Goal: Task Accomplishment & Management: Use online tool/utility

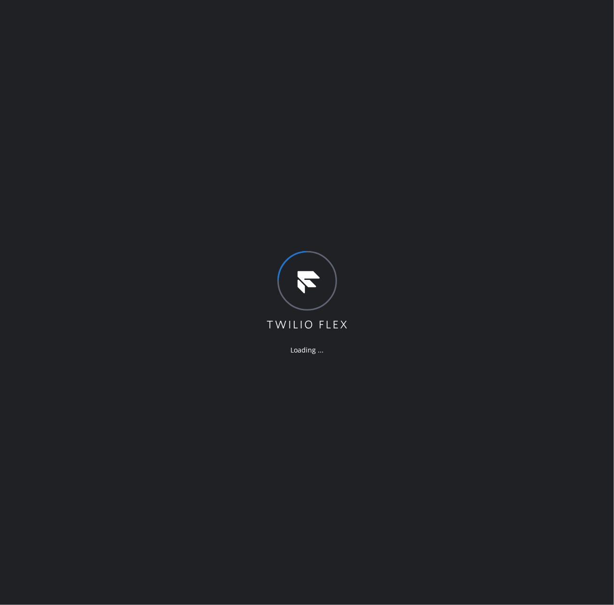
click at [505, 90] on div "Loading ..." at bounding box center [307, 302] width 614 height 605
click at [613, 13] on div "Loading ..." at bounding box center [307, 302] width 614 height 605
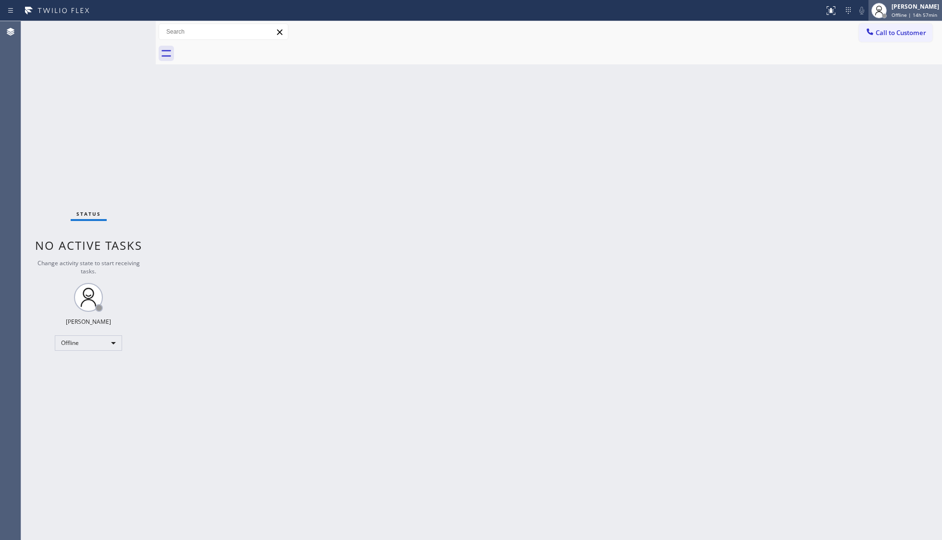
drag, startPoint x: 902, startPoint y: 9, endPoint x: 900, endPoint y: 15, distance: 7.0
click at [748, 10] on div "[PERSON_NAME]" at bounding box center [916, 6] width 48 height 8
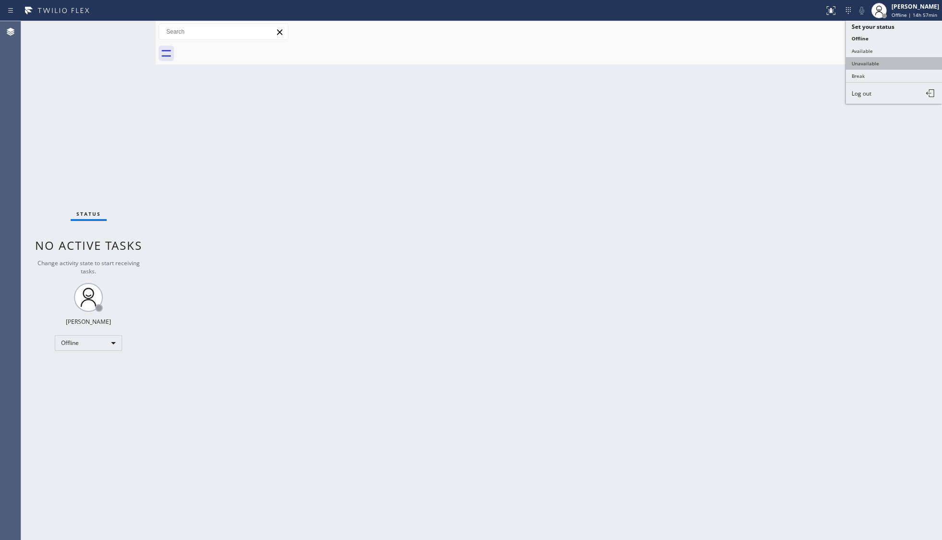
click at [748, 63] on button "Unavailable" at bounding box center [894, 63] width 96 height 13
click at [435, 177] on div "Back to Dashboard Change Sender ID Customers Technicians Select a contact Outbo…" at bounding box center [549, 280] width 787 height 519
drag, startPoint x: 816, startPoint y: 213, endPoint x: 816, endPoint y: 201, distance: 11.5
click at [748, 210] on div "Back to Dashboard Change Sender ID Customers Technicians Select a contact Outbo…" at bounding box center [549, 280] width 787 height 519
click at [227, 264] on div "Back to Dashboard Change Sender ID Customers Technicians Select a contact Outbo…" at bounding box center [549, 280] width 787 height 519
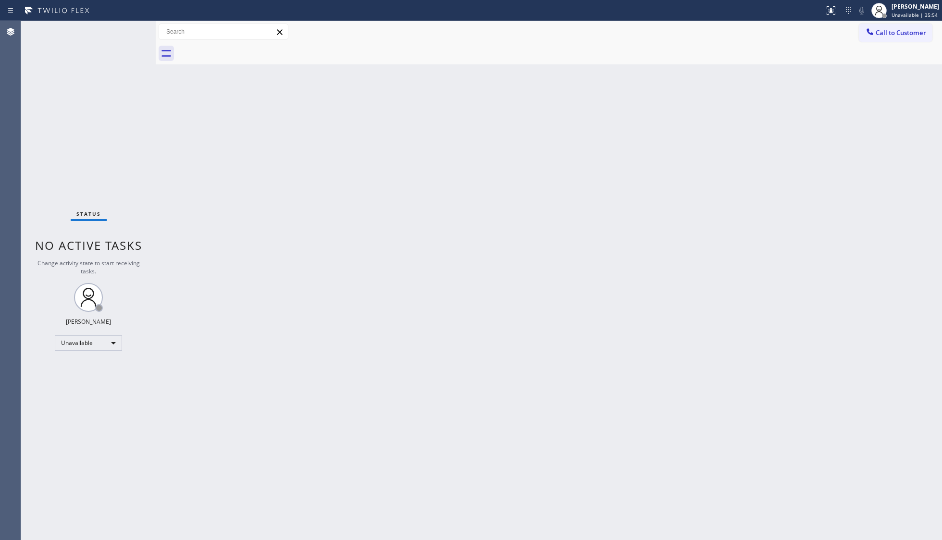
drag, startPoint x: 825, startPoint y: 280, endPoint x: 789, endPoint y: 218, distance: 72.0
click at [748, 276] on div "Back to Dashboard Change Sender ID Customers Technicians Select a contact Outbo…" at bounding box center [549, 280] width 787 height 519
click at [339, 177] on div "Back to Dashboard Change Sender ID Customers Technicians Select a contact Outbo…" at bounding box center [549, 280] width 787 height 519
drag, startPoint x: 893, startPoint y: 33, endPoint x: 818, endPoint y: 53, distance: 77.1
click at [748, 40] on button "Call to Customer" at bounding box center [896, 33] width 74 height 18
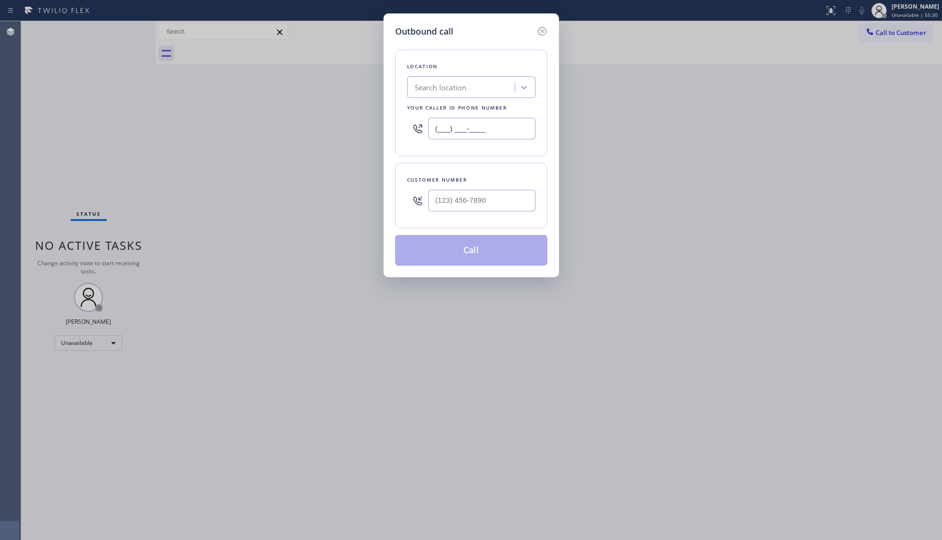
drag, startPoint x: 515, startPoint y: 131, endPoint x: 399, endPoint y: 123, distance: 117.1
click at [408, 131] on div "(___) ___-____" at bounding box center [471, 128] width 128 height 31
paste input "877) 777-0796"
type input "(877) 777-0796"
click at [479, 194] on input "(___) ___-____" at bounding box center [481, 201] width 107 height 22
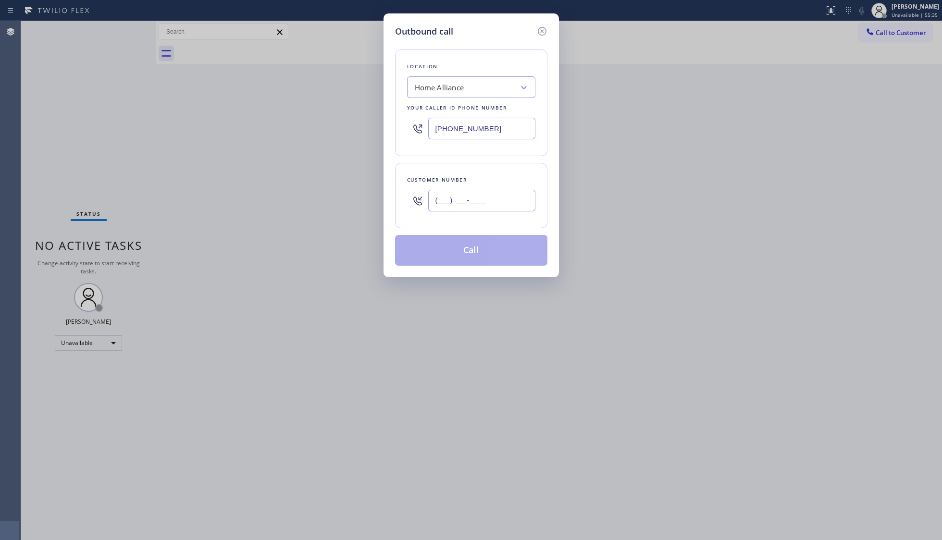
paste input "513) 607-1527"
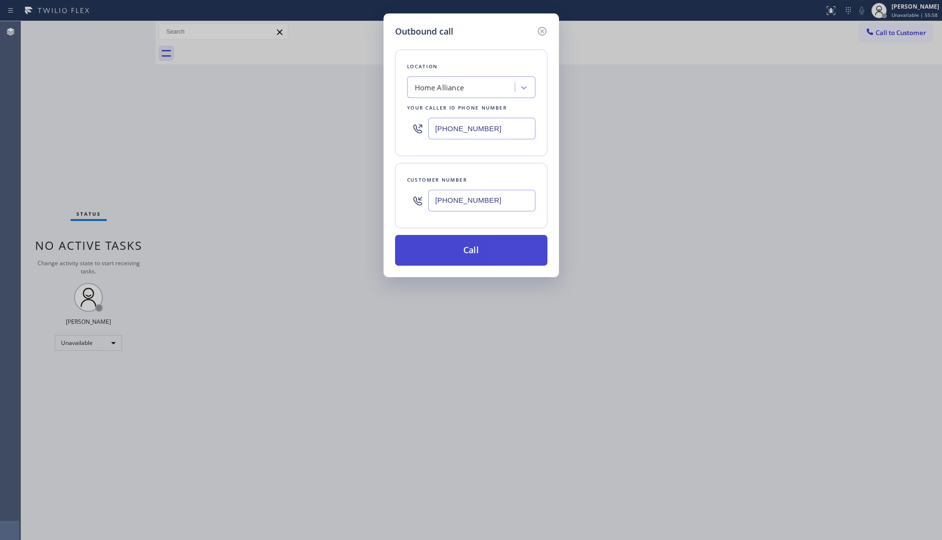
type input "(513) 607-1527"
click at [474, 251] on button "Call" at bounding box center [471, 250] width 152 height 31
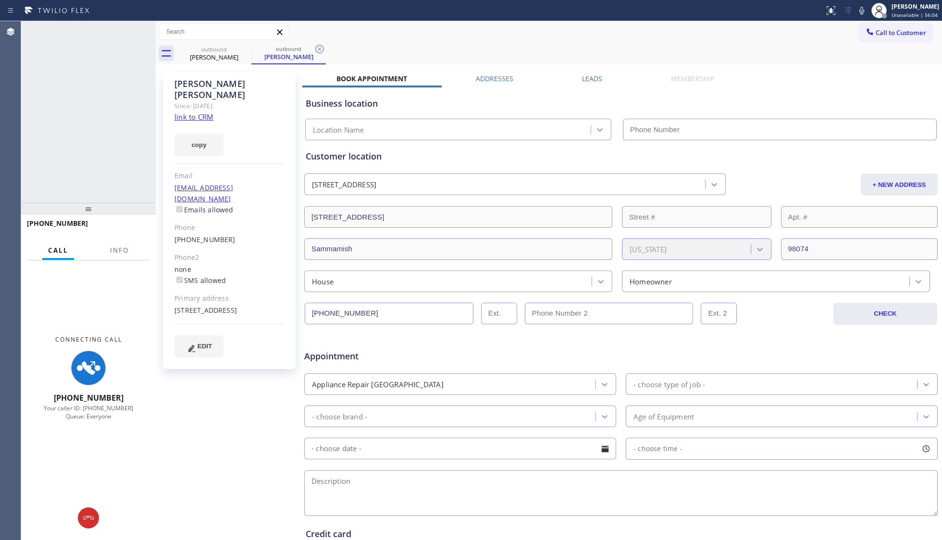
type input "(877) 777-0796"
click at [124, 248] on span "Info" at bounding box center [119, 250] width 19 height 9
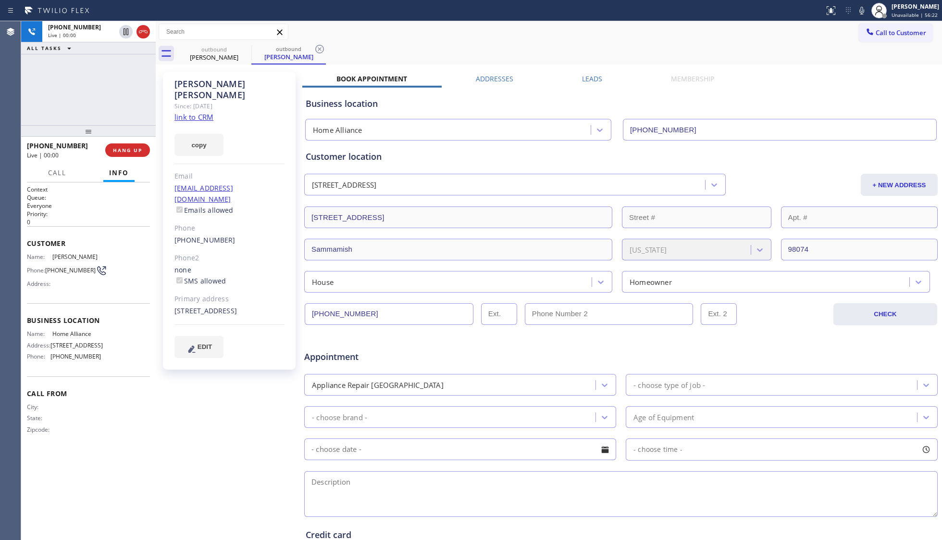
drag, startPoint x: 87, startPoint y: 206, endPoint x: 97, endPoint y: 116, distance: 90.0
click at [97, 116] on div "+15136071527 Live | 00:00 ALL TASKS ALL TASKS ACTIVE TASKS TASKS IN WRAP UP +15…" at bounding box center [88, 280] width 135 height 518
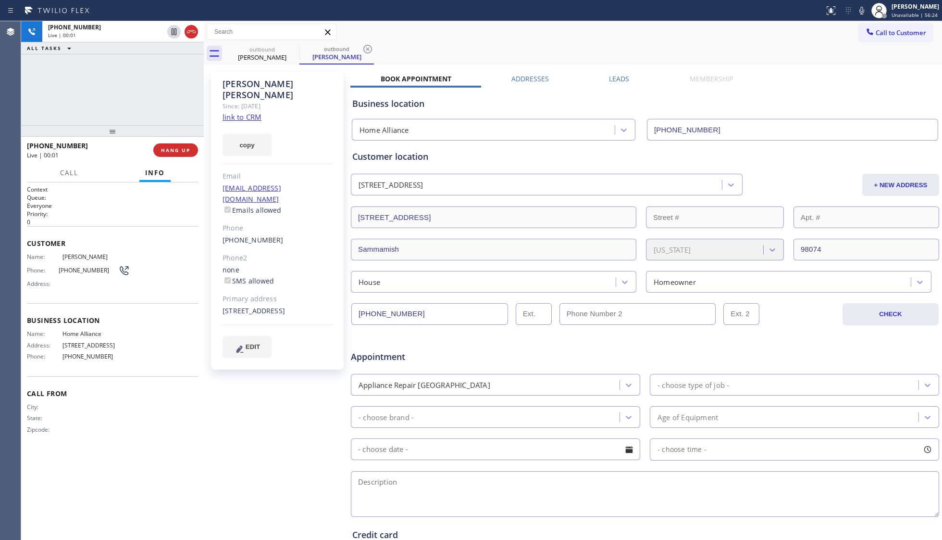
drag, startPoint x: 158, startPoint y: 83, endPoint x: 206, endPoint y: 84, distance: 48.1
click at [204, 84] on div at bounding box center [204, 280] width 0 height 518
drag, startPoint x: 180, startPoint y: 150, endPoint x: 187, endPoint y: 156, distance: 9.2
click at [180, 150] on span "HANG UP" at bounding box center [175, 150] width 29 height 7
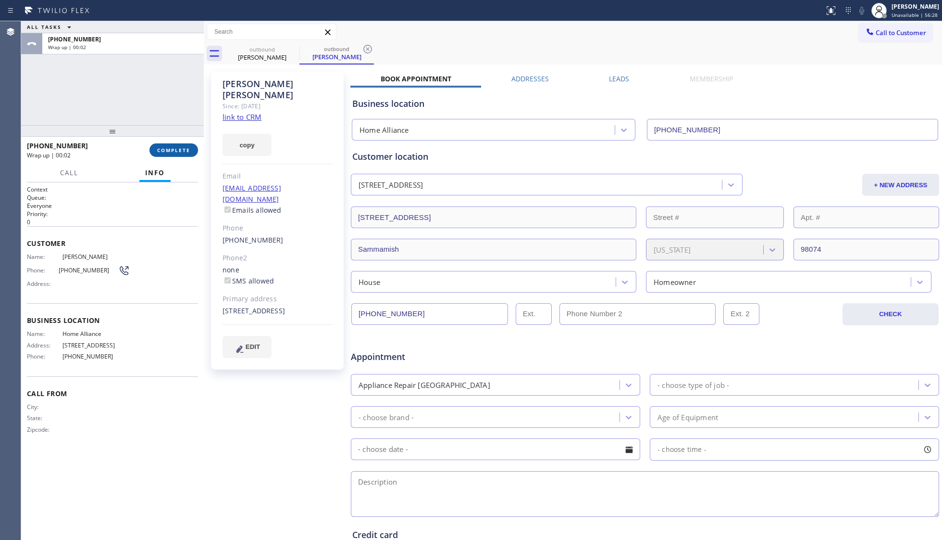
click at [181, 154] on button "COMPLETE" at bounding box center [174, 149] width 49 height 13
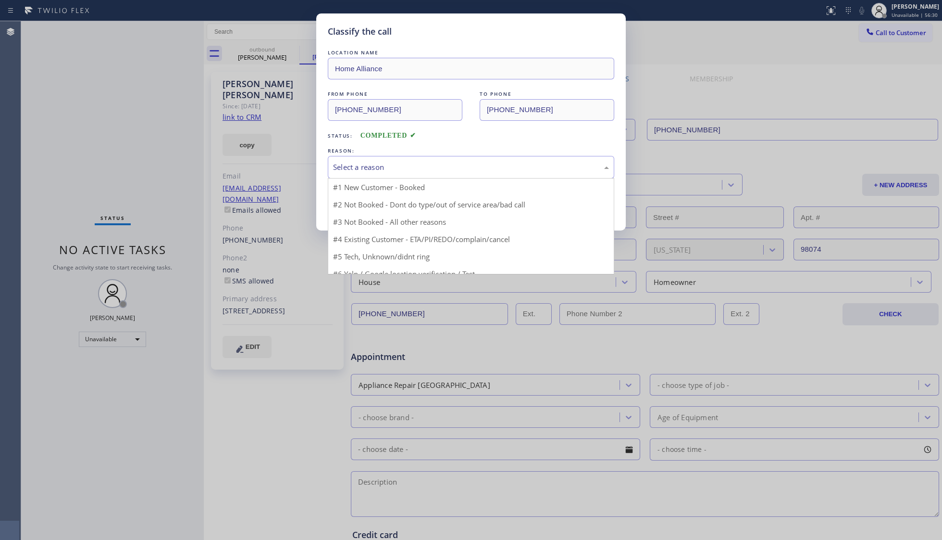
click at [374, 164] on div "Select a reason" at bounding box center [471, 167] width 276 height 11
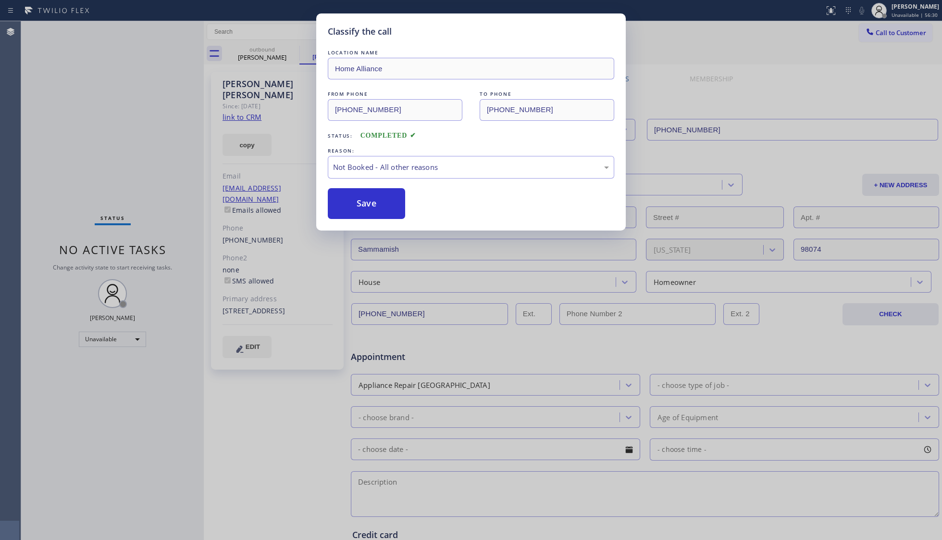
click at [375, 204] on button "Save" at bounding box center [366, 203] width 77 height 31
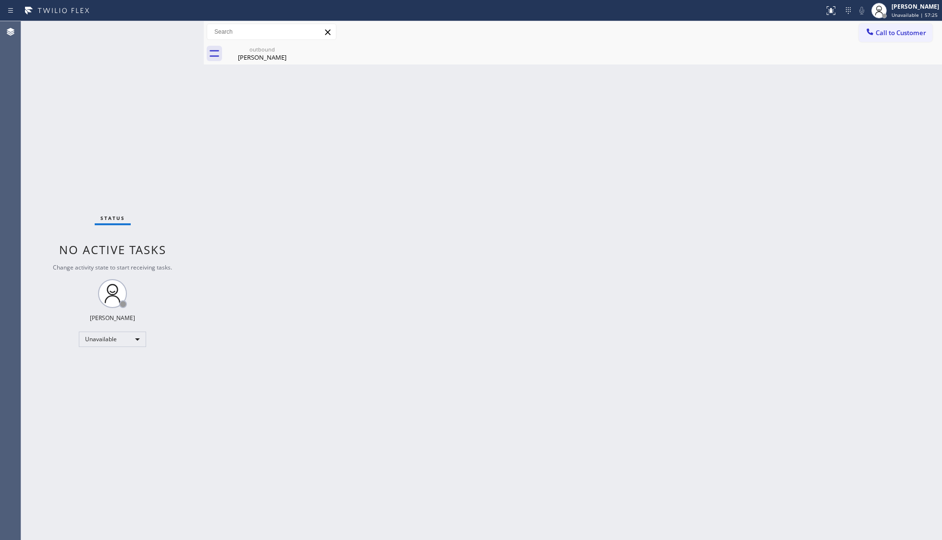
click at [535, 147] on div "Back to Dashboard Change Sender ID Customers Technicians Select a contact Outbo…" at bounding box center [573, 280] width 739 height 518
drag, startPoint x: 282, startPoint y: 53, endPoint x: 295, endPoint y: 50, distance: 13.2
click at [292, 51] on div "outbound Richard Ellis" at bounding box center [262, 54] width 75 height 22
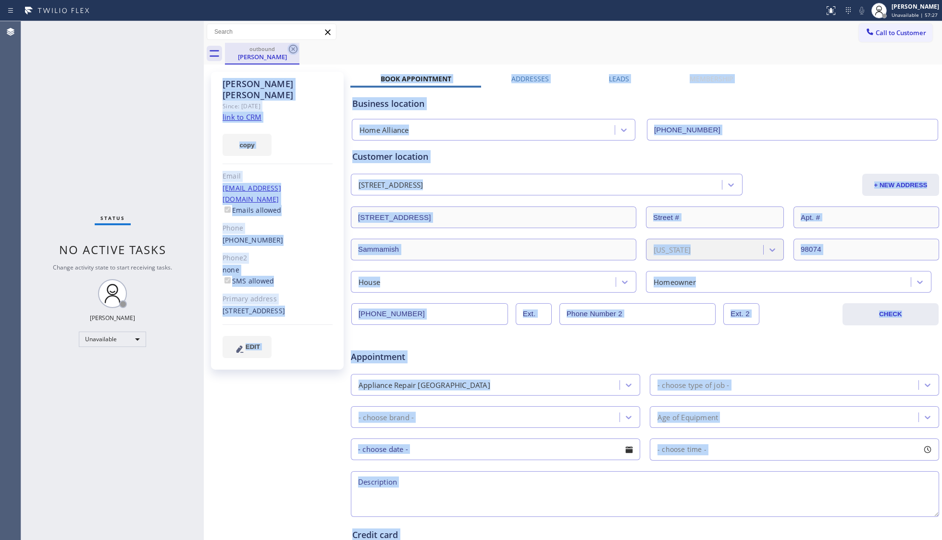
click at [299, 48] on icon at bounding box center [294, 49] width 12 height 12
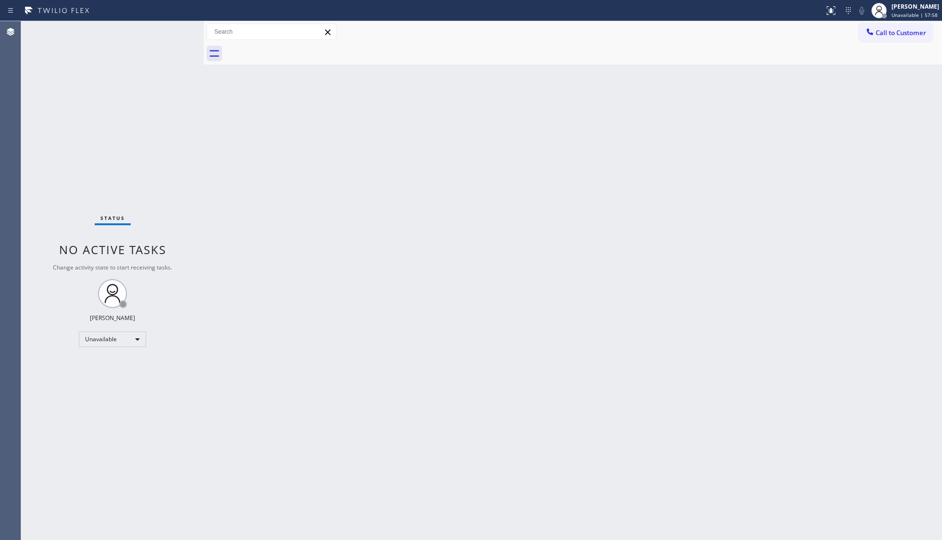
click at [748, 35] on icon at bounding box center [871, 32] width 10 height 10
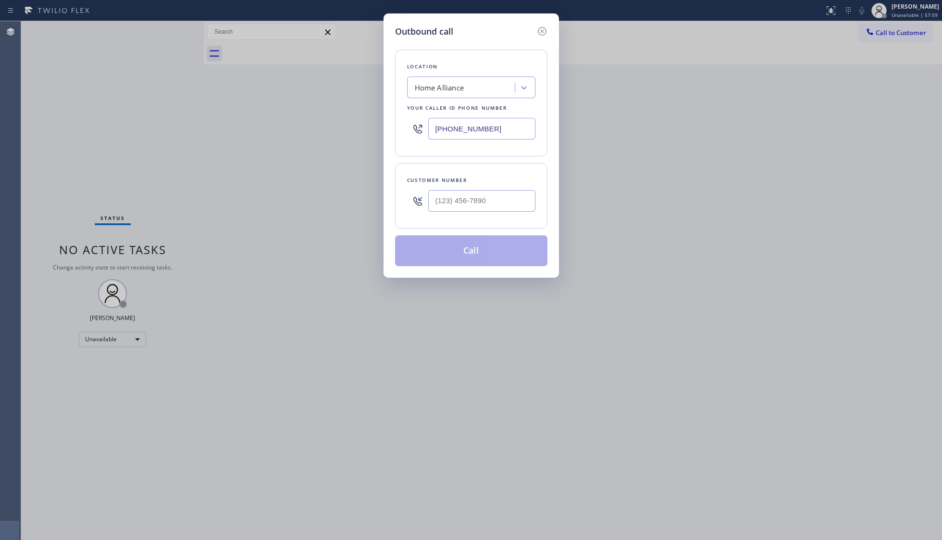
drag, startPoint x: 505, startPoint y: 129, endPoint x: 372, endPoint y: 135, distance: 132.9
click at [374, 136] on div "Outbound call Location Home Alliance Your caller id phone number (877) 777-0796…" at bounding box center [471, 270] width 942 height 540
paste input "55) 731-4952"
type input "(855) 731-4952"
click at [495, 208] on input "(___) ___-____" at bounding box center [481, 201] width 107 height 22
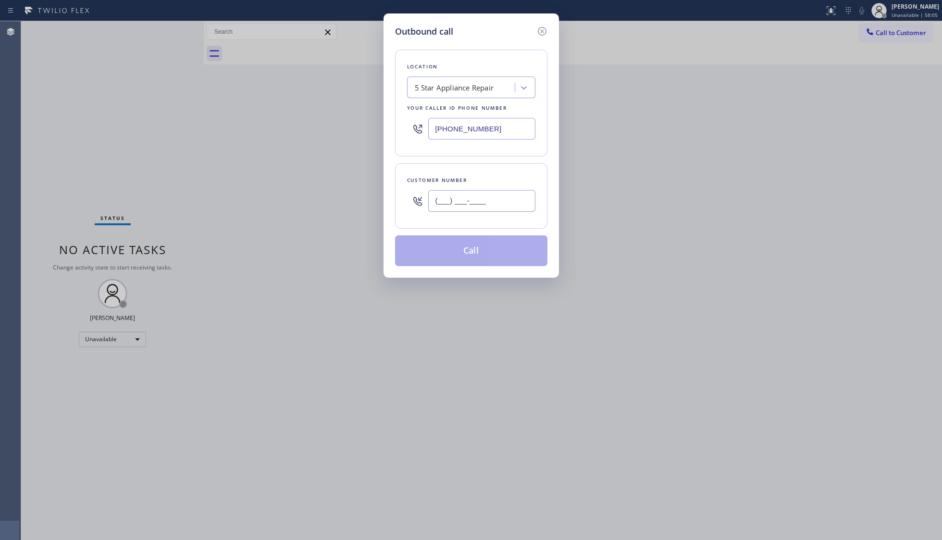
paste input "855) 731-4952"
type input "(855) 731-4952"
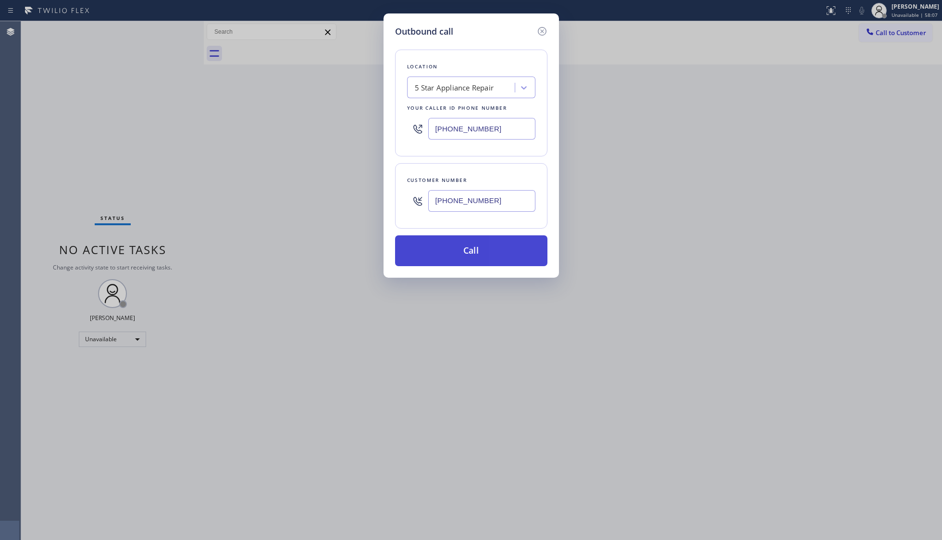
drag, startPoint x: 465, startPoint y: 224, endPoint x: 467, endPoint y: 247, distance: 23.3
click at [465, 228] on div "Customer number (855) 731-4952" at bounding box center [471, 195] width 152 height 65
click at [467, 248] on button "Call" at bounding box center [471, 250] width 152 height 31
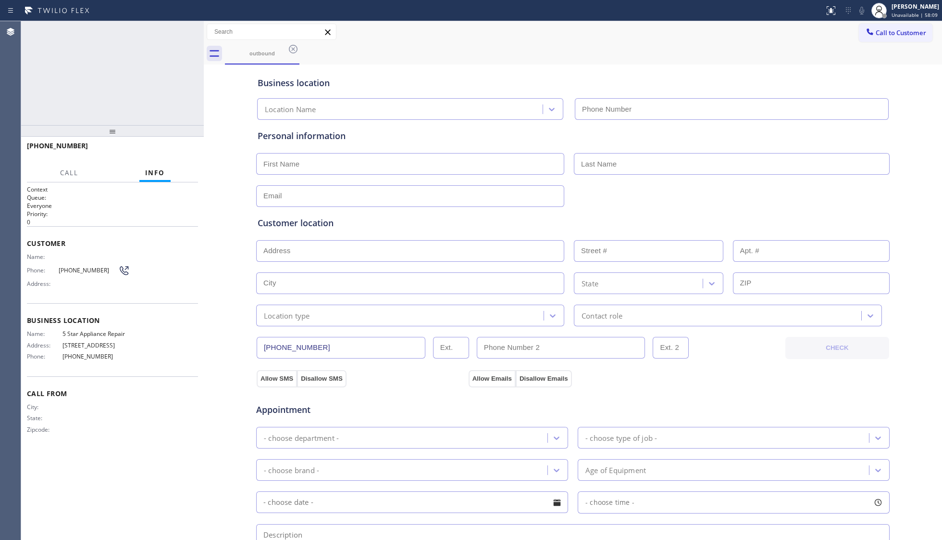
type input "(855) 731-4952"
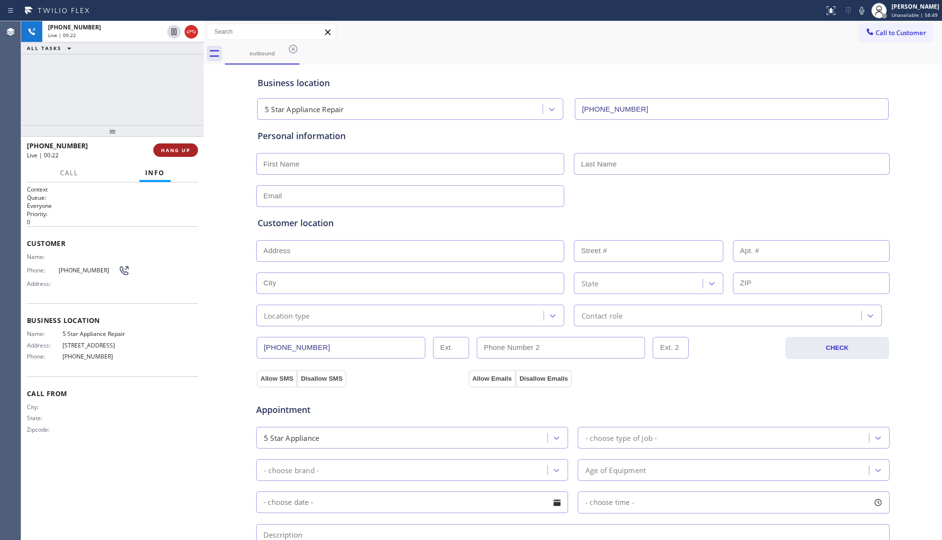
click at [183, 152] on span "HANG UP" at bounding box center [175, 150] width 29 height 7
click at [183, 151] on span "HANG UP" at bounding box center [175, 150] width 29 height 7
click at [183, 151] on span "COMPLETE" at bounding box center [173, 150] width 33 height 7
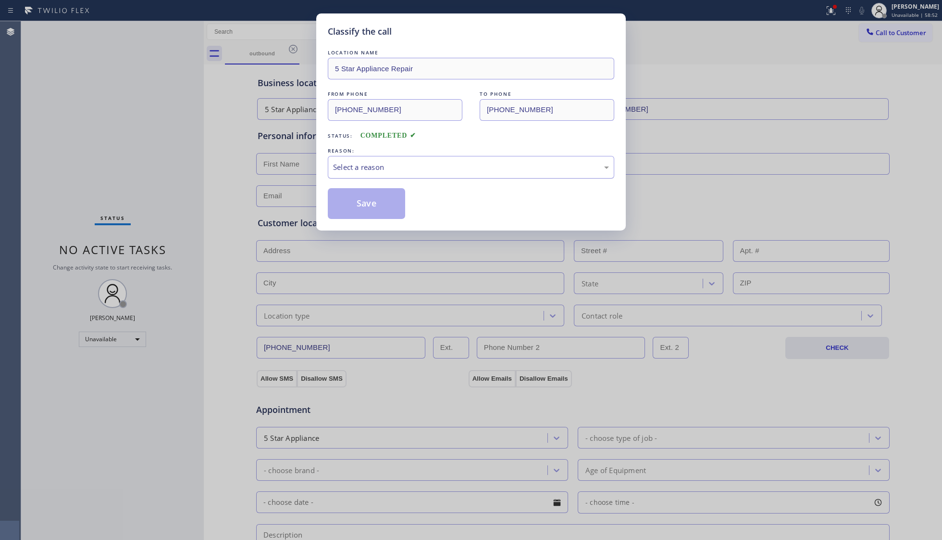
click at [431, 167] on div "Select a reason" at bounding box center [471, 167] width 276 height 11
click at [370, 203] on button "Save" at bounding box center [366, 203] width 77 height 31
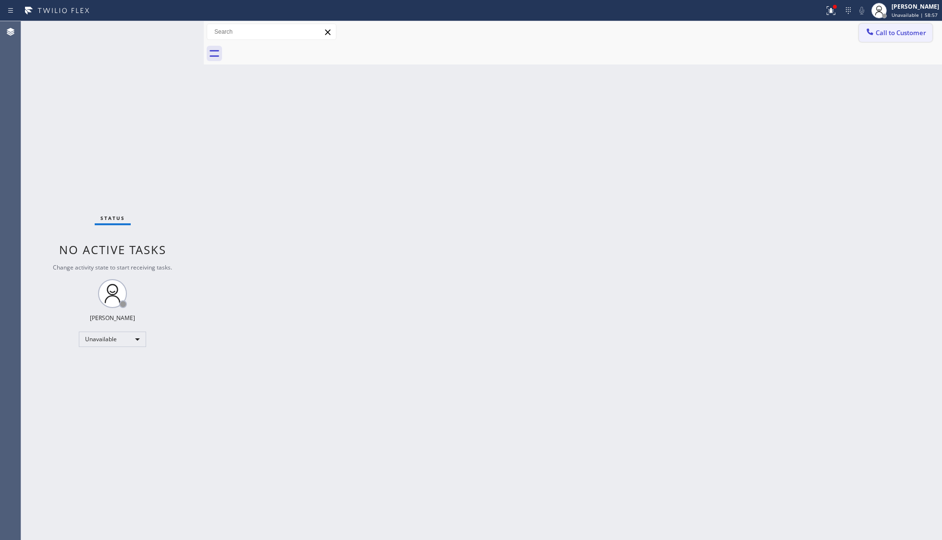
click at [748, 34] on span "Call to Customer" at bounding box center [901, 32] width 50 height 9
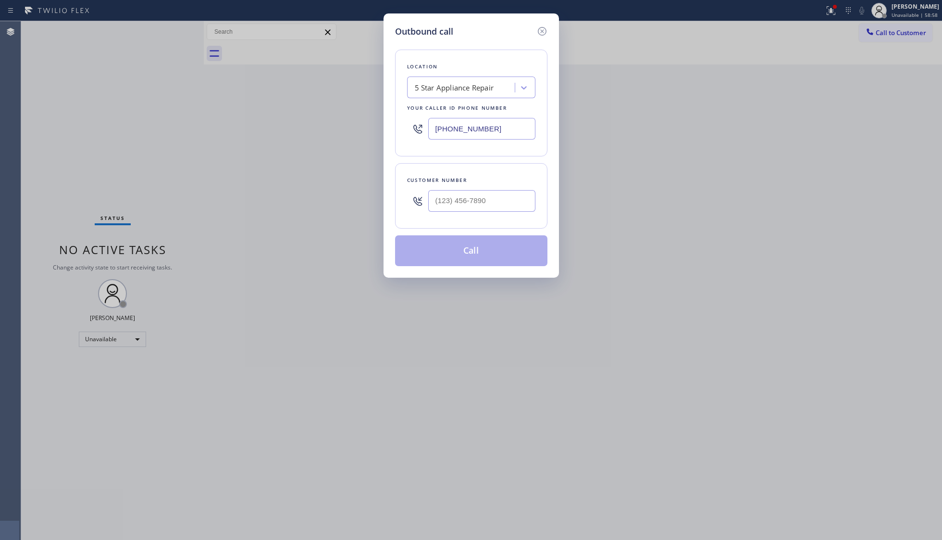
drag, startPoint x: 495, startPoint y: 129, endPoint x: 420, endPoint y: 130, distance: 75.5
click at [421, 130] on div "(855) 731-4952" at bounding box center [471, 128] width 128 height 31
paste input "text"
type input "(855) 731-4952"
click at [515, 210] on input "(___) ___-____" at bounding box center [481, 201] width 107 height 22
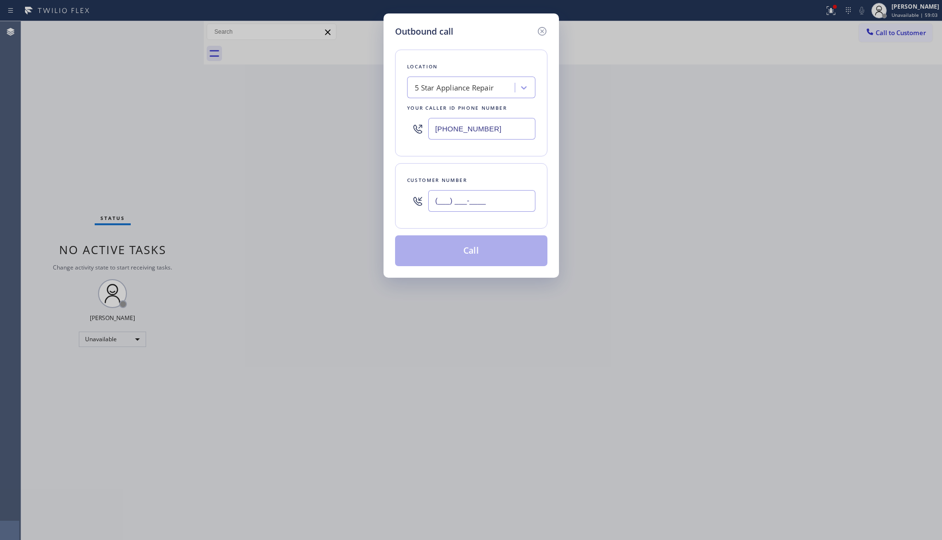
paste input "949) 413-8457"
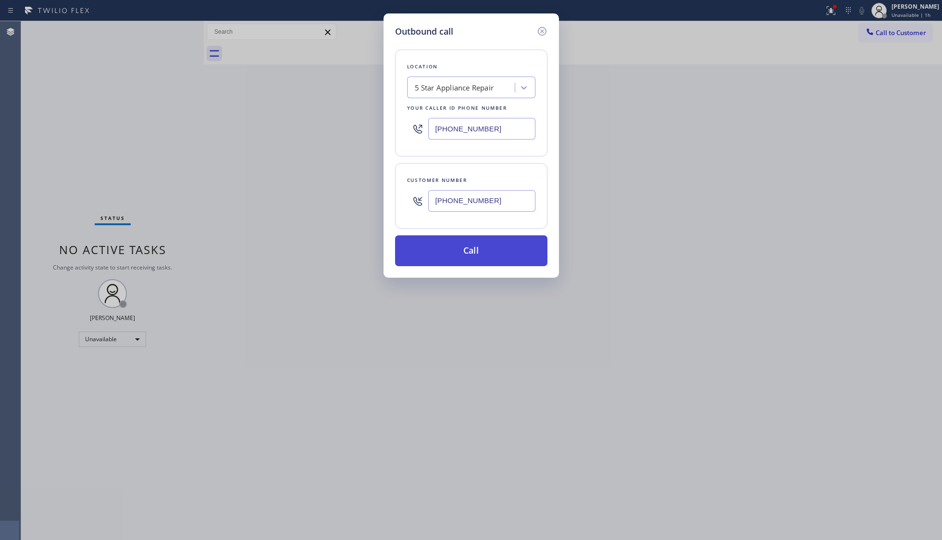
type input "(949) 413-8457"
click at [487, 257] on button "Call" at bounding box center [471, 250] width 152 height 31
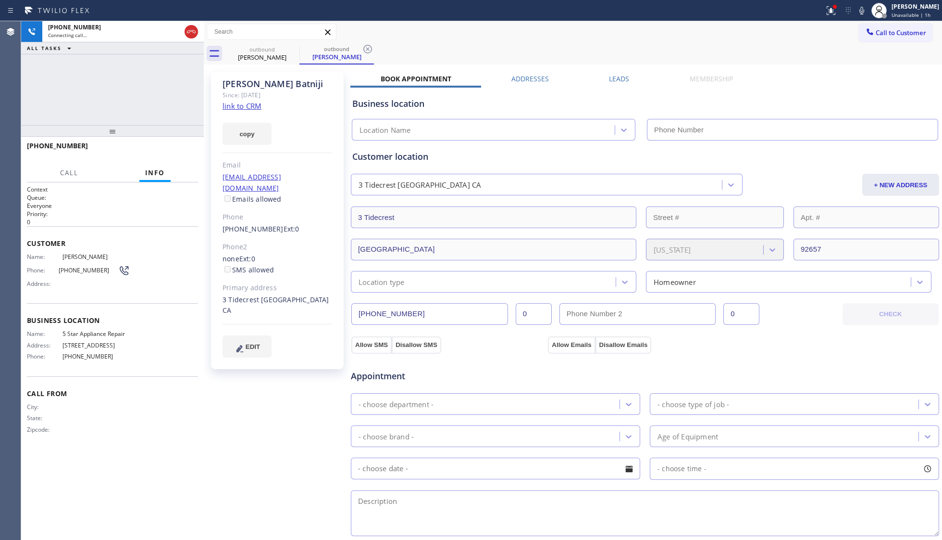
type input "(855) 731-4952"
drag, startPoint x: 365, startPoint y: 47, endPoint x: 396, endPoint y: 32, distance: 34.2
click at [366, 47] on icon at bounding box center [368, 49] width 12 height 12
click at [179, 152] on span "HANG UP" at bounding box center [175, 150] width 29 height 7
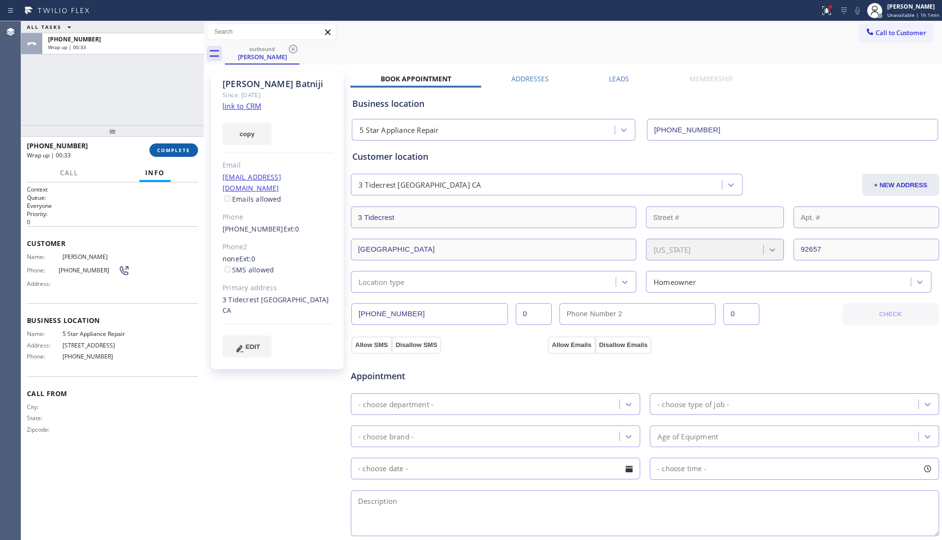
click at [181, 152] on span "COMPLETE" at bounding box center [173, 150] width 33 height 7
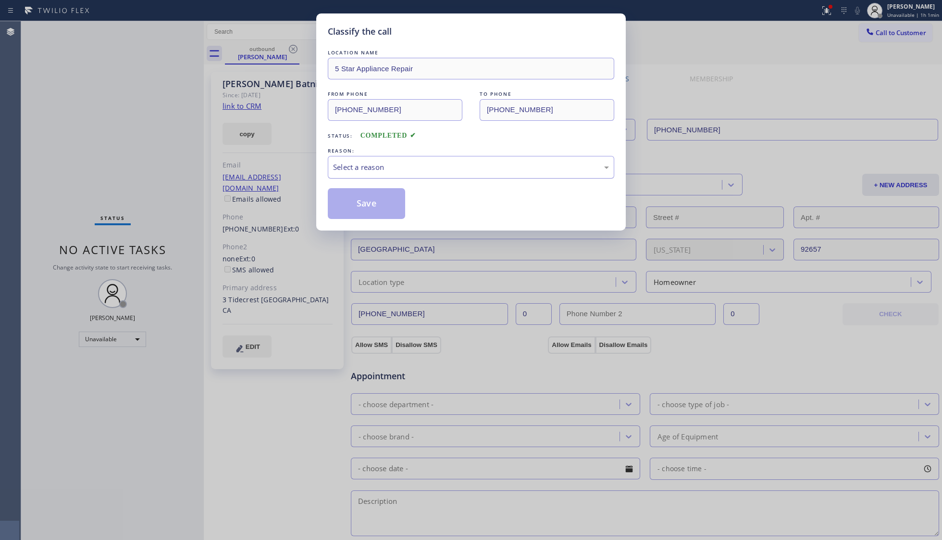
click at [345, 176] on div "Select a reason" at bounding box center [471, 167] width 287 height 23
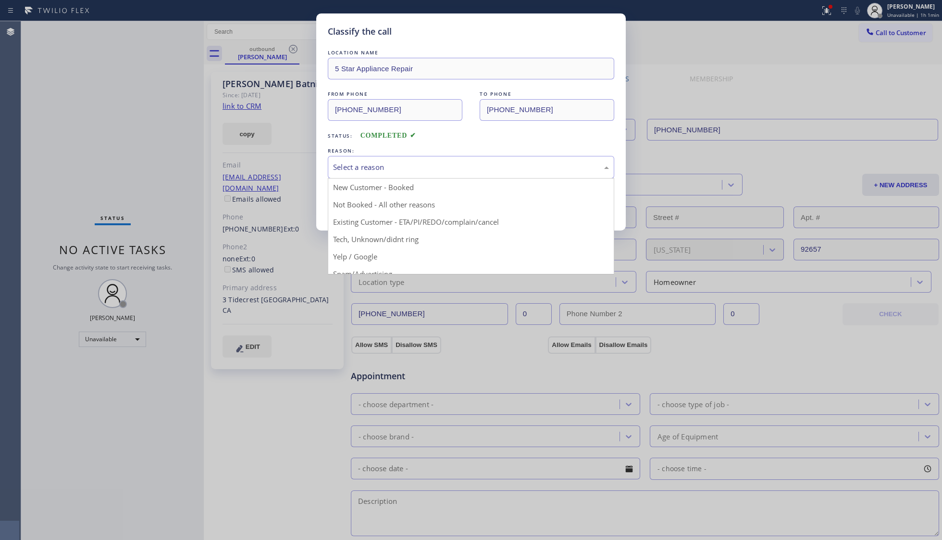
click at [358, 164] on div "Select a reason" at bounding box center [471, 167] width 276 height 11
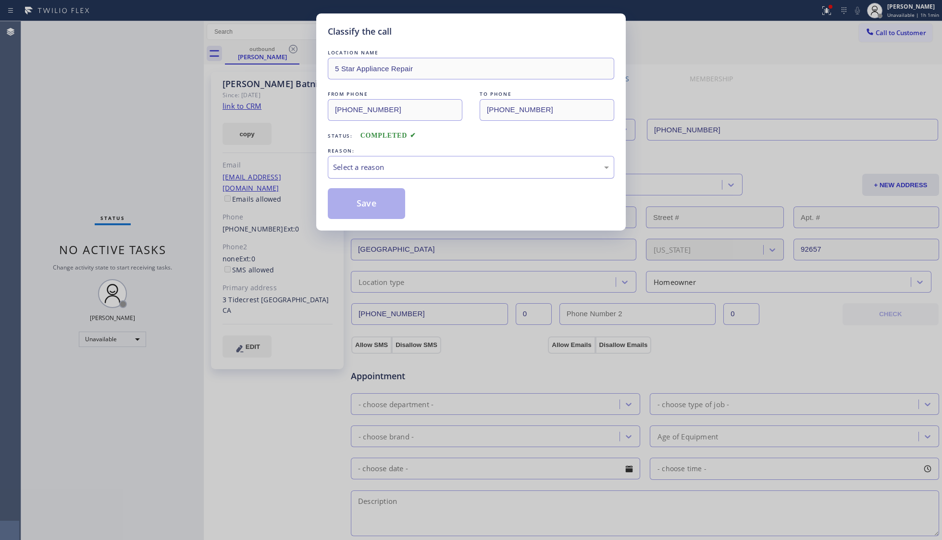
click at [361, 176] on div "Select a reason" at bounding box center [471, 167] width 287 height 23
click at [363, 201] on button "Save" at bounding box center [366, 203] width 77 height 31
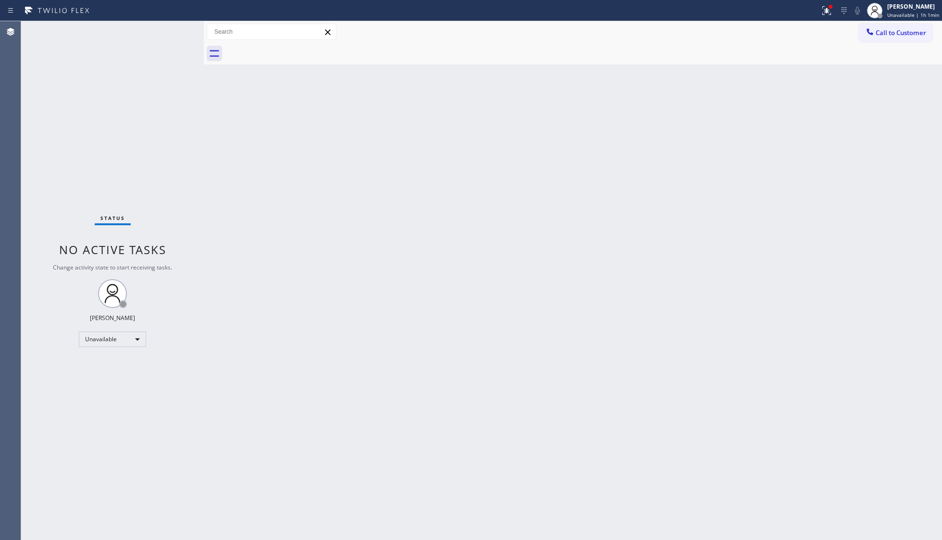
click at [439, 247] on div "Back to Dashboard Change Sender ID Customers Technicians Select a contact Outbo…" at bounding box center [573, 280] width 739 height 518
click at [748, 15] on button at bounding box center [826, 10] width 21 height 21
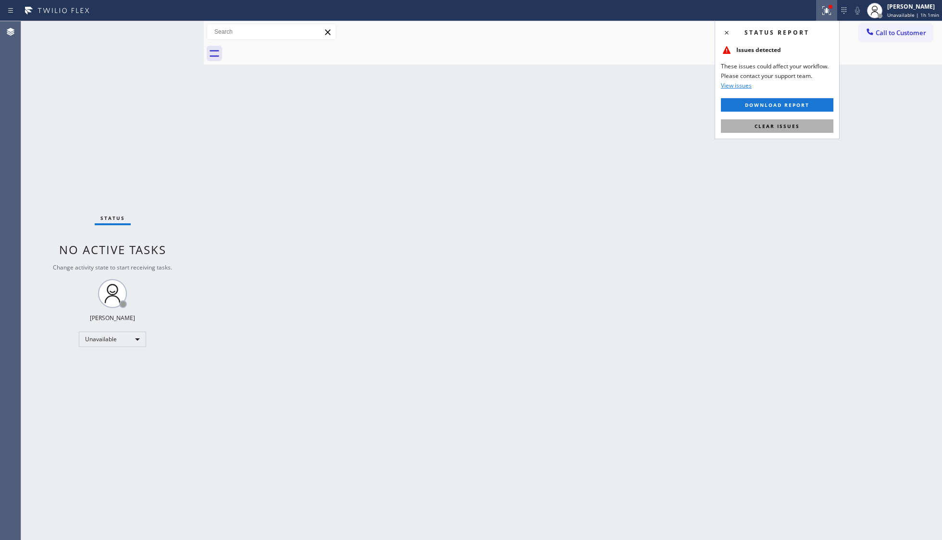
click at [748, 129] on button "Clear issues" at bounding box center [777, 125] width 113 height 13
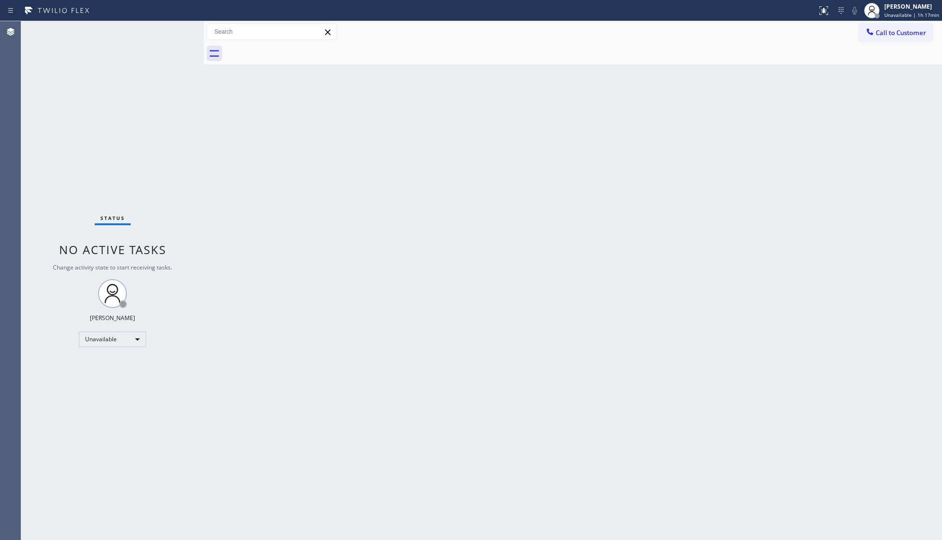
click at [748, 29] on span "Call to Customer" at bounding box center [901, 32] width 50 height 9
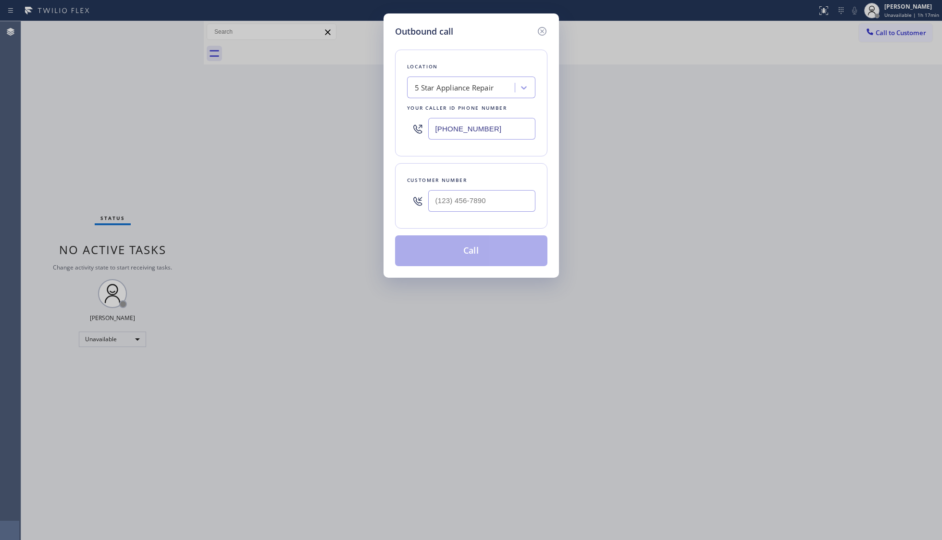
click at [486, 96] on div "5 Star Appliance Repair" at bounding box center [471, 87] width 128 height 22
paste input "New York Appliance Repair"
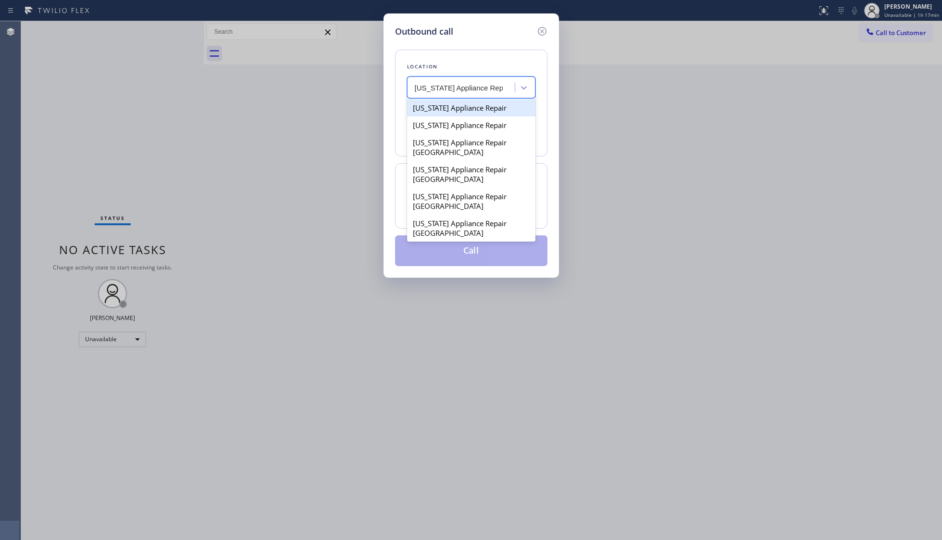
type input "New York Appliance Repair"
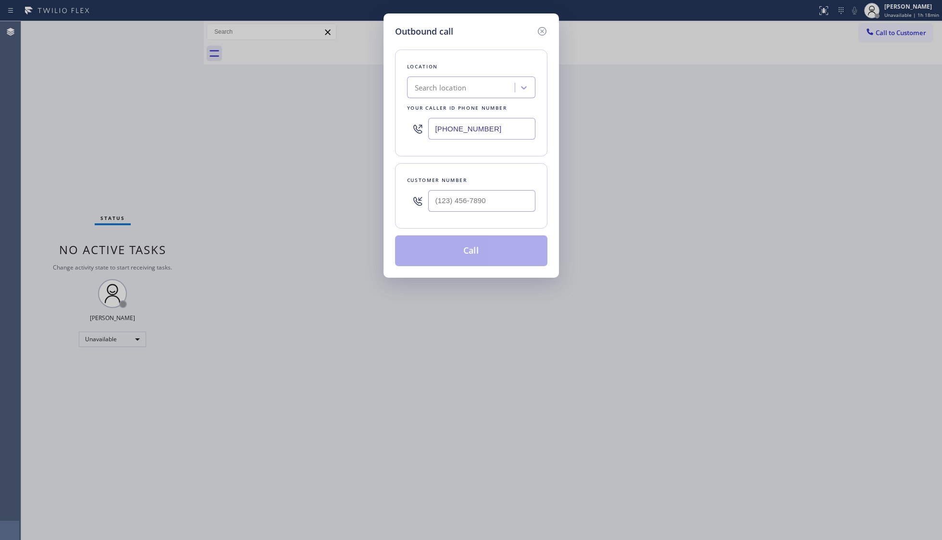
drag, startPoint x: 491, startPoint y: 129, endPoint x: 403, endPoint y: 126, distance: 88.1
click at [403, 126] on div "Location Search location Your caller id phone number (855) 731-4952" at bounding box center [471, 103] width 152 height 107
paste input "646) 650-2901"
type input "(646) 650-2901"
click at [434, 201] on input "(___) ___-____" at bounding box center [481, 201] width 107 height 22
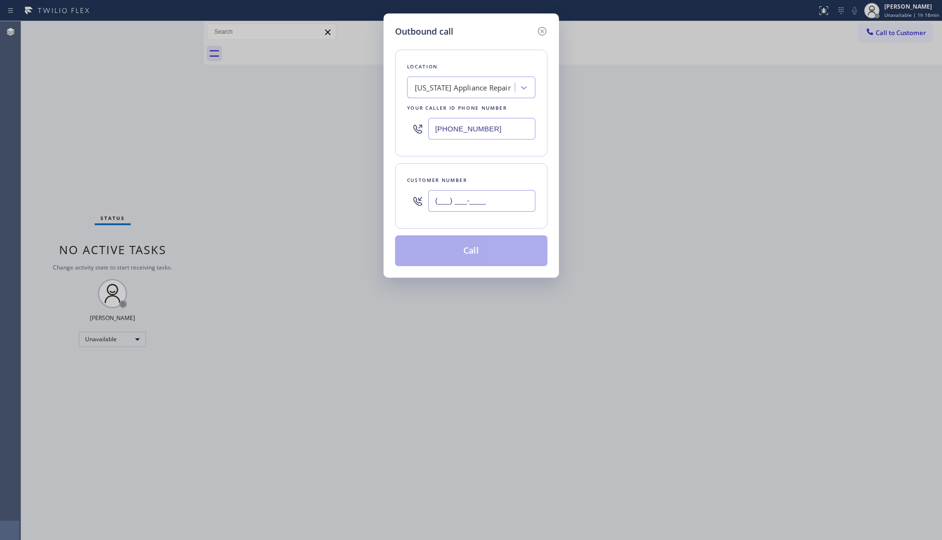
paste input "949) 338-7677"
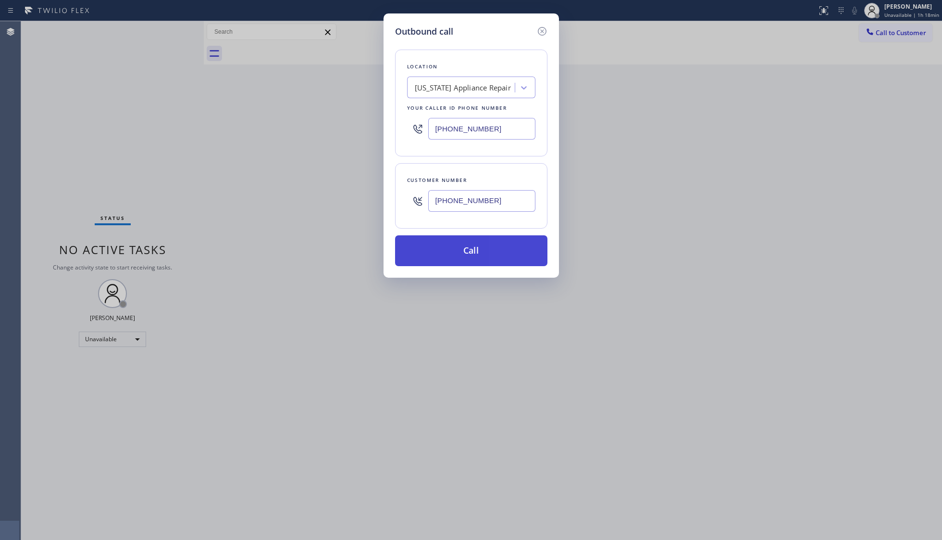
type input "(949) 338-7677"
click at [477, 245] on button "Call" at bounding box center [471, 250] width 152 height 31
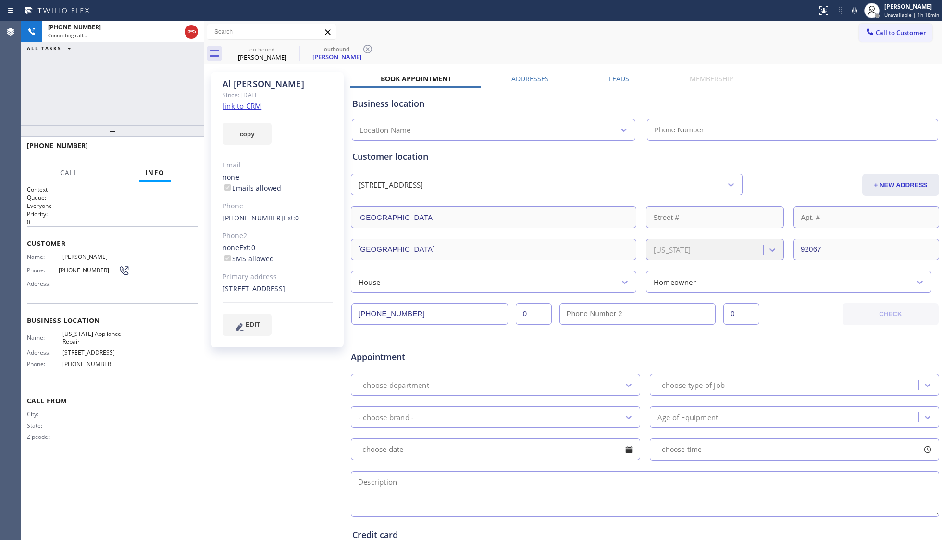
type input "(646) 650-2901"
click at [292, 46] on icon at bounding box center [294, 49] width 12 height 12
click at [292, 45] on icon at bounding box center [293, 49] width 9 height 9
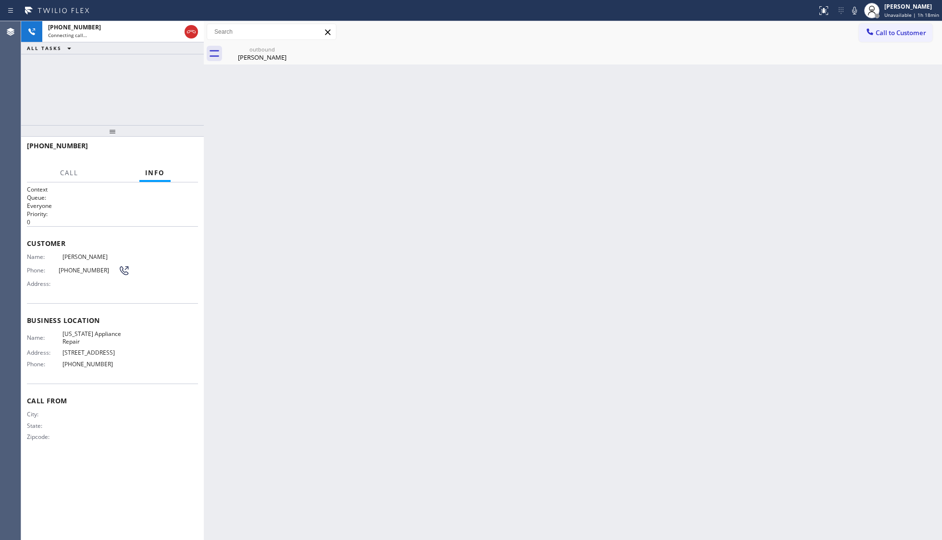
click at [0, 0] on icon at bounding box center [0, 0] width 0 height 0
click at [150, 27] on div "+19493387677" at bounding box center [114, 27] width 133 height 8
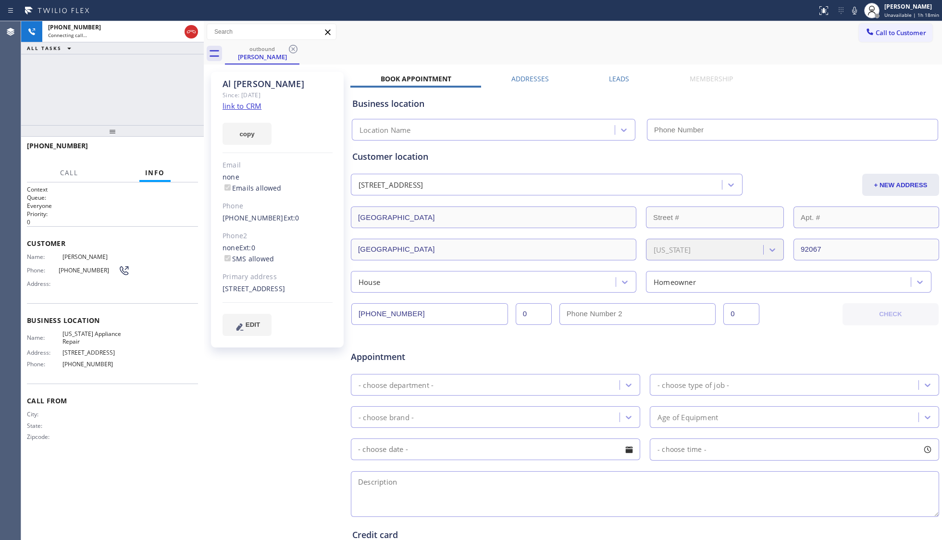
type input "(646) 650-2901"
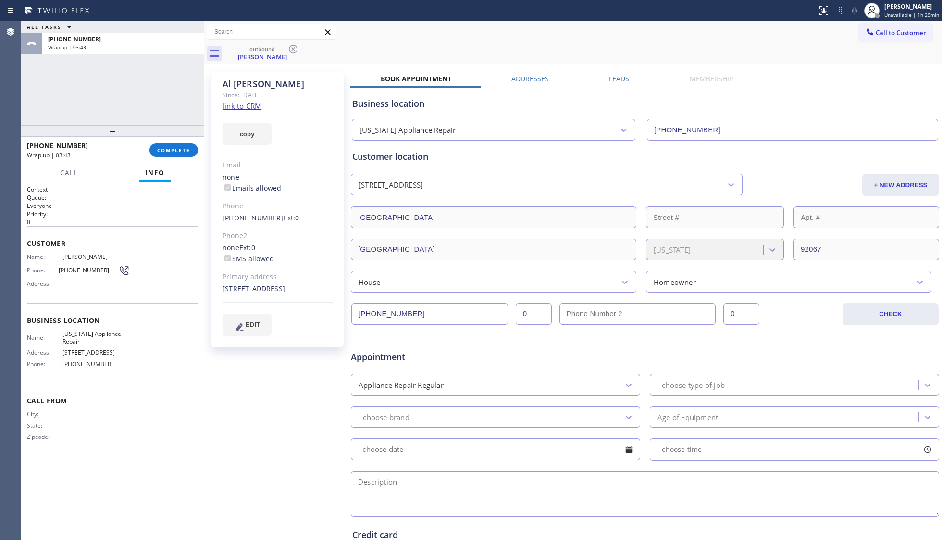
click at [170, 161] on div "+19493387677 Wrap up | 03:43 COMPLETE" at bounding box center [112, 150] width 171 height 25
click at [175, 153] on button "COMPLETE" at bounding box center [174, 149] width 49 height 13
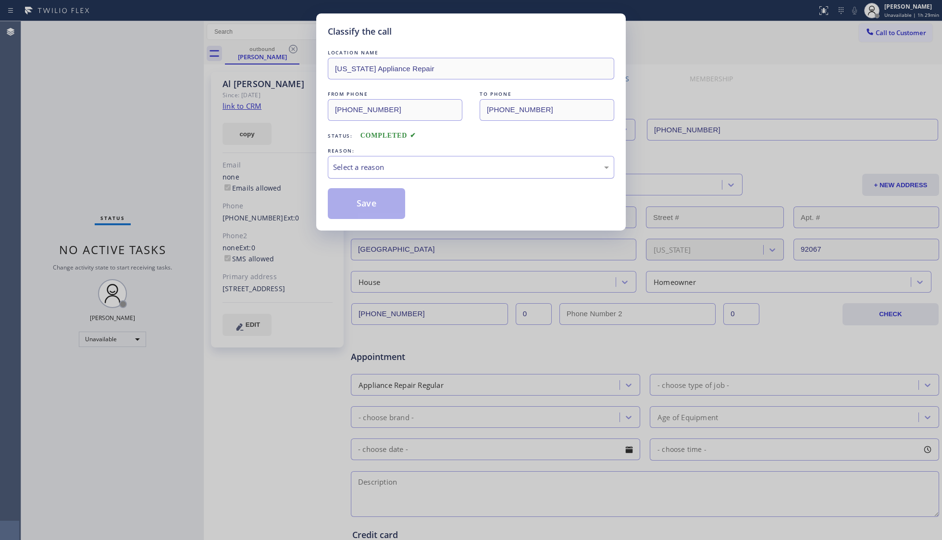
click at [440, 168] on div "Select a reason" at bounding box center [471, 167] width 276 height 11
click at [385, 204] on button "Save" at bounding box center [366, 203] width 77 height 31
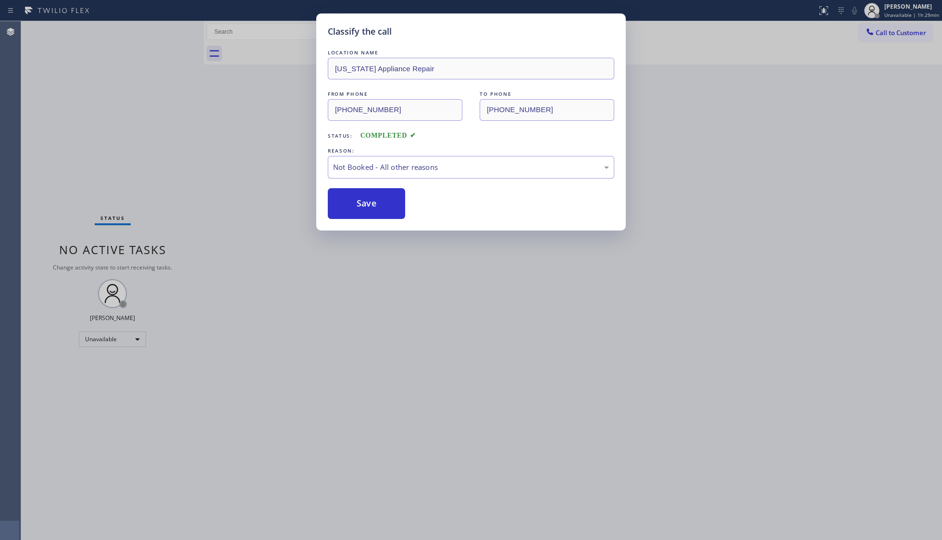
click at [385, 204] on button "Save" at bounding box center [366, 203] width 77 height 31
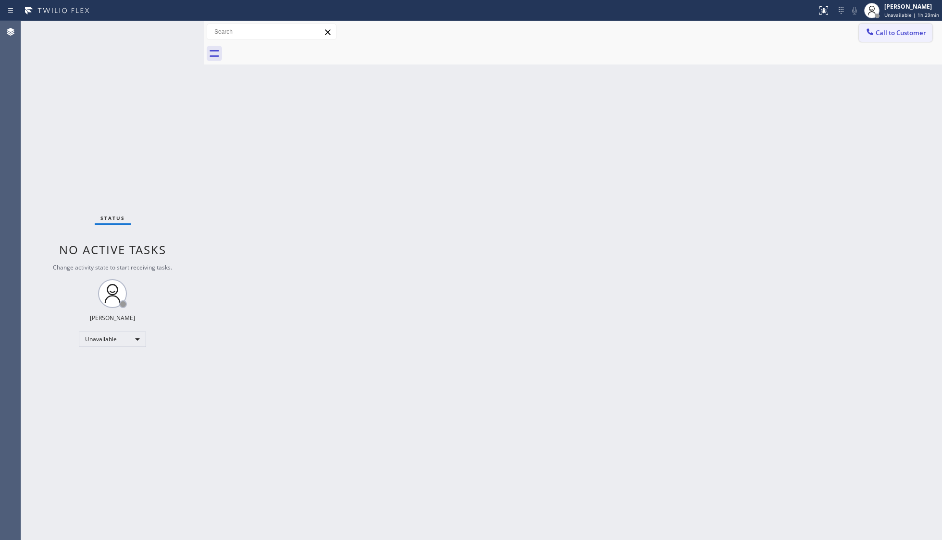
click at [748, 24] on button "Call to Customer" at bounding box center [896, 33] width 74 height 18
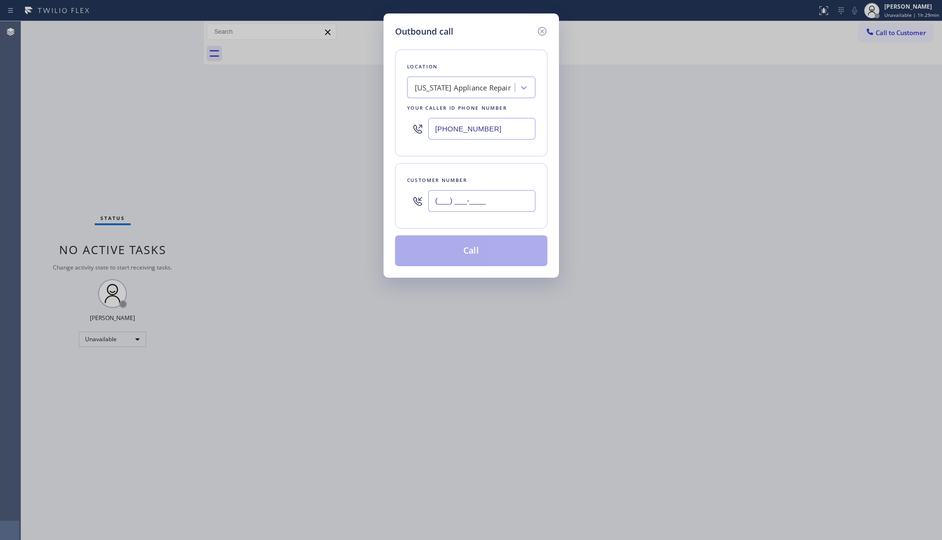
click at [520, 204] on input "(___) ___-____" at bounding box center [481, 201] width 107 height 22
paste input "949) 338-7677"
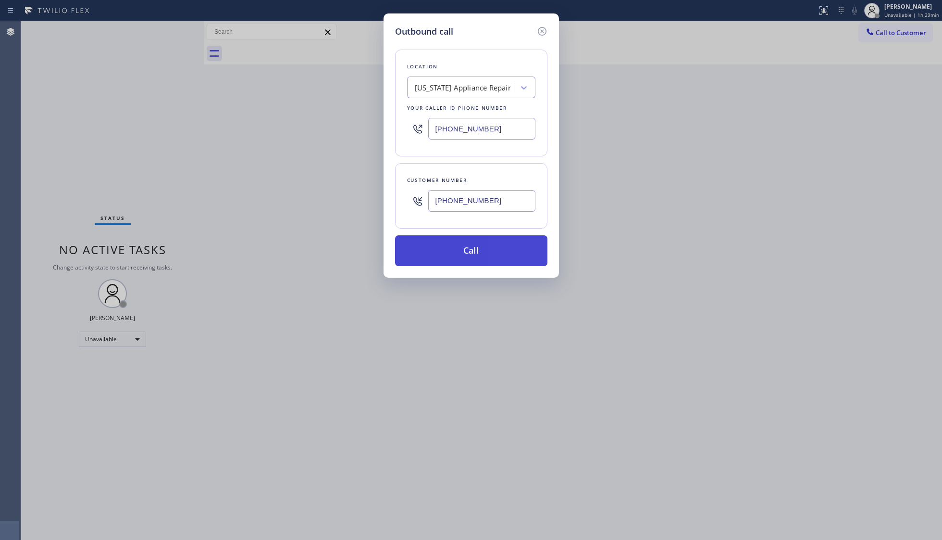
type input "(949) 338-7677"
click at [476, 246] on button "Call" at bounding box center [471, 250] width 152 height 31
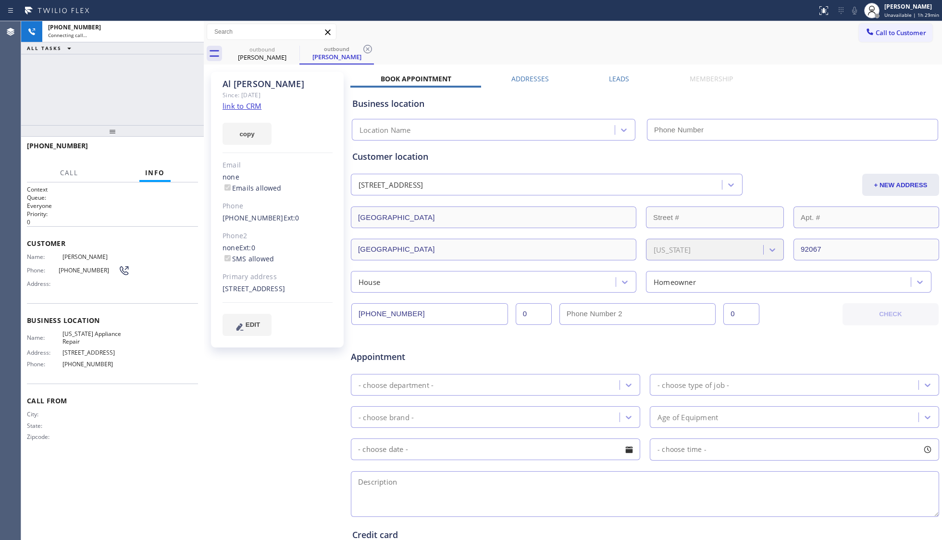
type input "(646) 650-2901"
click at [312, 116] on div "copy" at bounding box center [278, 128] width 110 height 33
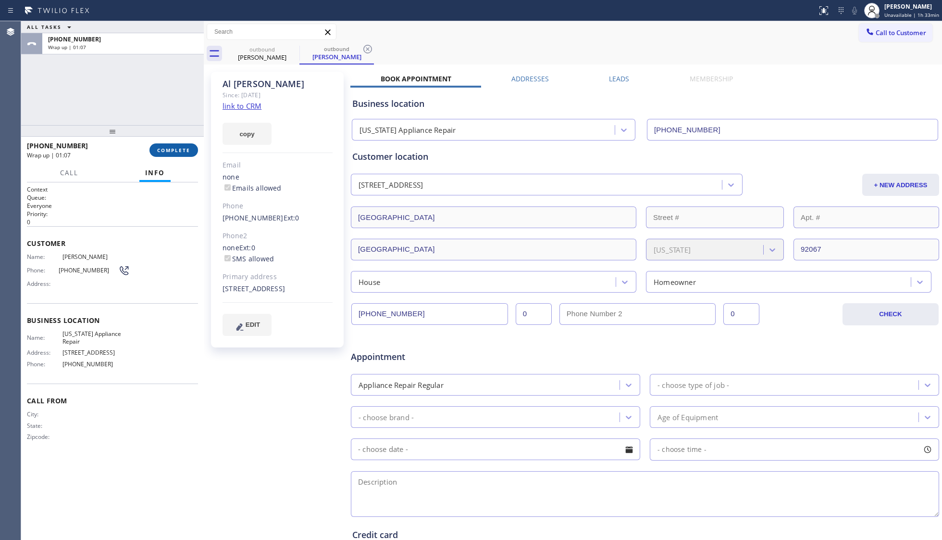
click at [183, 148] on span "COMPLETE" at bounding box center [173, 150] width 33 height 7
click at [234, 142] on button "copy" at bounding box center [247, 134] width 49 height 22
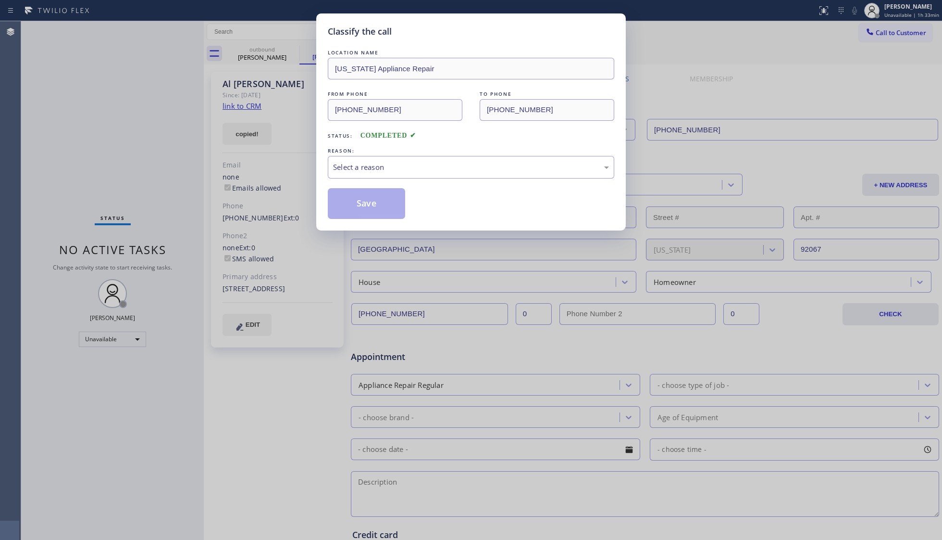
click at [427, 181] on div "LOCATION NAME New York Appliance Repair FROM PHONE (646) 650-2901 TO PHONE (949…" at bounding box center [471, 133] width 287 height 171
click at [352, 170] on div "Select a reason" at bounding box center [471, 167] width 276 height 11
drag, startPoint x: 362, startPoint y: 198, endPoint x: 375, endPoint y: 197, distance: 13.0
click at [364, 198] on button "Save" at bounding box center [366, 203] width 77 height 31
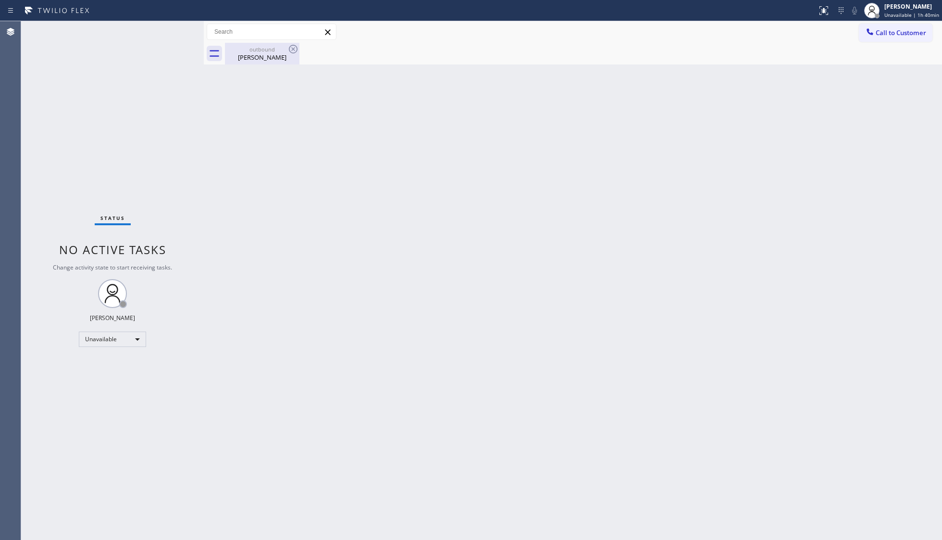
click at [266, 54] on div "Al Ross" at bounding box center [262, 57] width 73 height 9
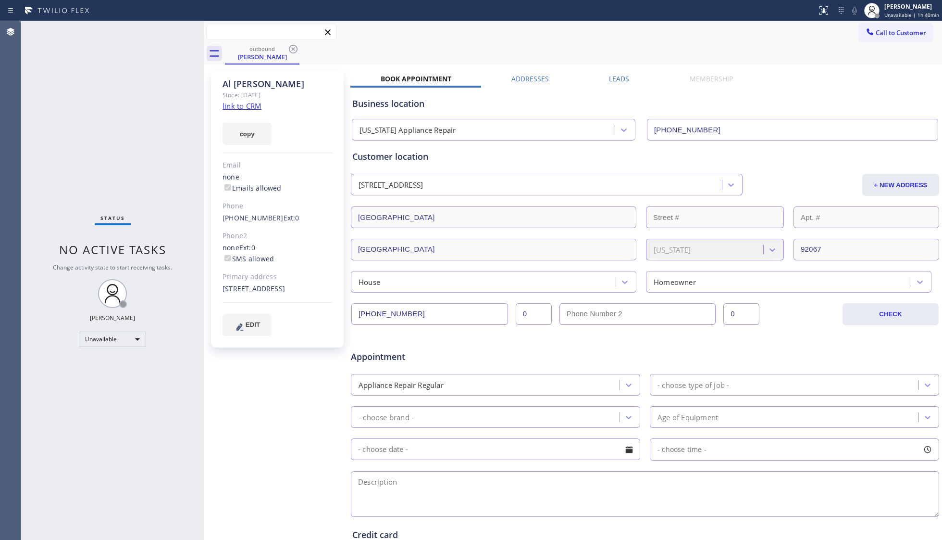
click at [291, 39] on input "text" at bounding box center [271, 31] width 129 height 15
click at [292, 50] on icon at bounding box center [294, 49] width 12 height 12
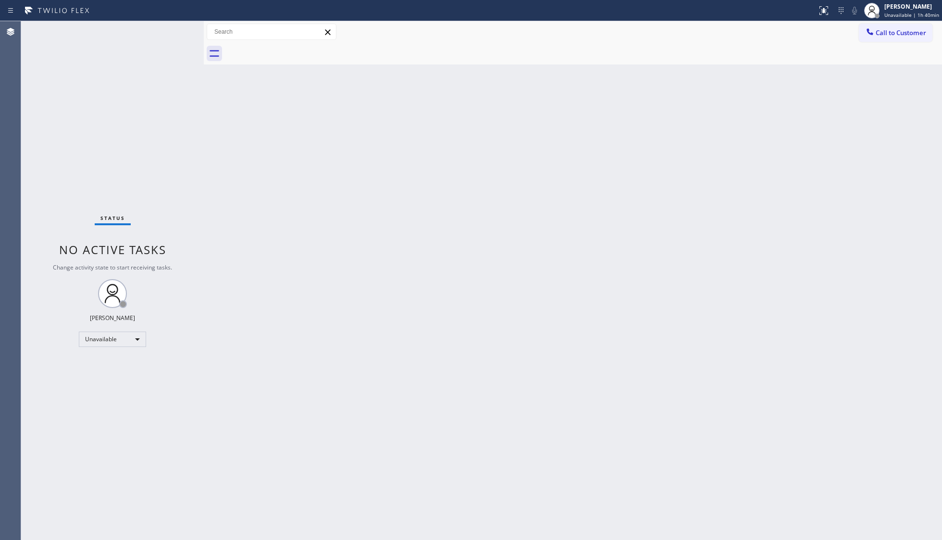
click at [593, 151] on div "Back to Dashboard Change Sender ID Customers Technicians Select a contact Outbo…" at bounding box center [573, 280] width 739 height 518
click at [748, 31] on span "Call to Customer" at bounding box center [901, 32] width 50 height 9
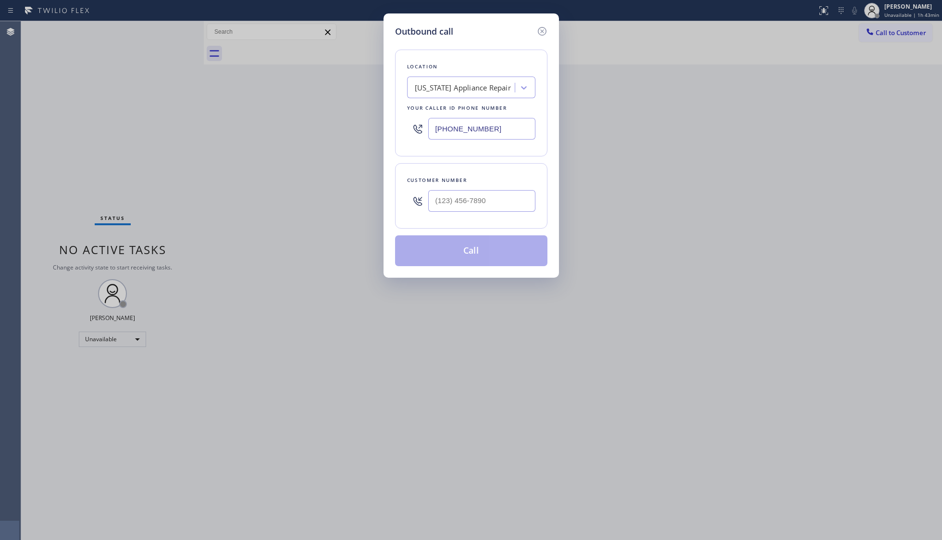
drag, startPoint x: 497, startPoint y: 133, endPoint x: 383, endPoint y: 133, distance: 113.5
click at [384, 133] on div "Outbound call Location New York Appliance Repair Your caller id phone number (6…" at bounding box center [472, 145] width 176 height 264
paste input "949) 536-9698"
type input "(949) 536-9698"
click at [495, 199] on input "(___) ___-____" at bounding box center [481, 201] width 107 height 22
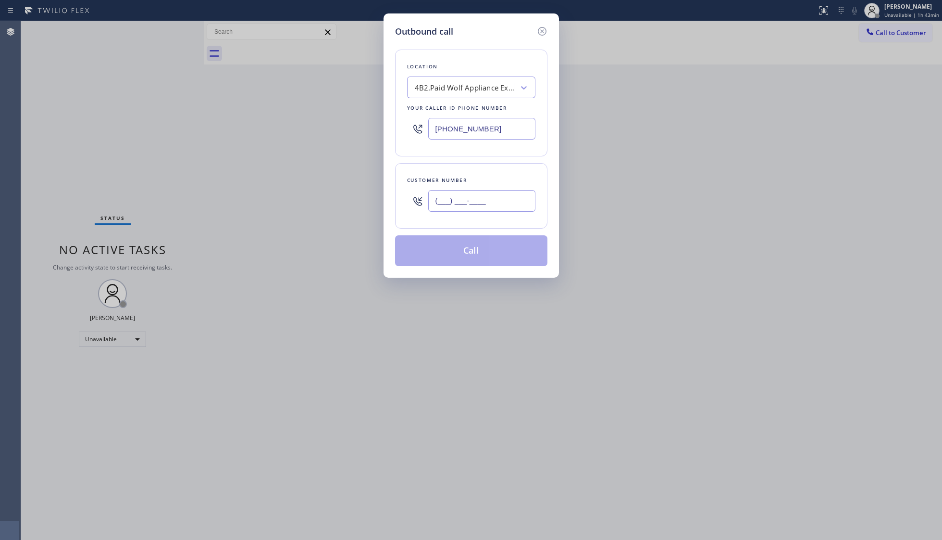
paste input "714) 553-3548"
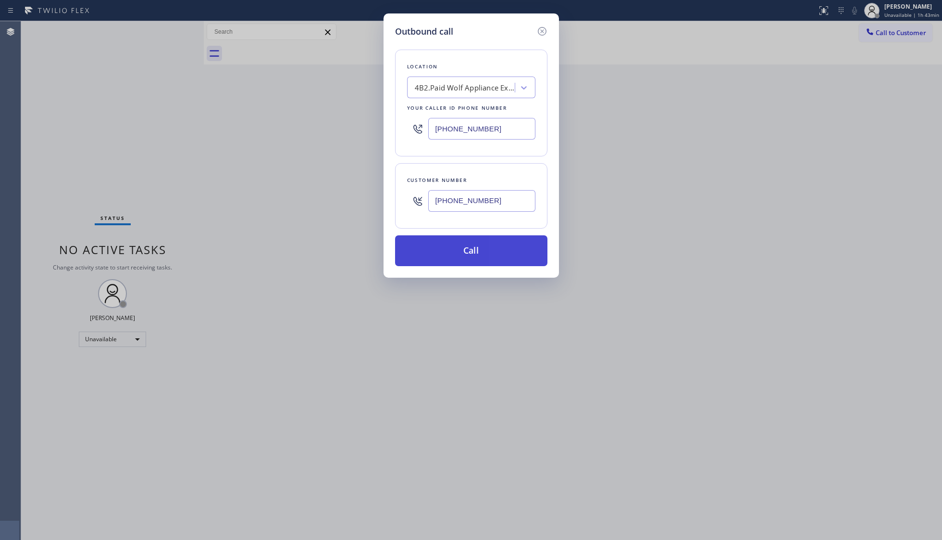
type input "(714) 553-3548"
click at [472, 240] on button "Call" at bounding box center [471, 250] width 152 height 31
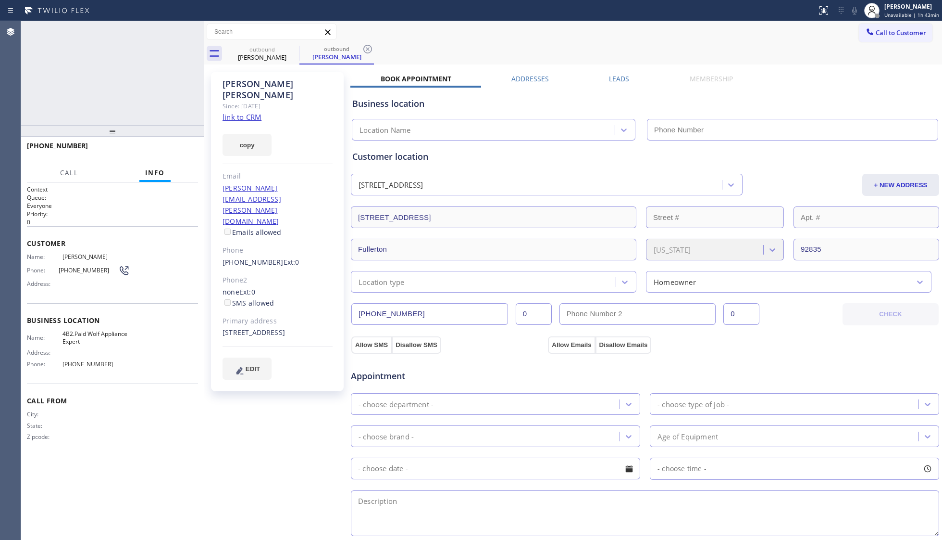
type input "(949) 536-9698"
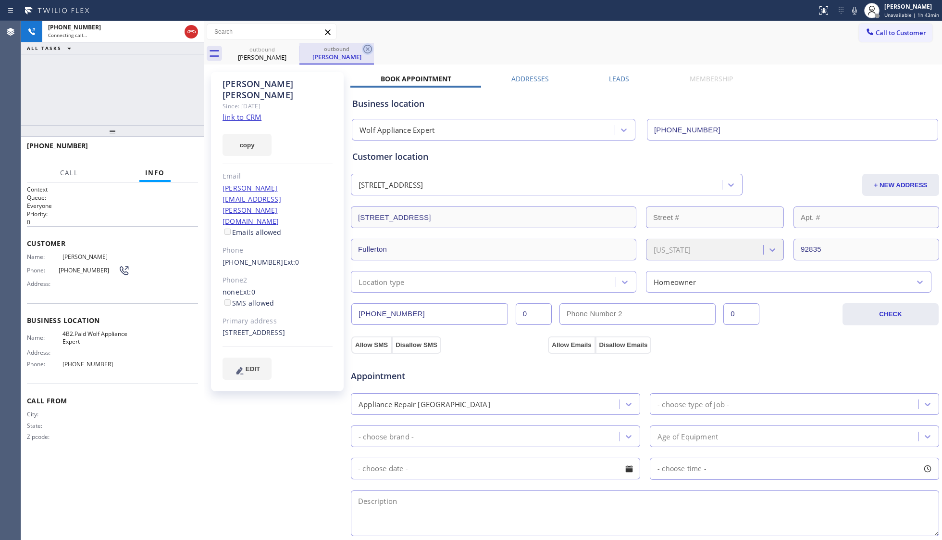
click at [370, 49] on icon at bounding box center [368, 49] width 12 height 12
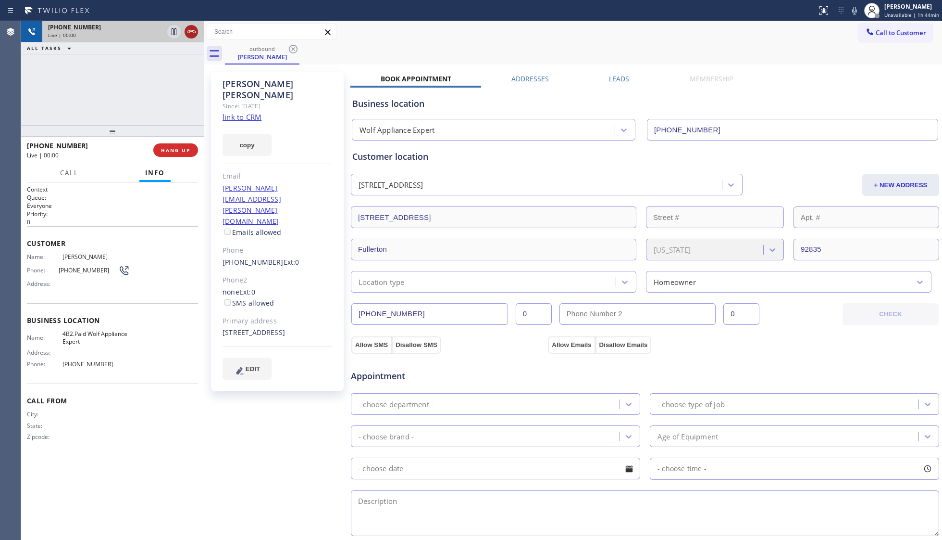
click at [188, 26] on icon at bounding box center [192, 32] width 12 height 12
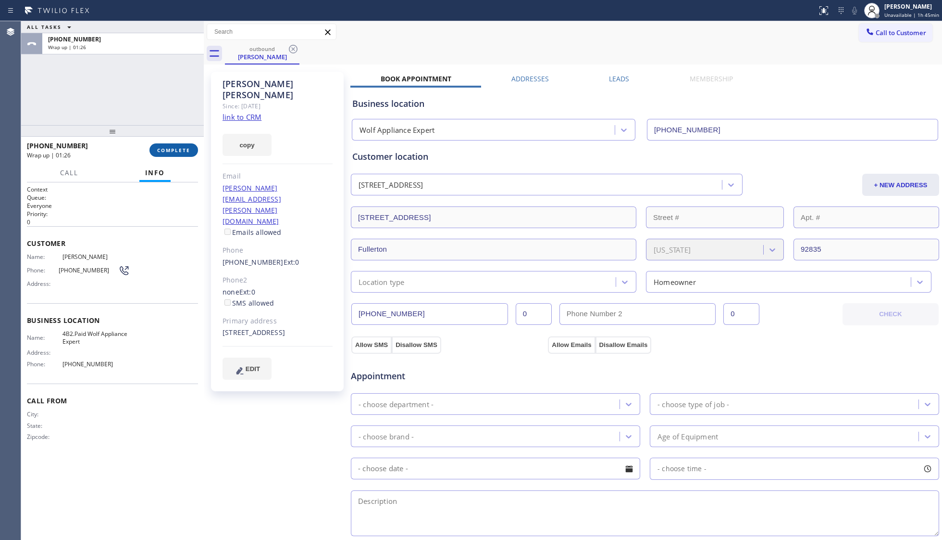
click at [172, 148] on span "COMPLETE" at bounding box center [173, 150] width 33 height 7
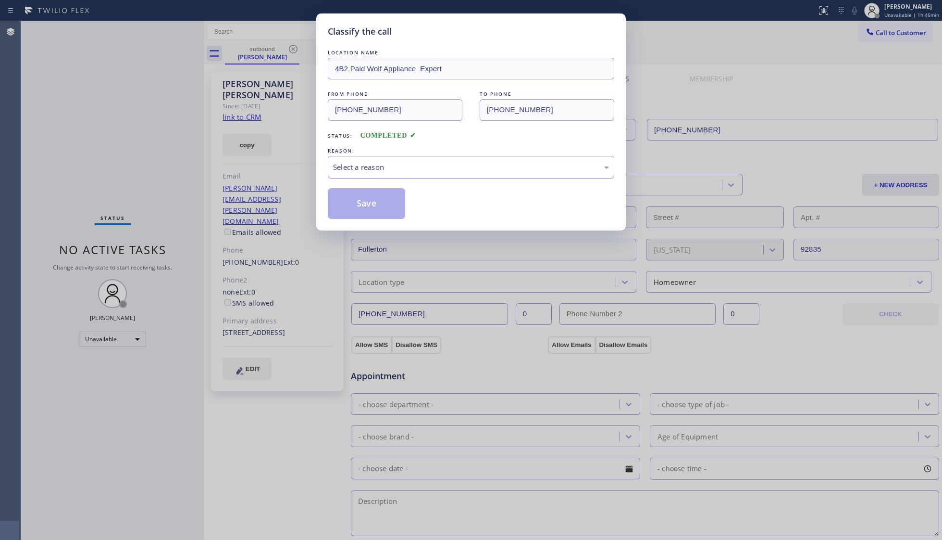
drag, startPoint x: 364, startPoint y: 161, endPoint x: 368, endPoint y: 177, distance: 17.2
click at [367, 174] on div "Select a reason" at bounding box center [471, 167] width 287 height 23
click at [377, 210] on button "Save" at bounding box center [366, 203] width 77 height 31
click at [376, 209] on button "Save" at bounding box center [366, 203] width 77 height 31
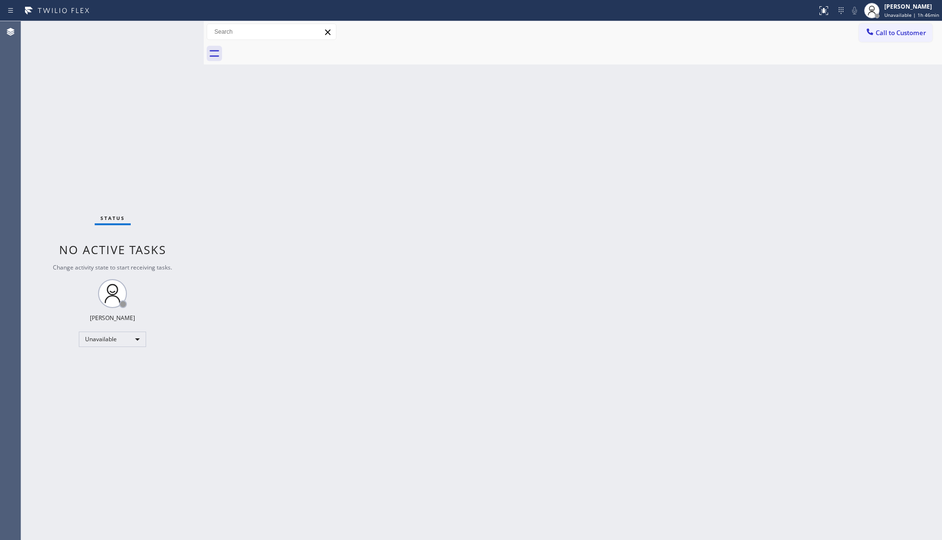
click at [344, 213] on div "Back to Dashboard Change Sender ID Customers Technicians Select a contact Outbo…" at bounding box center [573, 280] width 739 height 518
drag, startPoint x: 891, startPoint y: 31, endPoint x: 812, endPoint y: 52, distance: 81.8
click at [748, 31] on span "Call to Customer" at bounding box center [901, 32] width 50 height 9
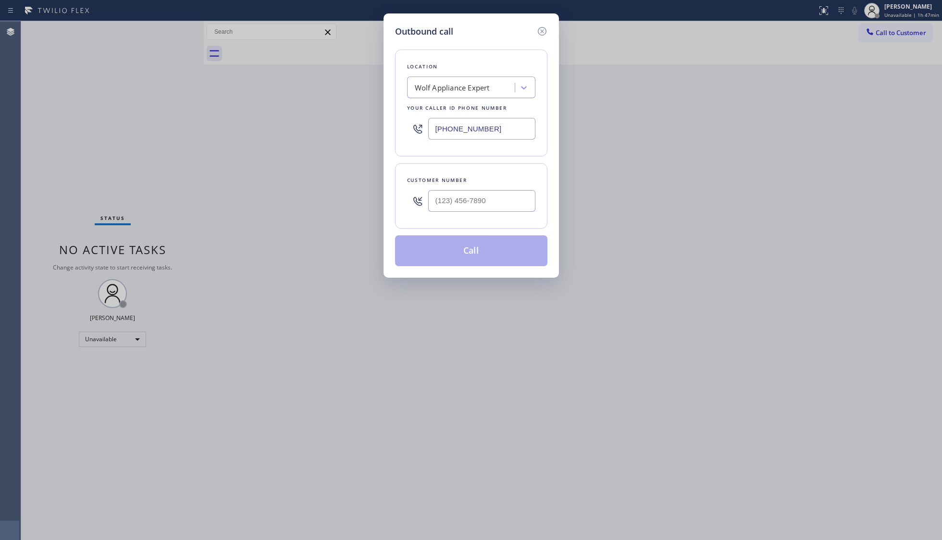
drag, startPoint x: 519, startPoint y: 126, endPoint x: 416, endPoint y: 121, distance: 103.5
click at [419, 126] on div "(949) 536-9698" at bounding box center [471, 128] width 128 height 31
paste input "877) 777-0796"
type input "(877) 777-0796"
paste input "310) 467-4809"
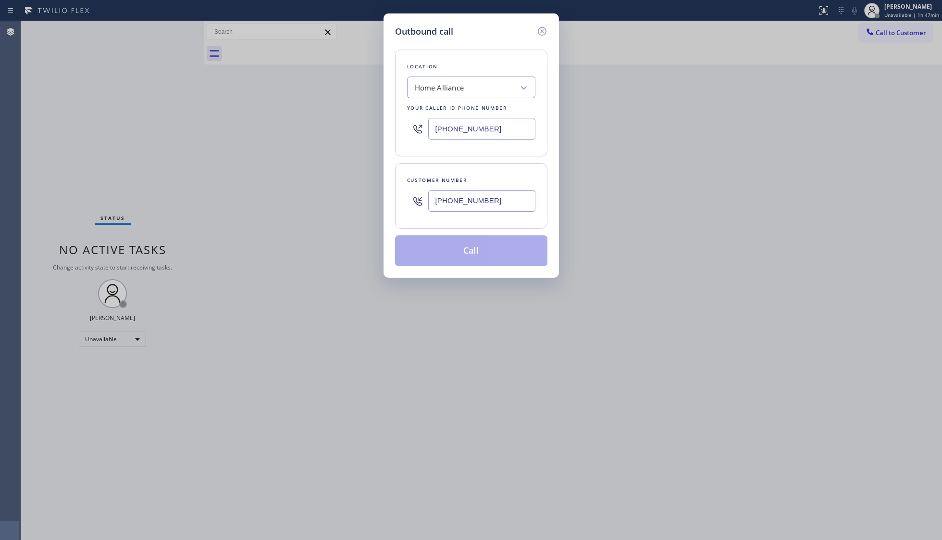
click at [504, 197] on input "(310) 467-4809" at bounding box center [481, 201] width 107 height 22
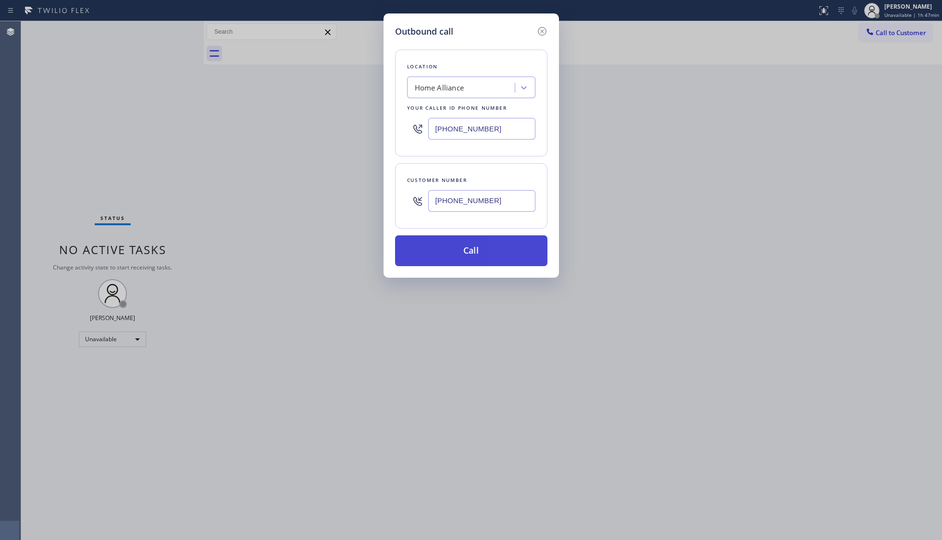
type input "(310) 467-4809"
click at [462, 259] on button "Call" at bounding box center [471, 250] width 152 height 31
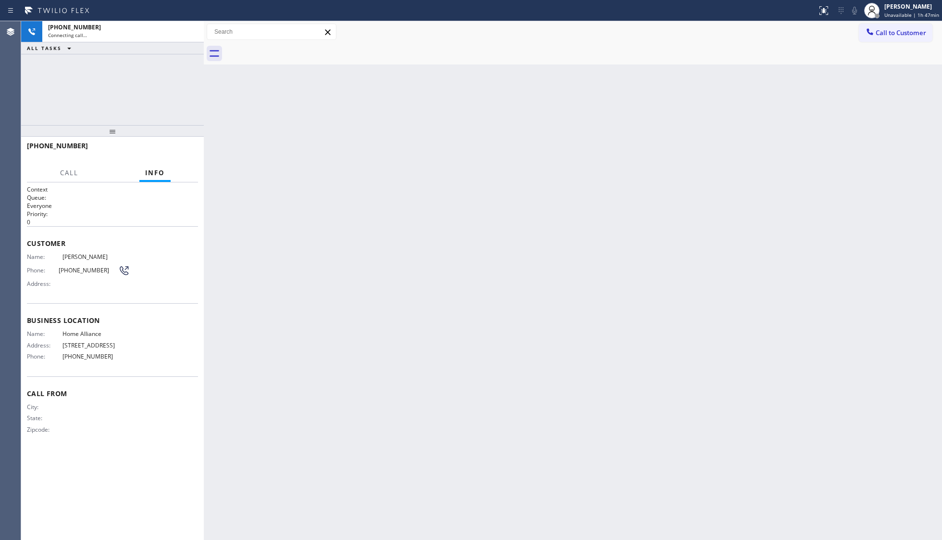
click at [478, 204] on div "Back to Dashboard Change Sender ID Customers Technicians Select a contact Outbo…" at bounding box center [573, 280] width 739 height 518
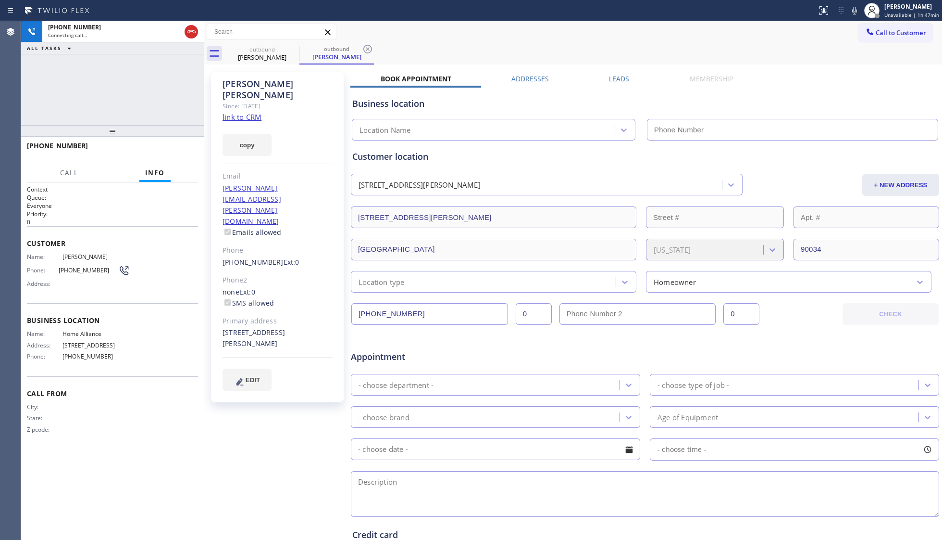
type input "(877) 777-0796"
click at [166, 151] on span "HANG UP" at bounding box center [175, 150] width 29 height 7
click at [169, 148] on span "HANG UP" at bounding box center [175, 150] width 29 height 7
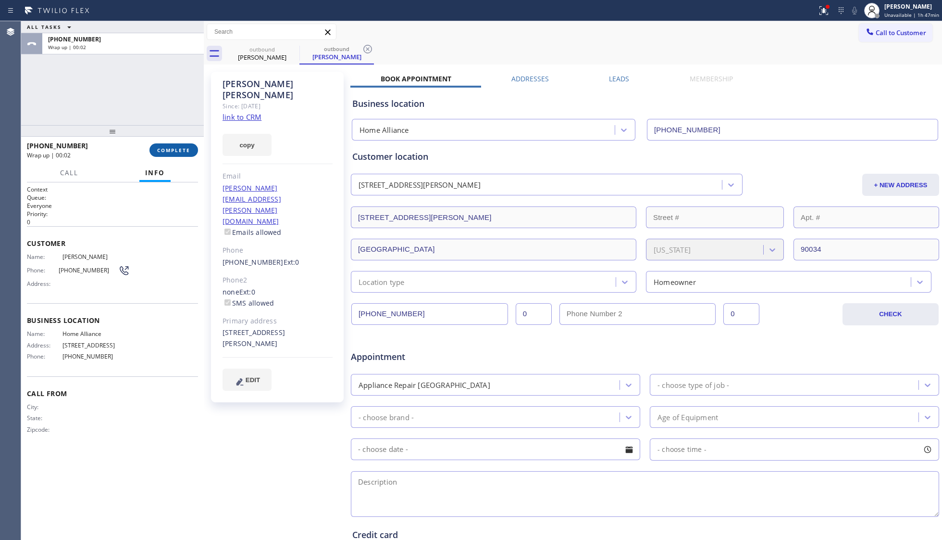
click at [187, 143] on button "COMPLETE" at bounding box center [174, 149] width 49 height 13
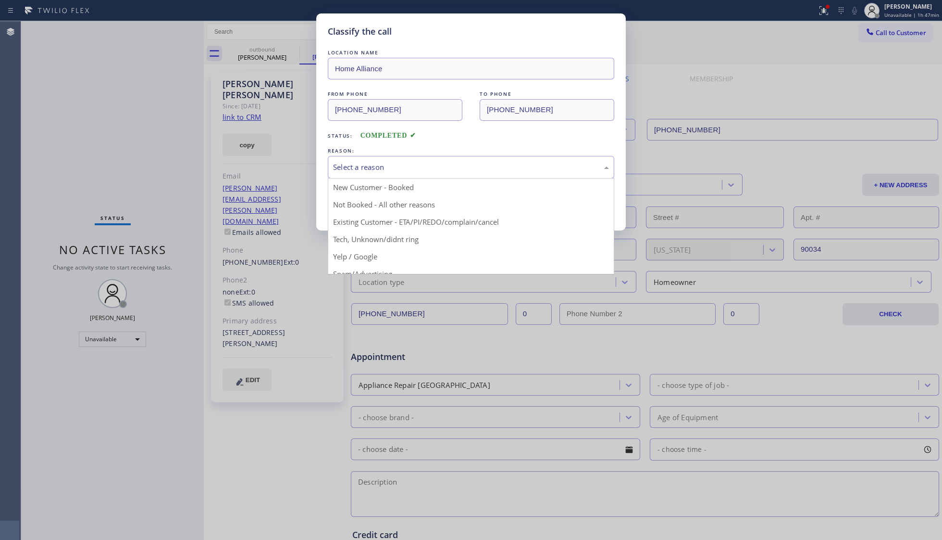
click at [376, 174] on div "Select a reason" at bounding box center [471, 167] width 287 height 23
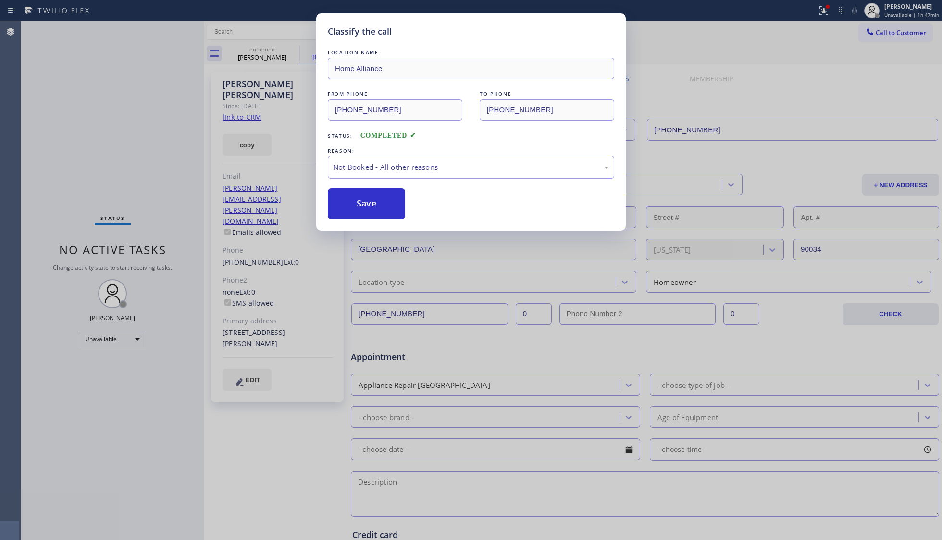
drag, startPoint x: 354, startPoint y: 207, endPoint x: 314, endPoint y: 177, distance: 49.9
click at [355, 206] on button "Save" at bounding box center [366, 203] width 77 height 31
drag, startPoint x: 276, startPoint y: 155, endPoint x: 283, endPoint y: 152, distance: 7.1
click at [276, 154] on div "Classify the call LOCATION NAME Home Alliance FROM PHONE (877) 777-0796 TO PHON…" at bounding box center [471, 270] width 942 height 540
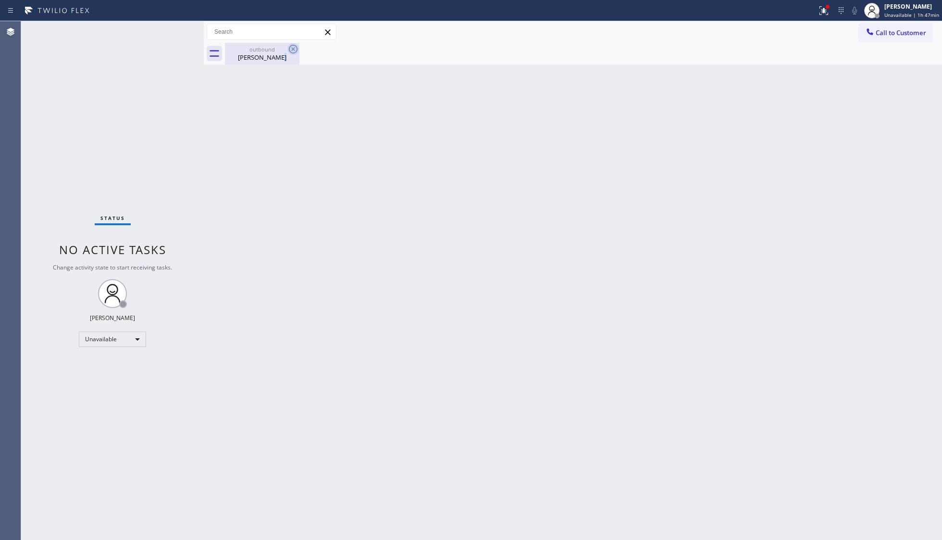
click at [289, 55] on div "outbound Emilia Nwosu" at bounding box center [262, 54] width 75 height 22
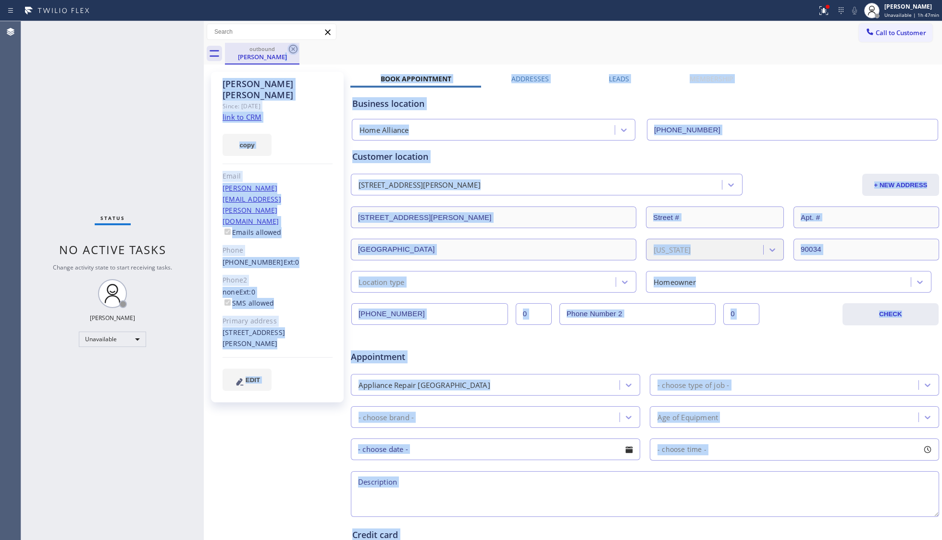
click at [293, 49] on icon at bounding box center [294, 49] width 12 height 12
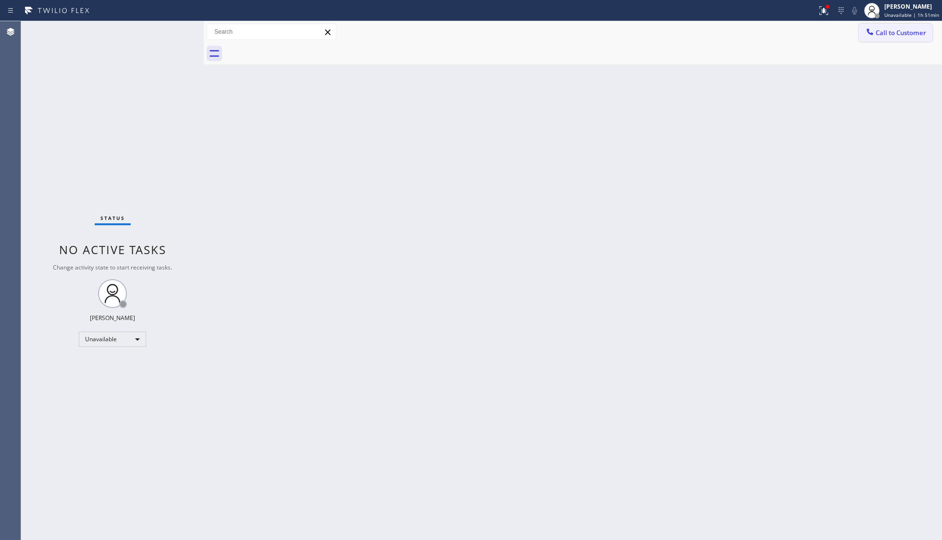
drag, startPoint x: 883, startPoint y: 32, endPoint x: 831, endPoint y: 5, distance: 58.9
click at [748, 32] on span "Call to Customer" at bounding box center [901, 32] width 50 height 9
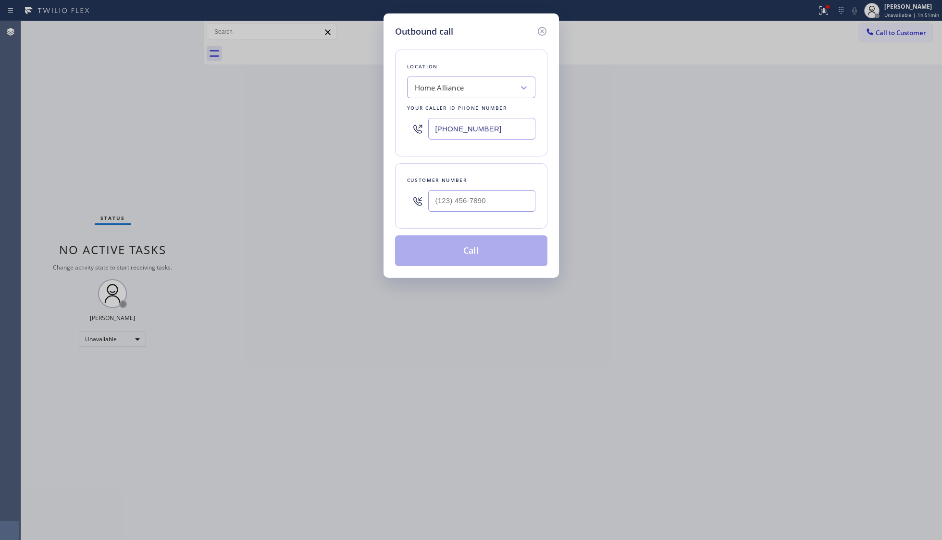
drag, startPoint x: 506, startPoint y: 133, endPoint x: 416, endPoint y: 129, distance: 90.0
click at [412, 130] on div "(877) 777-0796" at bounding box center [471, 128] width 128 height 31
paste input "619) 717-8630"
type input "(619) 717-8630"
paste input "text"
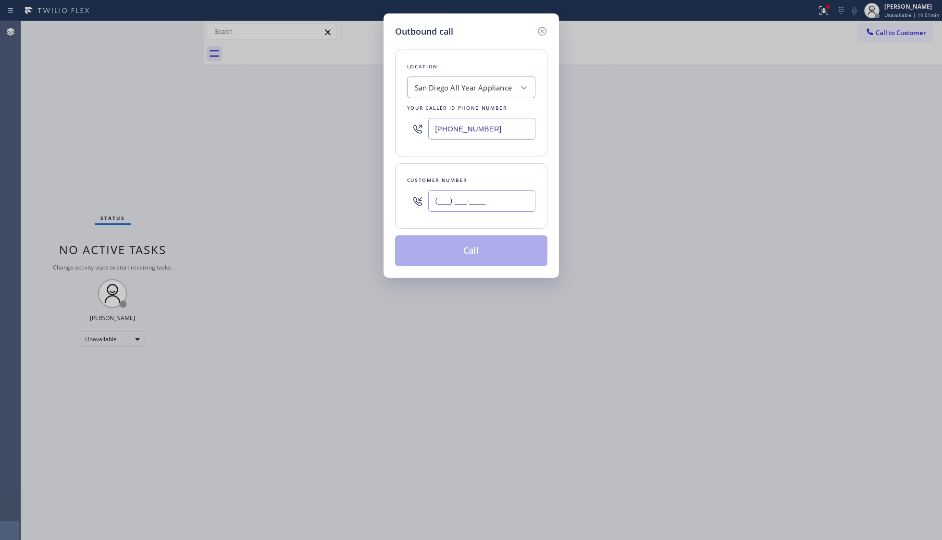
click at [492, 199] on input "(___) ___-____" at bounding box center [481, 201] width 107 height 22
paste input "858) 212-7704"
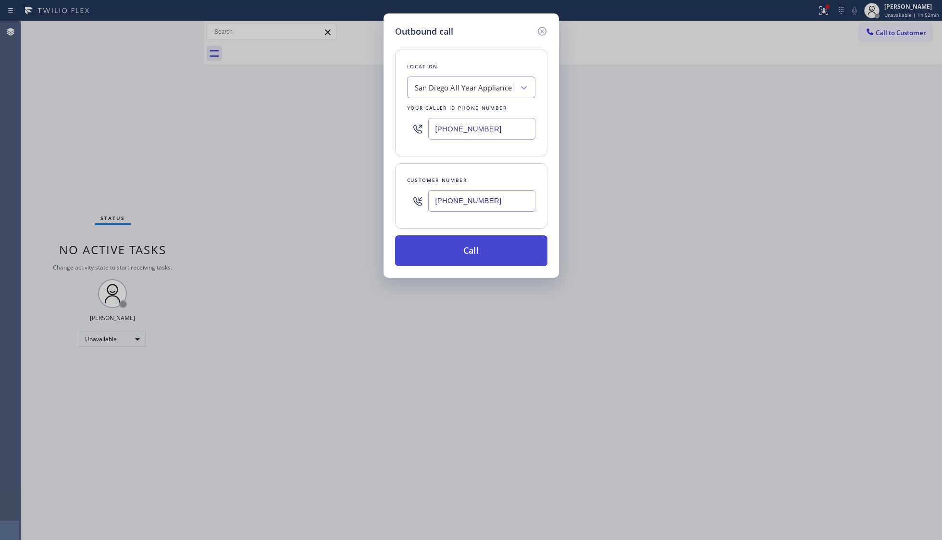
type input "(858) 212-7704"
click at [471, 246] on button "Call" at bounding box center [471, 250] width 152 height 31
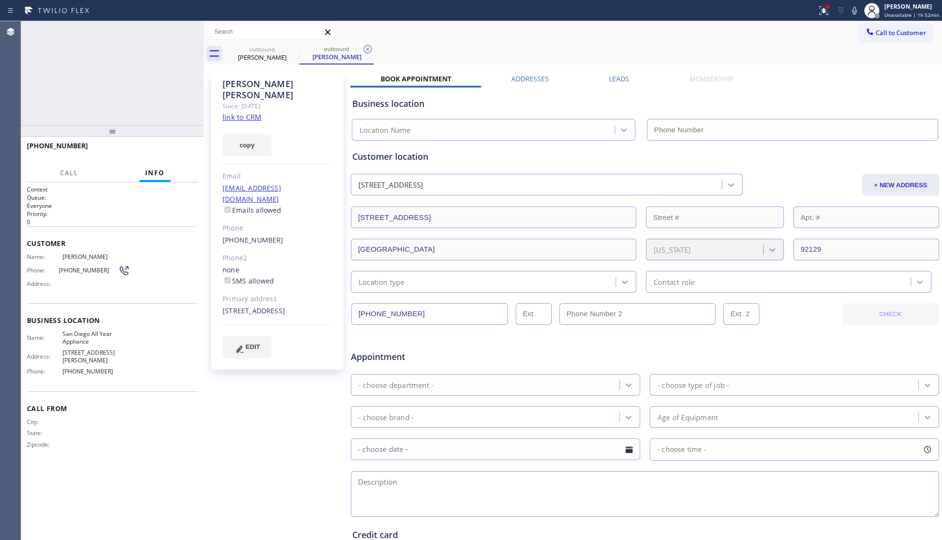
type input "(619) 717-8630"
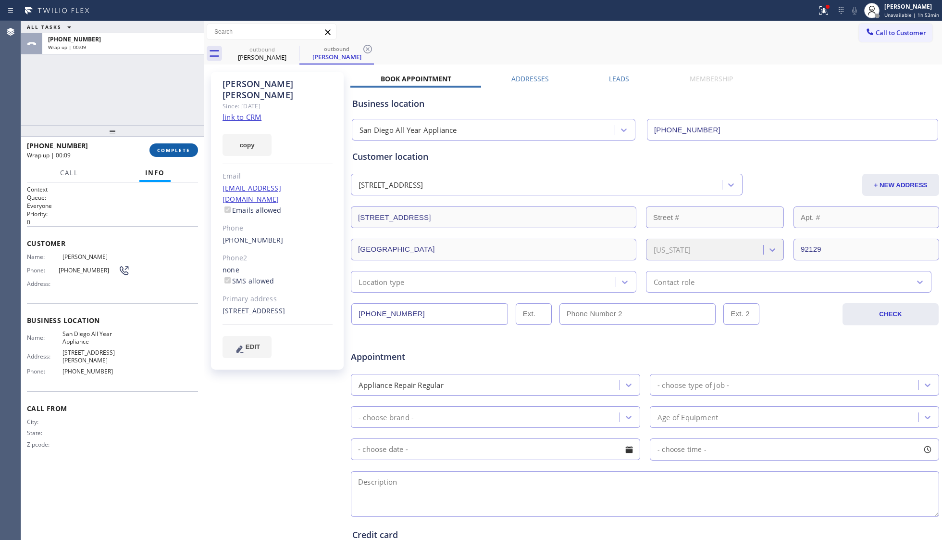
click at [176, 151] on span "COMPLETE" at bounding box center [173, 150] width 33 height 7
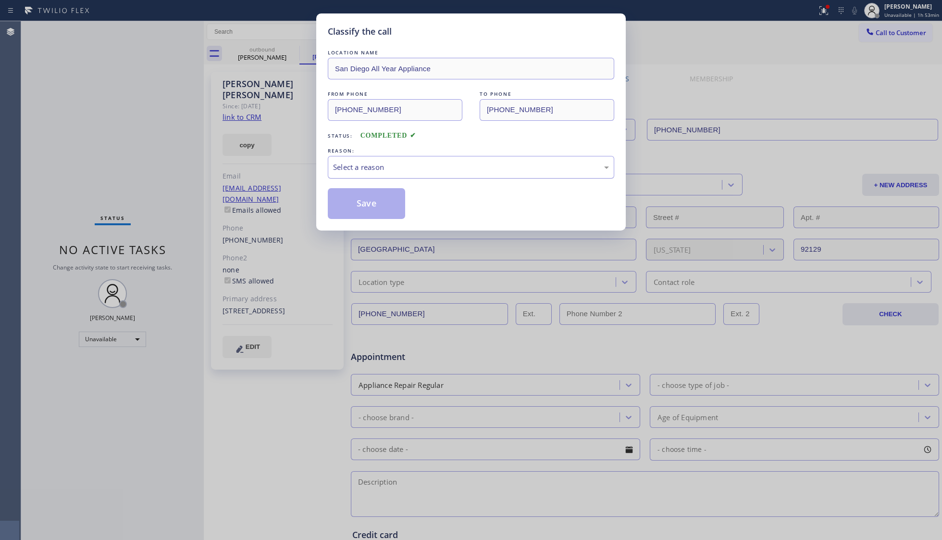
click at [360, 166] on div "Select a reason" at bounding box center [471, 167] width 276 height 11
click at [358, 203] on button "Save" at bounding box center [366, 203] width 77 height 31
drag, startPoint x: 363, startPoint y: 202, endPoint x: 369, endPoint y: 201, distance: 6.9
click at [368, 202] on button "Save" at bounding box center [366, 203] width 77 height 31
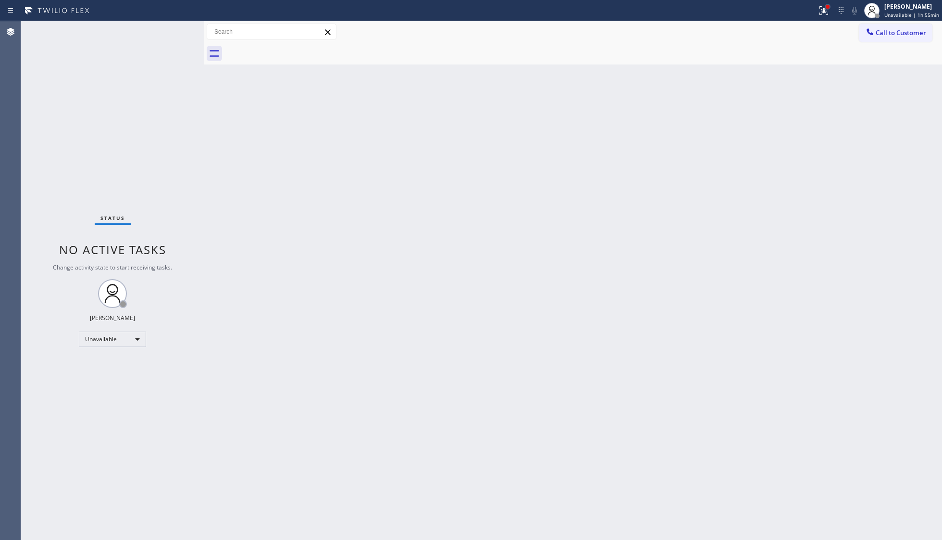
click at [748, 6] on div at bounding box center [828, 7] width 4 height 4
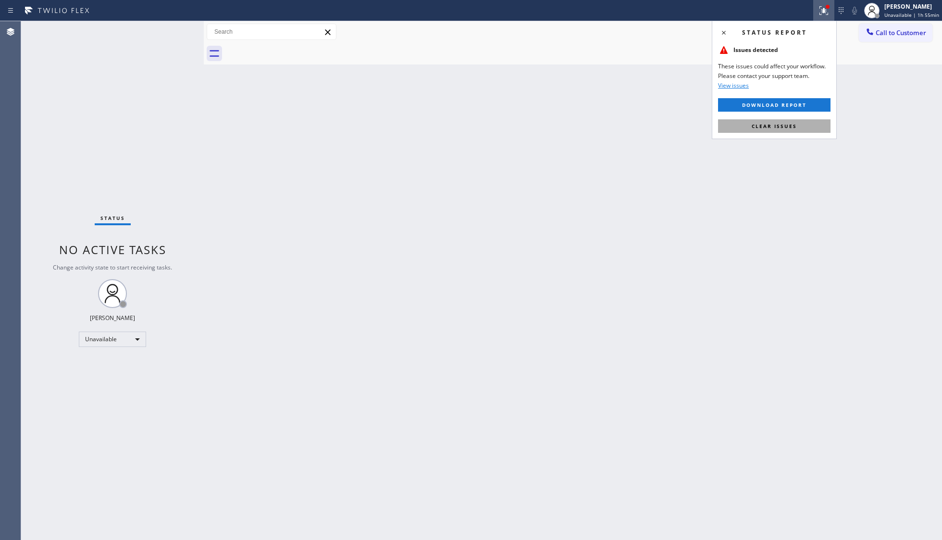
click at [748, 120] on button "Clear issues" at bounding box center [774, 125] width 113 height 13
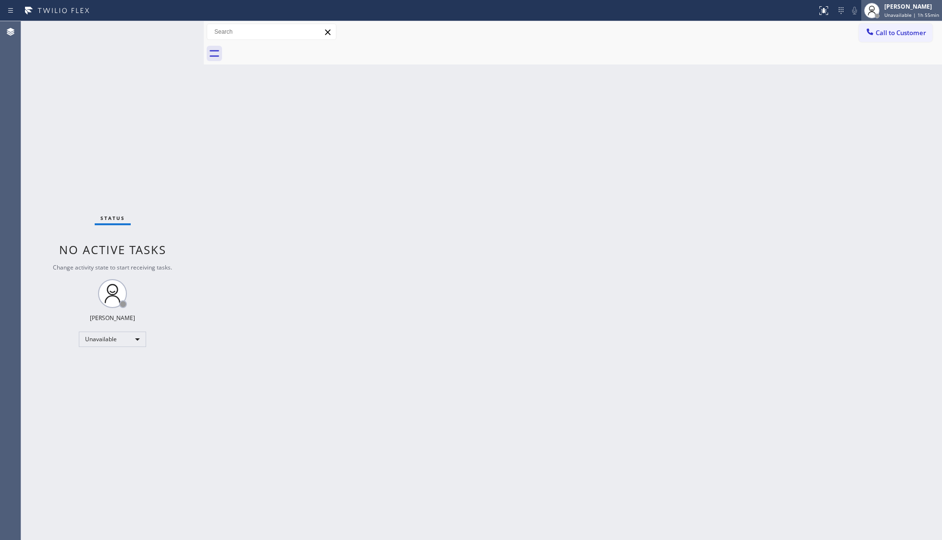
click at [748, 12] on span "Unavailable | 1h 55min" at bounding box center [912, 15] width 55 height 7
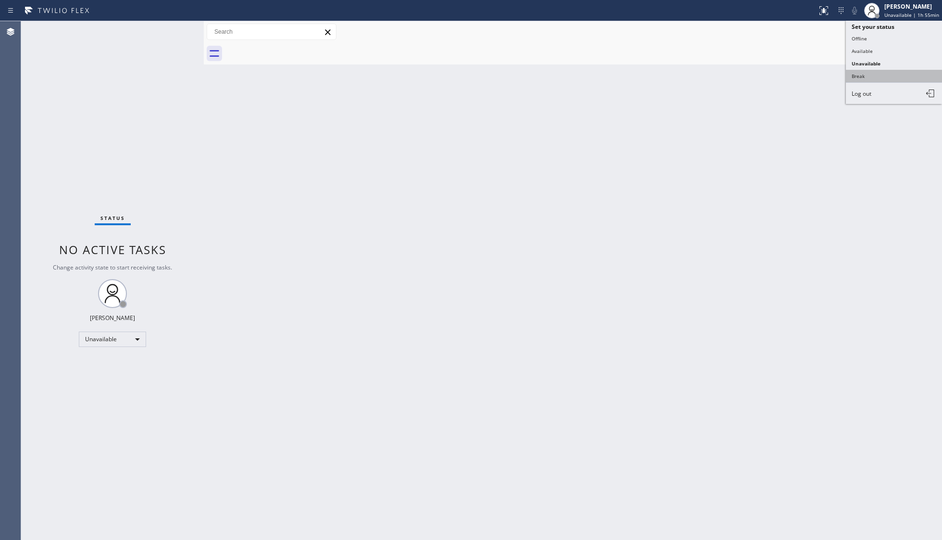
click at [748, 70] on button "Break" at bounding box center [894, 76] width 96 height 13
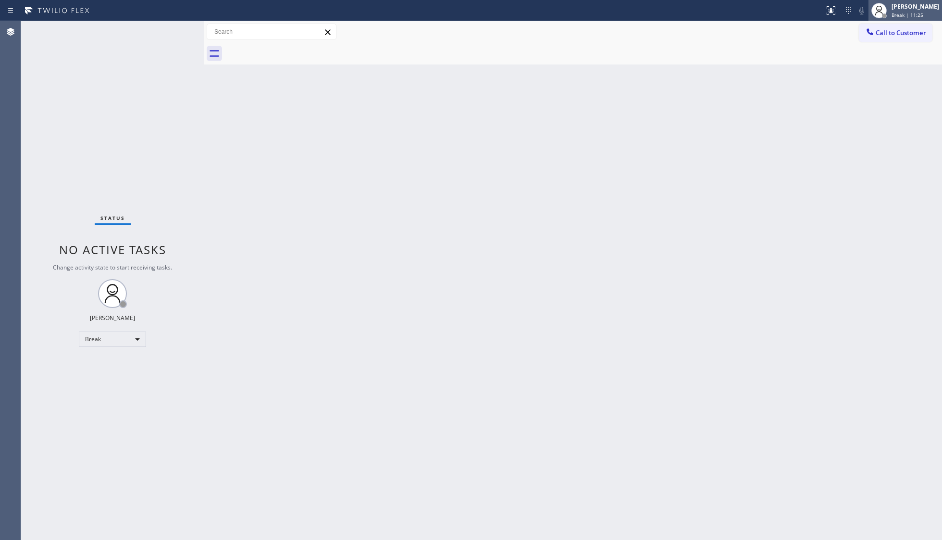
drag, startPoint x: 888, startPoint y: 3, endPoint x: 885, endPoint y: 11, distance: 8.1
click at [748, 3] on div at bounding box center [879, 10] width 21 height 21
click at [748, 70] on button "Break" at bounding box center [894, 76] width 96 height 13
click at [748, 7] on div "Giovanni Pleños Break | 11:26" at bounding box center [916, 10] width 52 height 17
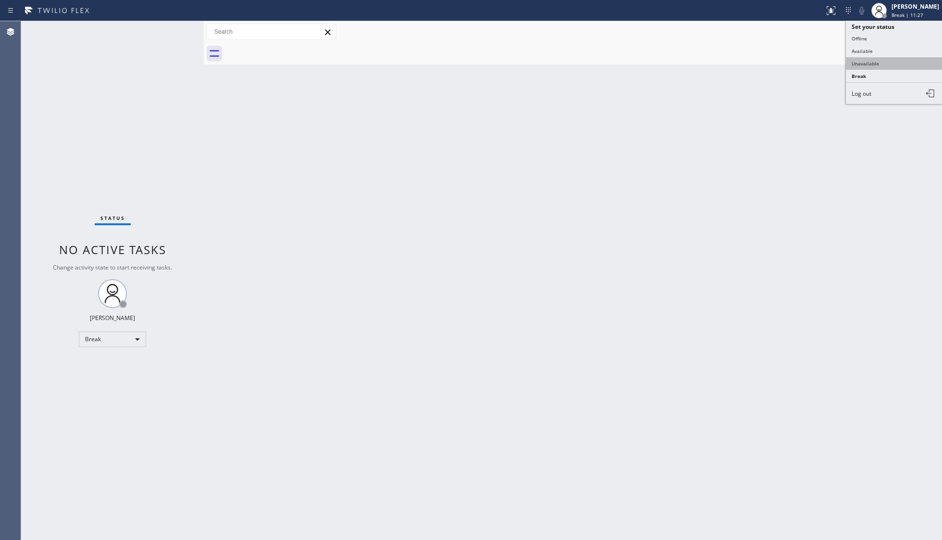
click at [748, 65] on button "Unavailable" at bounding box center [894, 63] width 96 height 13
drag, startPoint x: 894, startPoint y: 35, endPoint x: 637, endPoint y: 56, distance: 258.6
click at [748, 35] on span "Call to Customer" at bounding box center [901, 32] width 50 height 9
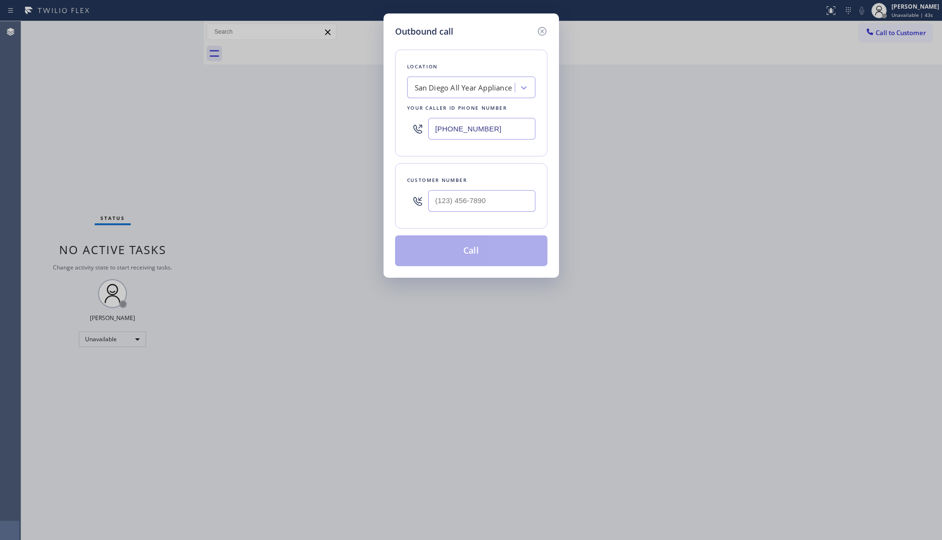
drag, startPoint x: 507, startPoint y: 127, endPoint x: 424, endPoint y: 127, distance: 83.2
click at [424, 127] on div "(619) 717-8630" at bounding box center [471, 128] width 128 height 31
paste input "26) 768-1402"
type input "(626) 768-1402"
click at [506, 202] on input "(___) ___-____" at bounding box center [481, 201] width 107 height 22
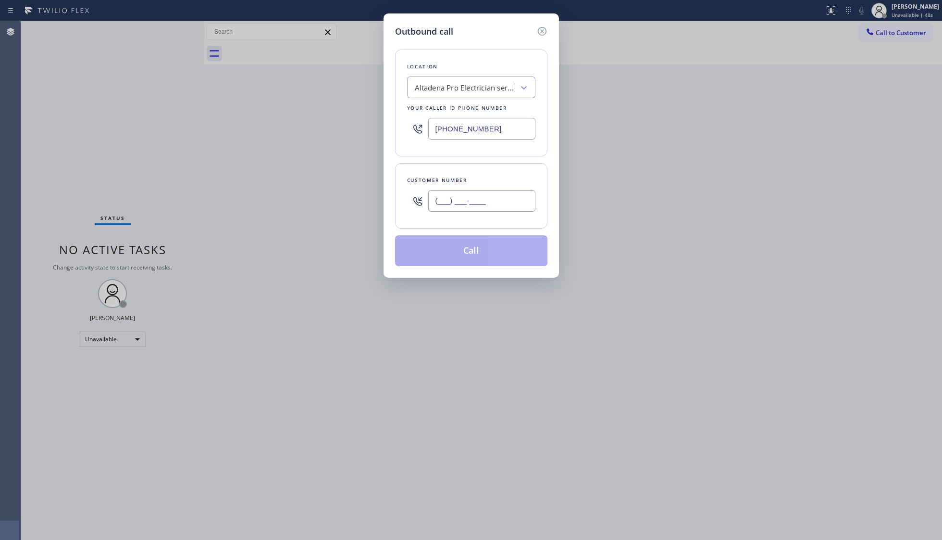
paste input "818) 689-1136"
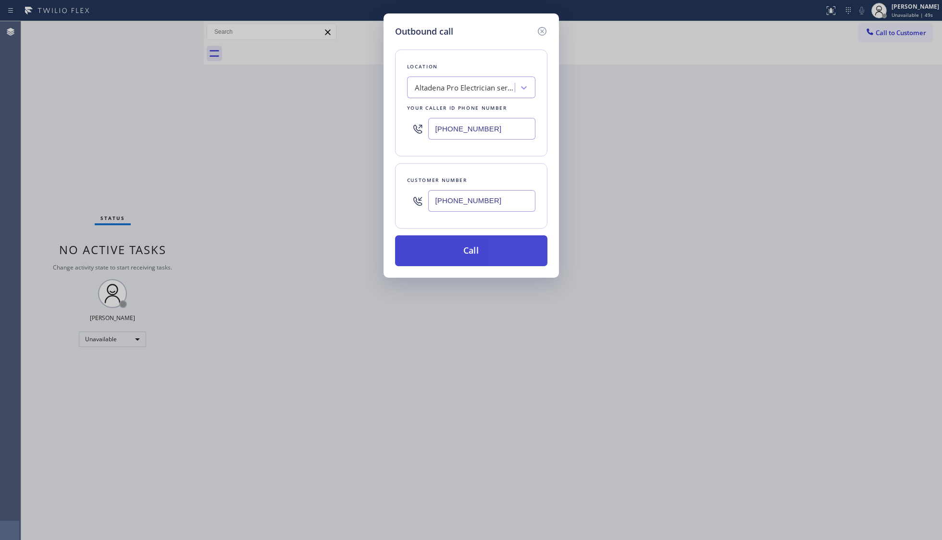
type input "(818) 689-1136"
click at [474, 251] on button "Call" at bounding box center [471, 250] width 152 height 31
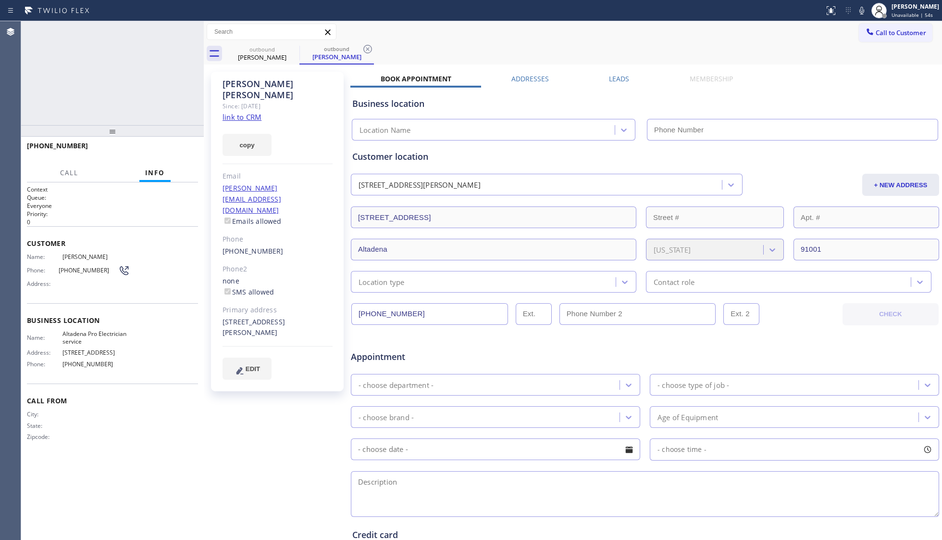
type input "(626) 768-1402"
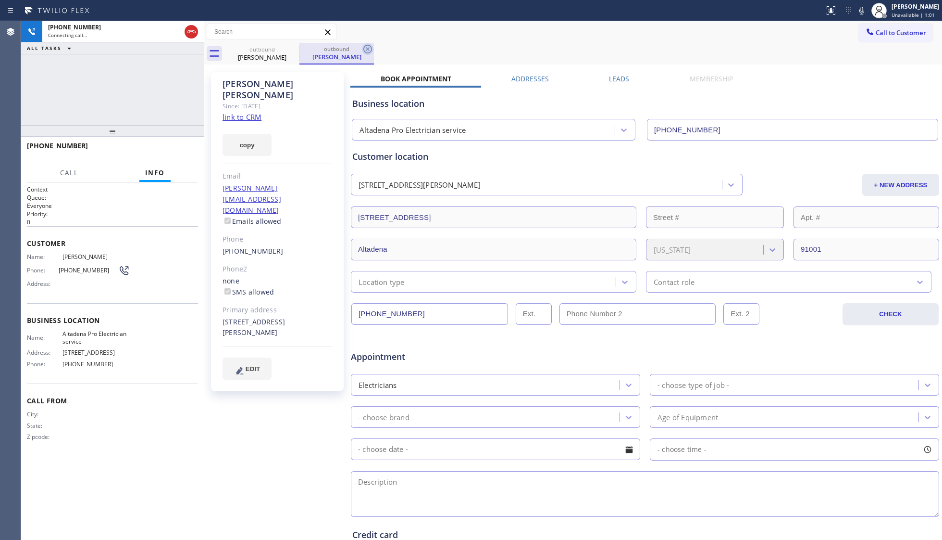
click at [364, 47] on icon at bounding box center [368, 49] width 12 height 12
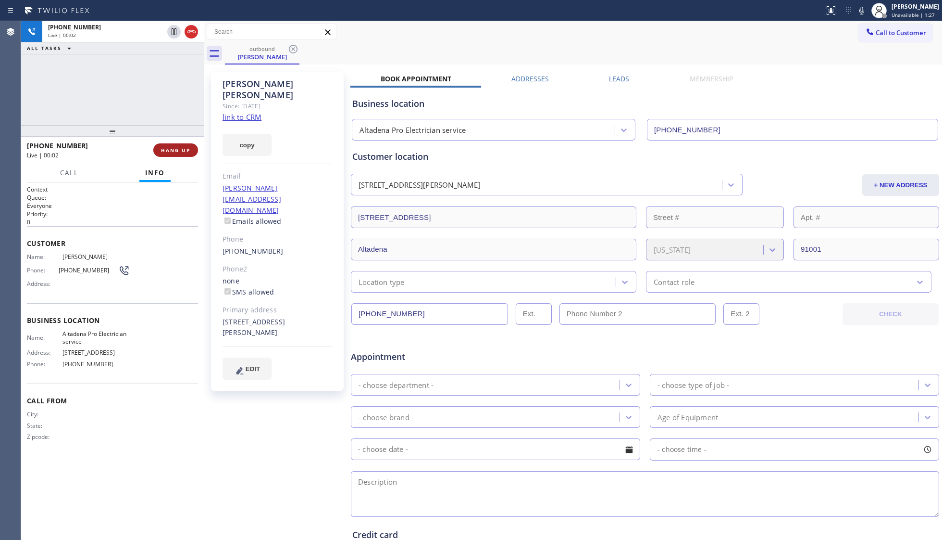
click at [193, 144] on button "HANG UP" at bounding box center [175, 149] width 45 height 13
click at [193, 144] on button "COMPLETE" at bounding box center [174, 149] width 49 height 13
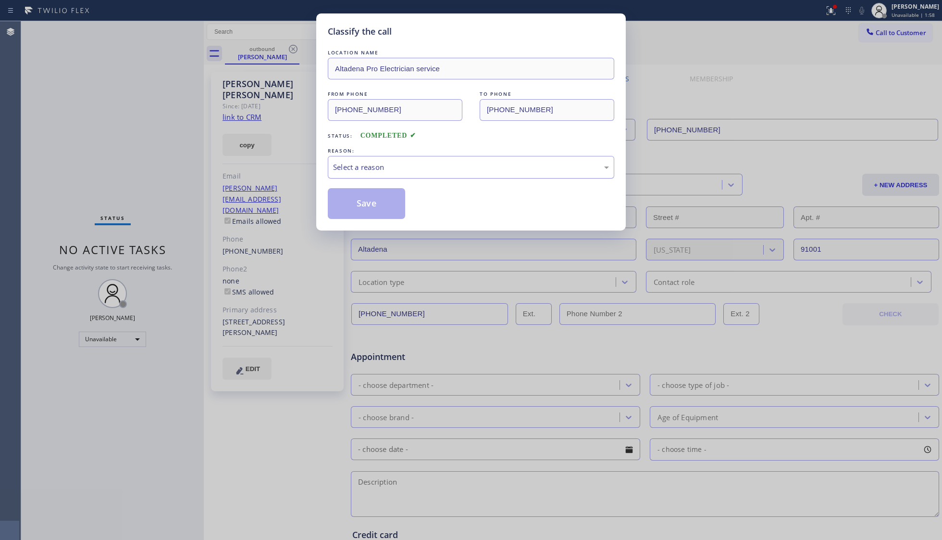
click at [376, 158] on div "Select a reason" at bounding box center [471, 167] width 287 height 23
click at [370, 202] on button "Save" at bounding box center [366, 203] width 77 height 31
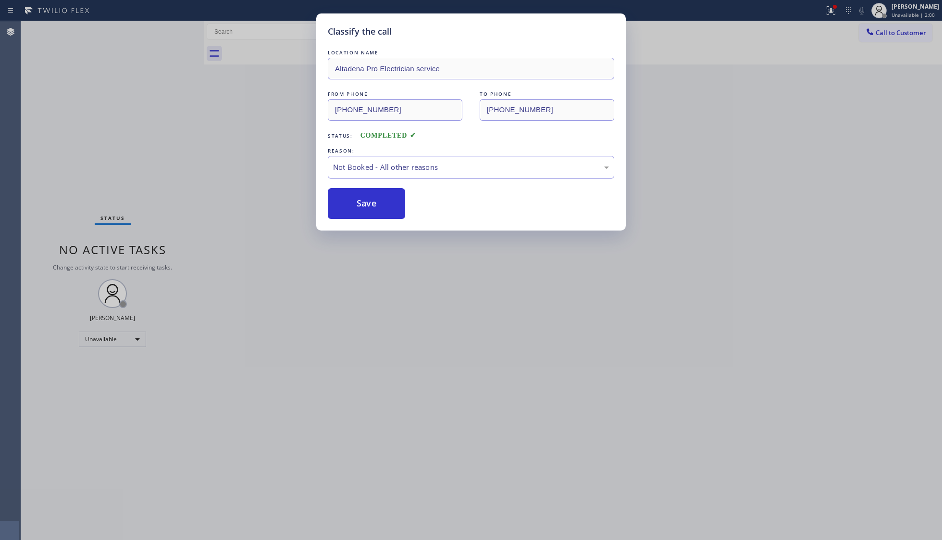
click at [370, 202] on button "Save" at bounding box center [366, 203] width 77 height 31
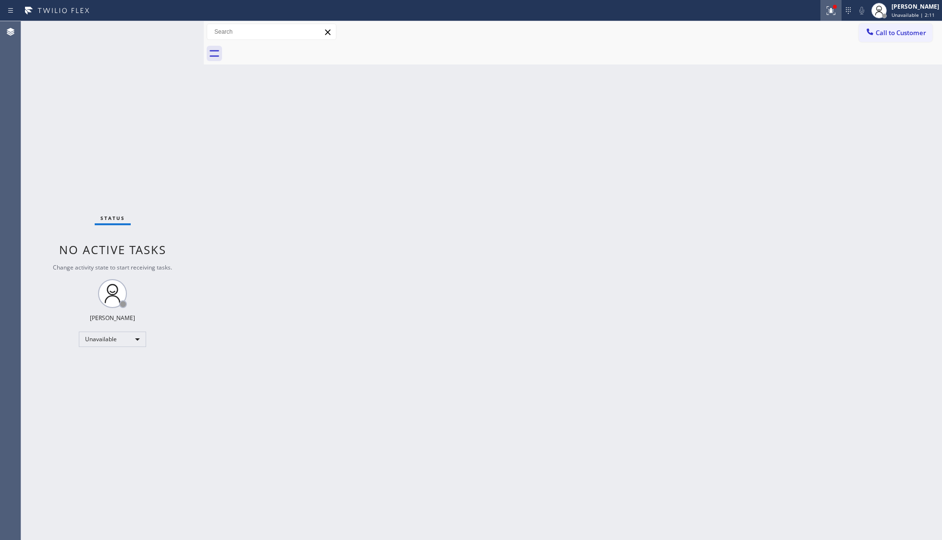
click at [748, 12] on div at bounding box center [831, 11] width 21 height 12
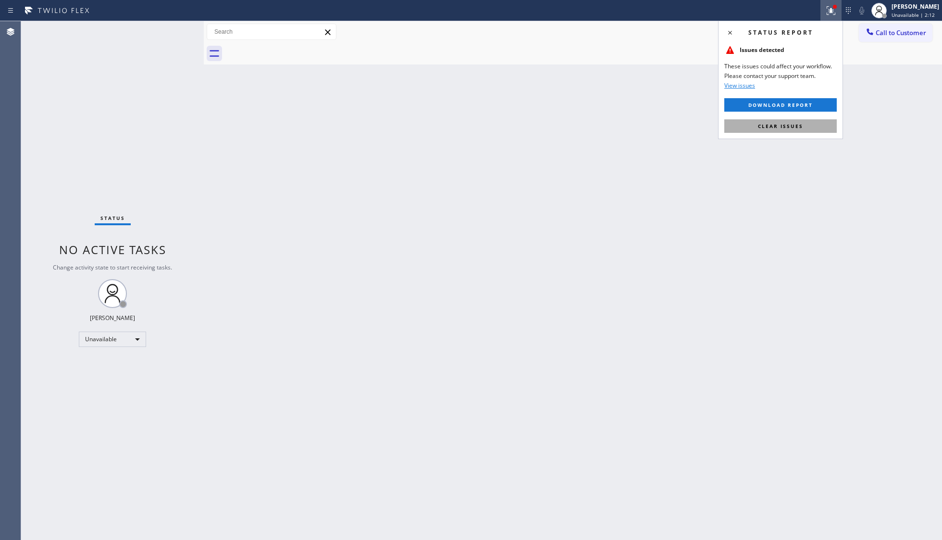
click at [748, 127] on span "Clear issues" at bounding box center [780, 126] width 45 height 7
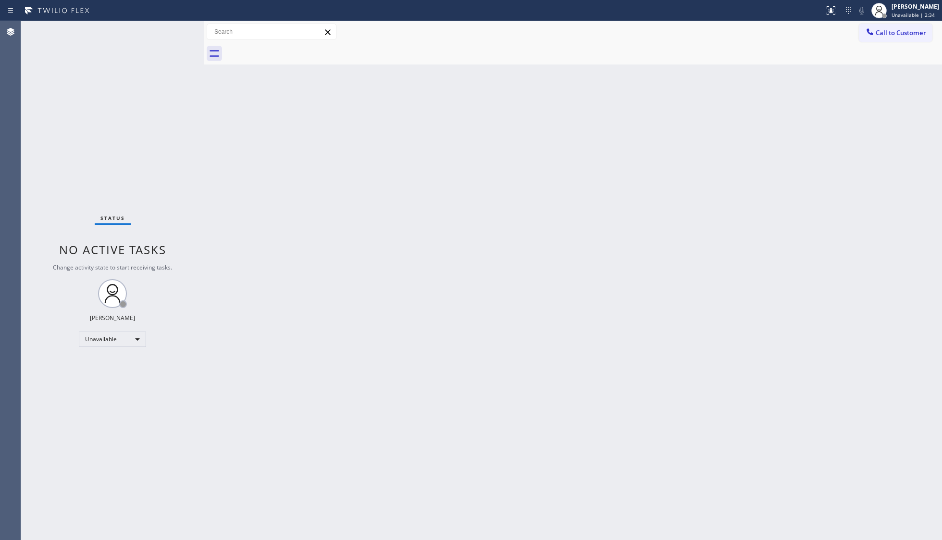
drag, startPoint x: 792, startPoint y: 205, endPoint x: 799, endPoint y: 117, distance: 87.8
click at [748, 184] on div "Back to Dashboard Change Sender ID Customers Technicians Select a contact Outbo…" at bounding box center [573, 280] width 739 height 518
click at [748, 29] on span "Call to Customer" at bounding box center [901, 32] width 50 height 9
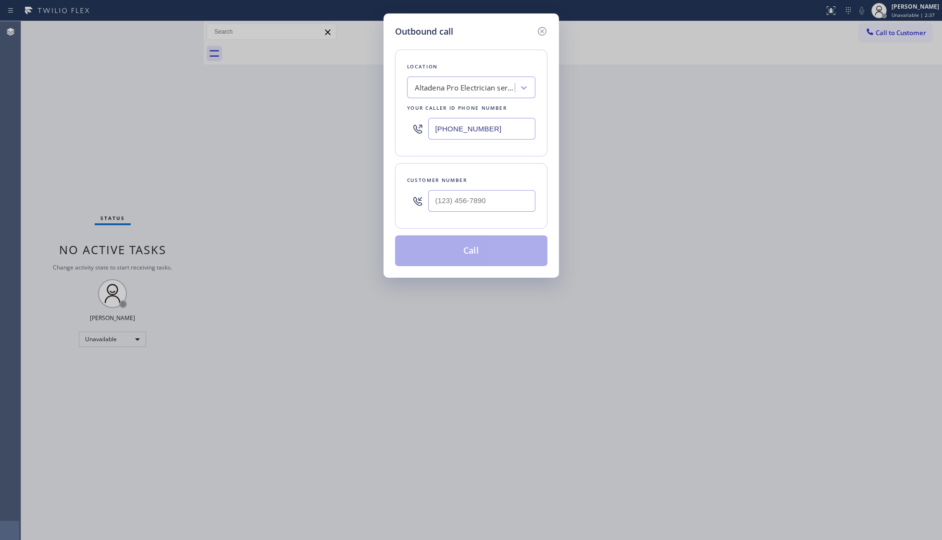
drag, startPoint x: 516, startPoint y: 136, endPoint x: 374, endPoint y: 117, distance: 143.5
click at [374, 117] on div "Outbound call Location Altadena Pro Electrician service Your caller id phone nu…" at bounding box center [471, 270] width 942 height 540
paste input "760) 334-4056"
type input "(760) 334-4056"
click at [514, 201] on input "(___) ___-____" at bounding box center [481, 201] width 107 height 22
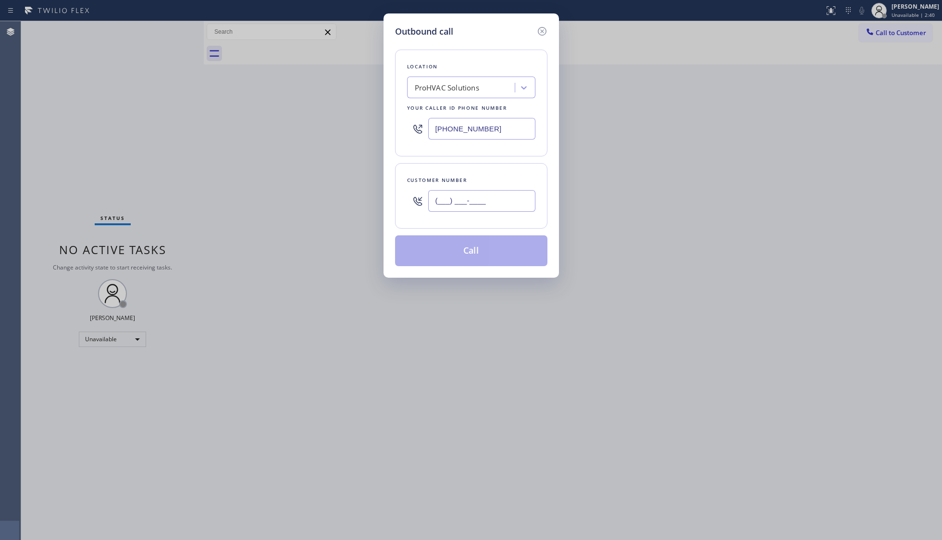
paste input "858) 947-8393"
type input "(858) 947-8393"
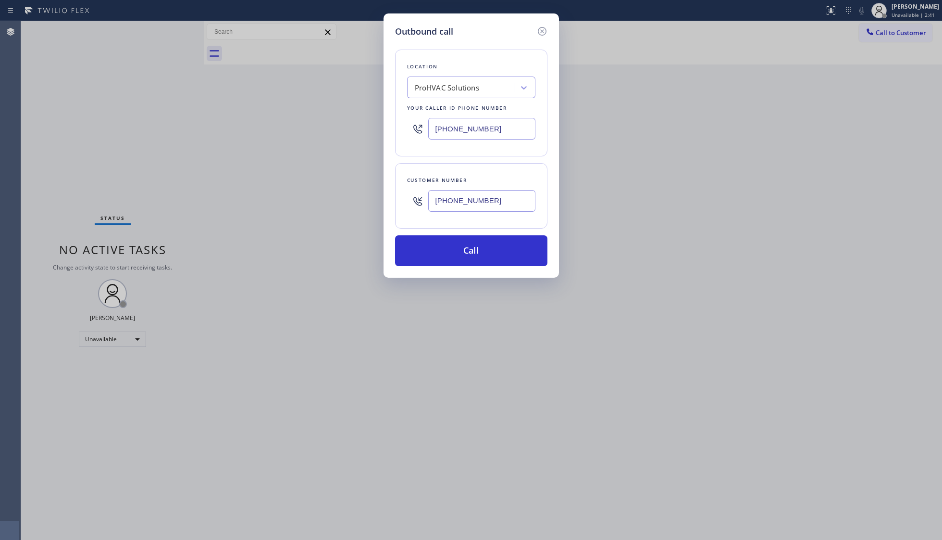
click at [485, 225] on div "Customer number (858) 947-8393" at bounding box center [471, 195] width 152 height 65
click at [481, 247] on button "Call" at bounding box center [471, 250] width 152 height 31
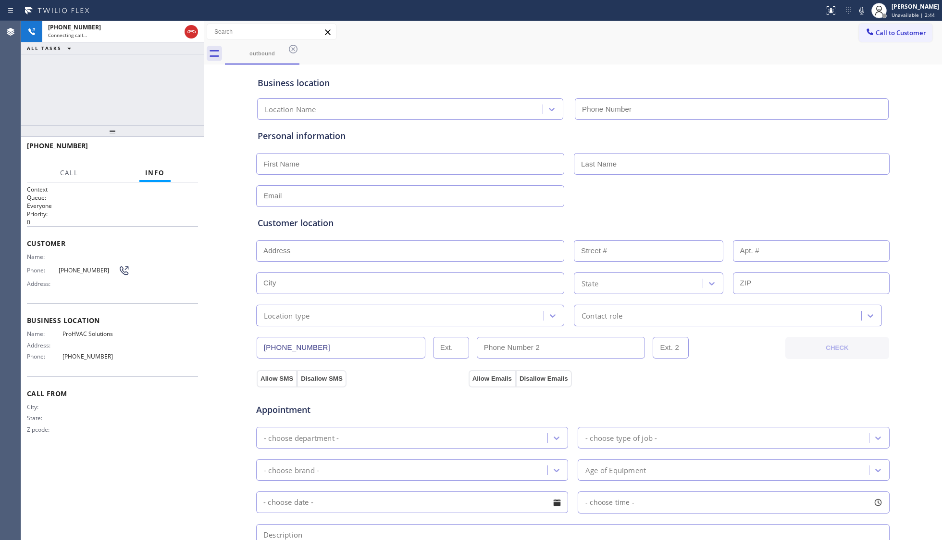
type input "(760) 334-4056"
click at [726, 71] on div "Business location ProHVAC Solutions (760) 334-4056" at bounding box center [573, 93] width 635 height 53
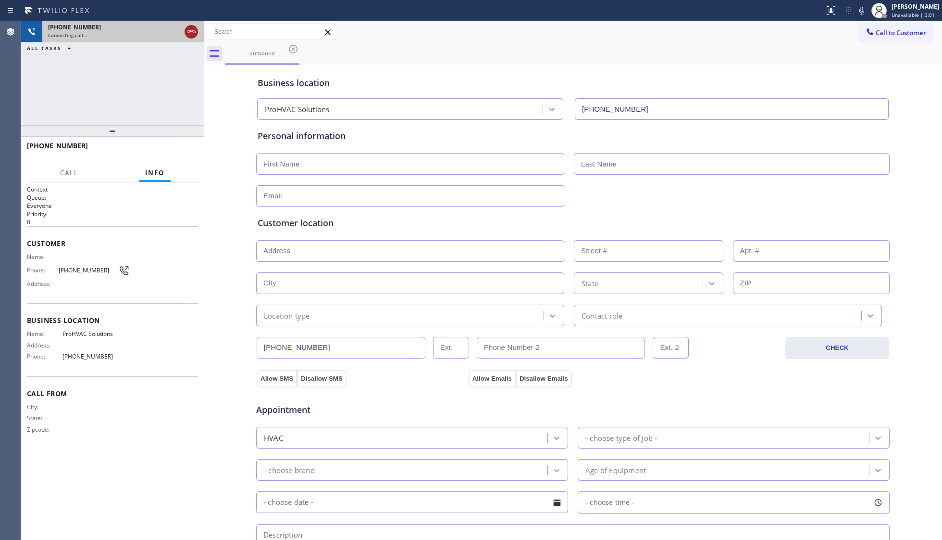
click at [193, 31] on icon at bounding box center [191, 31] width 9 height 3
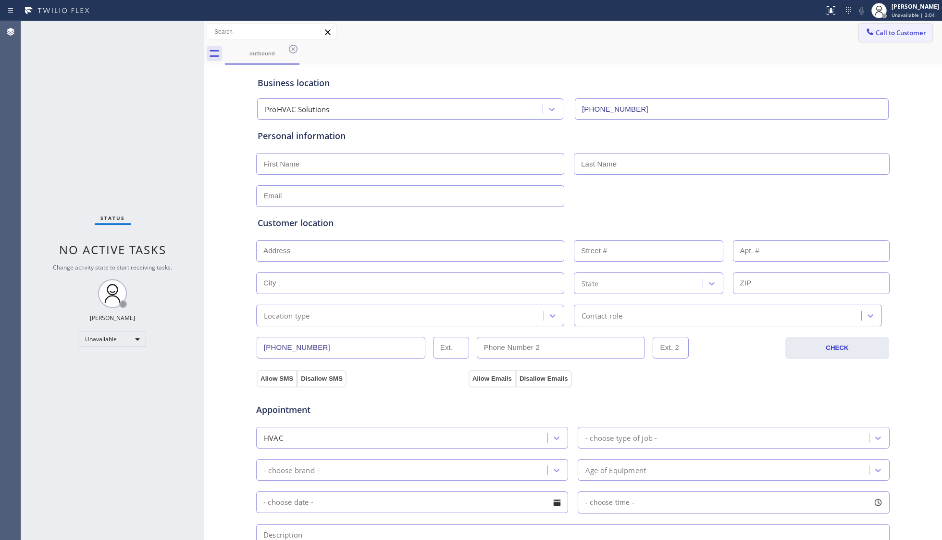
click at [748, 34] on span "Call to Customer" at bounding box center [901, 32] width 50 height 9
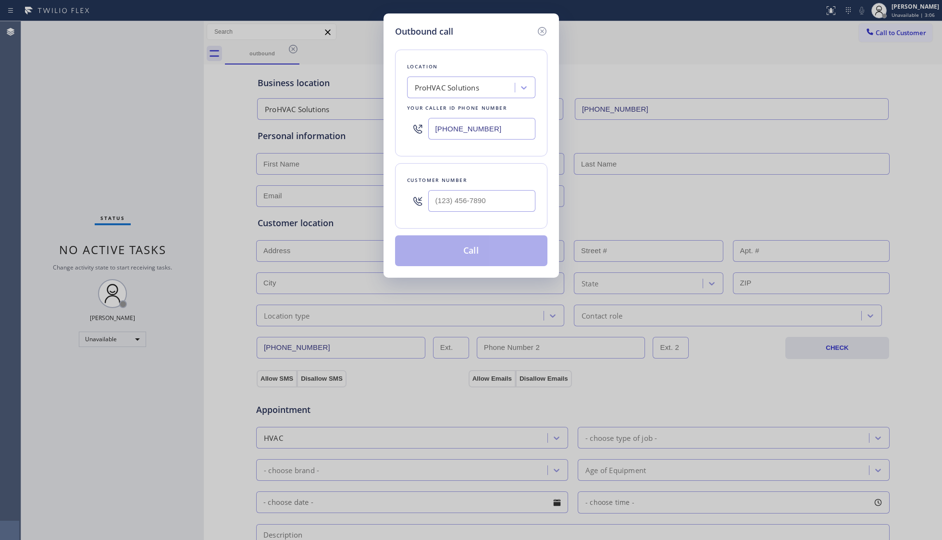
drag, startPoint x: 515, startPoint y: 129, endPoint x: 403, endPoint y: 125, distance: 111.6
click at [378, 129] on div "Outbound call Location ProHVAC Solutions Your caller id phone number (760) 334-…" at bounding box center [471, 270] width 942 height 540
paste input "25) 208-5272"
type input "(725) 208-5272"
click at [487, 195] on input "(___) ___-____" at bounding box center [481, 201] width 107 height 22
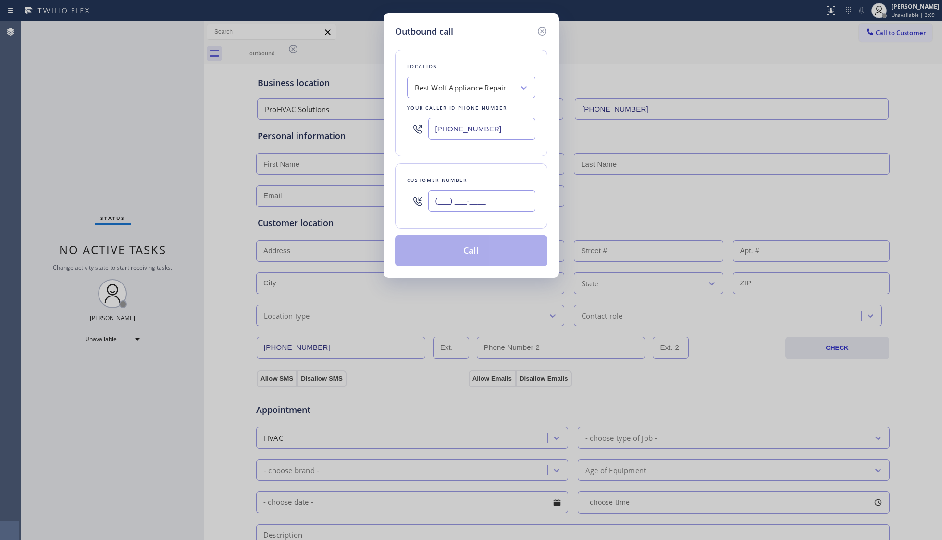
paste input "725) 273-3833"
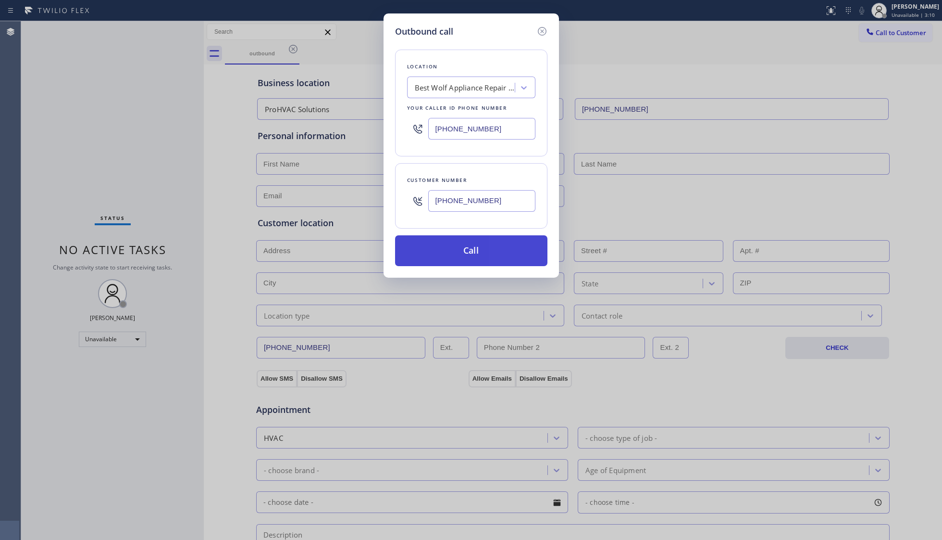
type input "(725) 273-3833"
click at [476, 246] on button "Call" at bounding box center [471, 250] width 152 height 31
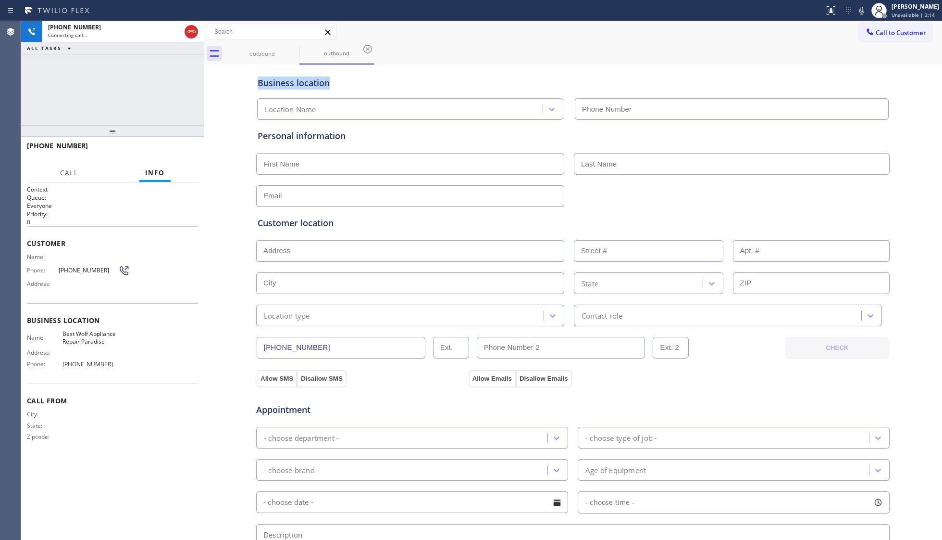
drag, startPoint x: 520, startPoint y: 64, endPoint x: 438, endPoint y: 49, distance: 84.0
click at [481, 56] on div "outbound outbound Call to Customer Outbound call Location Search location Your …" at bounding box center [573, 383] width 739 height 724
click at [364, 54] on icon at bounding box center [368, 49] width 12 height 12
click at [384, 52] on div "outbound outbound" at bounding box center [583, 54] width 717 height 22
drag, startPoint x: 191, startPoint y: 30, endPoint x: 216, endPoint y: 30, distance: 25.0
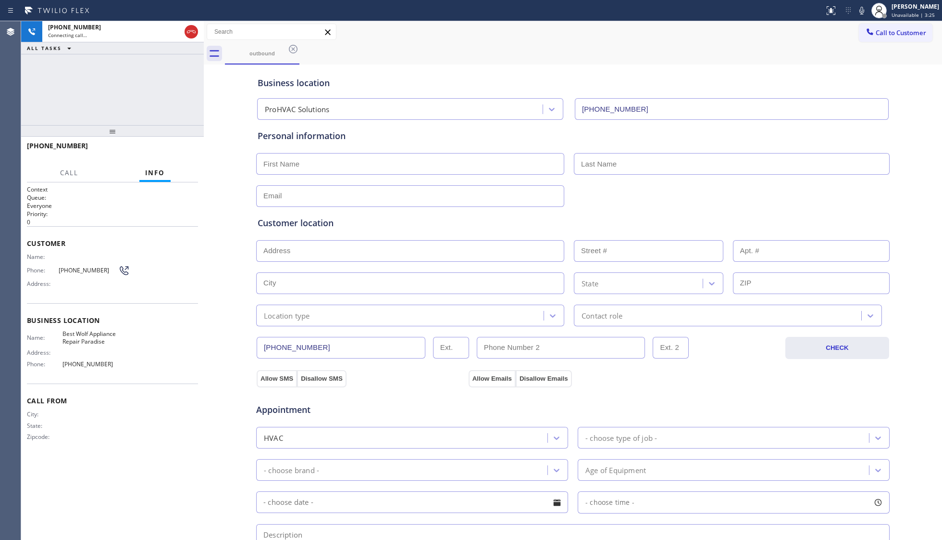
click at [191, 30] on icon at bounding box center [191, 31] width 9 height 3
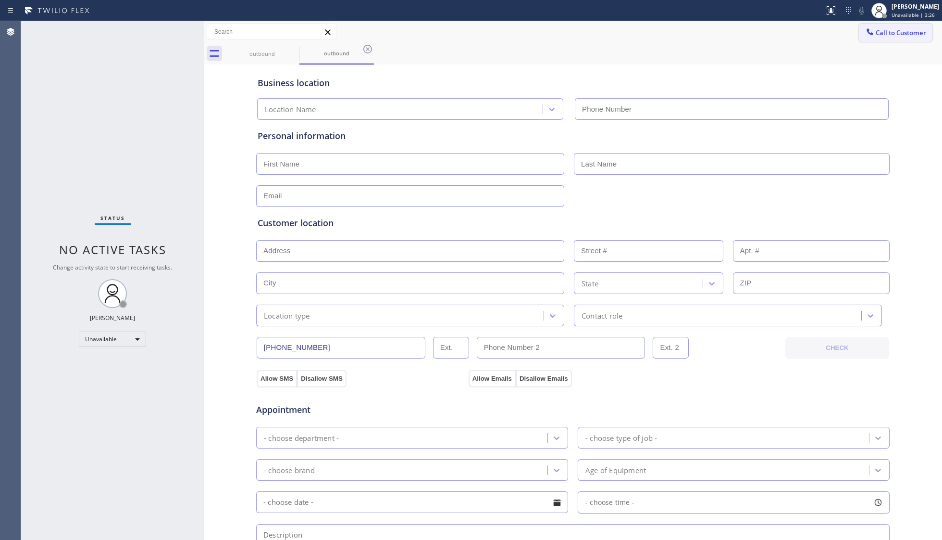
drag, startPoint x: 871, startPoint y: 29, endPoint x: 744, endPoint y: 48, distance: 128.4
click at [748, 29] on span "Call to Customer" at bounding box center [901, 32] width 50 height 9
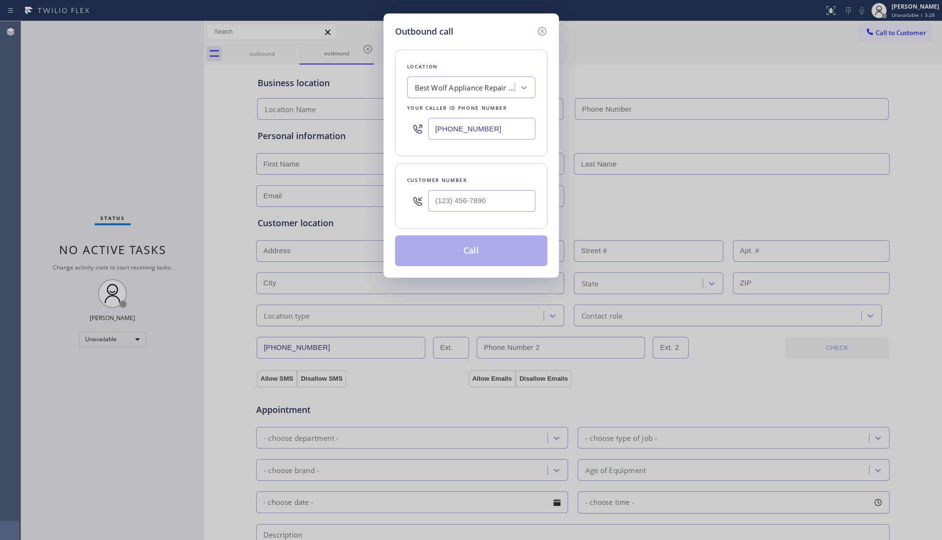
drag, startPoint x: 499, startPoint y: 130, endPoint x: 377, endPoint y: 128, distance: 121.2
click at [377, 128] on div "Outbound call Location Best Wolf Appliance Repair Paradise Your caller id phone…" at bounding box center [471, 270] width 942 height 540
paste input "650) 800-8166"
type input "(725) 208-5272"
click at [472, 201] on input "(___) ___-____" at bounding box center [481, 201] width 107 height 22
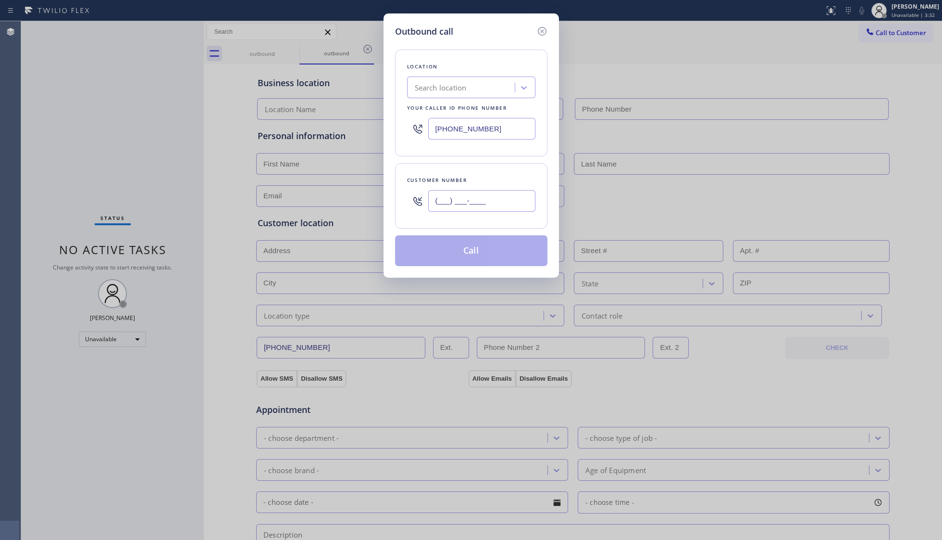
paste input "650) 212-0854"
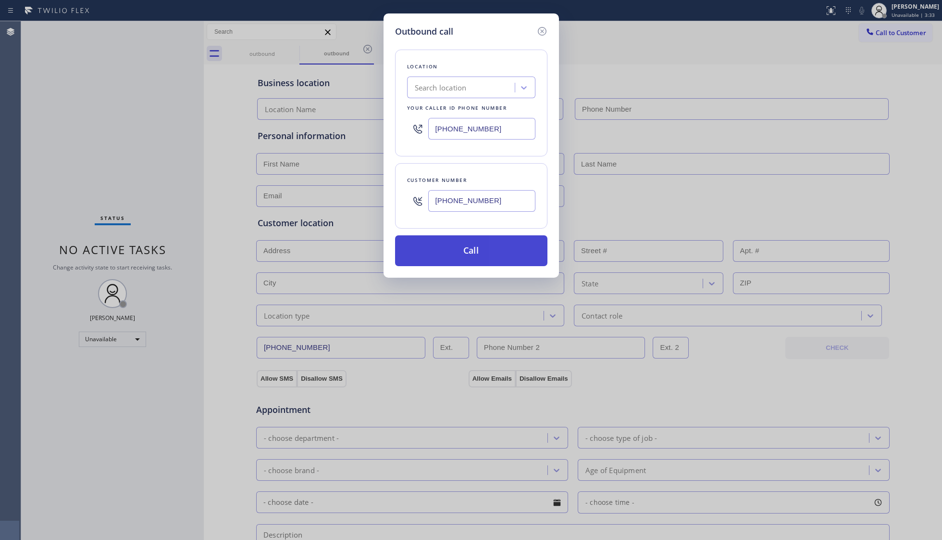
type input "(650) 212-0854"
click at [489, 241] on button "Call" at bounding box center [471, 250] width 152 height 31
type input "(725) 208-5272"
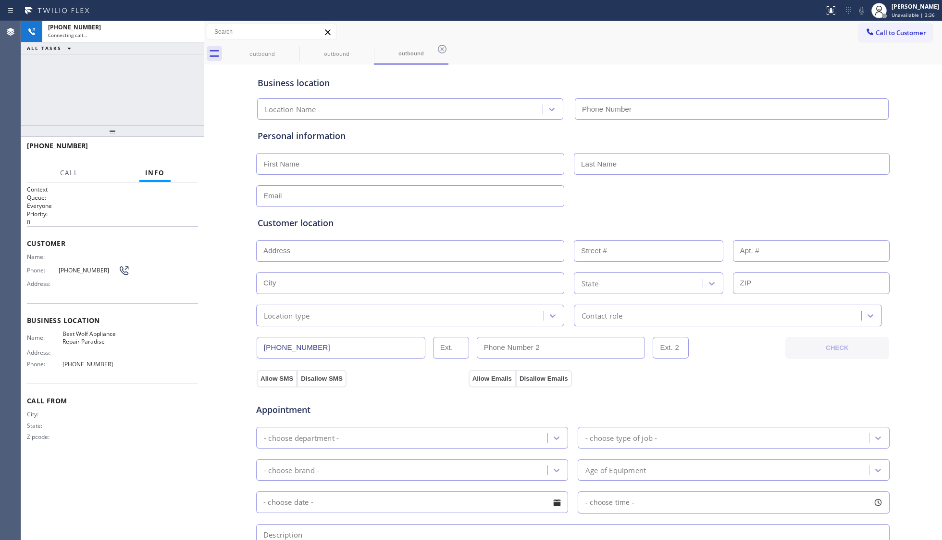
type input "(725) 208-5272"
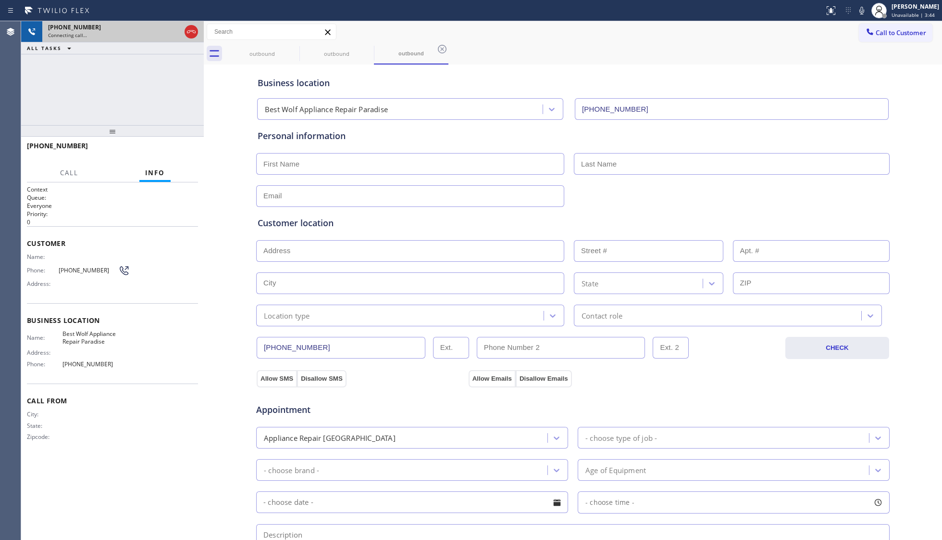
click at [192, 31] on icon at bounding box center [192, 32] width 12 height 12
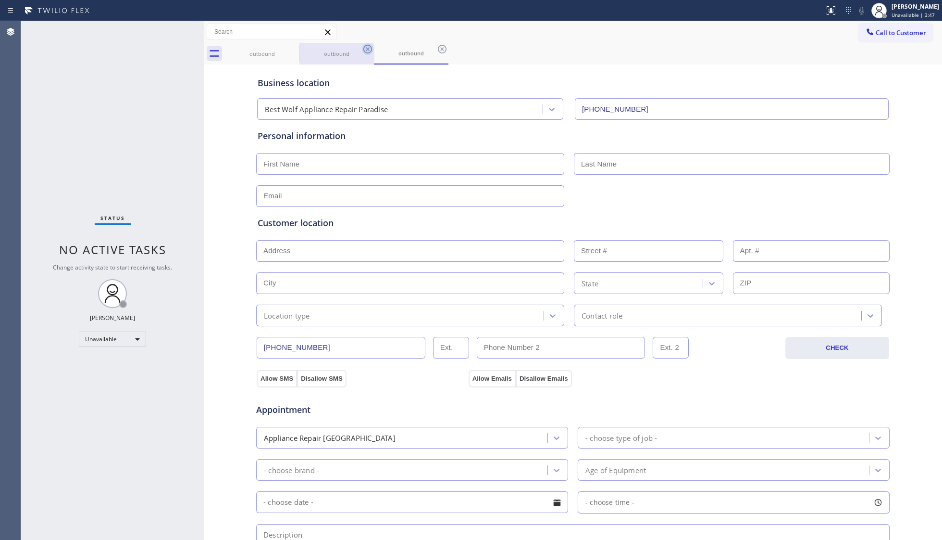
click at [0, 0] on icon at bounding box center [0, 0] width 0 height 0
click at [290, 48] on icon at bounding box center [294, 49] width 12 height 12
click at [362, 48] on icon at bounding box center [368, 49] width 12 height 12
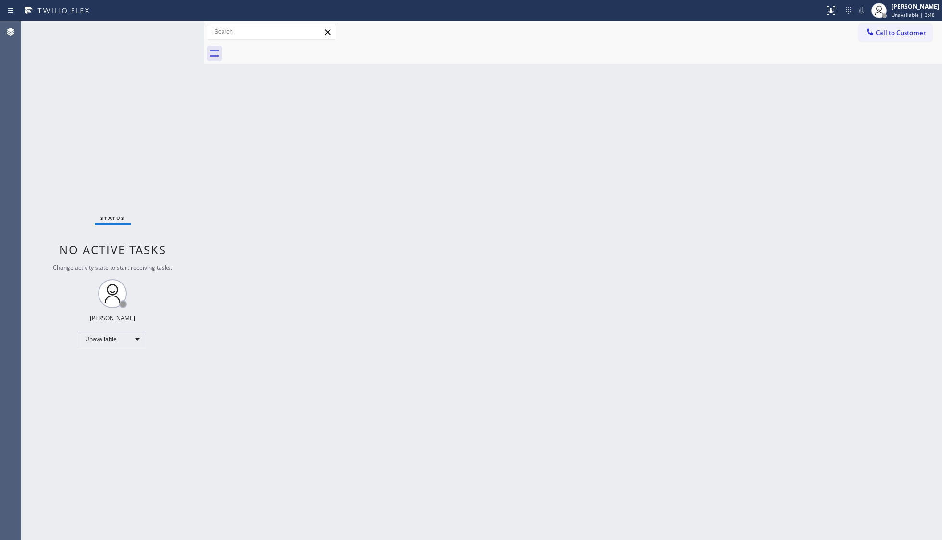
drag, startPoint x: 291, startPoint y: 48, endPoint x: 285, endPoint y: 50, distance: 6.7
click at [289, 50] on div at bounding box center [583, 54] width 717 height 22
click at [748, 34] on span "Call to Customer" at bounding box center [901, 32] width 50 height 9
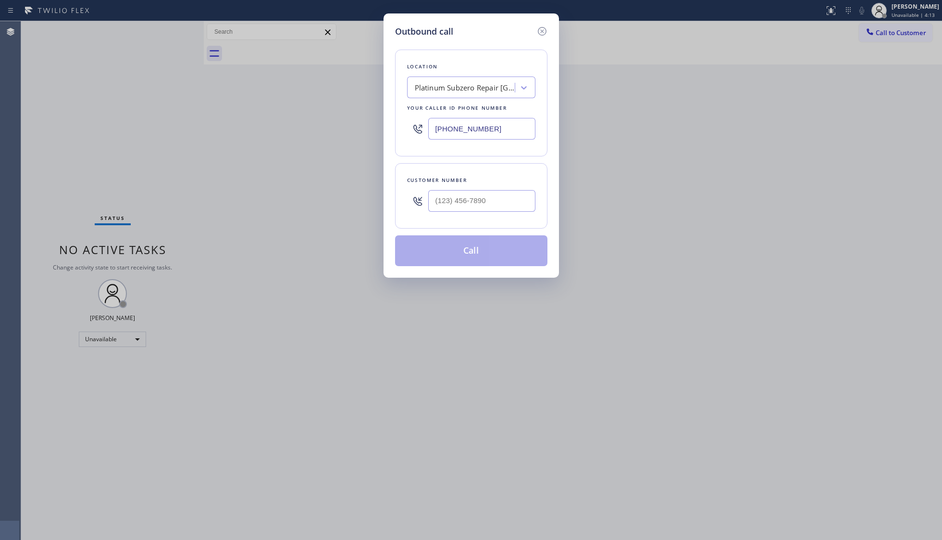
drag, startPoint x: 504, startPoint y: 127, endPoint x: 418, endPoint y: 127, distance: 86.1
click at [418, 127] on div "(650) 800-8166" at bounding box center [471, 128] width 128 height 31
paste input "833) 605-6224"
type input "(833) 605-6224"
click at [441, 201] on input "(___) ___-____" at bounding box center [481, 201] width 107 height 22
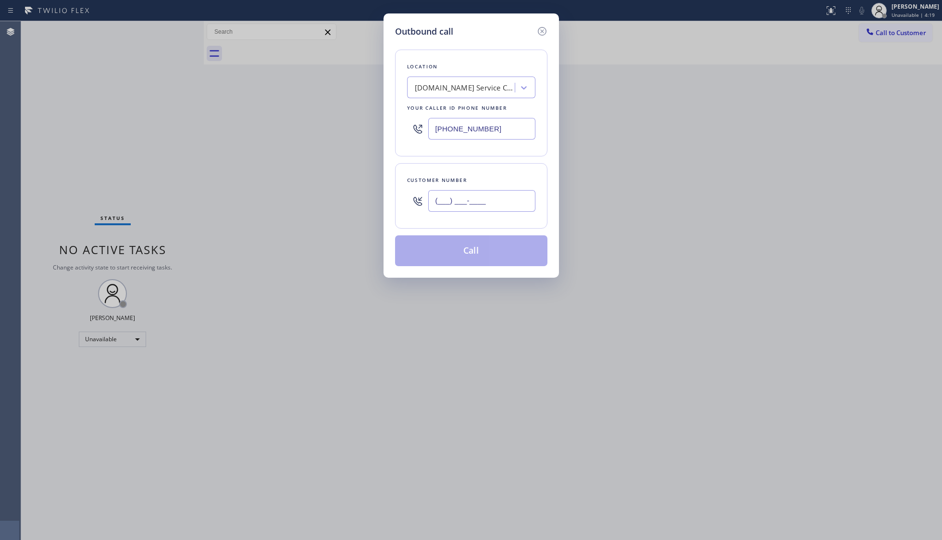
paste input "217) 379-0381"
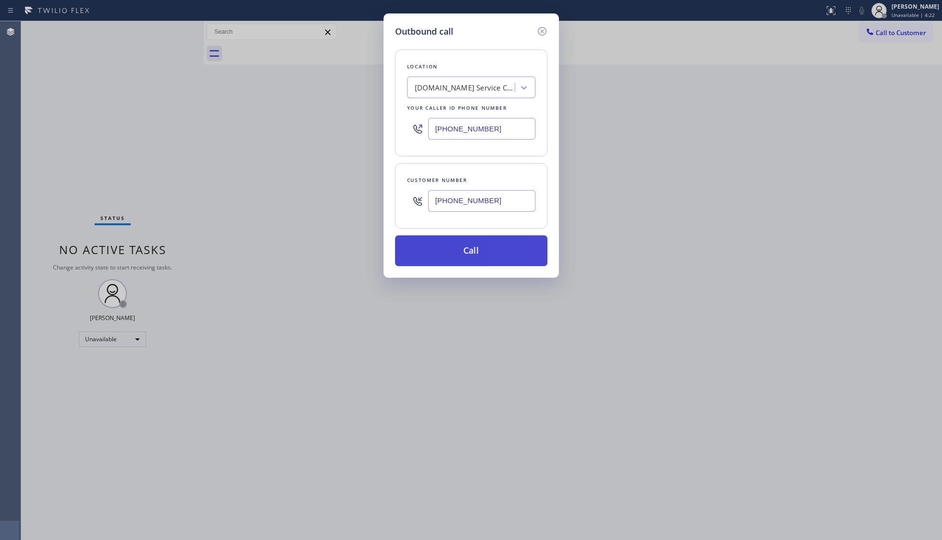
type input "(217) 379-0381"
click at [466, 249] on button "Call" at bounding box center [471, 250] width 152 height 31
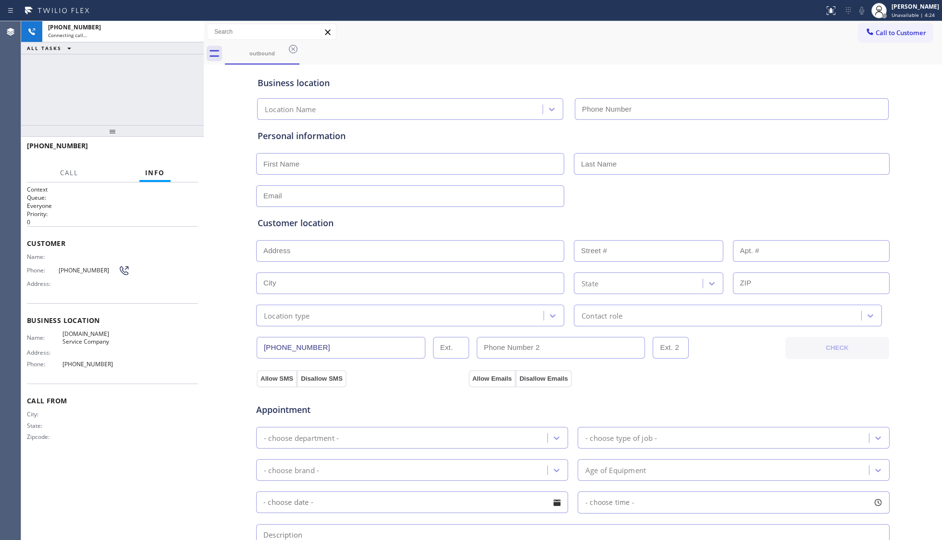
type input "(833) 605-6224"
click at [550, 40] on div "Call to Customer Outbound call Location Service Company Your caller id phone nu…" at bounding box center [573, 32] width 739 height 22
click at [186, 147] on span "HANG UP" at bounding box center [175, 150] width 29 height 7
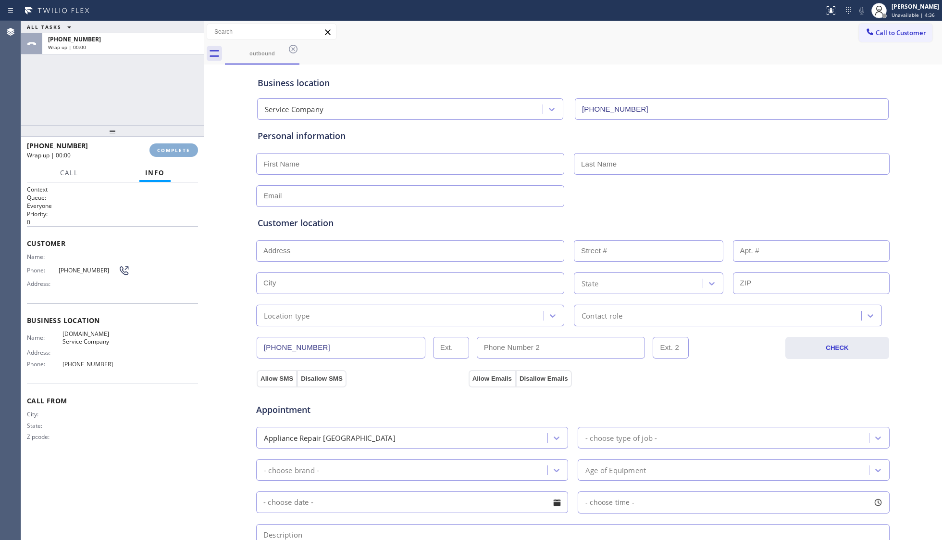
click at [185, 145] on button "COMPLETE" at bounding box center [174, 149] width 49 height 13
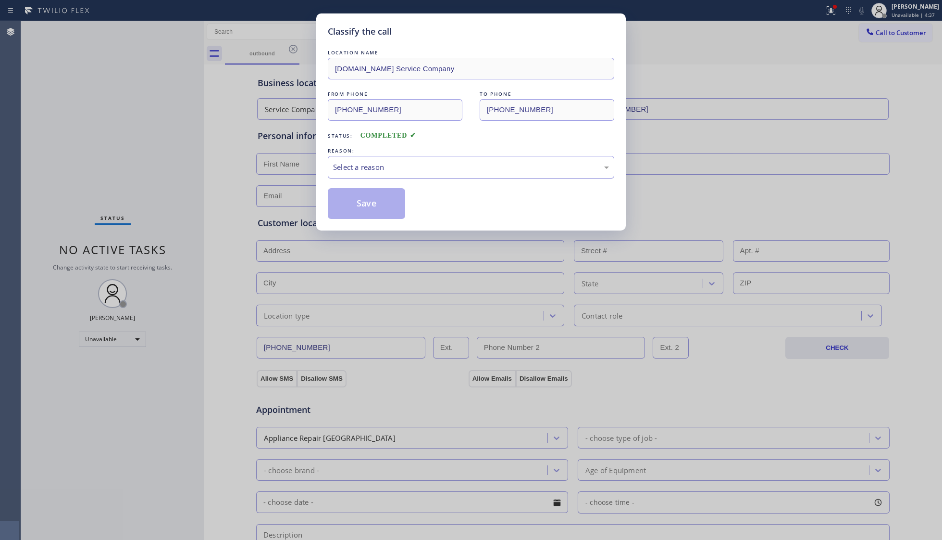
drag, startPoint x: 429, startPoint y: 170, endPoint x: 420, endPoint y: 170, distance: 9.1
click at [429, 170] on div "Select a reason" at bounding box center [471, 167] width 276 height 11
drag, startPoint x: 353, startPoint y: 201, endPoint x: 368, endPoint y: 195, distance: 16.0
click at [356, 202] on button "Save" at bounding box center [366, 203] width 77 height 31
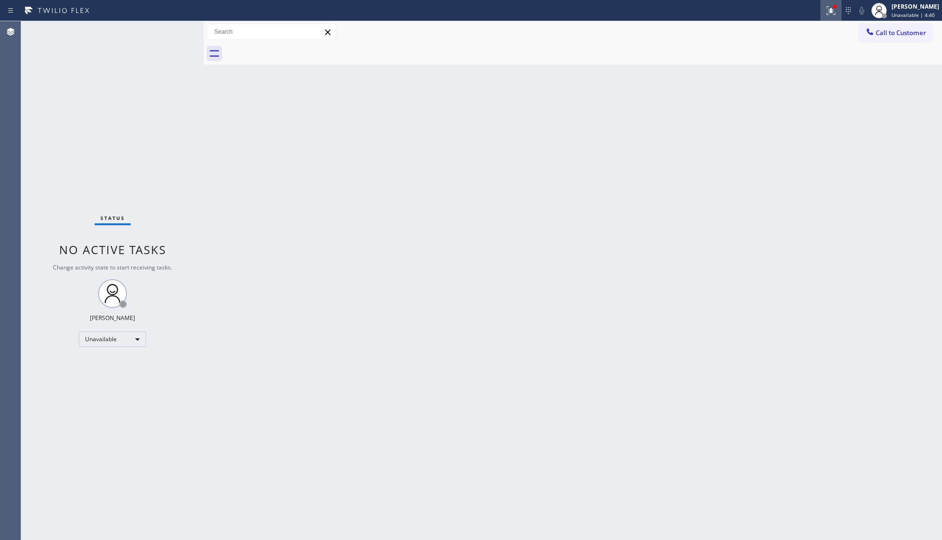
click at [748, 13] on icon at bounding box center [832, 11] width 12 height 12
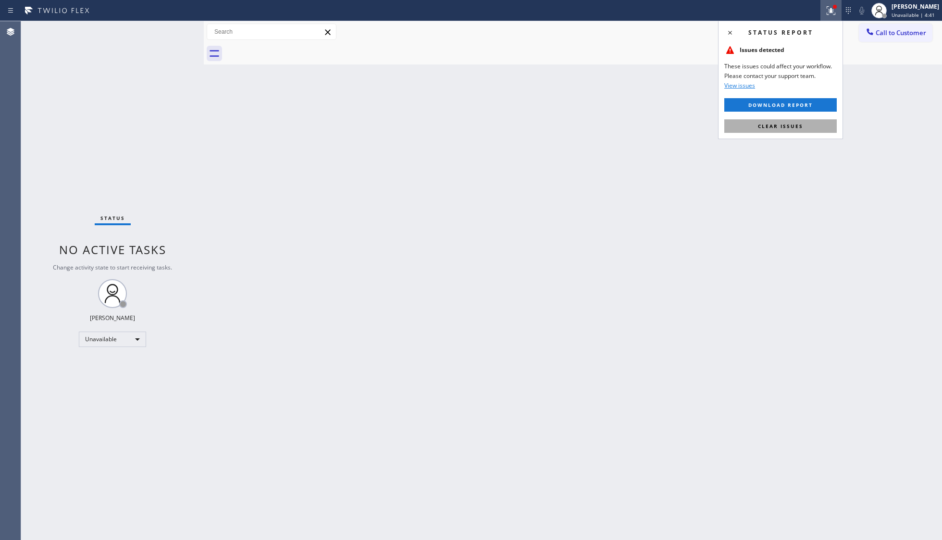
click at [748, 122] on button "Clear issues" at bounding box center [781, 125] width 113 height 13
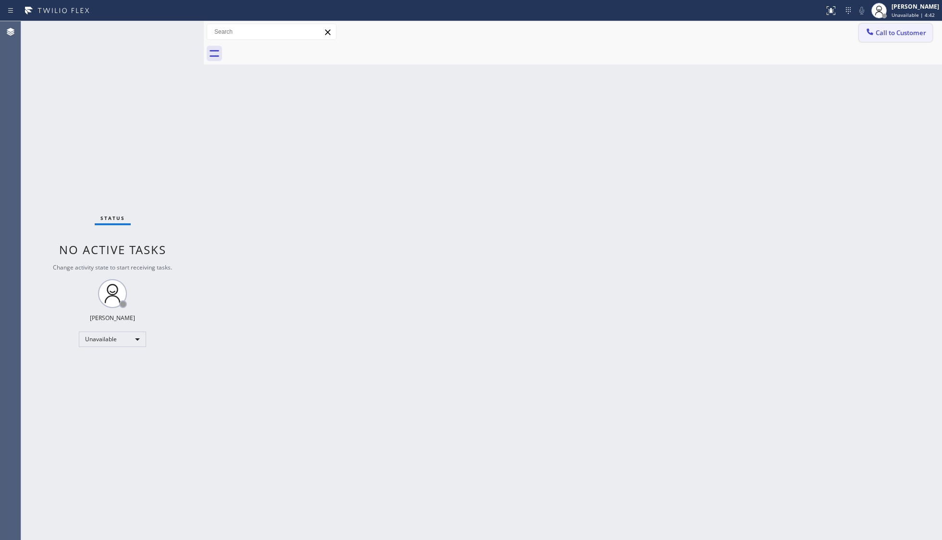
click at [748, 25] on button "Call to Customer" at bounding box center [896, 33] width 74 height 18
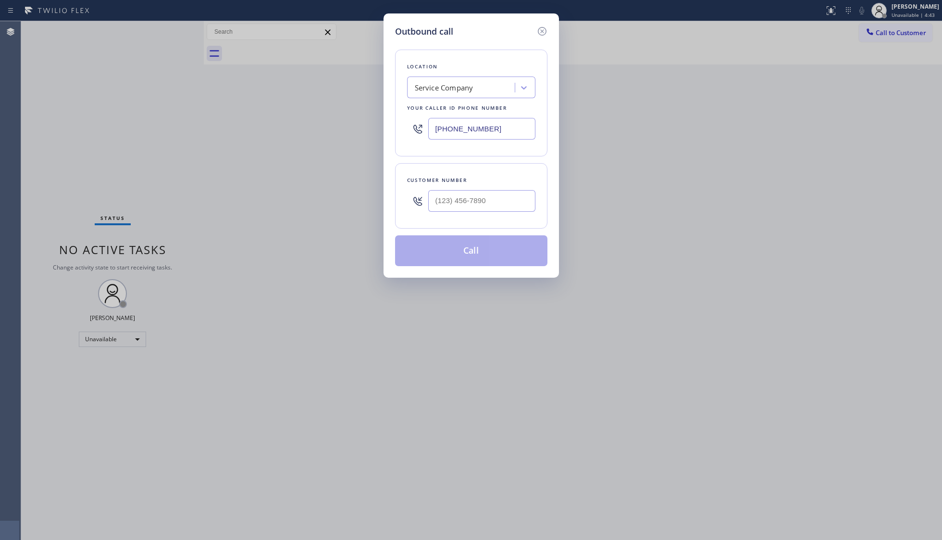
drag, startPoint x: 454, startPoint y: 131, endPoint x: 400, endPoint y: 131, distance: 53.9
click at [408, 131] on div "(833) 605-6224" at bounding box center [471, 128] width 128 height 31
paste input "650) 332-1291"
type input "(650) 332-1291"
click at [512, 198] on input "(___) ___-____" at bounding box center [481, 201] width 107 height 22
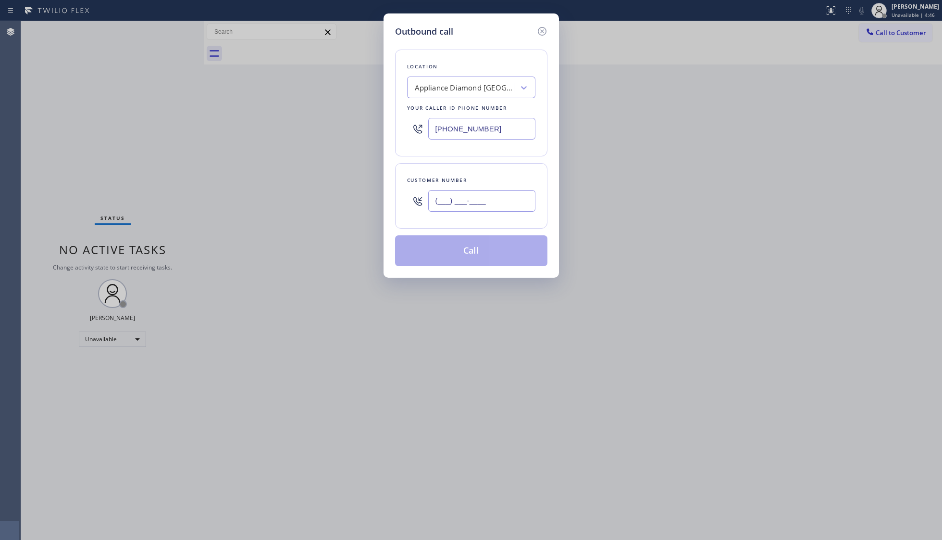
paste input "650) 212-1290"
type input "(650) 212-1290"
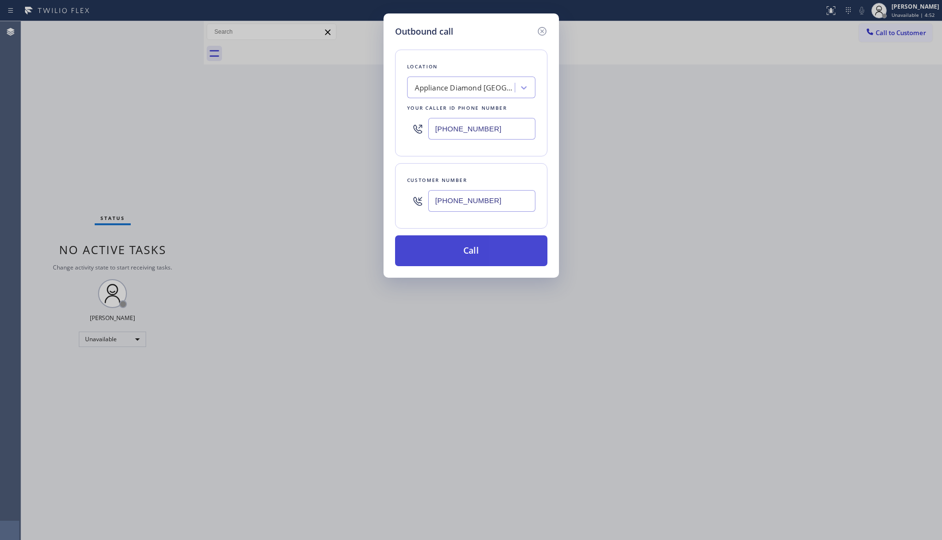
click at [476, 243] on button "Call" at bounding box center [471, 250] width 152 height 31
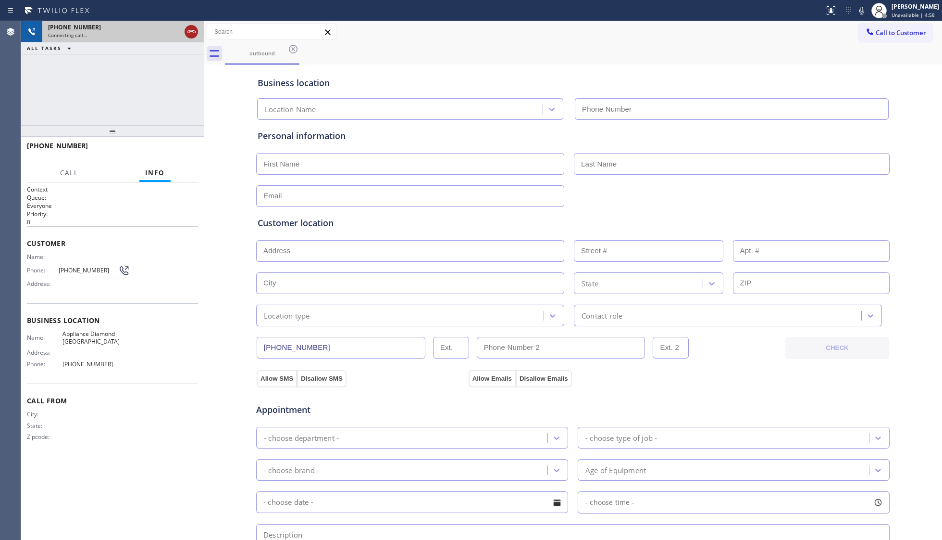
click at [193, 31] on icon at bounding box center [191, 31] width 9 height 3
click at [194, 33] on div "Connecting call…" at bounding box center [123, 35] width 150 height 7
click at [195, 34] on div "Connecting call…" at bounding box center [123, 35] width 150 height 7
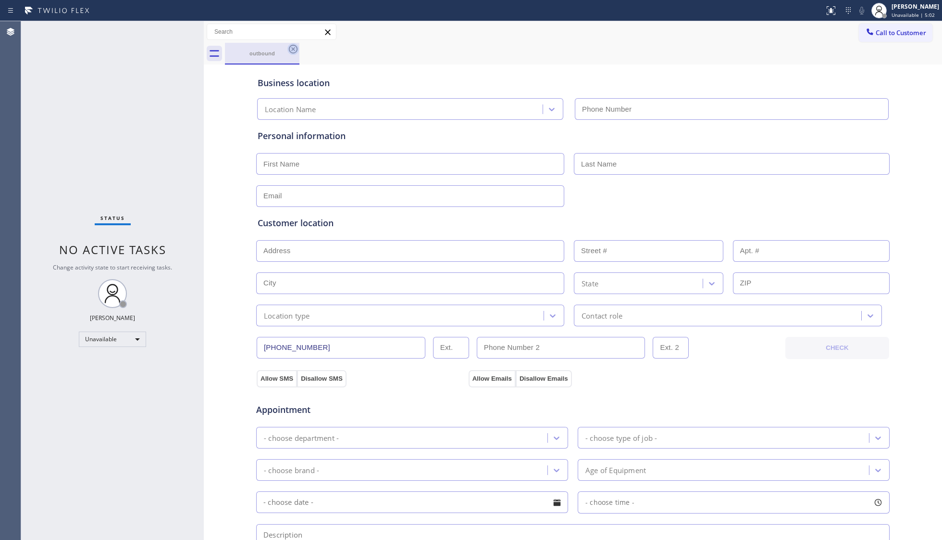
click at [290, 47] on icon at bounding box center [293, 49] width 9 height 9
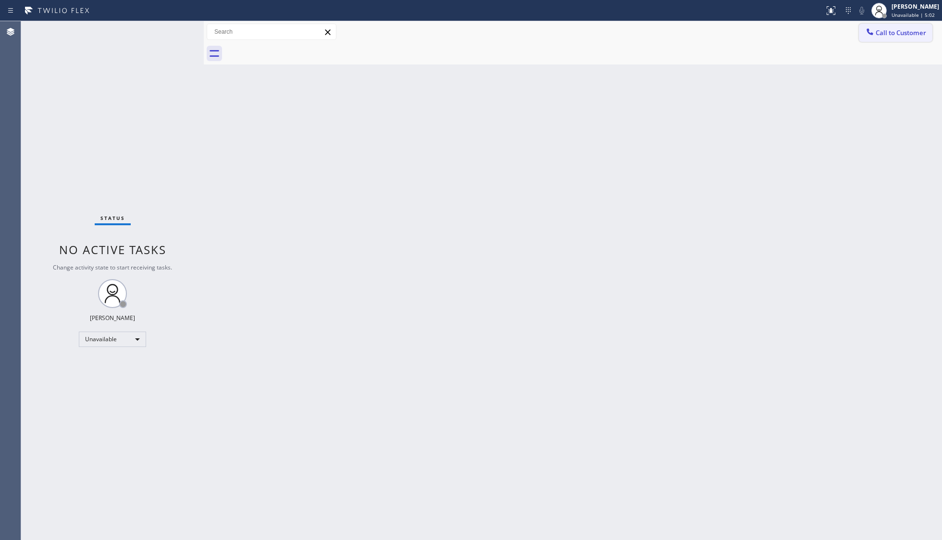
click at [748, 40] on button "Call to Customer" at bounding box center [896, 33] width 74 height 18
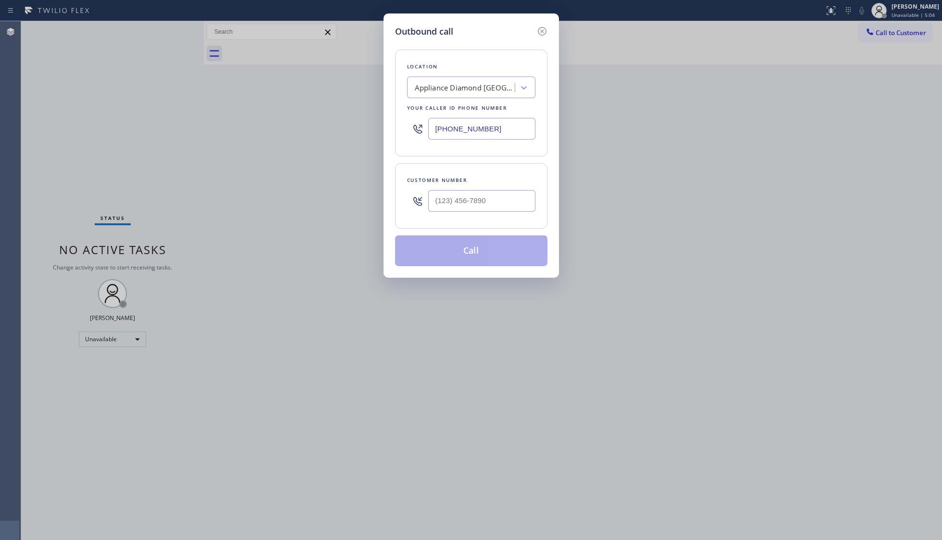
drag, startPoint x: 510, startPoint y: 126, endPoint x: 323, endPoint y: 122, distance: 187.1
click at [338, 129] on div "Outbound call Location Appliance Diamond San Mateo Your caller id phone number …" at bounding box center [471, 270] width 942 height 540
paste input "26) 508-7417"
type input "(650) 332-1291"
drag, startPoint x: 483, startPoint y: 206, endPoint x: 501, endPoint y: 197, distance: 19.8
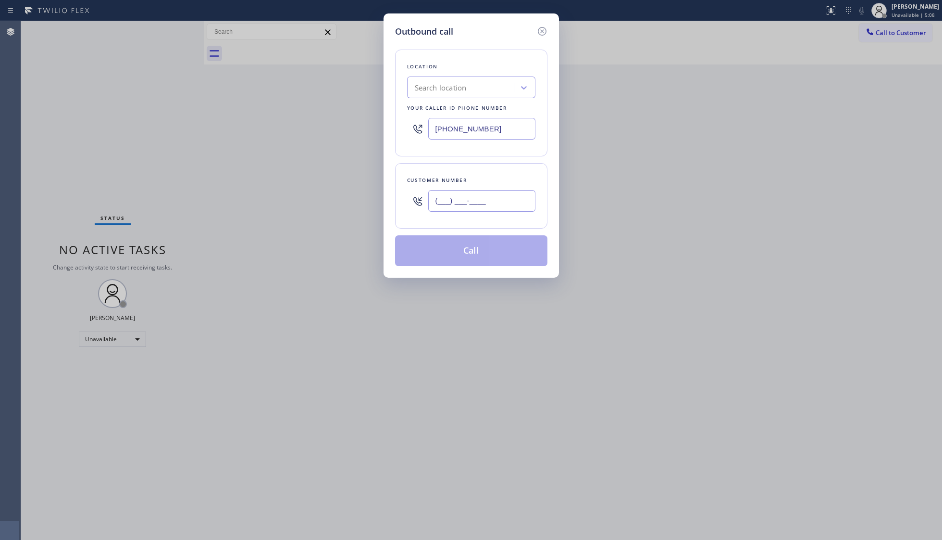
click at [484, 206] on input "(___) ___-____" at bounding box center [481, 201] width 107 height 22
paste input "562) 257-3610"
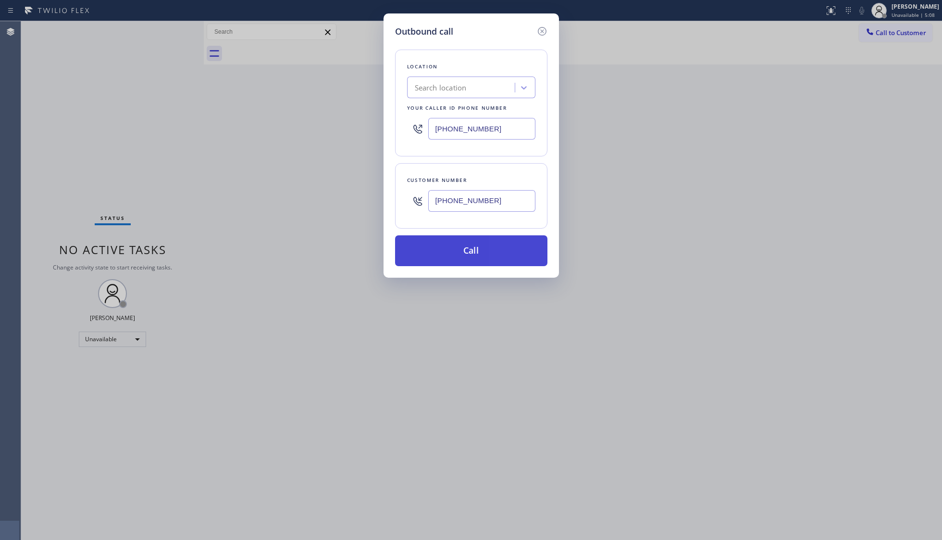
type input "(562) 257-3610"
click at [473, 244] on button "Call" at bounding box center [471, 250] width 152 height 31
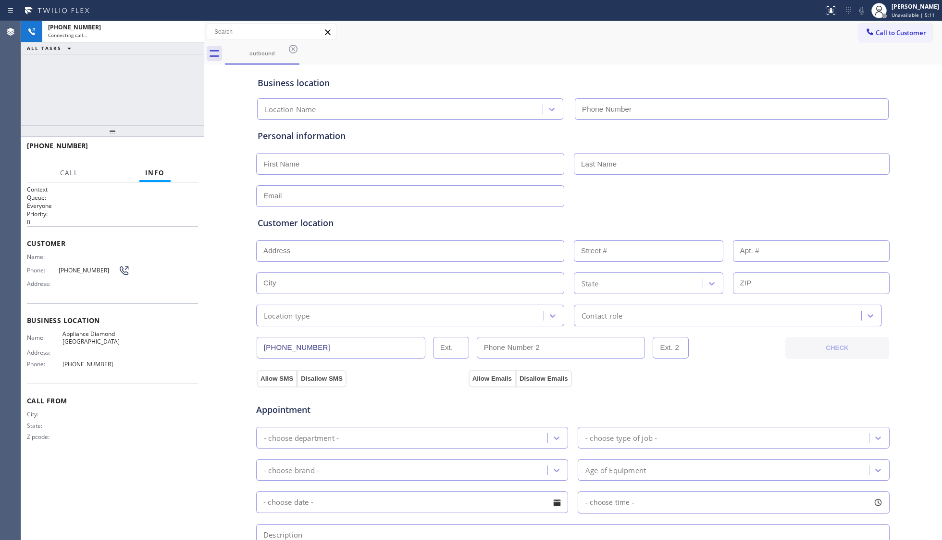
type input "(650) 332-1291"
click at [179, 149] on span "HANG UP" at bounding box center [175, 150] width 29 height 7
click at [179, 147] on span "HANG UP" at bounding box center [175, 150] width 29 height 7
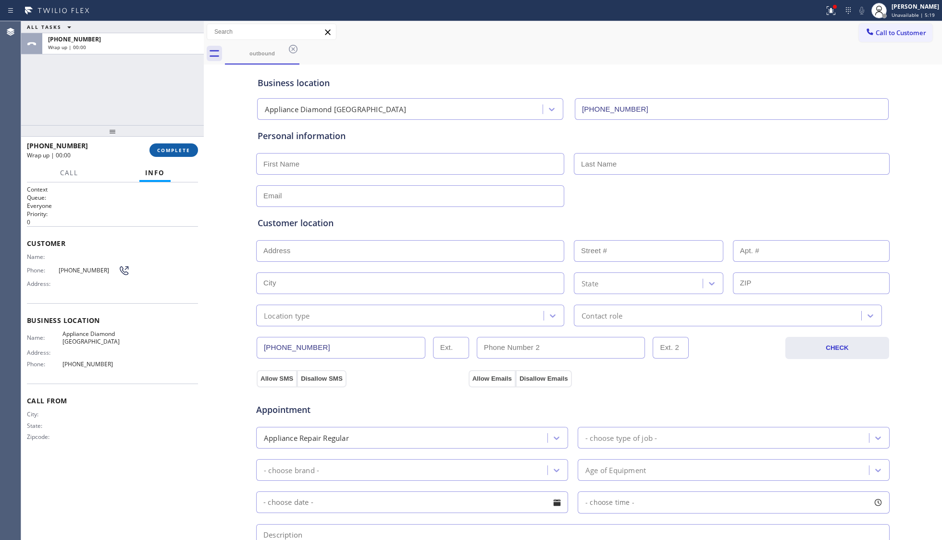
click at [179, 143] on button "COMPLETE" at bounding box center [174, 149] width 49 height 13
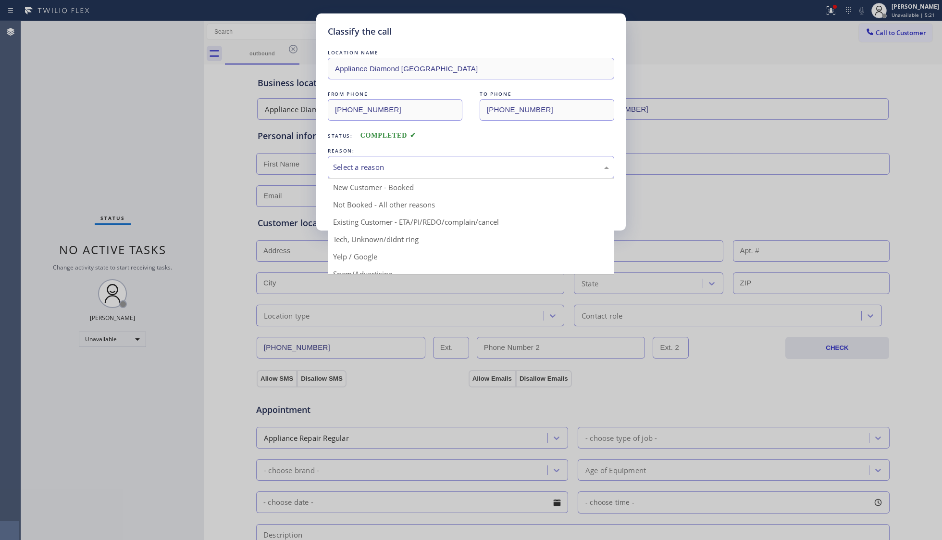
click at [416, 162] on div "Select a reason" at bounding box center [471, 167] width 276 height 11
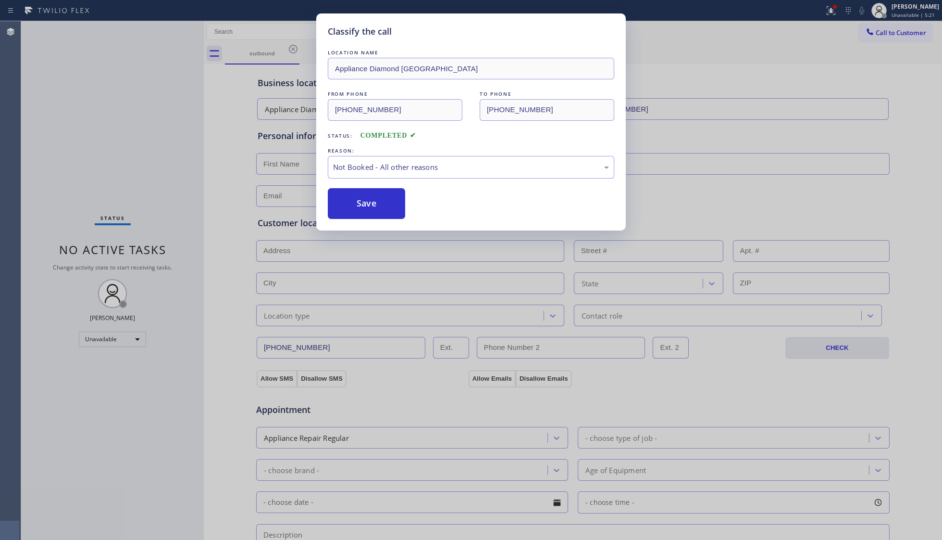
click at [362, 206] on button "Save" at bounding box center [366, 203] width 77 height 31
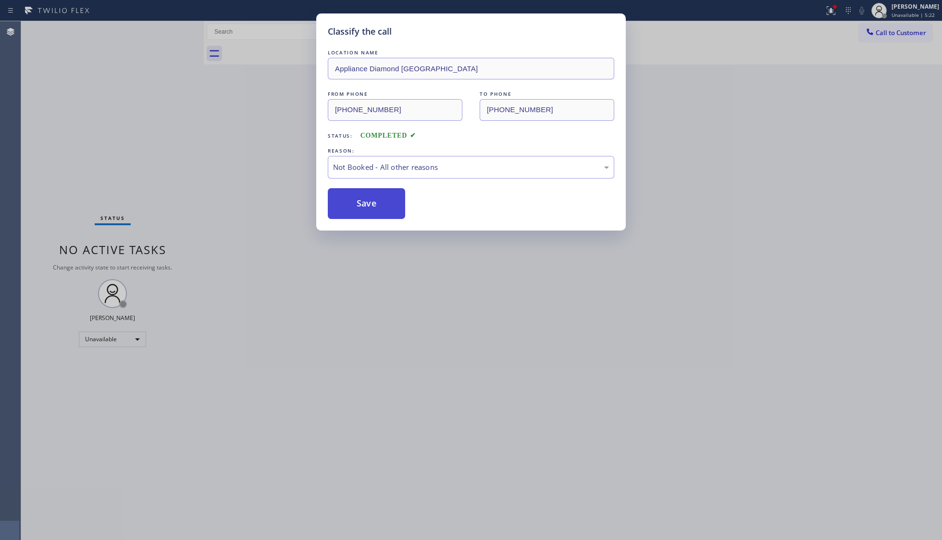
click at [362, 205] on button "Save" at bounding box center [366, 203] width 77 height 31
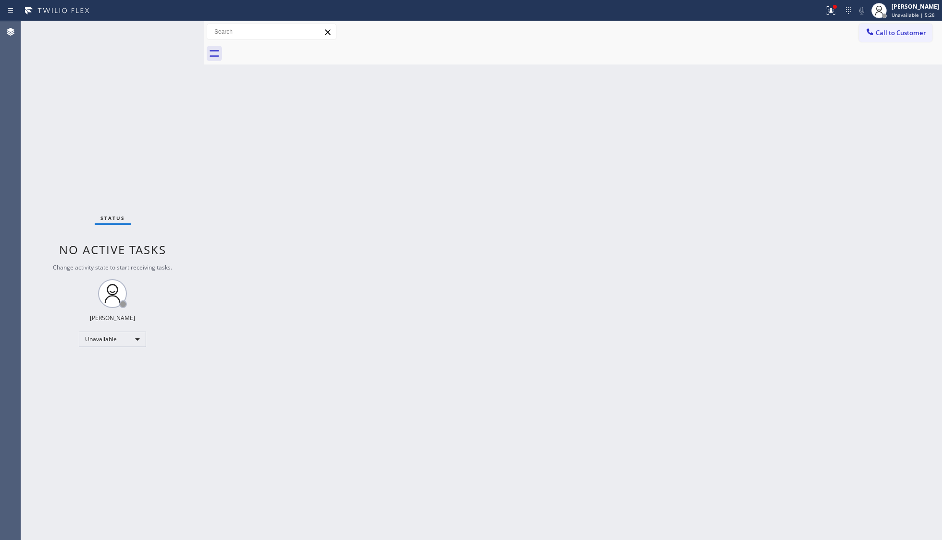
click at [687, 139] on div "Back to Dashboard Change Sender ID Customers Technicians Select a contact Outbo…" at bounding box center [573, 280] width 739 height 518
click at [748, 31] on span "Call to Customer" at bounding box center [901, 32] width 50 height 9
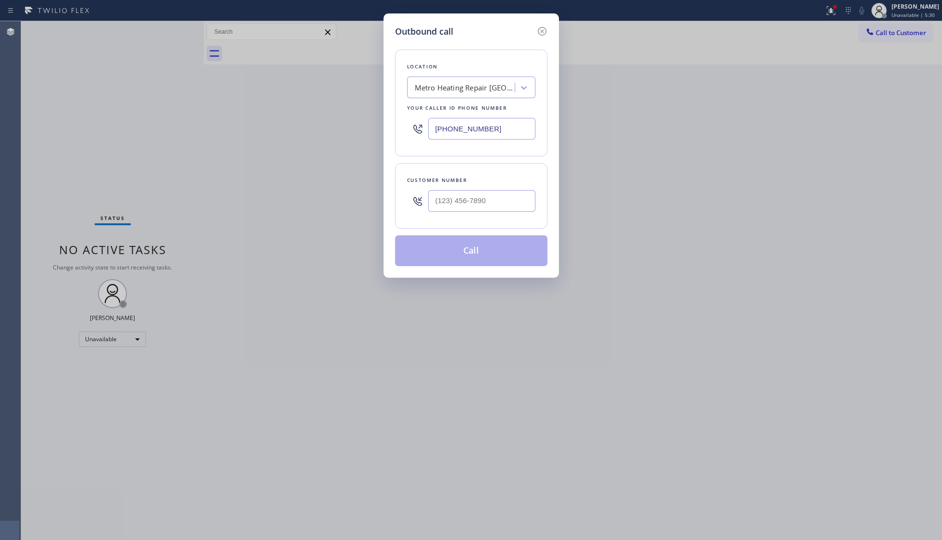
drag, startPoint x: 502, startPoint y: 129, endPoint x: 408, endPoint y: 130, distance: 94.3
click at [408, 130] on div "(626) 508-7417" at bounding box center [471, 128] width 128 height 31
paste input "760) 388-9446"
type input "(760) 388-9446"
click at [486, 198] on input "(___) ___-____" at bounding box center [481, 201] width 107 height 22
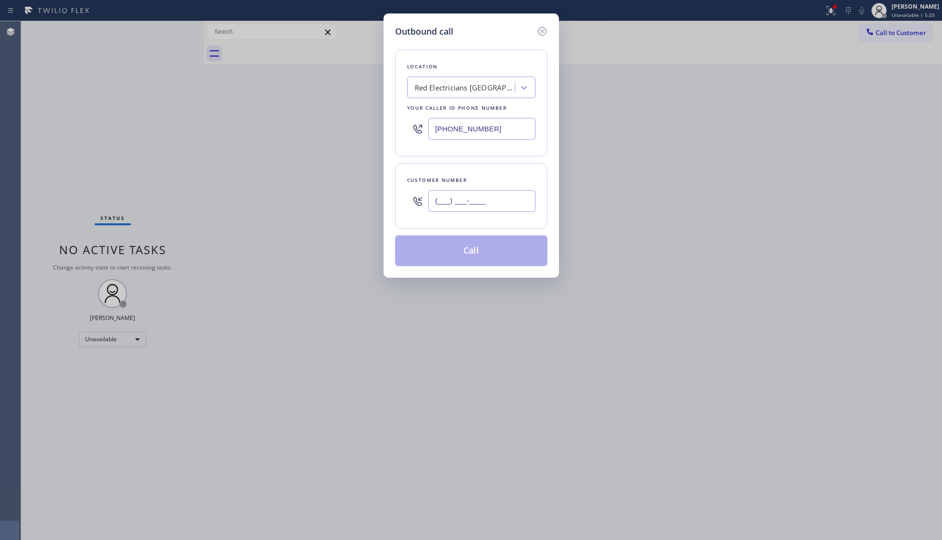
paste input "844) 496-6394"
type input "(844) 496-6394"
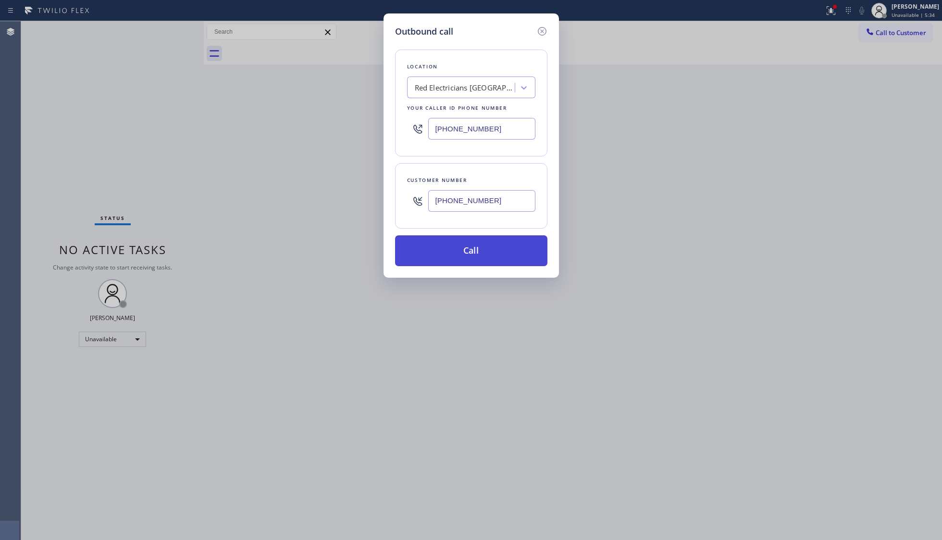
click at [497, 244] on button "Call" at bounding box center [471, 250] width 152 height 31
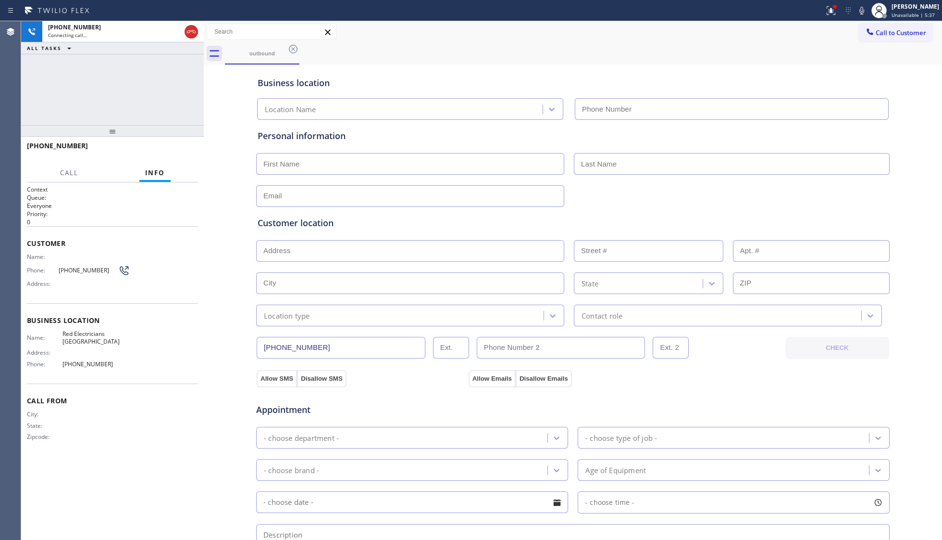
type input "(760) 388-9446"
drag, startPoint x: 161, startPoint y: 134, endPoint x: 163, endPoint y: 143, distance: 9.3
click at [162, 137] on div at bounding box center [112, 131] width 183 height 12
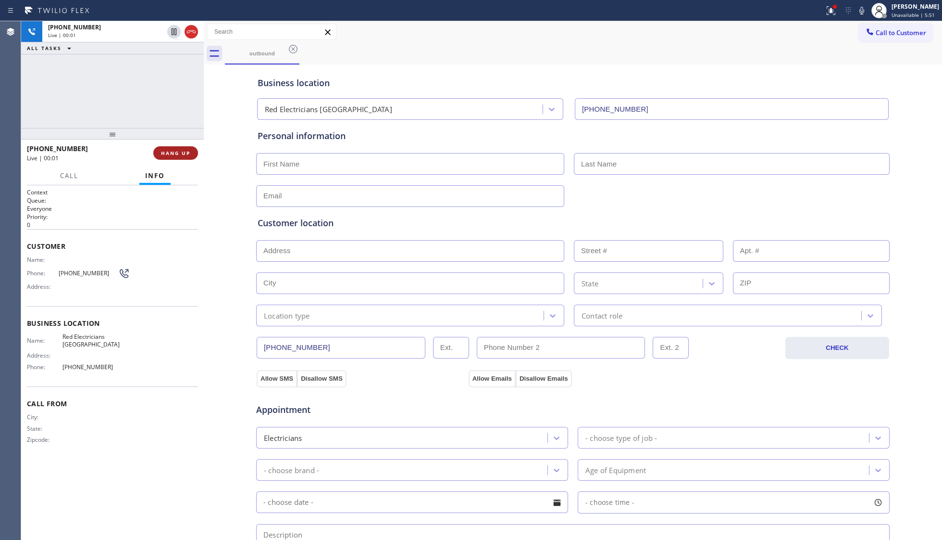
click at [166, 152] on span "HANG UP" at bounding box center [175, 153] width 29 height 7
click at [170, 152] on span "HANG UP" at bounding box center [175, 153] width 29 height 7
click at [172, 151] on span "HANG UP" at bounding box center [175, 153] width 29 height 7
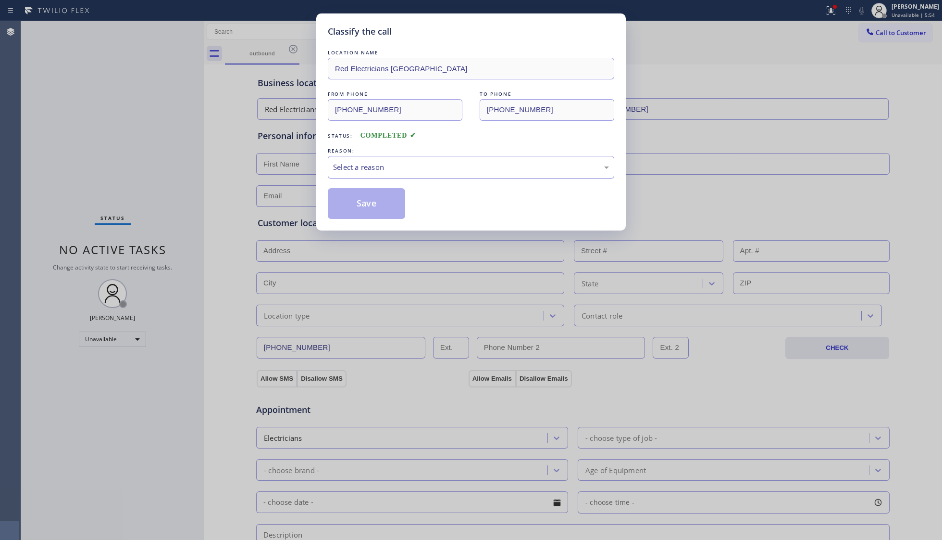
click at [431, 161] on div "Select a reason" at bounding box center [471, 167] width 287 height 23
drag, startPoint x: 362, startPoint y: 198, endPoint x: 398, endPoint y: 188, distance: 37.6
click at [364, 198] on button "Save" at bounding box center [366, 203] width 77 height 31
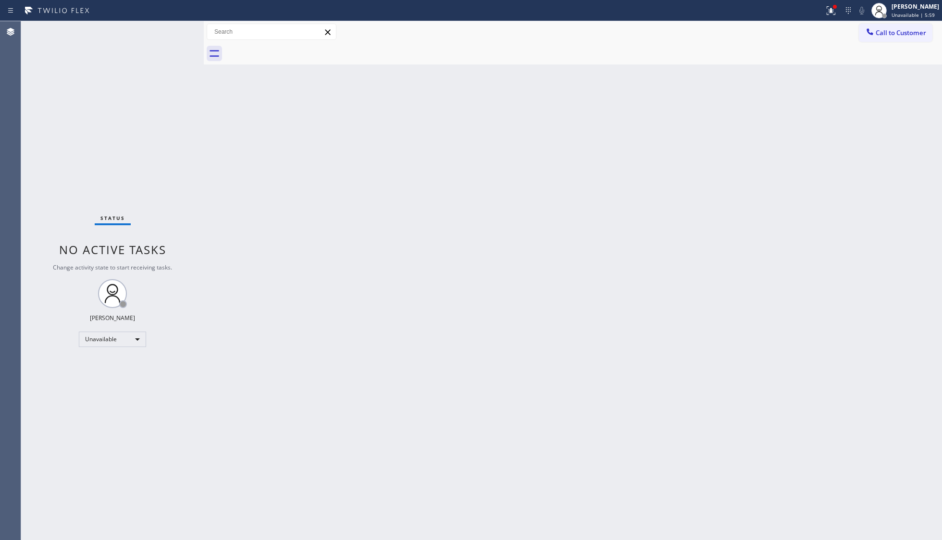
drag, startPoint x: 798, startPoint y: 195, endPoint x: 810, endPoint y: 178, distance: 20.8
click at [748, 186] on div "Back to Dashboard Change Sender ID Customers Technicians Select a contact Outbo…" at bounding box center [573, 280] width 739 height 518
drag, startPoint x: 841, startPoint y: 6, endPoint x: 841, endPoint y: 25, distance: 19.7
click at [748, 8] on div at bounding box center [831, 11] width 21 height 12
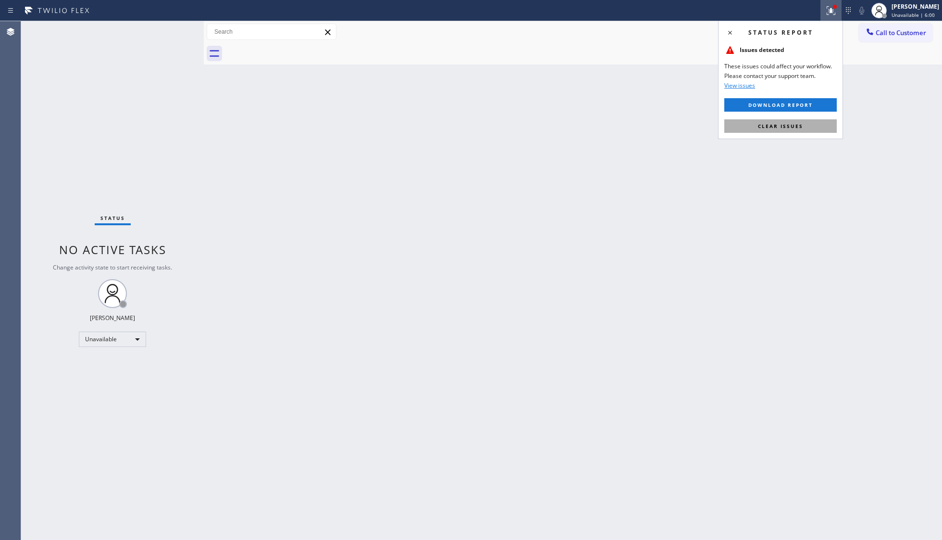
click at [748, 124] on button "Clear issues" at bounding box center [781, 125] width 113 height 13
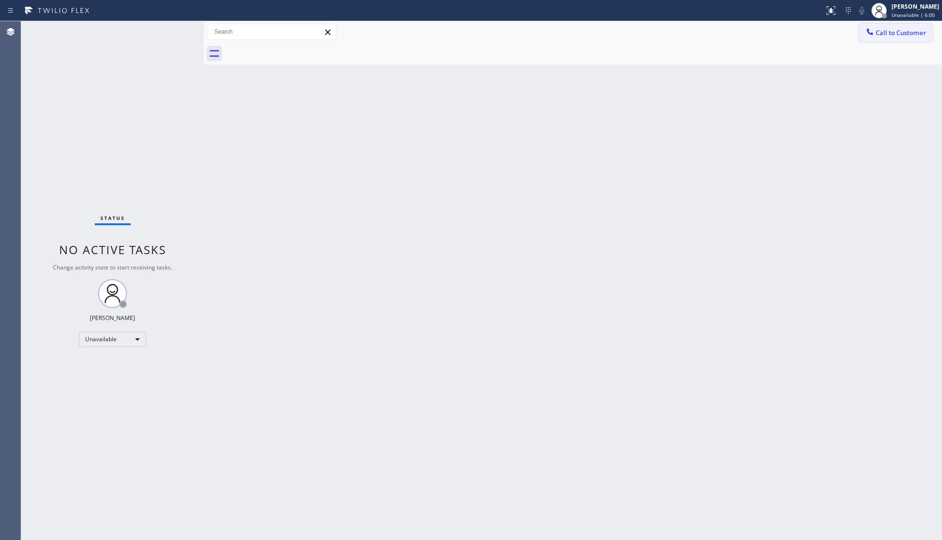
click at [748, 36] on span "Call to Customer" at bounding box center [901, 32] width 50 height 9
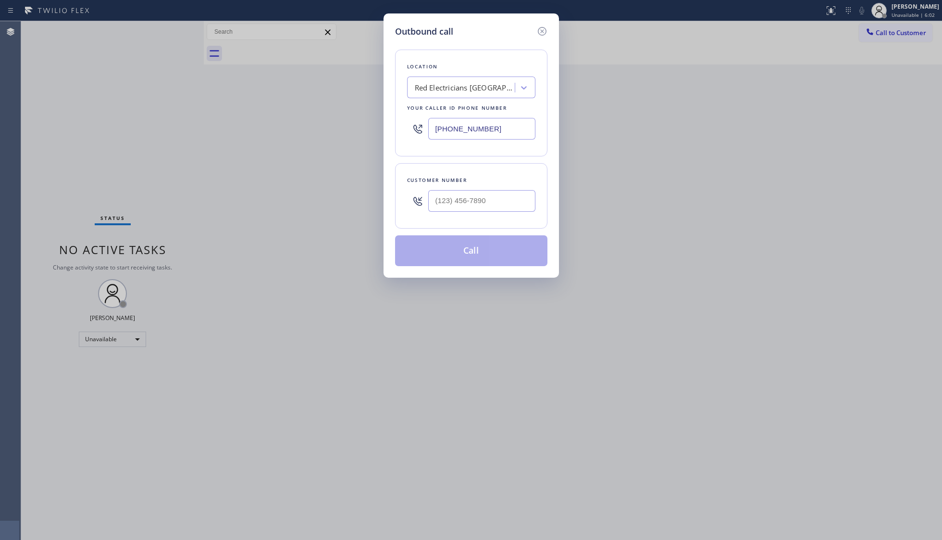
drag, startPoint x: 503, startPoint y: 130, endPoint x: 430, endPoint y: 127, distance: 73.1
click at [430, 127] on input "(760) 388-9446" at bounding box center [481, 129] width 107 height 22
paste input "213) 348-6148"
type input "(213) 348-6148"
click at [499, 200] on input "(___) ___-____" at bounding box center [481, 201] width 107 height 22
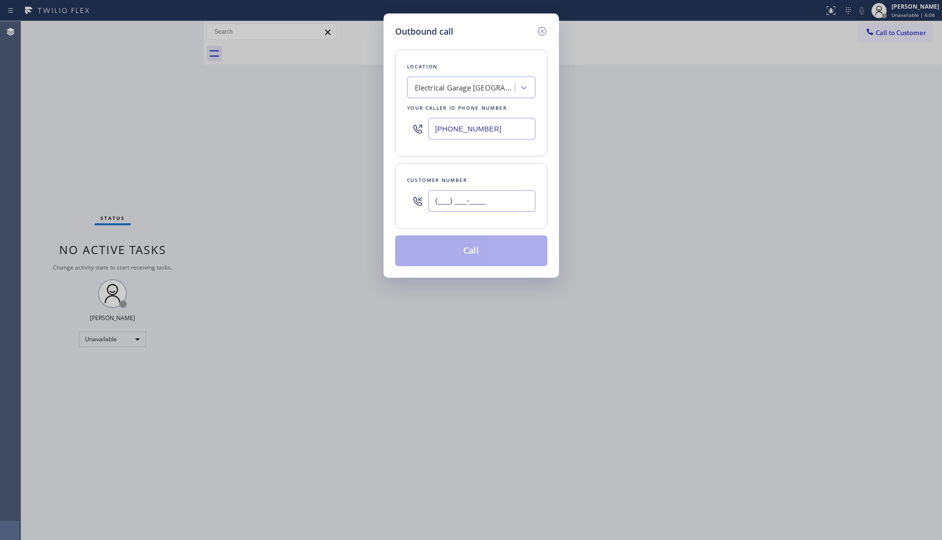
paste input "510) 735-2309"
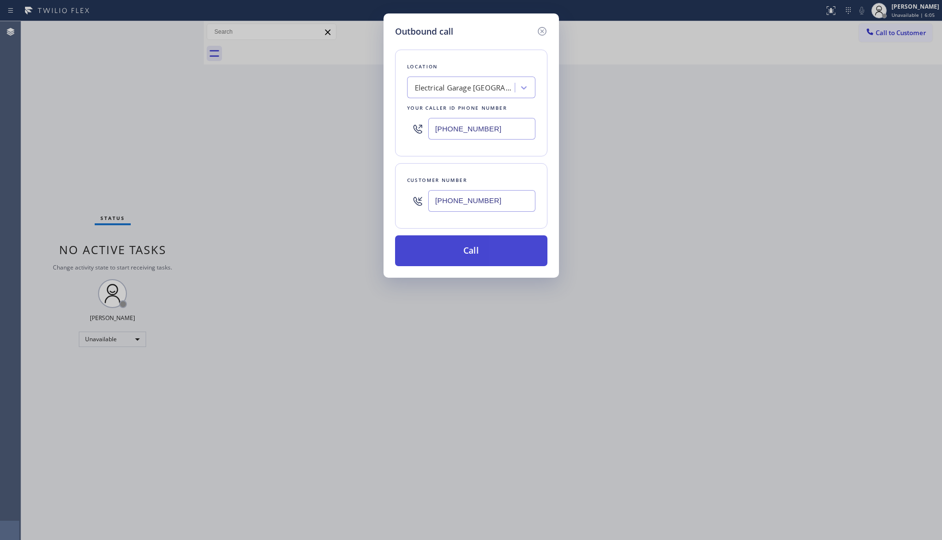
type input "(510) 735-2309"
drag, startPoint x: 460, startPoint y: 251, endPoint x: 347, endPoint y: 236, distance: 114.5
click at [452, 250] on button "Call" at bounding box center [471, 250] width 152 height 31
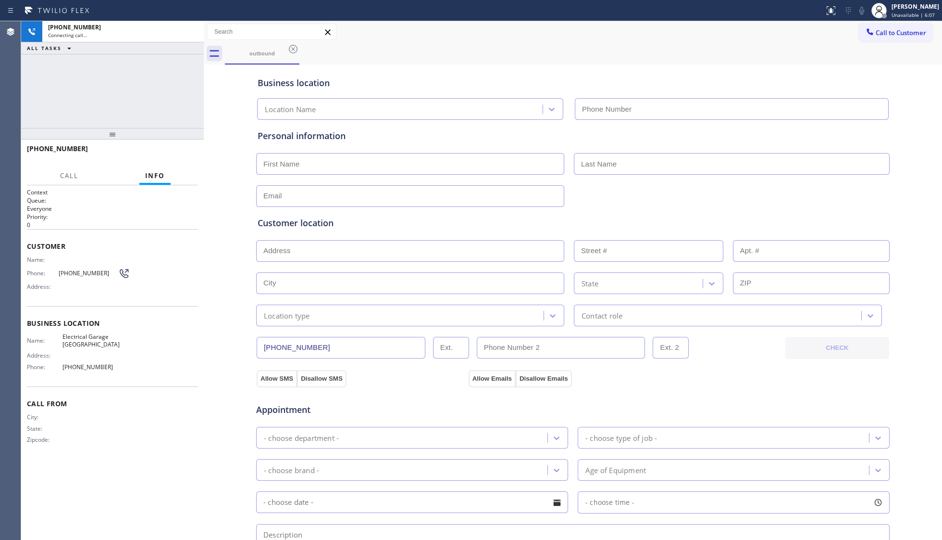
type input "(213) 348-6148"
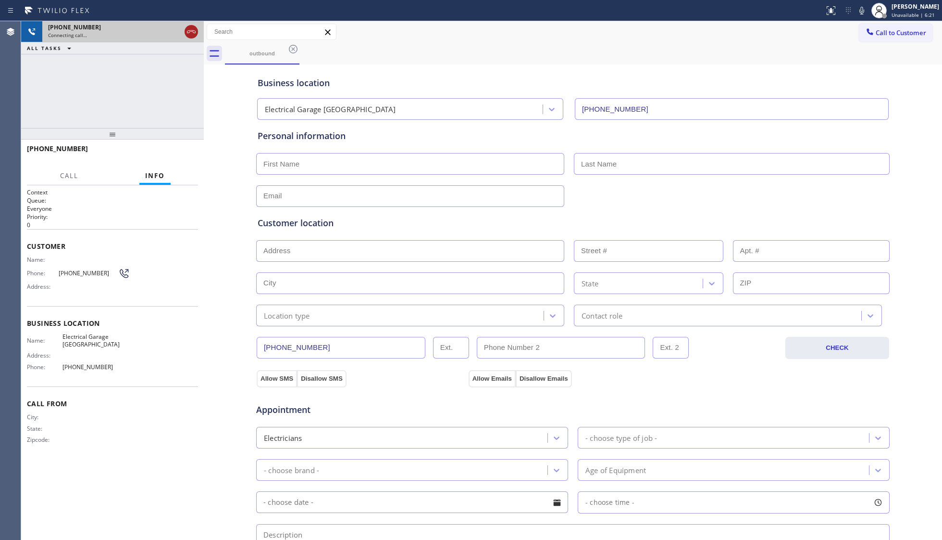
click at [193, 32] on icon at bounding box center [192, 32] width 12 height 12
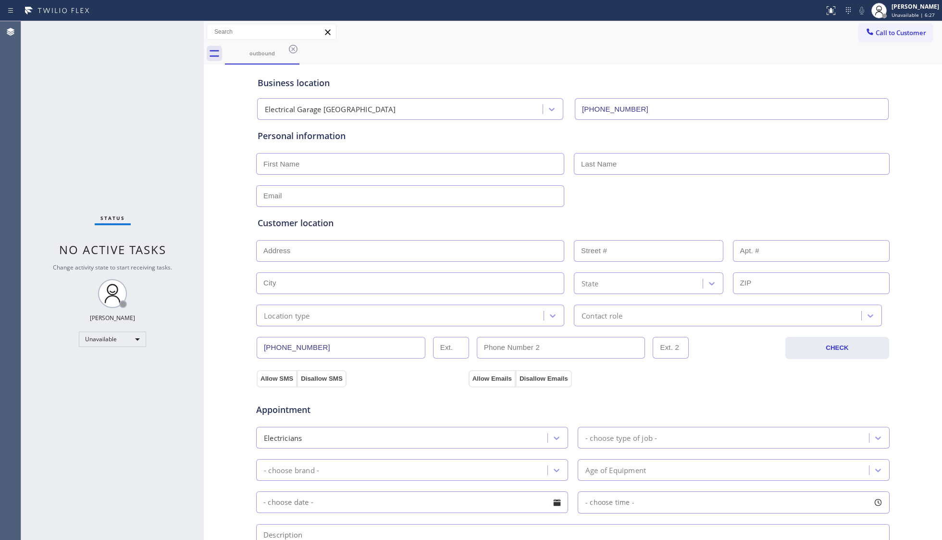
drag, startPoint x: 763, startPoint y: 42, endPoint x: 841, endPoint y: 46, distance: 78.0
click at [748, 41] on div "Call to Customer Outbound call Location Electrical Garage Los Feliz Your caller…" at bounding box center [573, 42] width 739 height 43
click at [748, 34] on span "Call to Customer" at bounding box center [901, 32] width 50 height 9
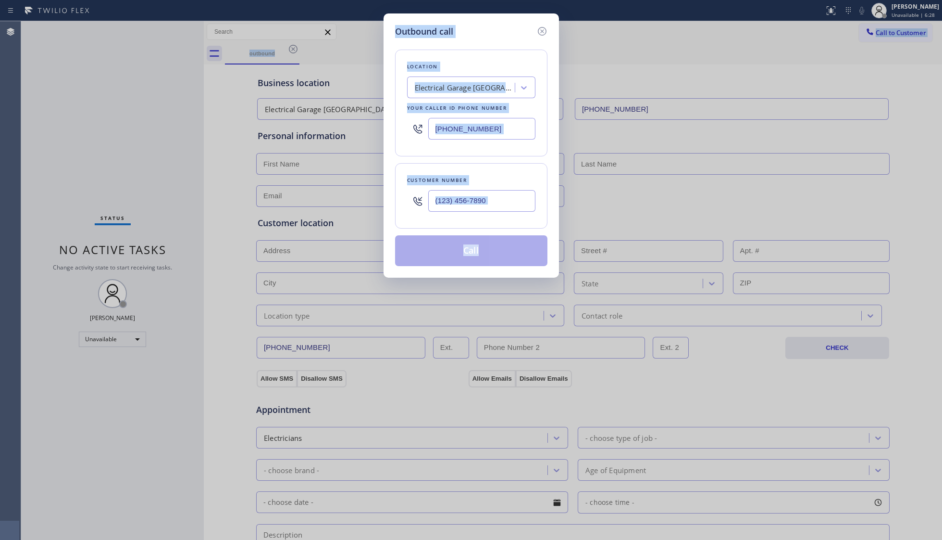
click at [748, 60] on div "Outbound call Location Electrical Garage Los Feliz Your caller id phone number …" at bounding box center [471, 270] width 942 height 540
click at [716, 65] on div "Outbound call Location Electrical Garage Los Feliz Your caller id phone number …" at bounding box center [471, 270] width 942 height 540
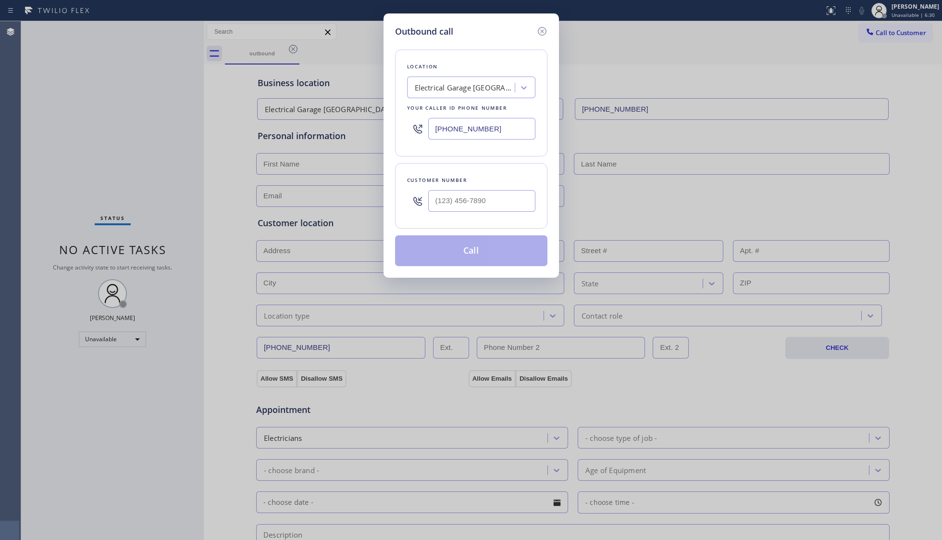
drag, startPoint x: 501, startPoint y: 135, endPoint x: 426, endPoint y: 131, distance: 75.6
click at [426, 131] on div "(213) 348-6148" at bounding box center [471, 128] width 128 height 31
paste input "805) 519-8060"
type input "(805) 519-8060"
drag, startPoint x: 531, startPoint y: 196, endPoint x: 481, endPoint y: 201, distance: 50.2
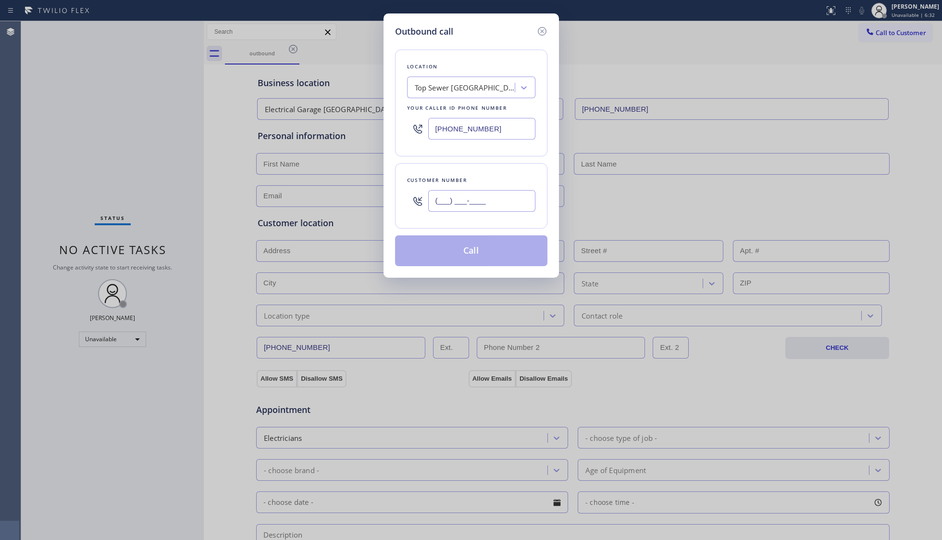
click at [498, 202] on input "(___) ___-____" at bounding box center [481, 201] width 107 height 22
paste input "text"
click at [434, 208] on input "(___) ___-____" at bounding box center [481, 201] width 107 height 22
paste input "805) 505-7114"
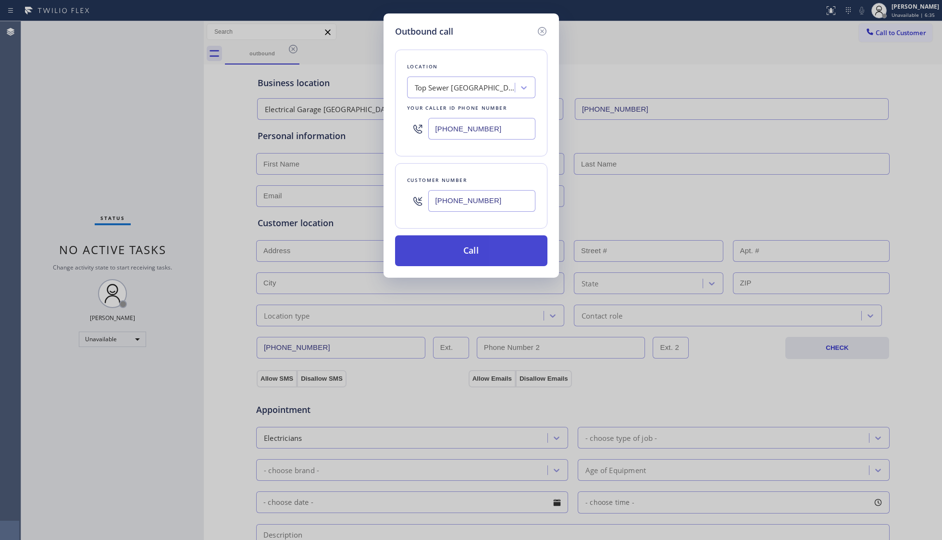
type input "(805) 505-7114"
click at [479, 249] on button "Call" at bounding box center [471, 250] width 152 height 31
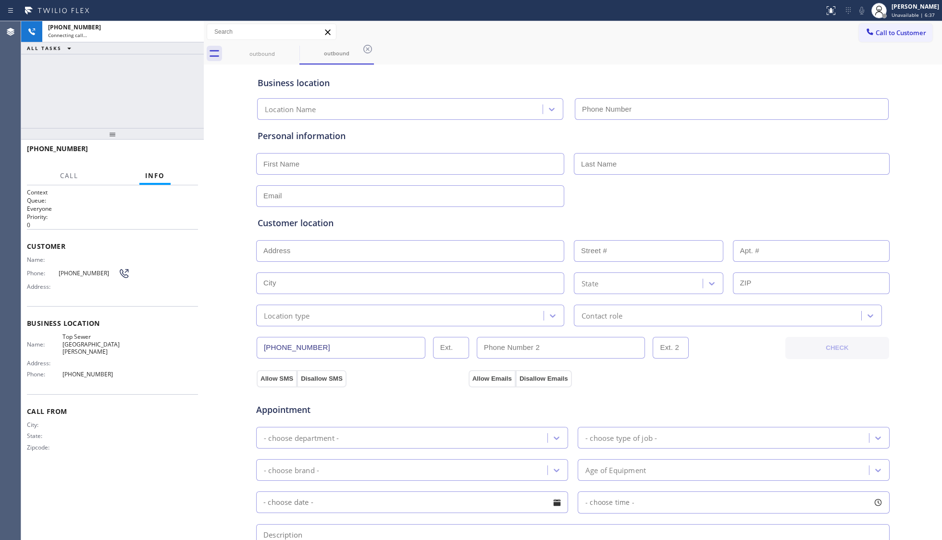
type input "(805) 519-8060"
click at [400, 44] on div "outbound outbound" at bounding box center [583, 54] width 717 height 22
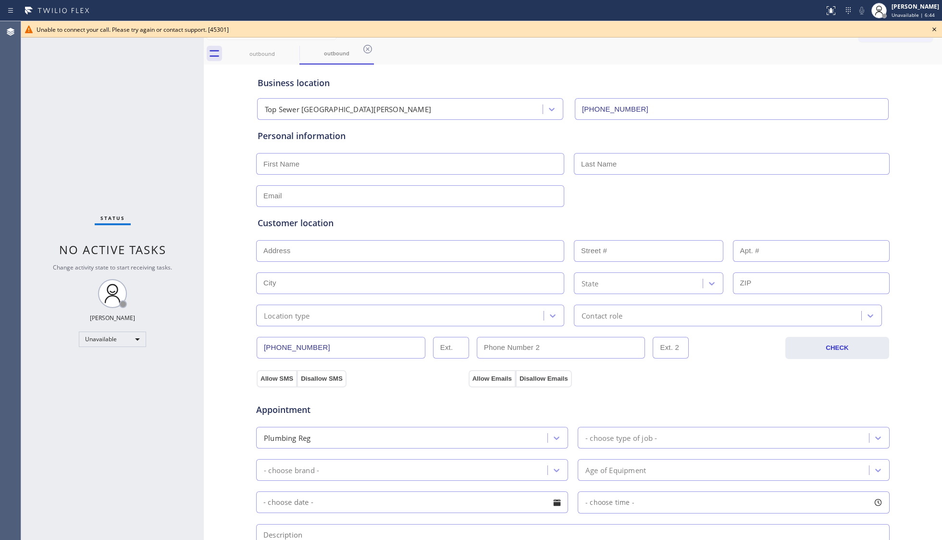
click at [328, 351] on input "(805) 505-7114" at bounding box center [341, 348] width 169 height 22
click at [748, 29] on icon at bounding box center [935, 30] width 12 height 12
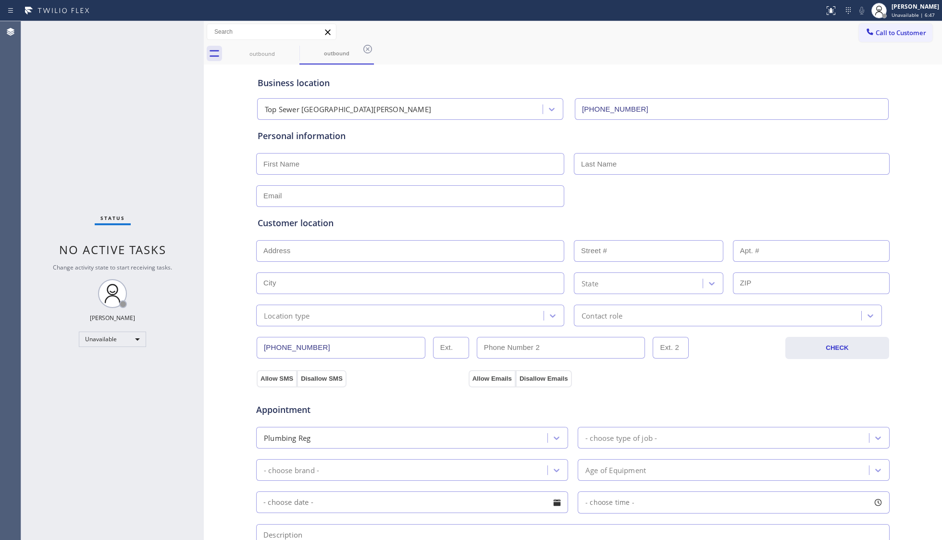
drag, startPoint x: 897, startPoint y: 32, endPoint x: 879, endPoint y: 48, distance: 24.5
click at [748, 32] on span "Call to Customer" at bounding box center [901, 32] width 50 height 9
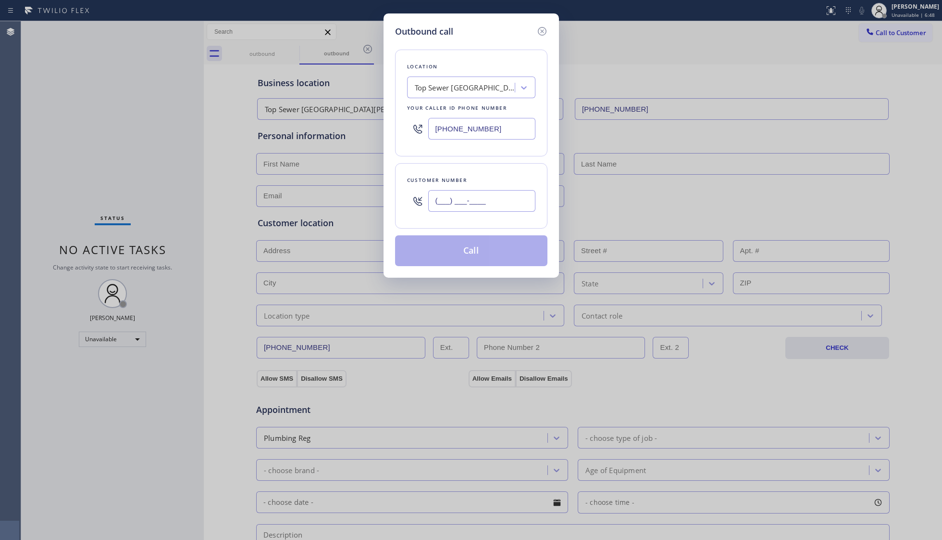
click at [486, 204] on input "(___) ___-____" at bounding box center [481, 201] width 107 height 22
paste input "805) 505-7114"
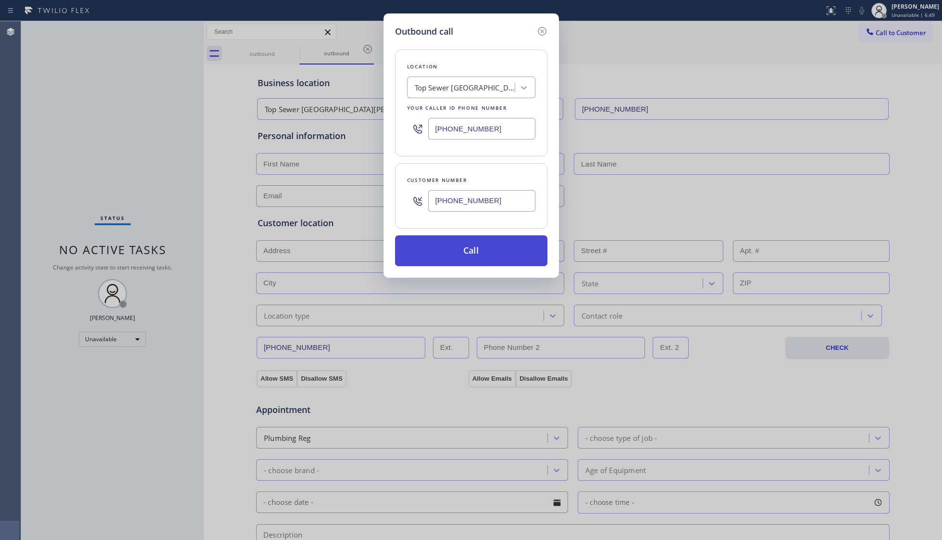
type input "(805) 505-7114"
click at [472, 247] on button "Call" at bounding box center [471, 250] width 152 height 31
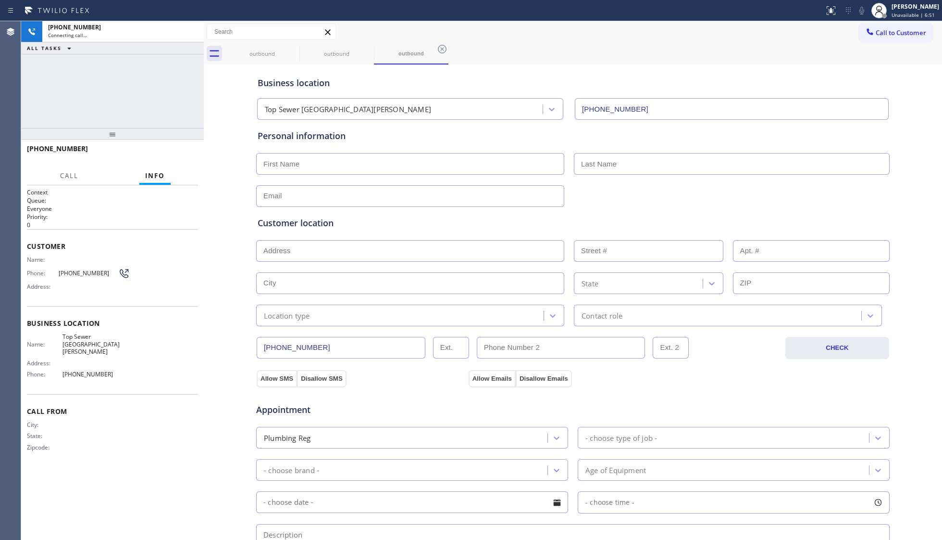
type input "(805) 519-8060"
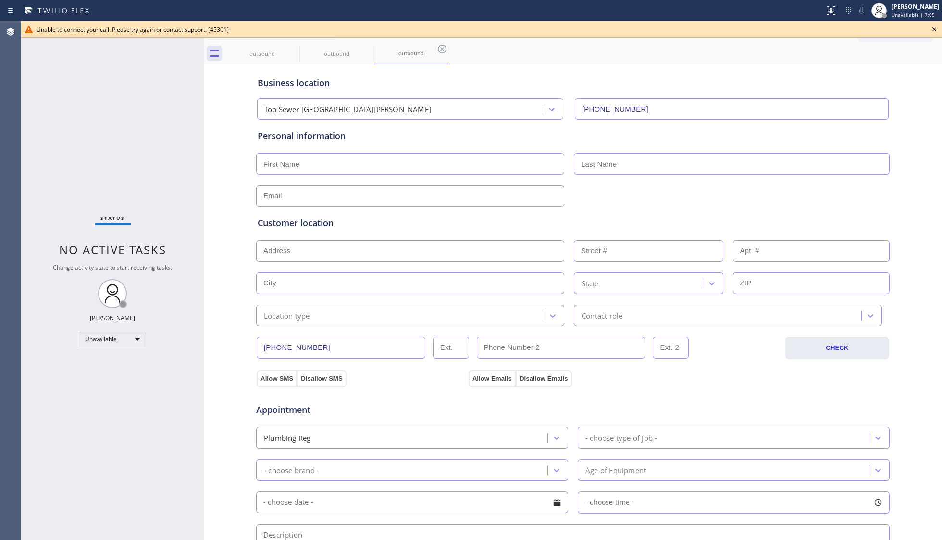
click at [693, 25] on div "Unable to connect your call. Please try again or contact support. [45301]" at bounding box center [482, 29] width 891 height 8
click at [748, 33] on icon at bounding box center [935, 30] width 12 height 12
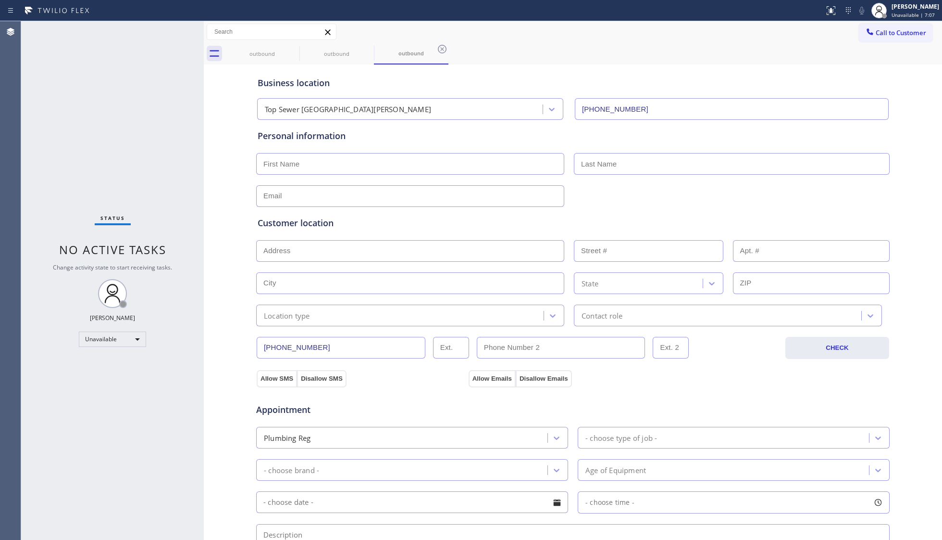
drag, startPoint x: 877, startPoint y: 31, endPoint x: 803, endPoint y: 64, distance: 81.4
click at [748, 31] on span "Call to Customer" at bounding box center [901, 32] width 50 height 9
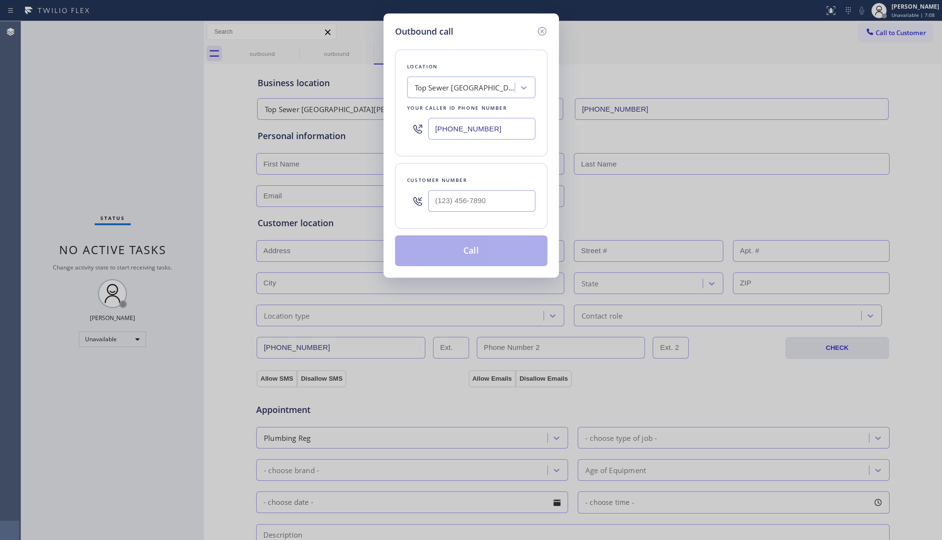
drag, startPoint x: 477, startPoint y: 125, endPoint x: 392, endPoint y: 126, distance: 85.1
click at [391, 126] on div "Outbound call Location Top Sewer Santa Barbara Your caller id phone number (805…" at bounding box center [472, 145] width 176 height 264
paste input "0) 568-8664"
type input "(800) 568-8664"
click at [497, 207] on input "(___) ___-____" at bounding box center [481, 201] width 107 height 22
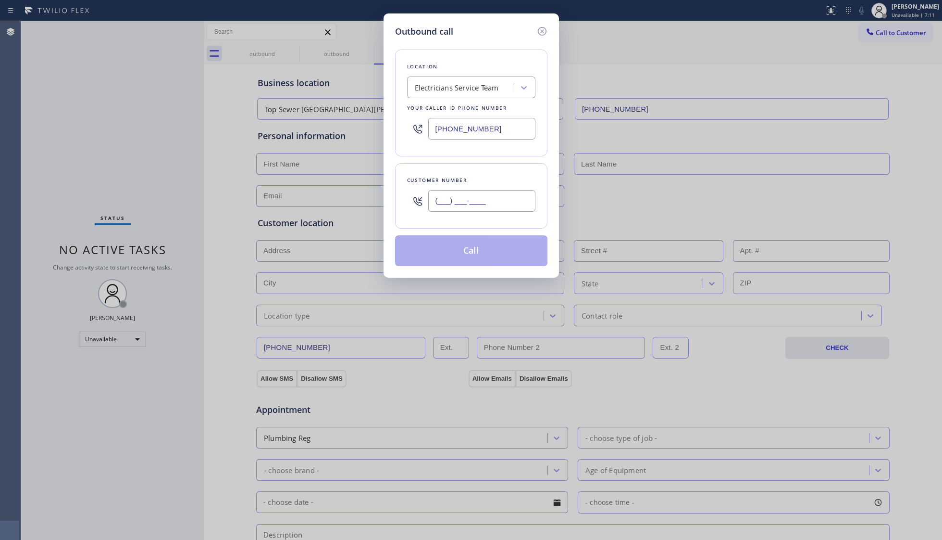
paste input "718) 936-2064"
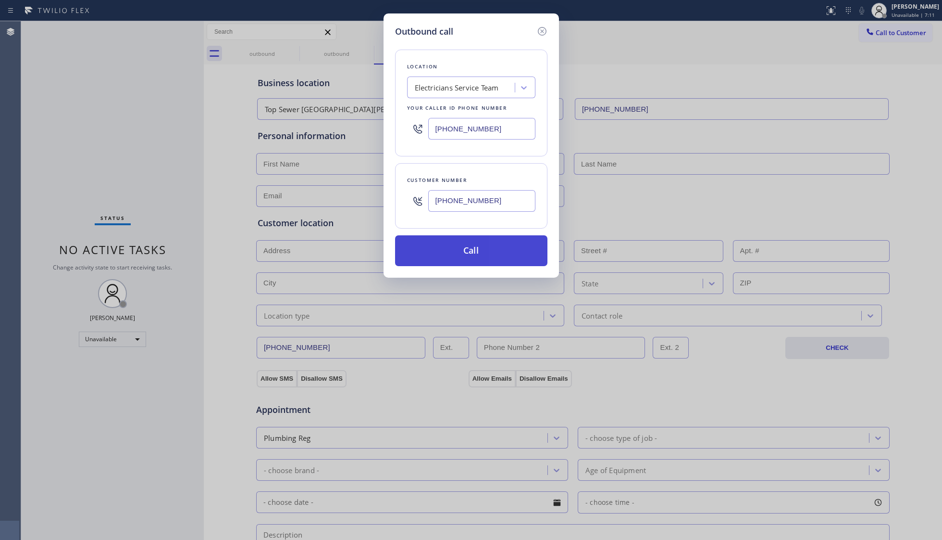
type input "(718) 936-2064"
click at [472, 251] on button "Call" at bounding box center [471, 250] width 152 height 31
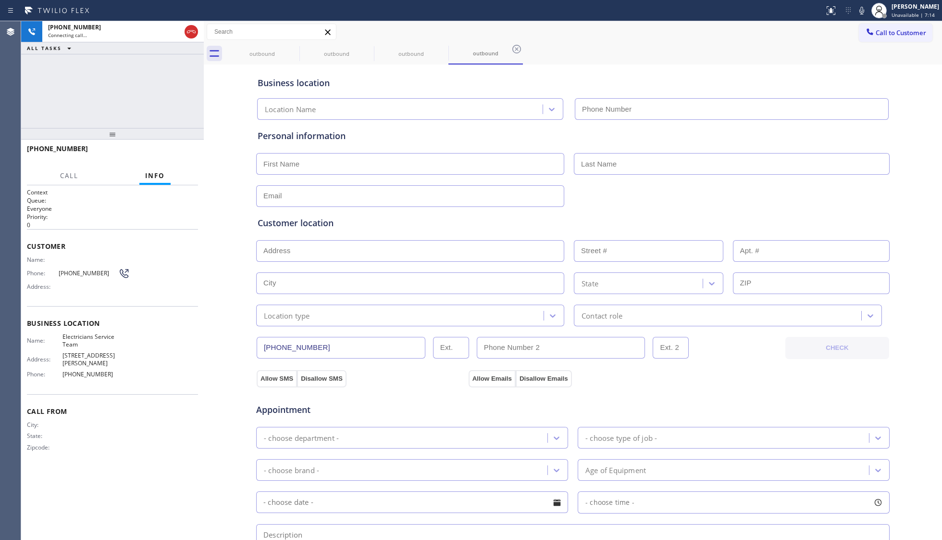
type input "(800) 568-8664"
click at [671, 49] on div "outbound outbound outbound outbound" at bounding box center [583, 54] width 717 height 22
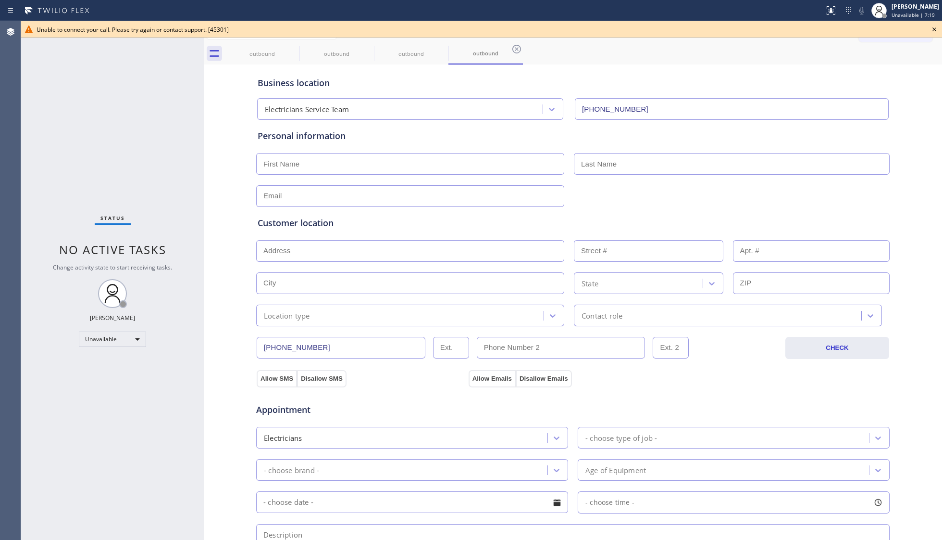
drag, startPoint x: 941, startPoint y: 29, endPoint x: 924, endPoint y: 30, distance: 16.8
click at [748, 30] on div "Unable to connect your call. Please try again or contact support. [45301]" at bounding box center [481, 29] width 921 height 16
click at [748, 30] on div "Unable to connect your call. Please try again or contact support. [45301]" at bounding box center [482, 29] width 891 height 8
click at [748, 29] on icon at bounding box center [935, 30] width 12 height 12
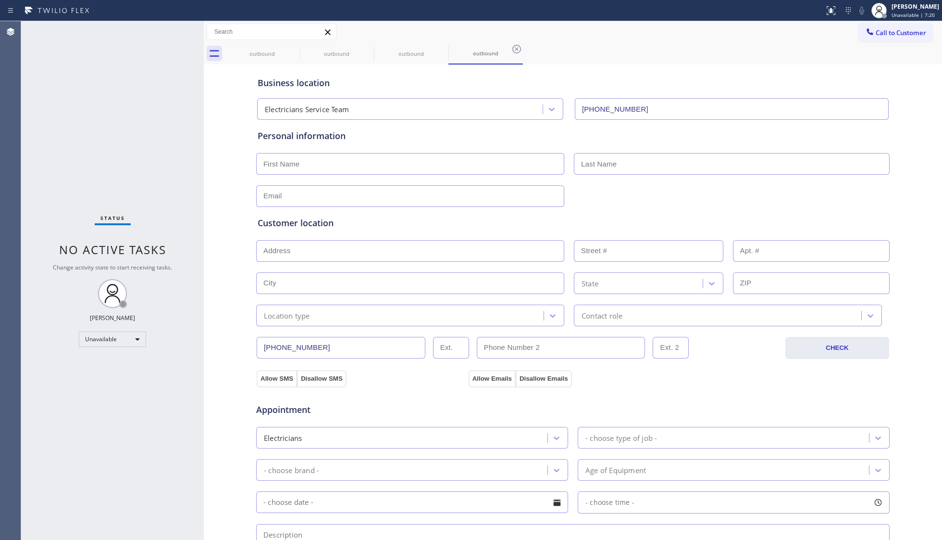
click at [748, 31] on span "Call to Customer" at bounding box center [901, 32] width 50 height 9
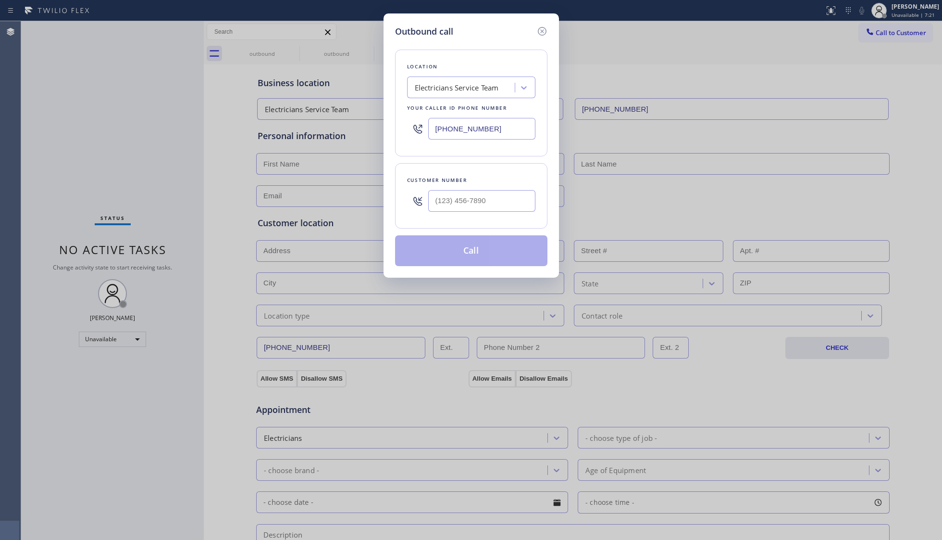
drag, startPoint x: 456, startPoint y: 124, endPoint x: 435, endPoint y: 125, distance: 21.2
click at [427, 124] on div "(800) 568-8664" at bounding box center [471, 128] width 128 height 31
paste input "424) 349-784"
type input "(424) 349-7844"
drag, startPoint x: 477, startPoint y: 201, endPoint x: 486, endPoint y: 204, distance: 9.3
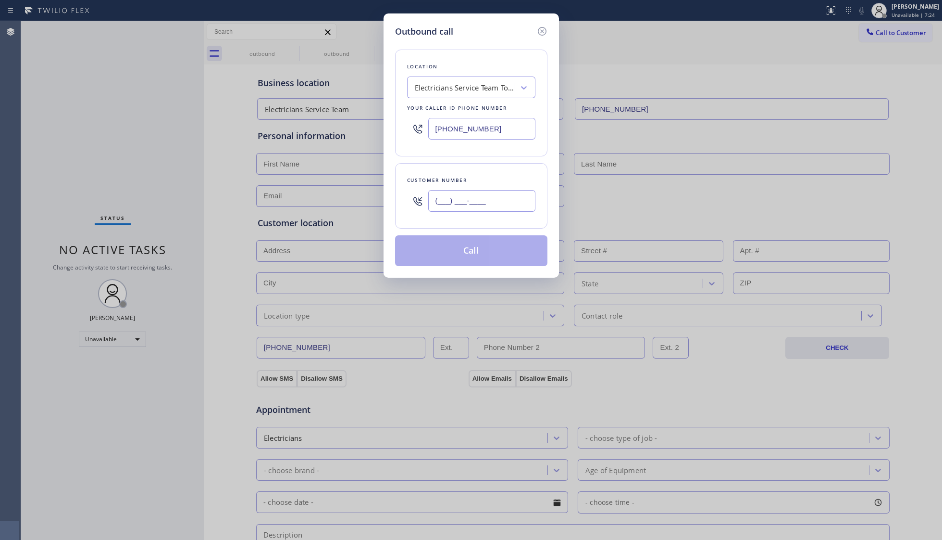
click at [477, 201] on input "(___) ___-____" at bounding box center [481, 201] width 107 height 22
paste input "913) 435-7021"
type input "(913) 435-7021"
click at [476, 252] on button "Call" at bounding box center [471, 250] width 152 height 31
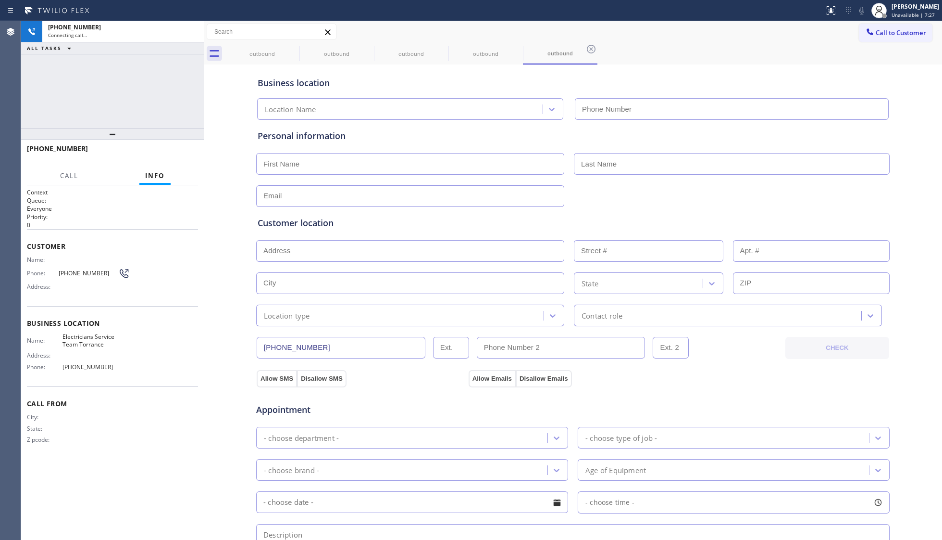
type input "(424) 349-7844"
click at [297, 55] on div at bounding box center [294, 49] width 12 height 12
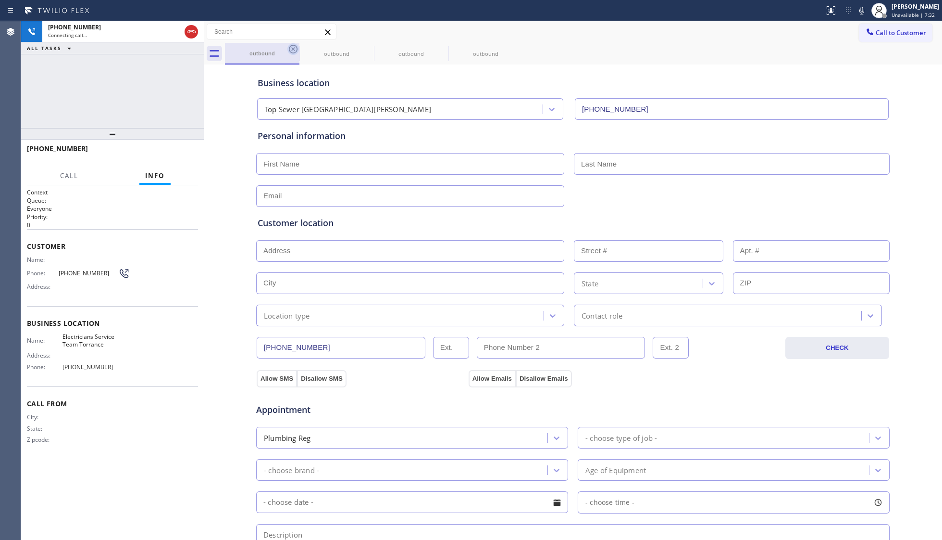
click at [295, 52] on icon at bounding box center [293, 49] width 9 height 9
click at [295, 51] on icon at bounding box center [294, 49] width 12 height 12
click at [0, 0] on icon at bounding box center [0, 0] width 0 height 0
click at [295, 51] on icon at bounding box center [294, 49] width 12 height 12
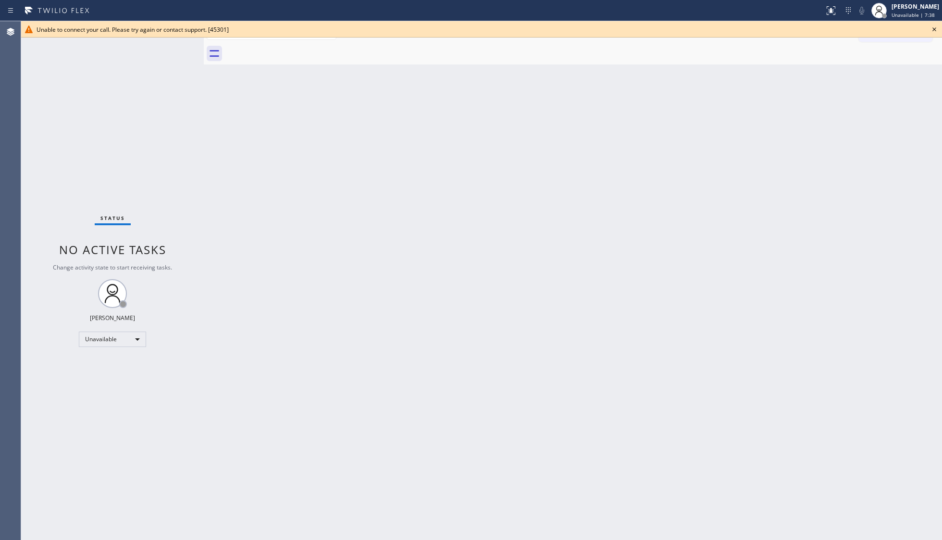
click at [748, 28] on icon at bounding box center [935, 30] width 12 height 12
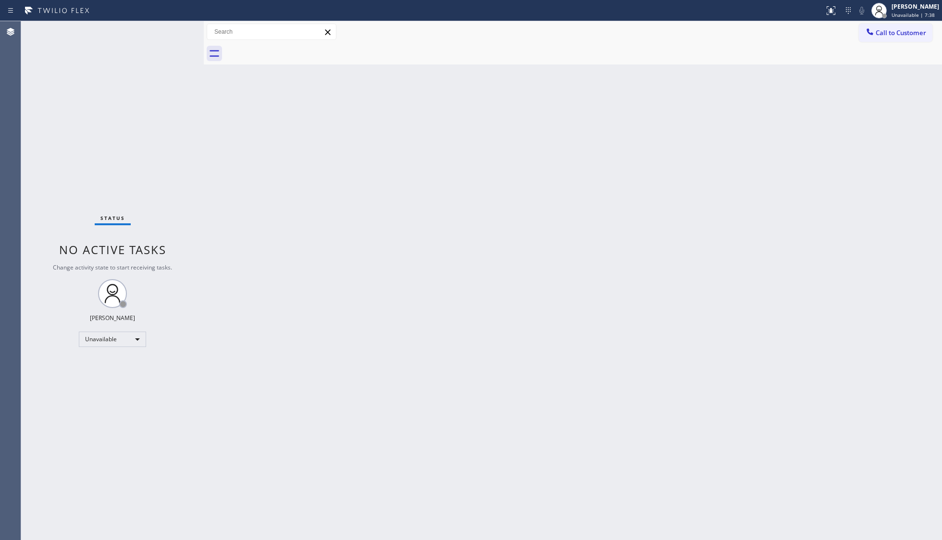
click at [748, 36] on icon at bounding box center [871, 32] width 10 height 10
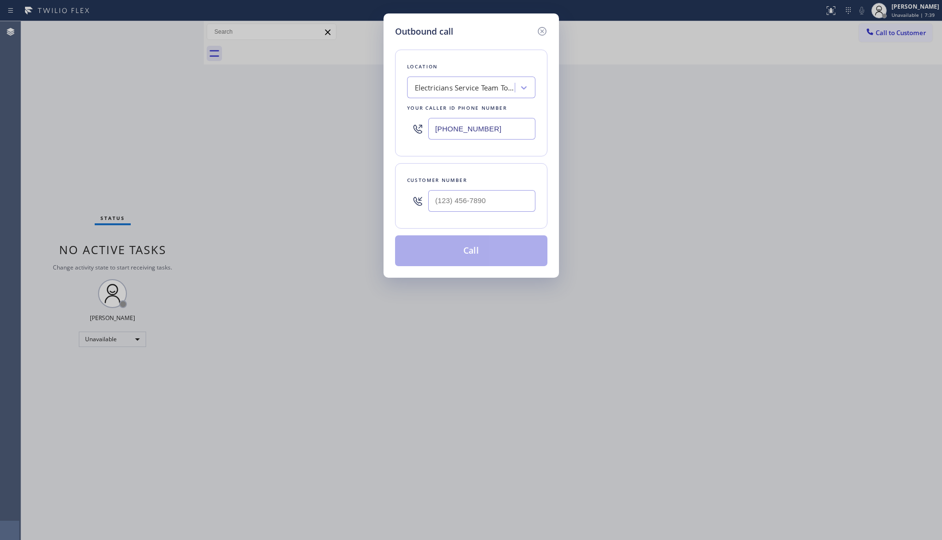
drag, startPoint x: 502, startPoint y: 125, endPoint x: 389, endPoint y: 129, distance: 113.1
click at [389, 129] on div "Outbound call Location Electricians Service Team Torrance Your caller id phone …" at bounding box center [472, 145] width 176 height 264
paste input "323) 879-8278"
type input "(323) 879-8278"
paste input "text"
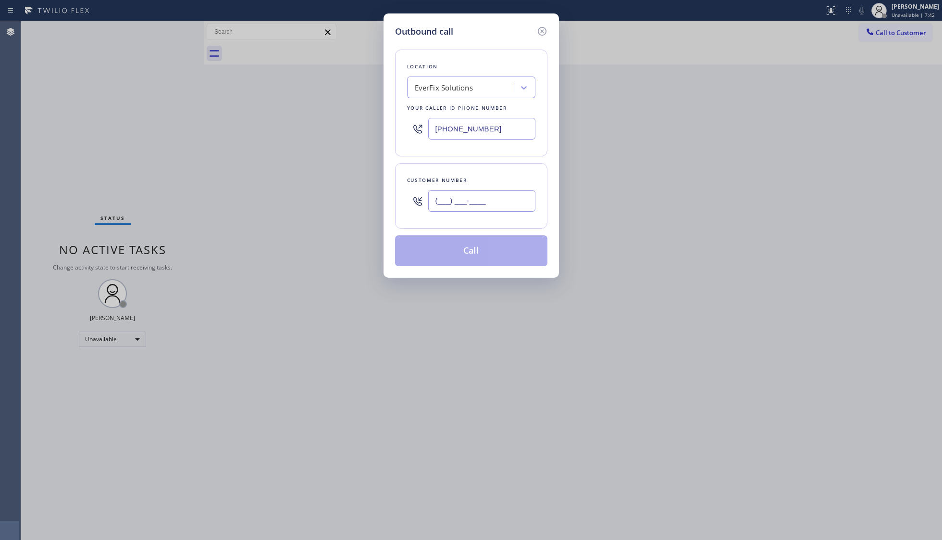
click at [514, 206] on input "(___) ___-____" at bounding box center [481, 201] width 107 height 22
paste input "323) 200-2832"
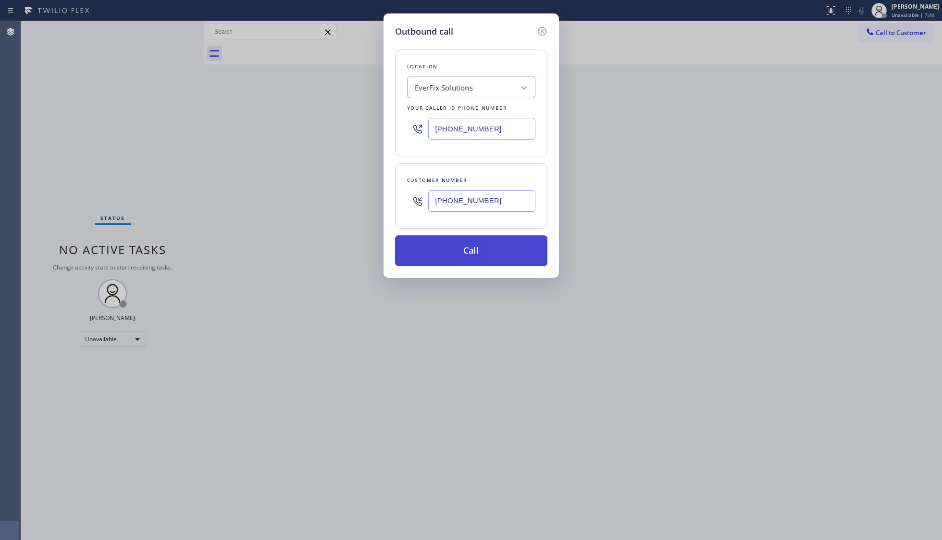
type input "(323) 200-2832"
click at [477, 254] on button "Call" at bounding box center [471, 250] width 152 height 31
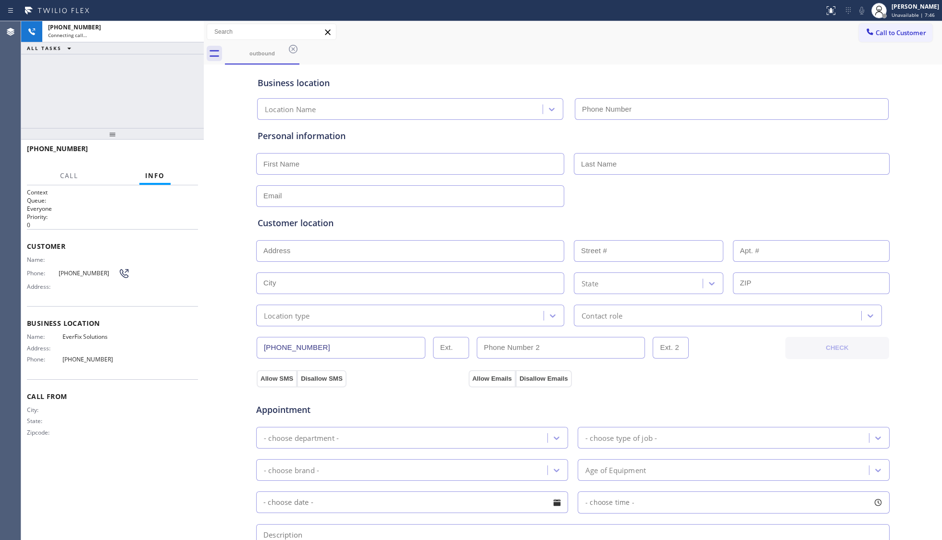
type input "(323) 879-8278"
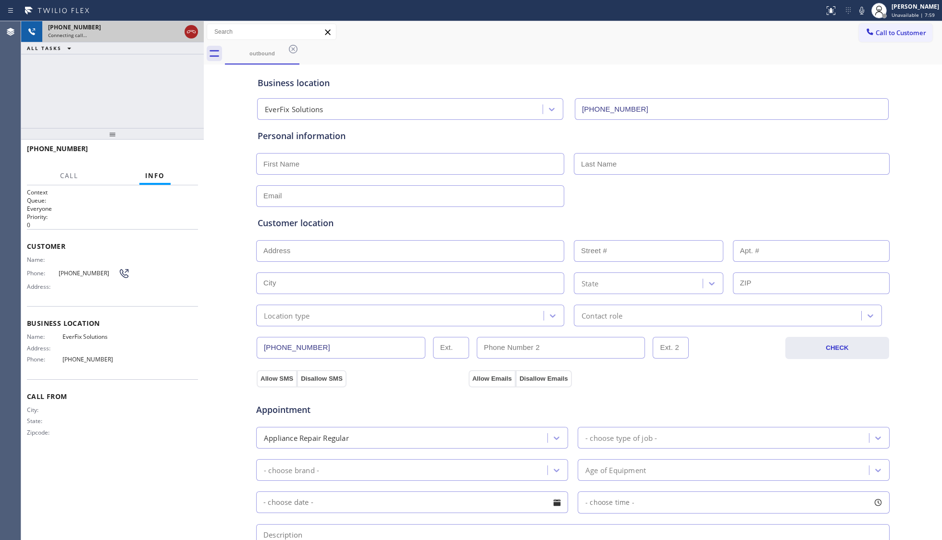
click at [187, 29] on icon at bounding box center [192, 32] width 12 height 12
click at [181, 29] on div "+13232002832" at bounding box center [114, 27] width 133 height 8
click at [190, 31] on div "+13232002832" at bounding box center [123, 27] width 150 height 8
click at [191, 31] on div "+13232002832" at bounding box center [123, 27] width 150 height 8
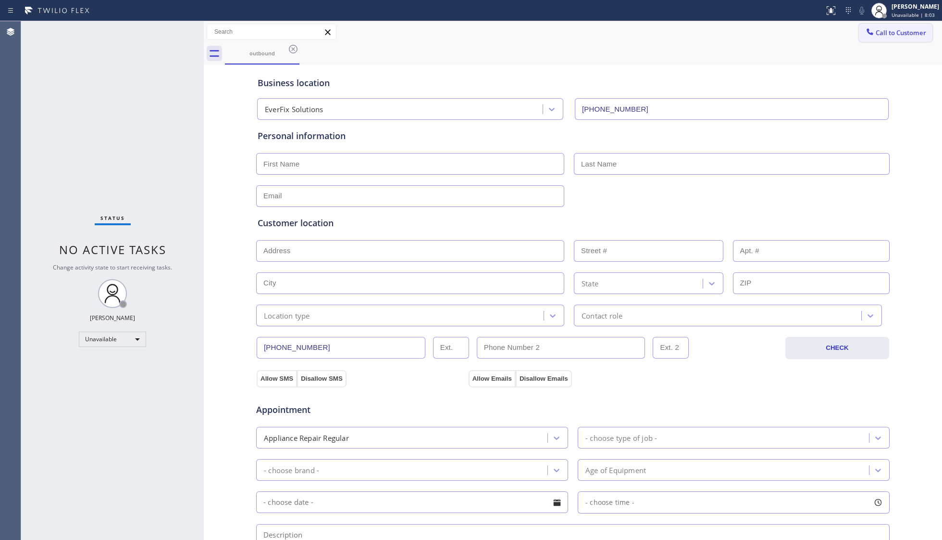
click at [748, 26] on button "Call to Customer" at bounding box center [896, 33] width 74 height 18
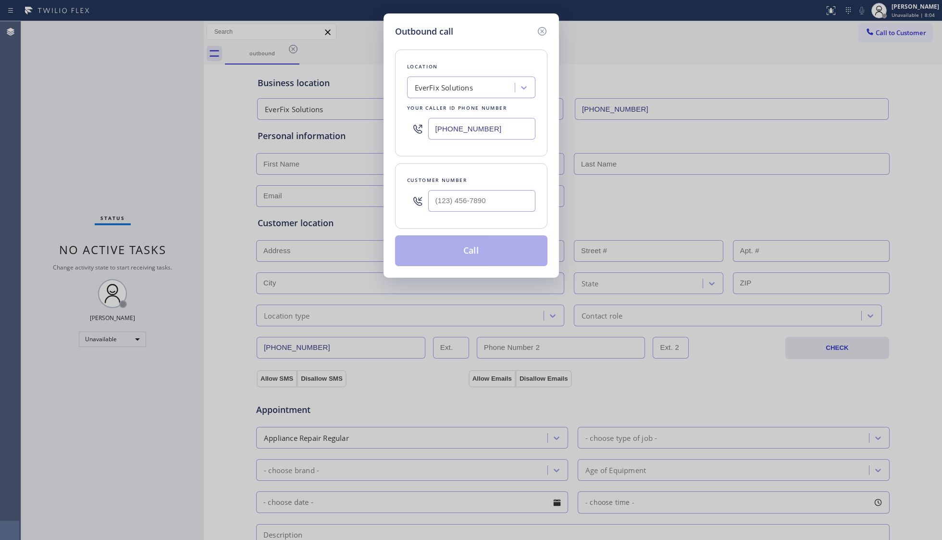
drag, startPoint x: 518, startPoint y: 138, endPoint x: 366, endPoint y: 131, distance: 152.1
click at [361, 143] on div "Outbound call Location EverFix Solutions Your caller id phone number (323) 879-…" at bounding box center [471, 270] width 942 height 540
paste input "818) 477-1273"
type input "(818) 477-1273"
click at [491, 208] on input "(___) ___-____" at bounding box center [481, 201] width 107 height 22
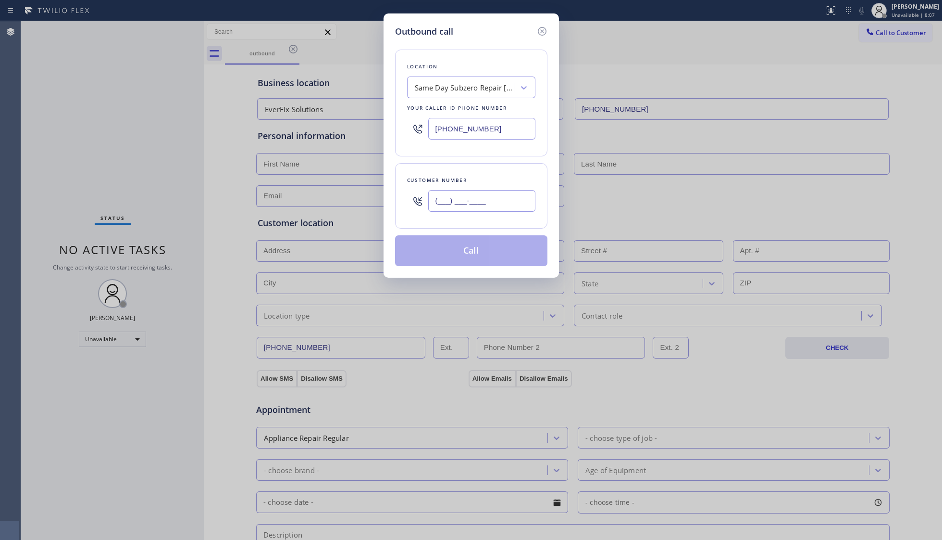
paste input "847) 462-7223"
type input "(847) 462-7223"
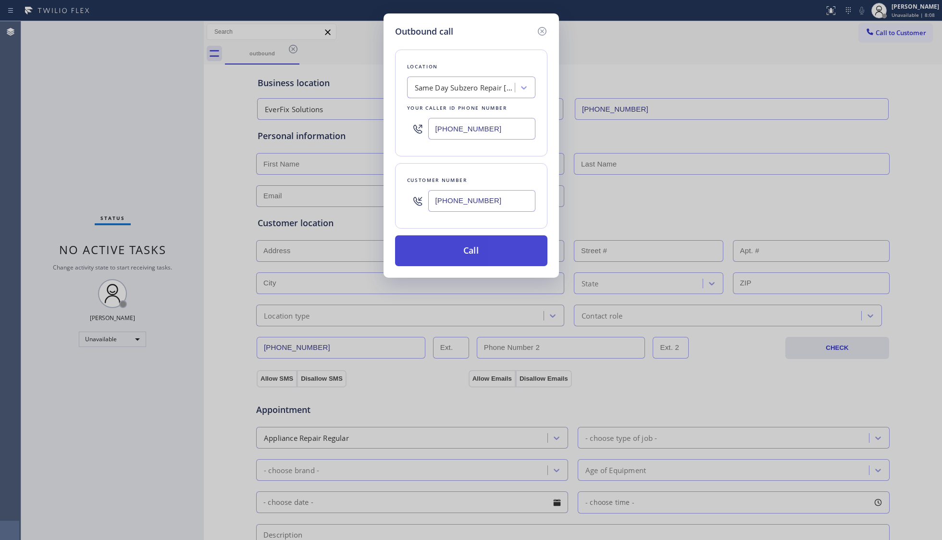
click at [470, 243] on button "Call" at bounding box center [471, 250] width 152 height 31
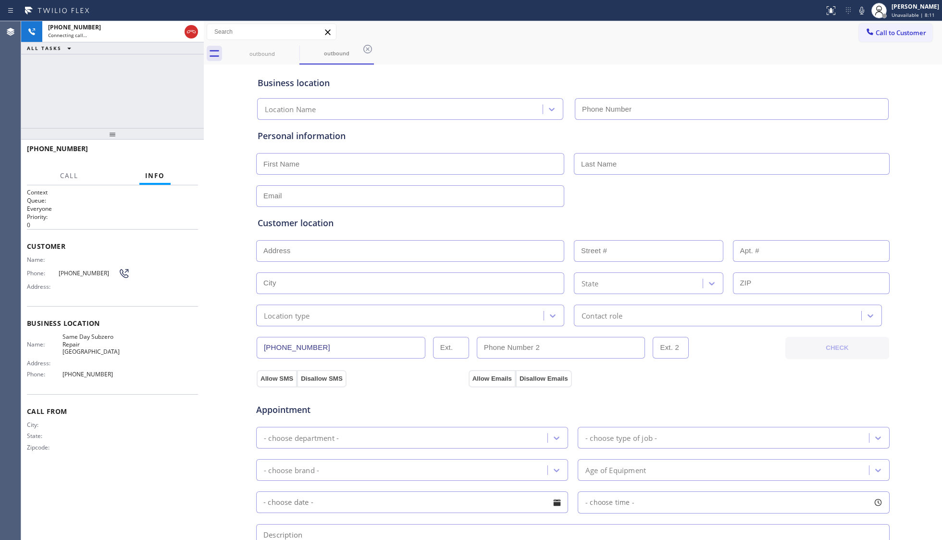
type input "(818) 477-1273"
click at [177, 146] on button "HANG UP" at bounding box center [175, 152] width 45 height 13
click at [178, 146] on button "HANG UP" at bounding box center [175, 152] width 45 height 13
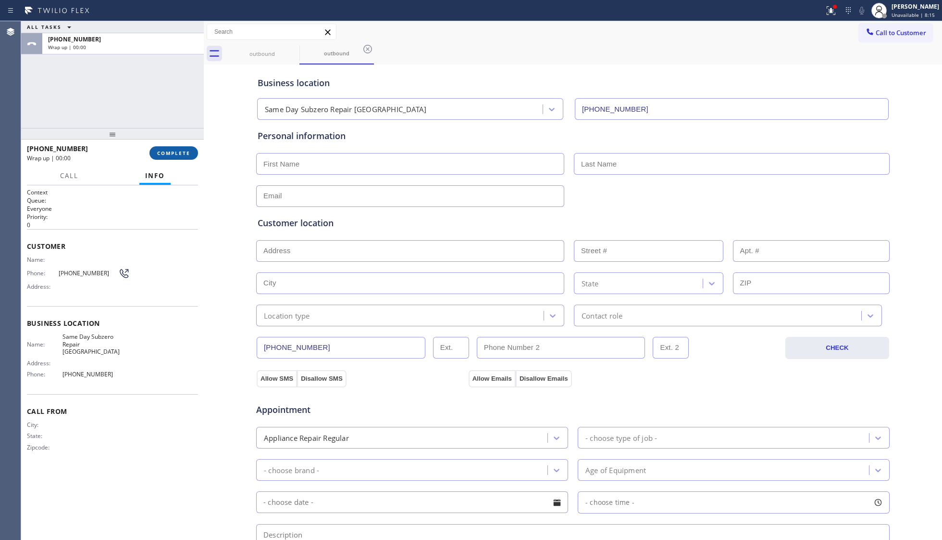
click at [179, 146] on button "COMPLETE" at bounding box center [174, 152] width 49 height 13
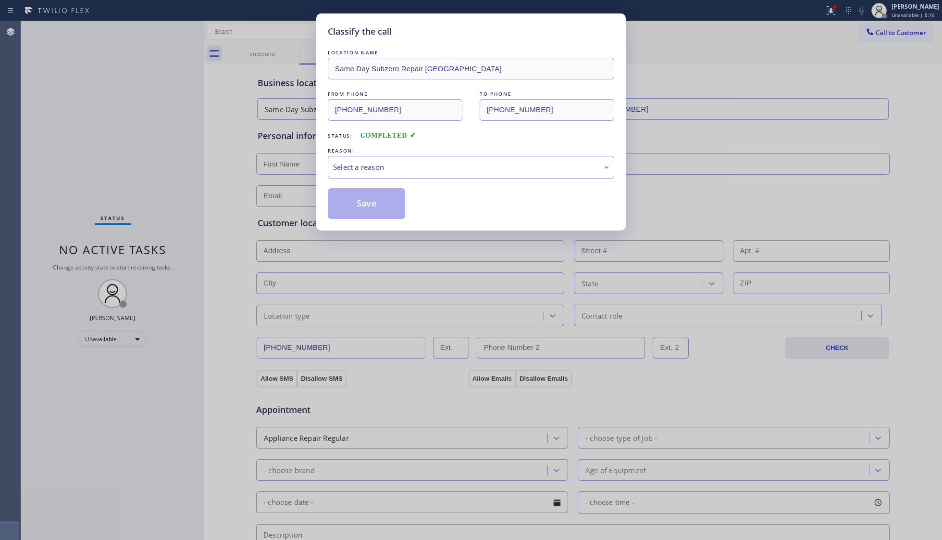
click at [389, 183] on div "LOCATION NAME Same Day Subzero Repair Calabasas FROM PHONE (818) 477-1273 TO PH…" at bounding box center [471, 133] width 287 height 171
click at [384, 172] on div "Select a reason" at bounding box center [471, 167] width 276 height 11
click at [357, 206] on button "Save" at bounding box center [366, 203] width 77 height 31
click at [358, 205] on button "Save" at bounding box center [366, 203] width 77 height 31
click at [360, 204] on button "Save" at bounding box center [366, 203] width 77 height 31
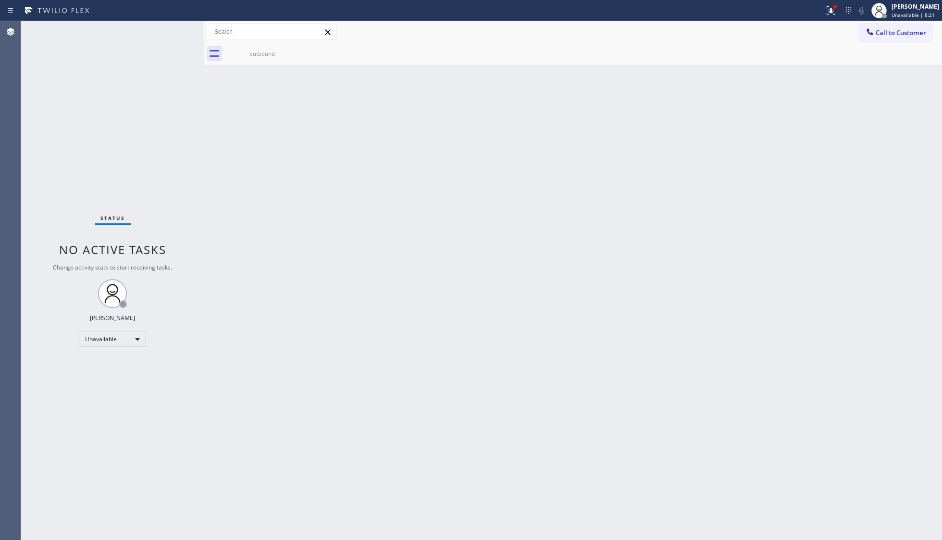
click at [748, 97] on div "Back to Dashboard Change Sender ID Customers Technicians Select a contact Outbo…" at bounding box center [573, 280] width 739 height 518
click at [748, 11] on icon at bounding box center [832, 9] width 6 height 3
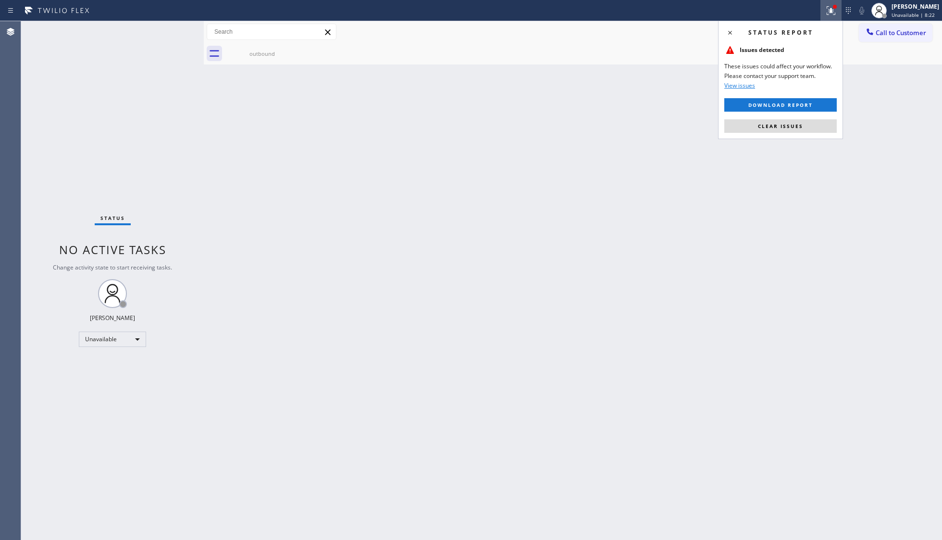
drag, startPoint x: 797, startPoint y: 126, endPoint x: 861, endPoint y: 77, distance: 79.9
click at [748, 125] on span "Clear issues" at bounding box center [780, 126] width 45 height 7
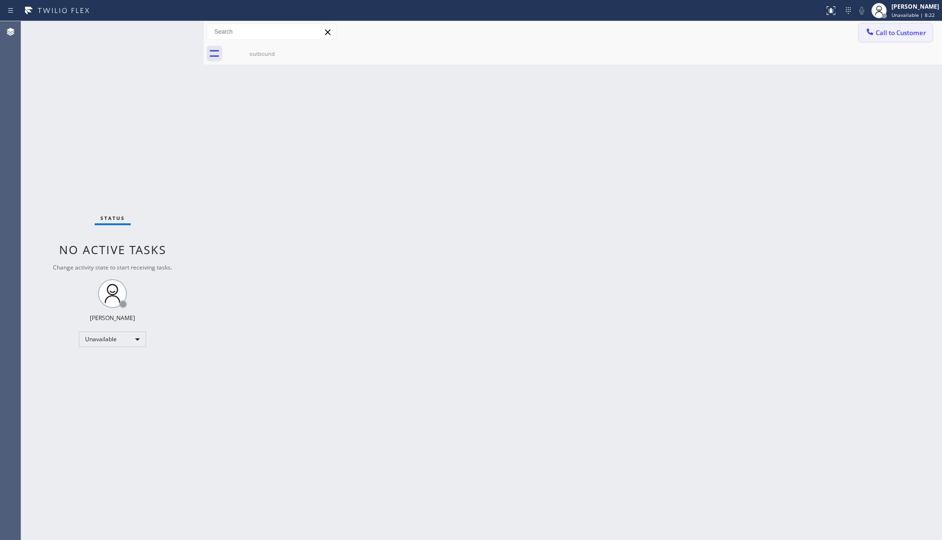
click at [748, 24] on button "Call to Customer" at bounding box center [896, 33] width 74 height 18
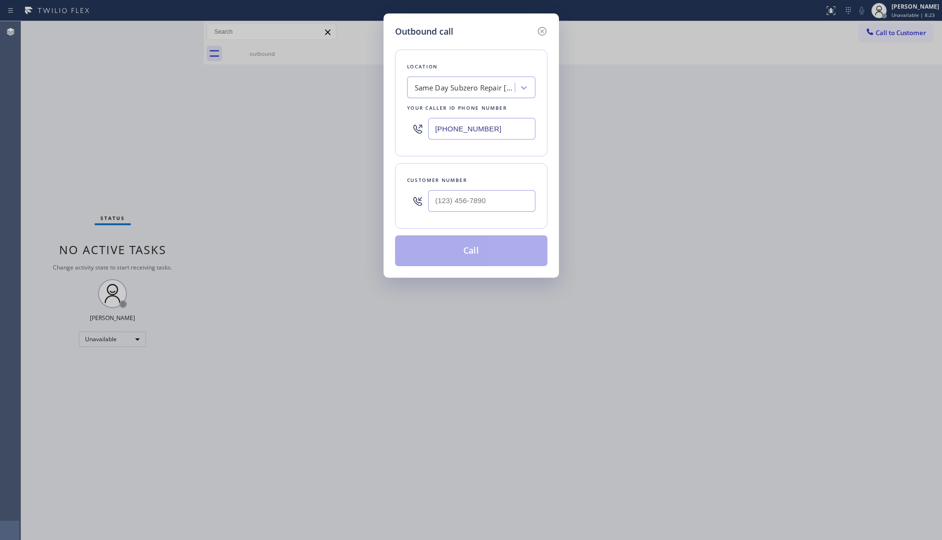
drag, startPoint x: 519, startPoint y: 129, endPoint x: 429, endPoint y: 127, distance: 90.4
click at [429, 128] on input "(818) 477-1273" at bounding box center [481, 129] width 107 height 22
paste input "602) 806-8961"
type input "(602) 806-8961"
drag, startPoint x: 516, startPoint y: 197, endPoint x: 534, endPoint y: 201, distance: 18.2
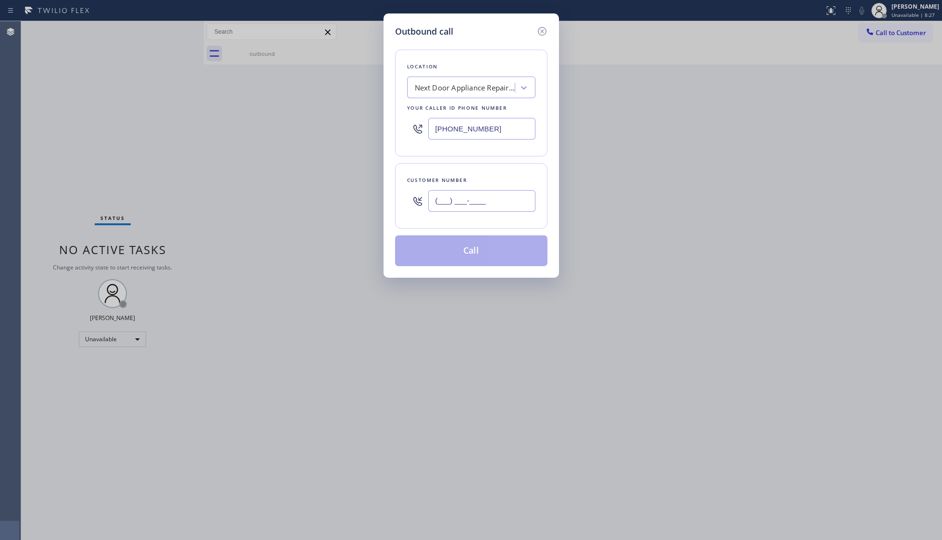
click at [516, 198] on input "(___) ___-____" at bounding box center [481, 201] width 107 height 22
paste input "854) 264-7570"
type input "(854) 264-7570"
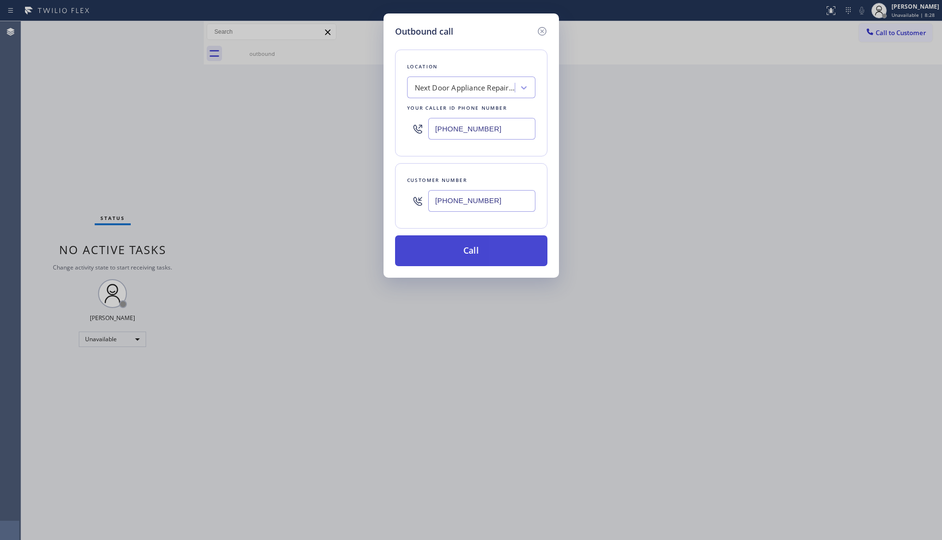
click at [479, 252] on button "Call" at bounding box center [471, 250] width 152 height 31
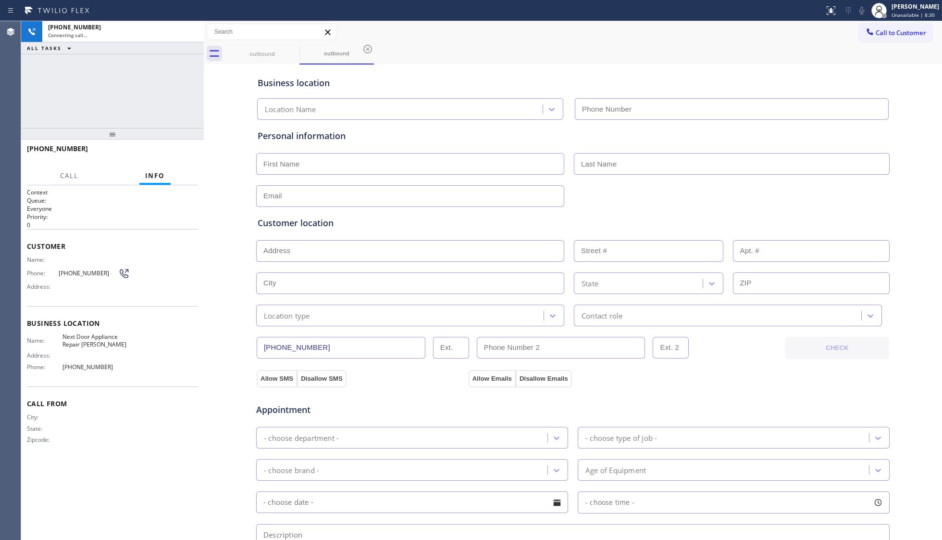
type input "(602) 806-8961"
click at [591, 78] on div "Business location" at bounding box center [573, 82] width 631 height 13
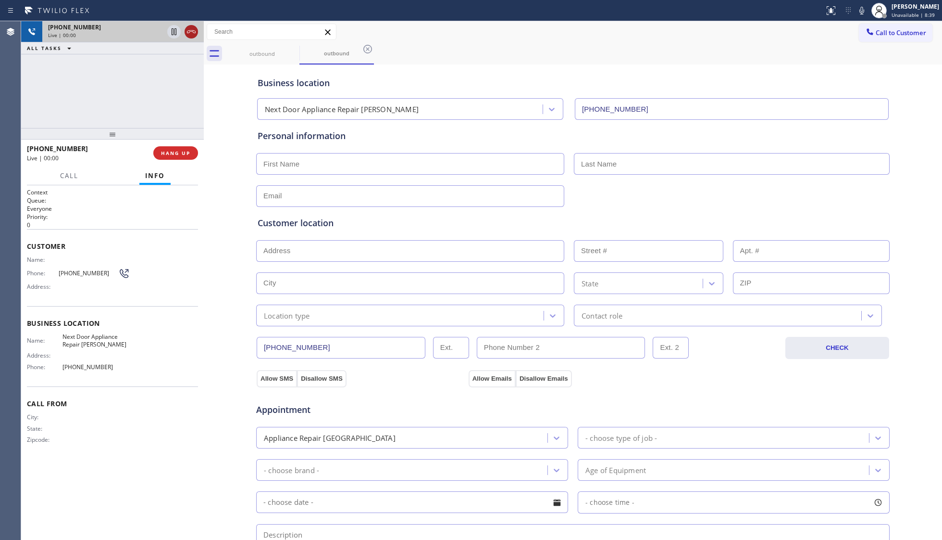
click at [188, 28] on icon at bounding box center [192, 32] width 12 height 12
click at [188, 29] on div "+18542647570" at bounding box center [123, 27] width 150 height 8
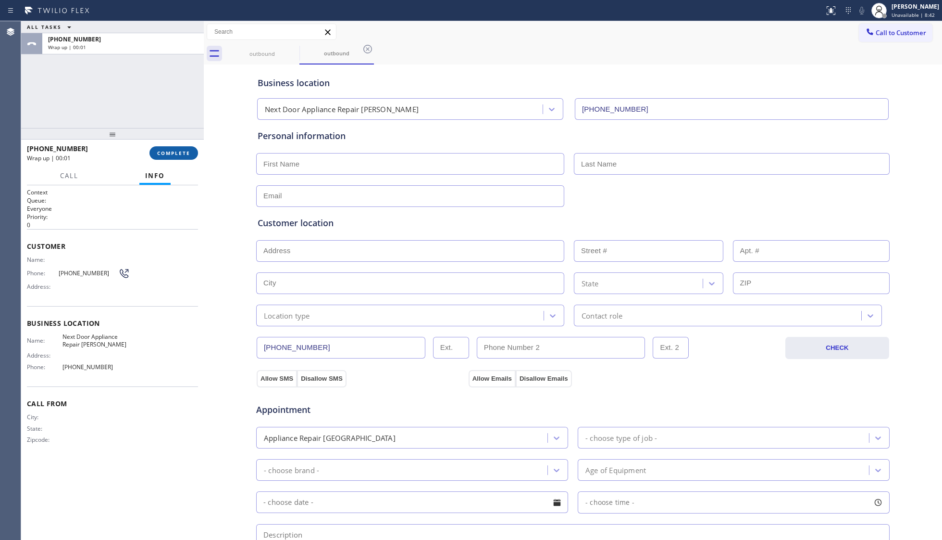
click at [179, 148] on button "COMPLETE" at bounding box center [174, 152] width 49 height 13
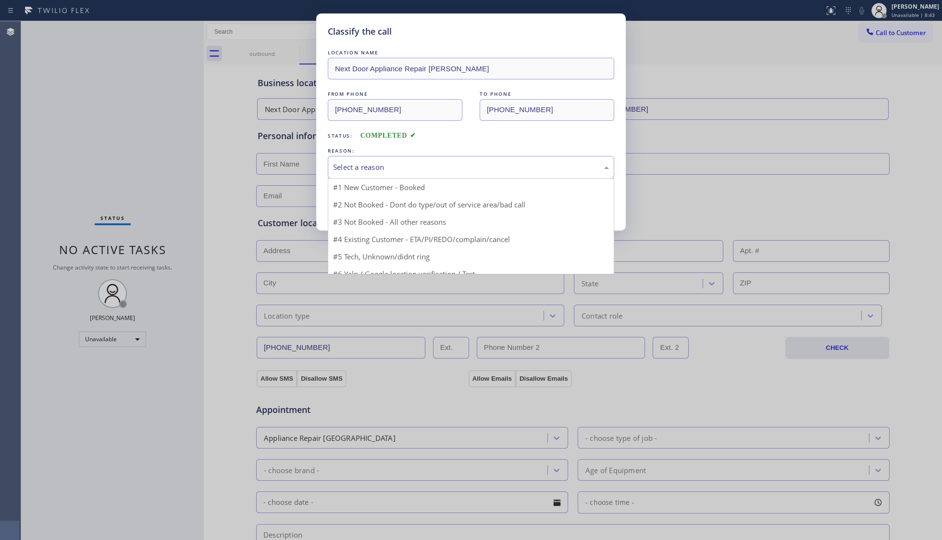
click at [412, 176] on div "Select a reason" at bounding box center [471, 167] width 287 height 23
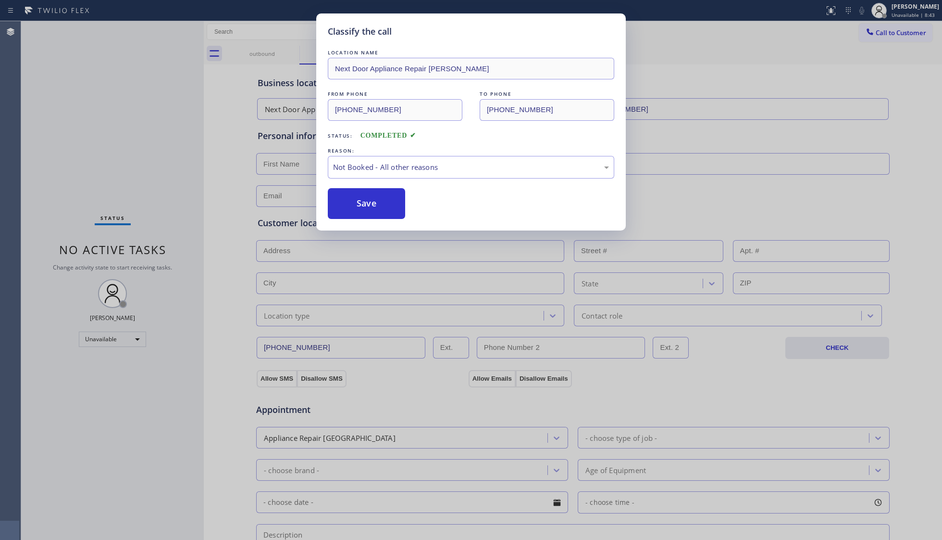
click at [362, 203] on button "Save" at bounding box center [366, 203] width 77 height 31
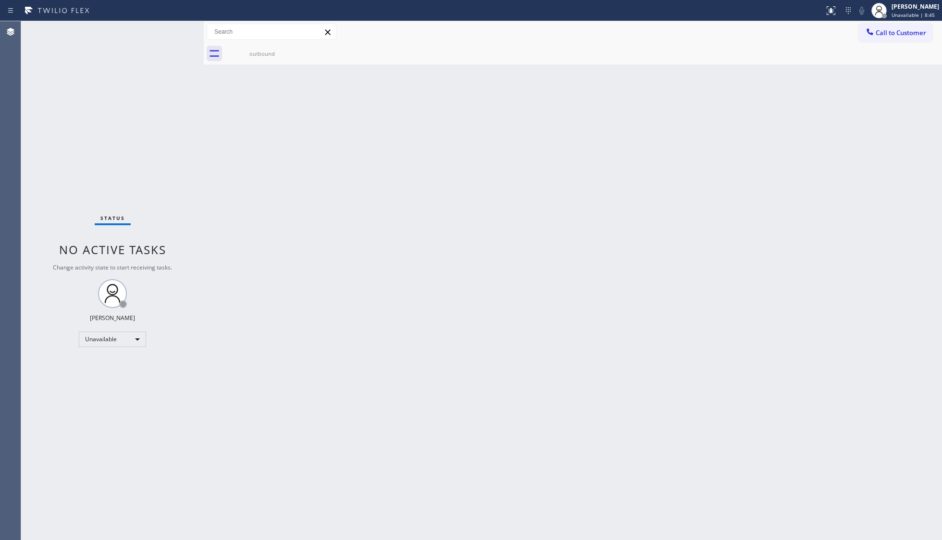
click at [748, 31] on span "Call to Customer" at bounding box center [901, 32] width 50 height 9
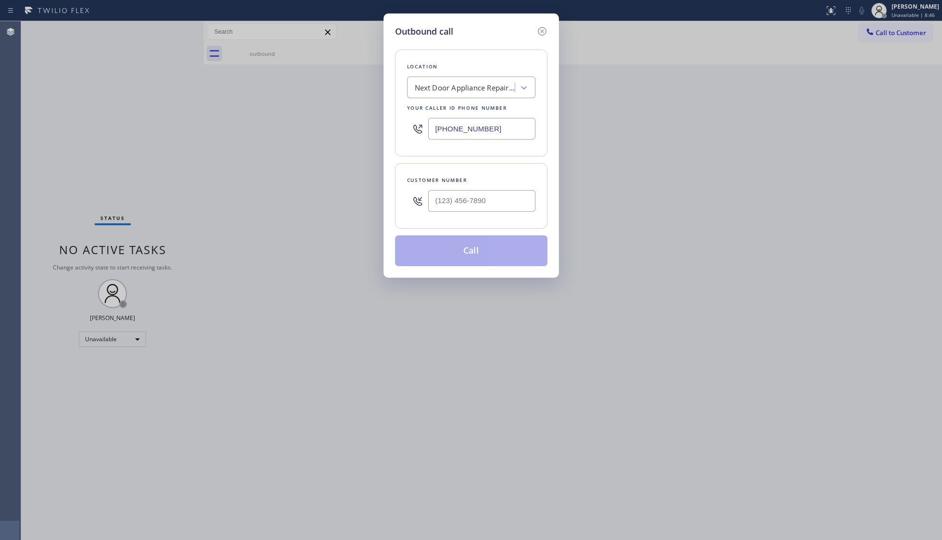
drag, startPoint x: 441, startPoint y: 121, endPoint x: 419, endPoint y: 116, distance: 22.6
click at [415, 118] on div "(602) 806-8961" at bounding box center [471, 128] width 128 height 31
paste input "310) 553-3300"
type input "(602) 806-8961"
click at [501, 195] on input "(___) ___-____" at bounding box center [481, 201] width 107 height 22
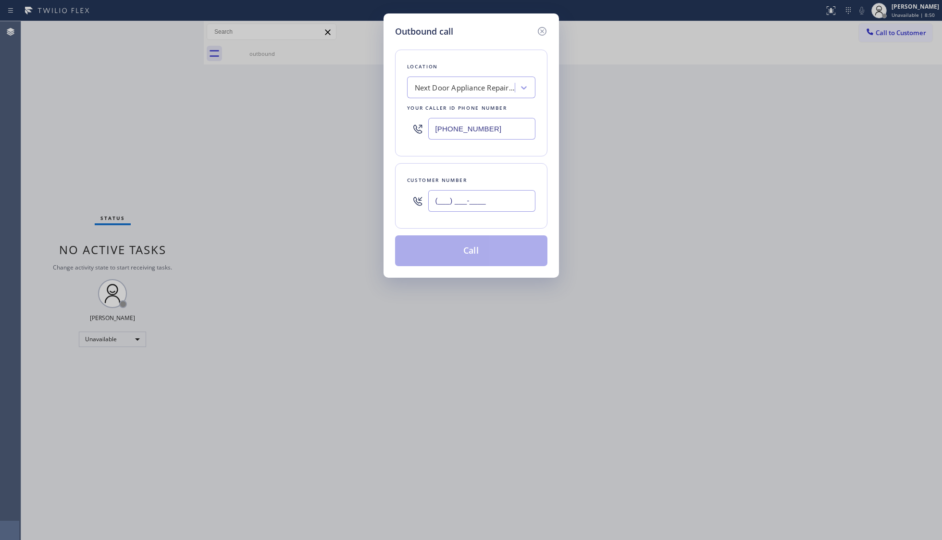
paste input "934) 210-7807"
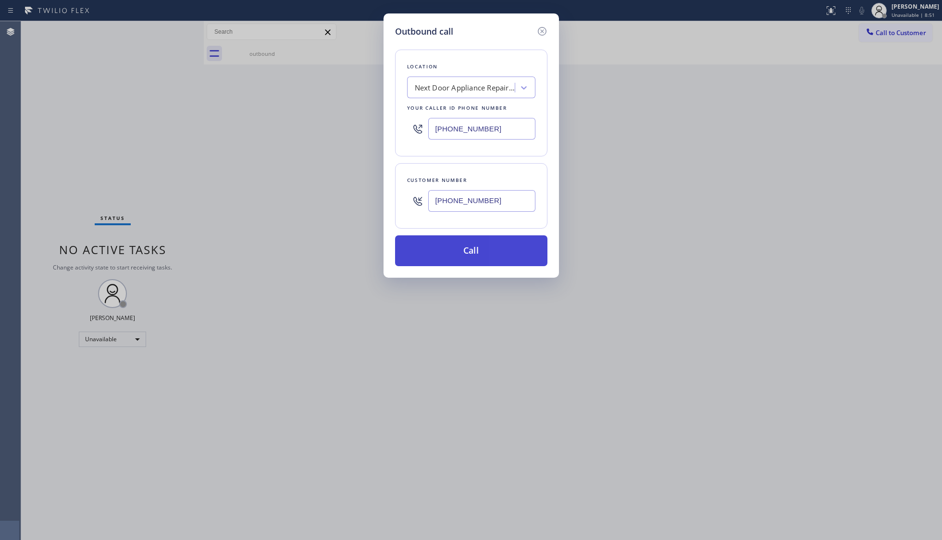
type input "(934) 210-7807"
click at [468, 252] on button "Call" at bounding box center [471, 250] width 152 height 31
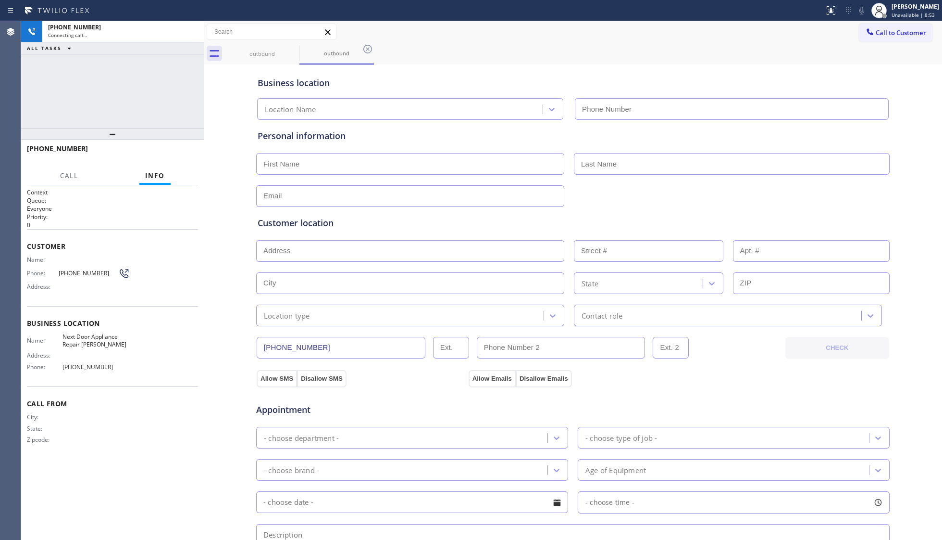
type input "(602) 806-8961"
click at [697, 72] on div "Business location Next Door Appliance Repair Chandler (602) 806-8961" at bounding box center [573, 93] width 635 height 53
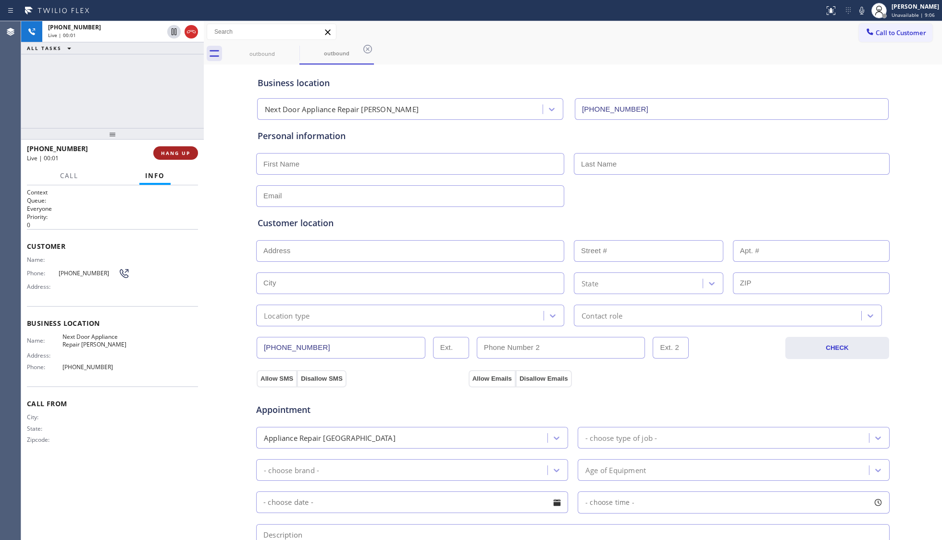
click at [189, 155] on span "HANG UP" at bounding box center [175, 153] width 29 height 7
click at [189, 152] on span "HANG UP" at bounding box center [175, 153] width 29 height 7
click at [193, 145] on div "+19342107807 Wrap up | 00:00 COMPLETE" at bounding box center [112, 152] width 171 height 25
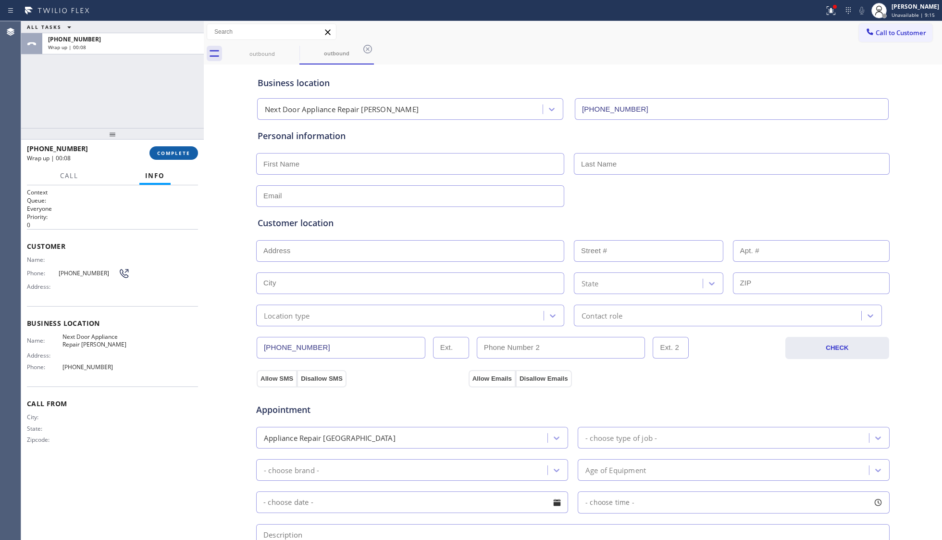
click at [191, 153] on button "COMPLETE" at bounding box center [174, 152] width 49 height 13
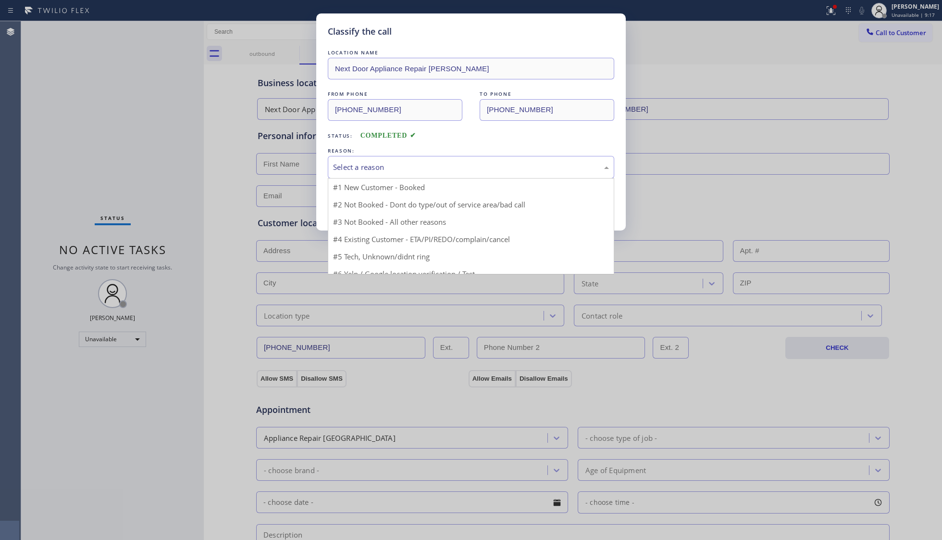
click at [354, 172] on div "Select a reason" at bounding box center [471, 167] width 276 height 11
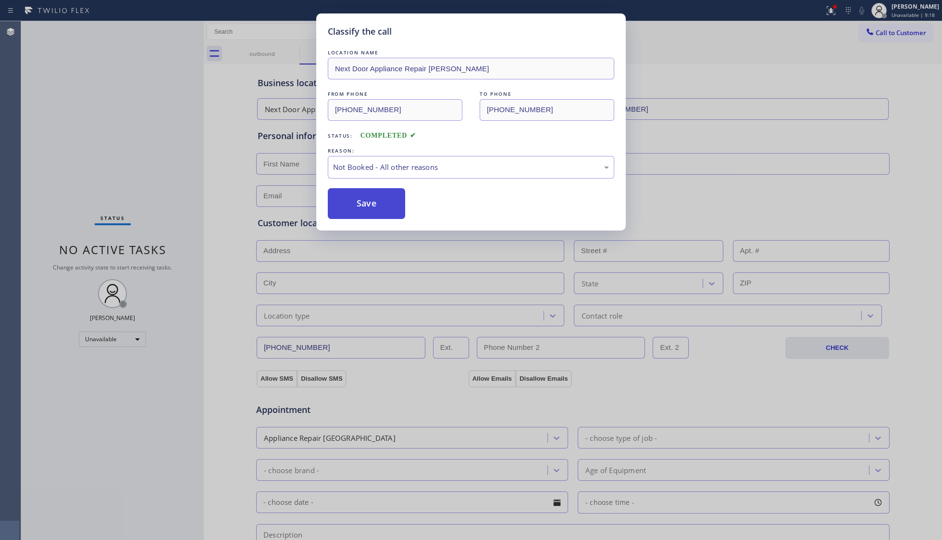
drag, startPoint x: 351, startPoint y: 204, endPoint x: 358, endPoint y: 203, distance: 7.3
click at [351, 204] on button "Save" at bounding box center [366, 203] width 77 height 31
click at [356, 203] on button "Save" at bounding box center [366, 203] width 77 height 31
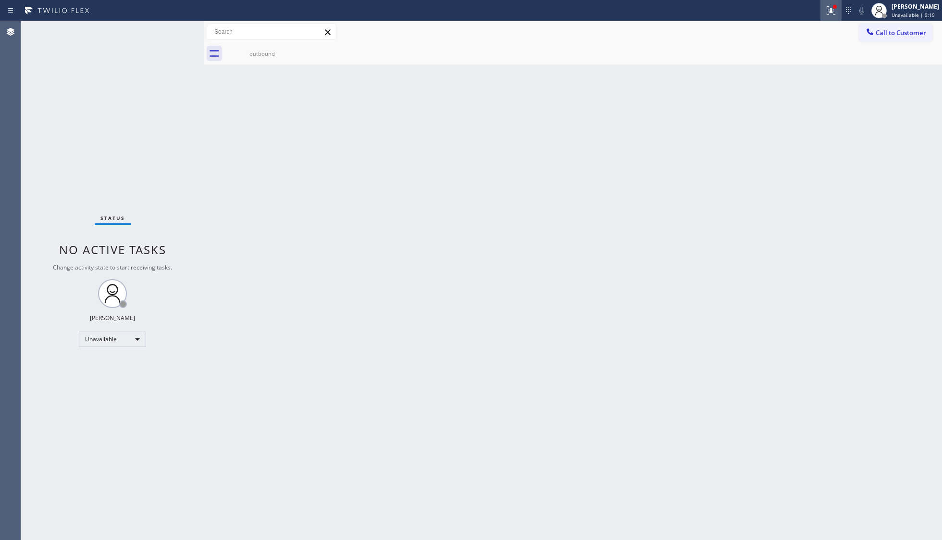
drag, startPoint x: 831, startPoint y: 12, endPoint x: 820, endPoint y: 71, distance: 60.6
click at [748, 12] on icon at bounding box center [832, 11] width 12 height 12
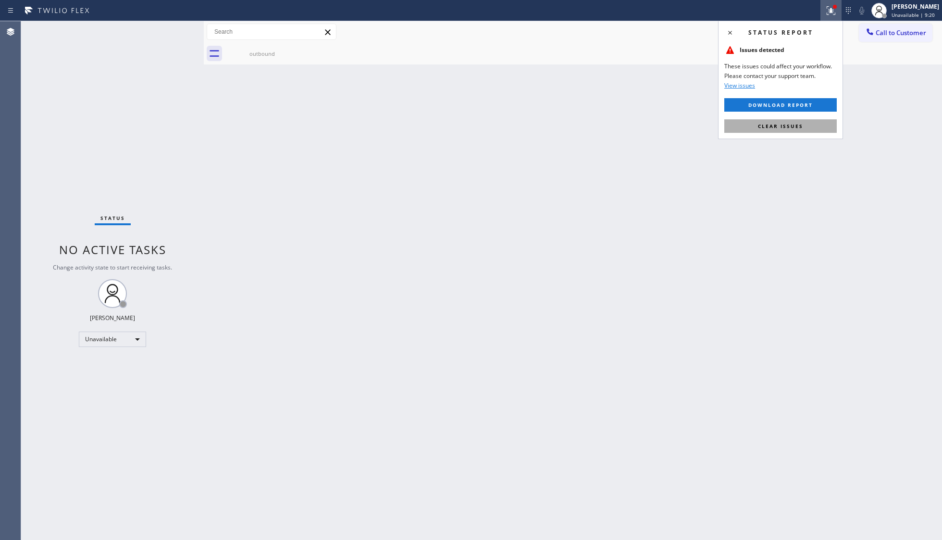
click at [748, 133] on button "Clear issues" at bounding box center [781, 125] width 113 height 13
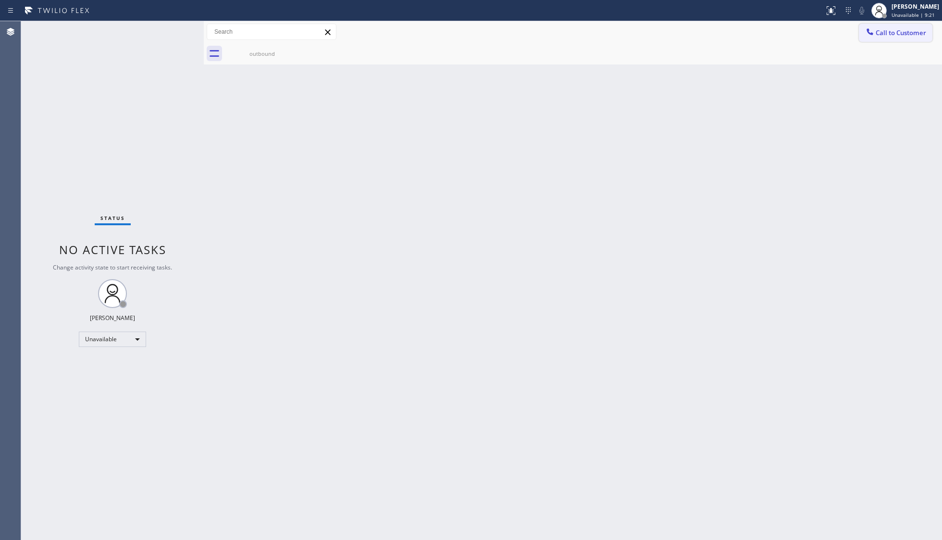
click at [748, 25] on button "Call to Customer" at bounding box center [896, 33] width 74 height 18
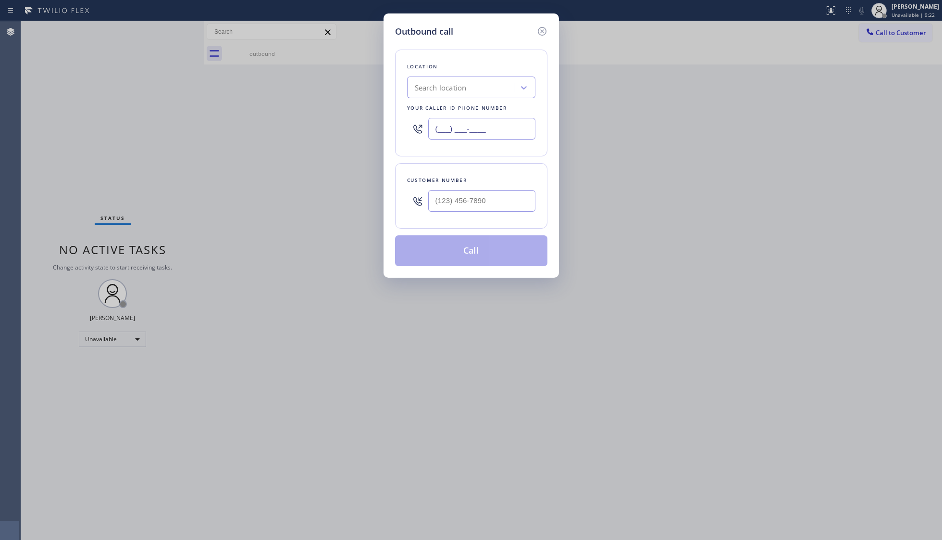
drag, startPoint x: 476, startPoint y: 130, endPoint x: 416, endPoint y: 127, distance: 59.7
click at [429, 128] on input "(___) ___-____" at bounding box center [481, 129] width 107 height 22
paste input "609) 710-8354"
type input "(609) 710-8354"
drag, startPoint x: 489, startPoint y: 199, endPoint x: 499, endPoint y: 202, distance: 11.1
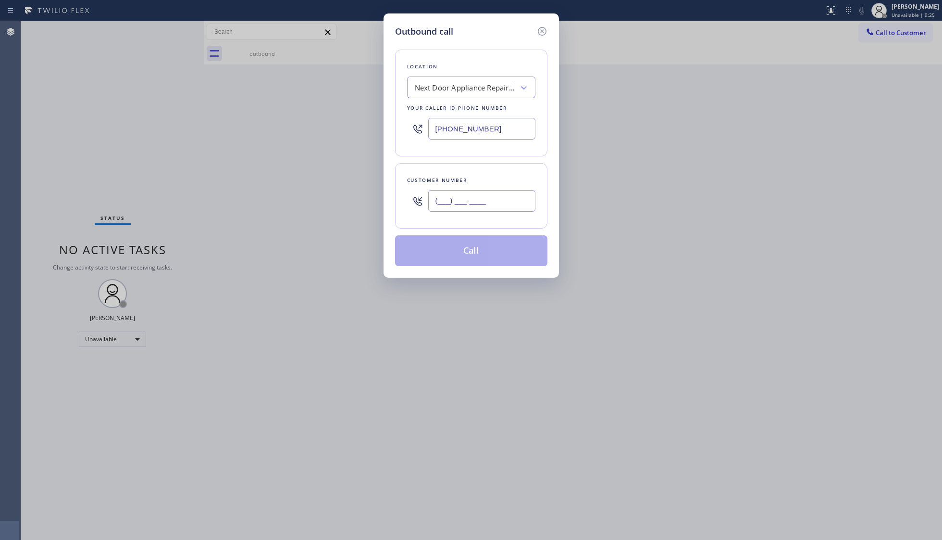
click at [489, 199] on input "(___) ___-____" at bounding box center [481, 201] width 107 height 22
paste input "609) 201-4302"
type input "(609) 201-4302"
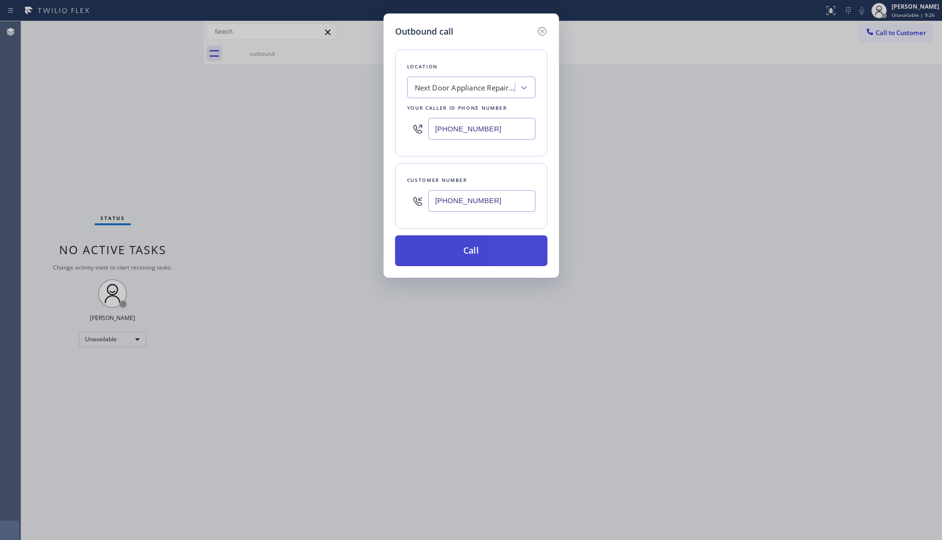
drag, startPoint x: 477, startPoint y: 257, endPoint x: 484, endPoint y: 254, distance: 7.3
click at [477, 256] on button "Call" at bounding box center [471, 250] width 152 height 31
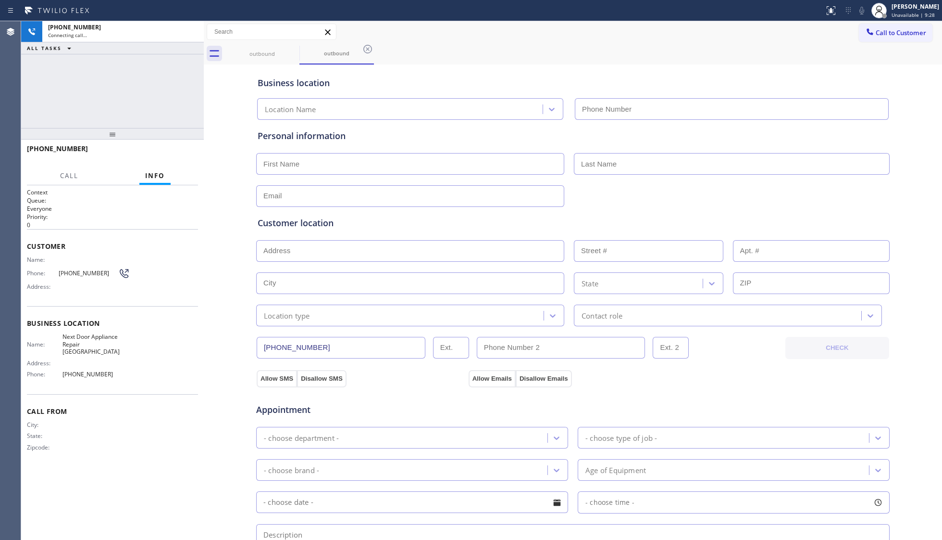
type input "(609) 710-8354"
drag, startPoint x: 643, startPoint y: 65, endPoint x: 649, endPoint y: 65, distance: 5.3
click at [643, 65] on div "Business location Next Door Appliance Repair Trenton (609) 710-8354" at bounding box center [573, 91] width 635 height 57
drag, startPoint x: 536, startPoint y: 64, endPoint x: 528, endPoint y: 62, distance: 8.1
click at [537, 64] on div "Business location Next Door Appliance Repair Trenton (609) 710-8354" at bounding box center [573, 91] width 635 height 57
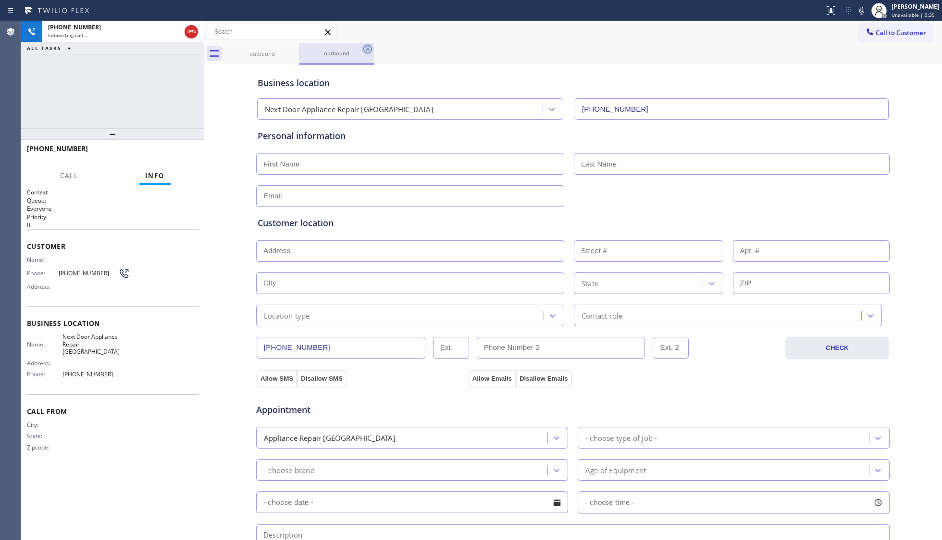
click at [369, 49] on icon at bounding box center [368, 49] width 12 height 12
drag, startPoint x: 393, startPoint y: 48, endPoint x: 402, endPoint y: 50, distance: 9.9
click at [395, 49] on div "outbound" at bounding box center [583, 54] width 717 height 22
click at [195, 81] on div "+16092014302 Connecting call… ALL TASKS ALL TASKS ACTIVE TASKS TASKS IN WRAP UP" at bounding box center [112, 74] width 183 height 107
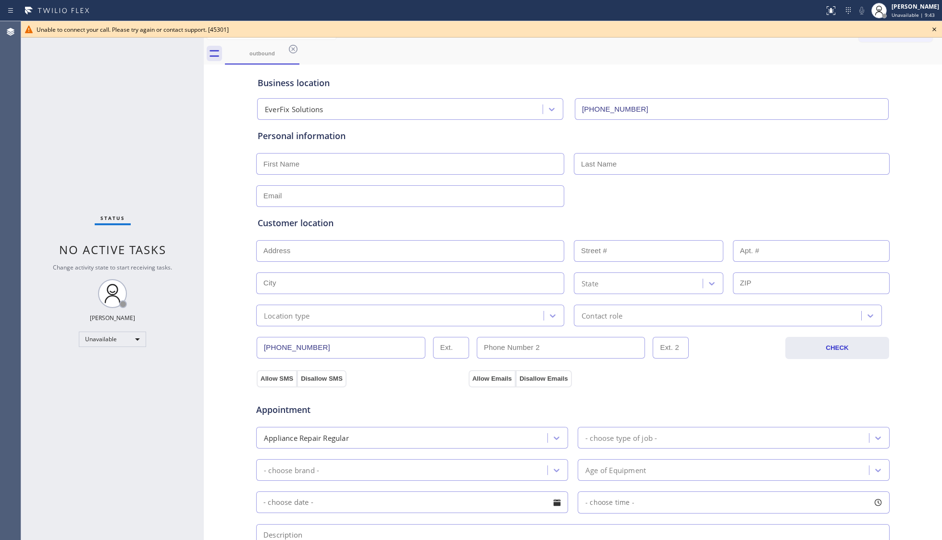
click at [748, 31] on icon at bounding box center [935, 29] width 4 height 4
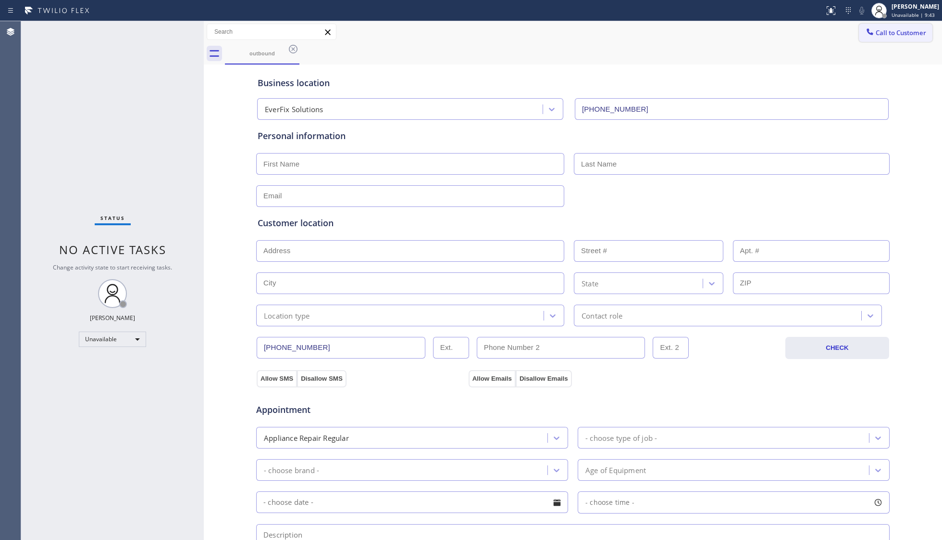
click at [748, 31] on span "Call to Customer" at bounding box center [901, 32] width 50 height 9
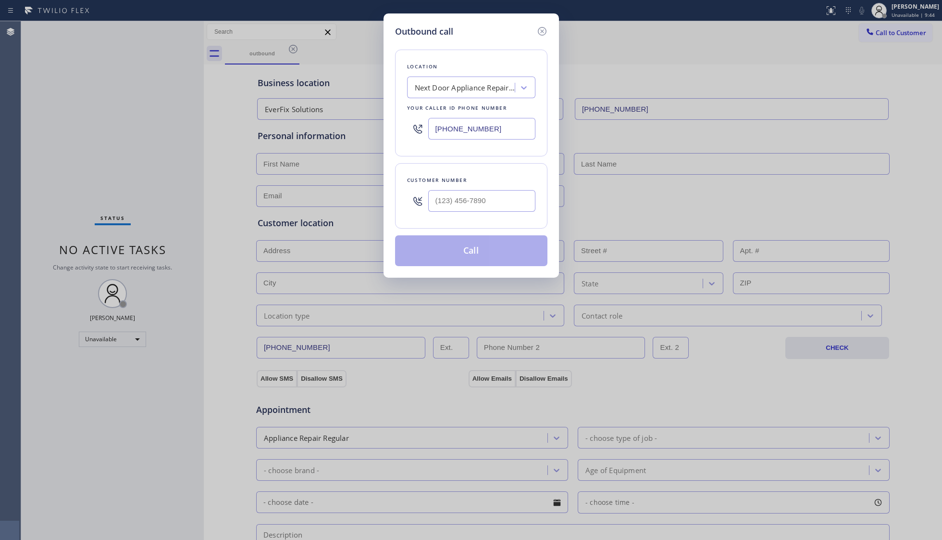
drag, startPoint x: 508, startPoint y: 127, endPoint x: 389, endPoint y: 126, distance: 119.3
click at [392, 127] on div "Outbound call Location Next Door Appliance Repair Trenton Your caller id phone …" at bounding box center [472, 145] width 176 height 264
paste input "510) 781-9338"
type input "(510) 781-9338"
click at [463, 208] on input "(___) ___-____" at bounding box center [481, 201] width 107 height 22
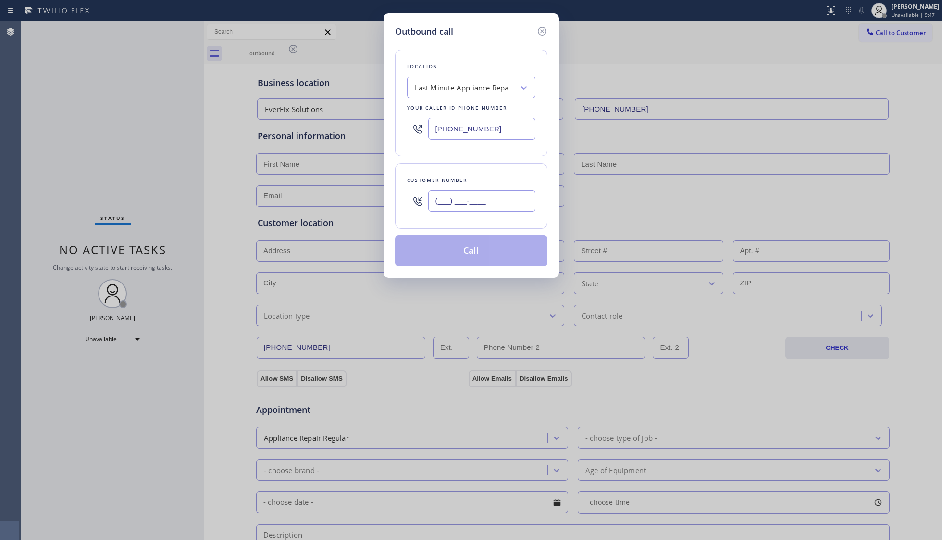
paste input "510) 201-1498"
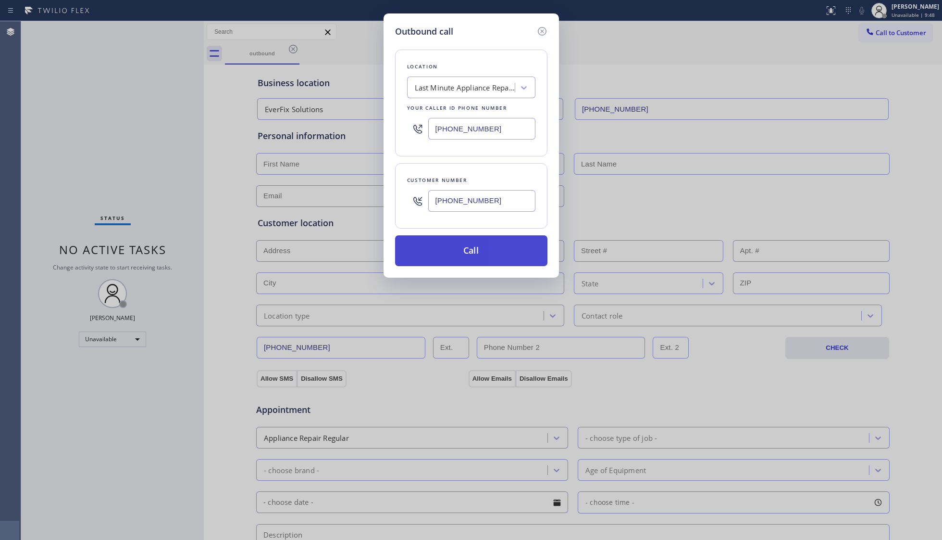
type input "(510) 201-1498"
drag, startPoint x: 487, startPoint y: 251, endPoint x: 723, endPoint y: 237, distance: 236.5
click at [491, 251] on button "Call" at bounding box center [471, 250] width 152 height 31
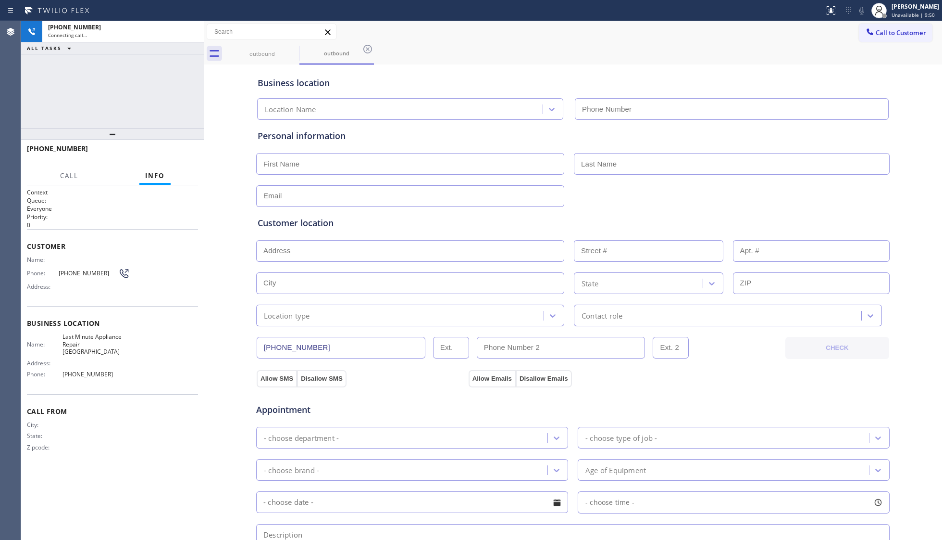
type input "(510) 781-9338"
click at [580, 59] on div "outbound outbound" at bounding box center [583, 54] width 717 height 22
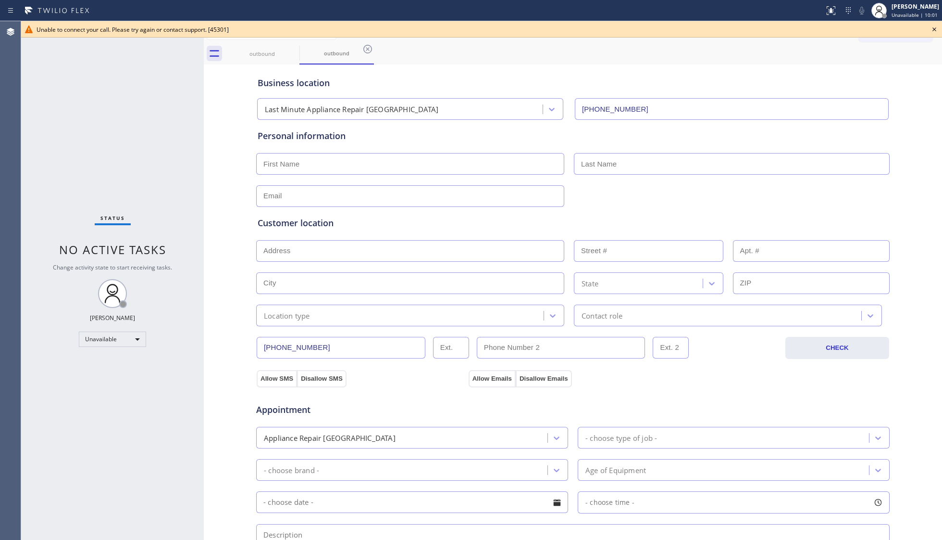
drag, startPoint x: 937, startPoint y: 31, endPoint x: 925, endPoint y: 29, distance: 11.7
click at [748, 31] on icon at bounding box center [935, 30] width 12 height 12
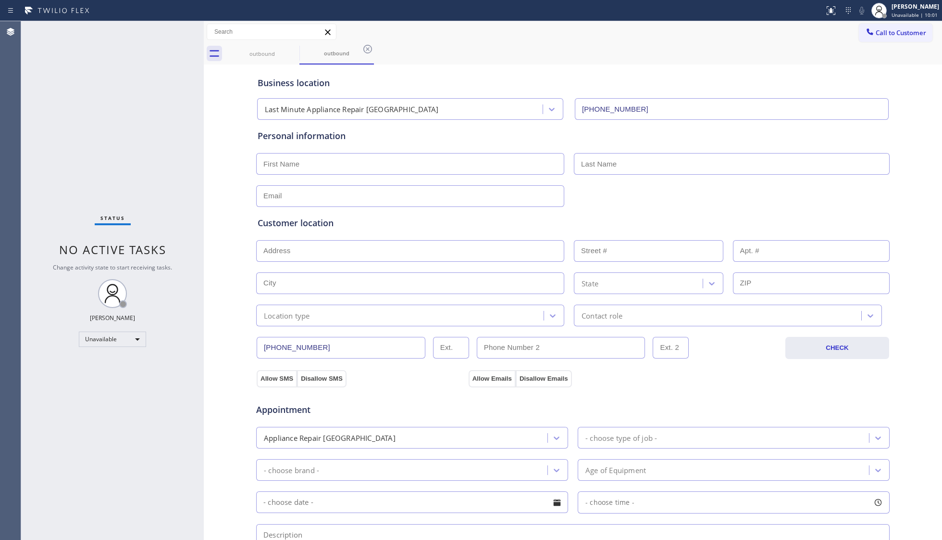
drag, startPoint x: 897, startPoint y: 29, endPoint x: 885, endPoint y: 31, distance: 12.6
click at [748, 29] on span "Call to Customer" at bounding box center [901, 32] width 50 height 9
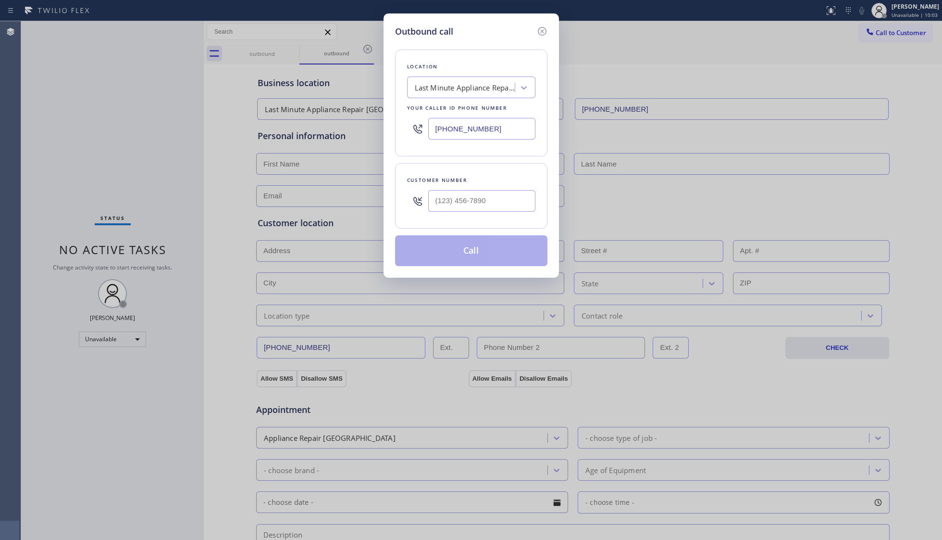
drag, startPoint x: 488, startPoint y: 130, endPoint x: 336, endPoint y: 120, distance: 152.3
click at [332, 118] on div "Outbound call Location Last Minute Appliance Repair Berkeley Your caller id pho…" at bounding box center [471, 270] width 942 height 540
paste input "949) 506-2636"
type input "(949) 506-2636"
click at [476, 203] on input "(___) ___-____" at bounding box center [481, 201] width 107 height 22
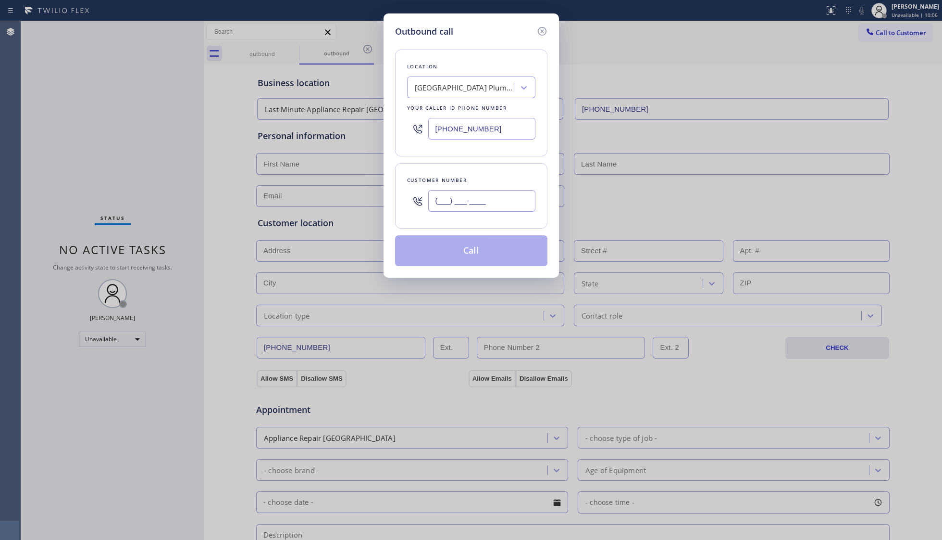
paste input "949) 200-5812"
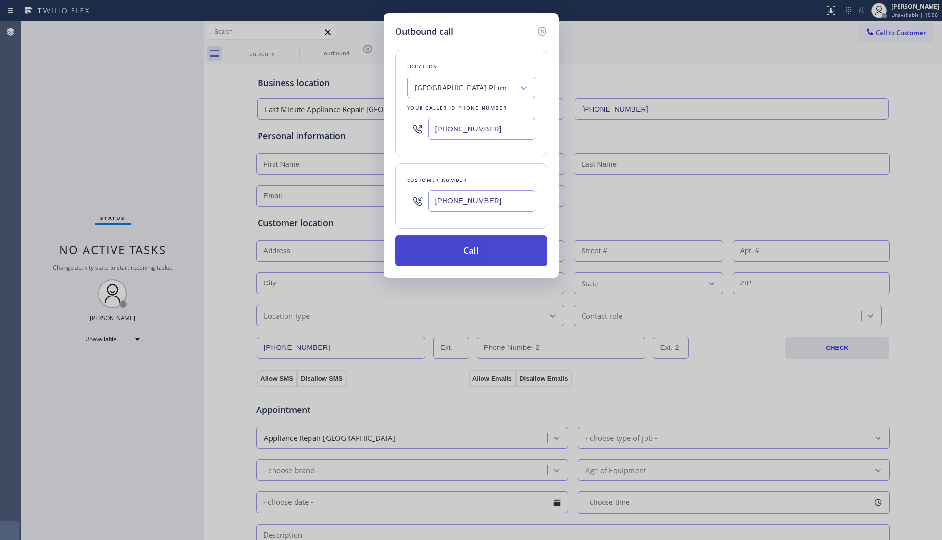
type input "(949) 200-5812"
click at [466, 249] on button "Call" at bounding box center [471, 250] width 152 height 31
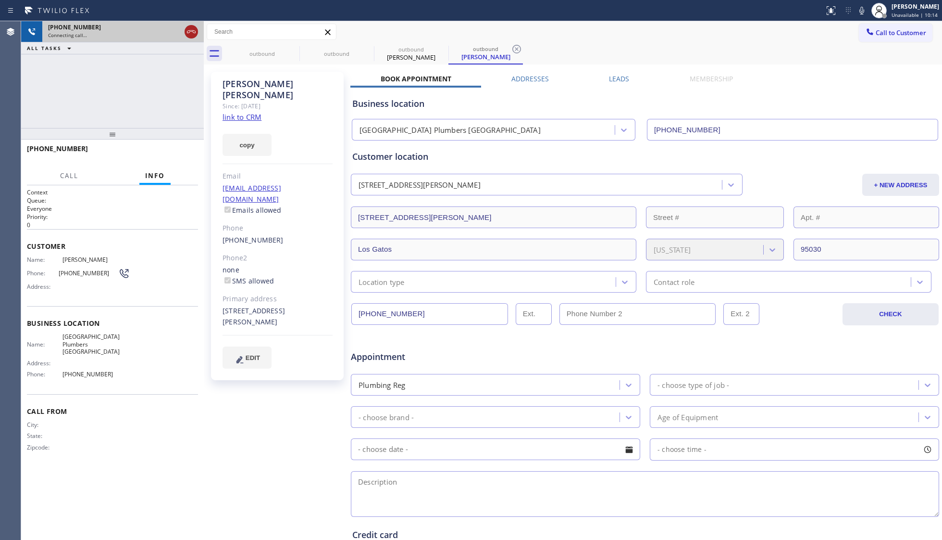
click at [185, 36] on div at bounding box center [191, 32] width 13 height 12
click at [191, 33] on div "Connecting call…" at bounding box center [123, 35] width 150 height 7
click at [192, 33] on div "Connecting call…" at bounding box center [123, 35] width 150 height 7
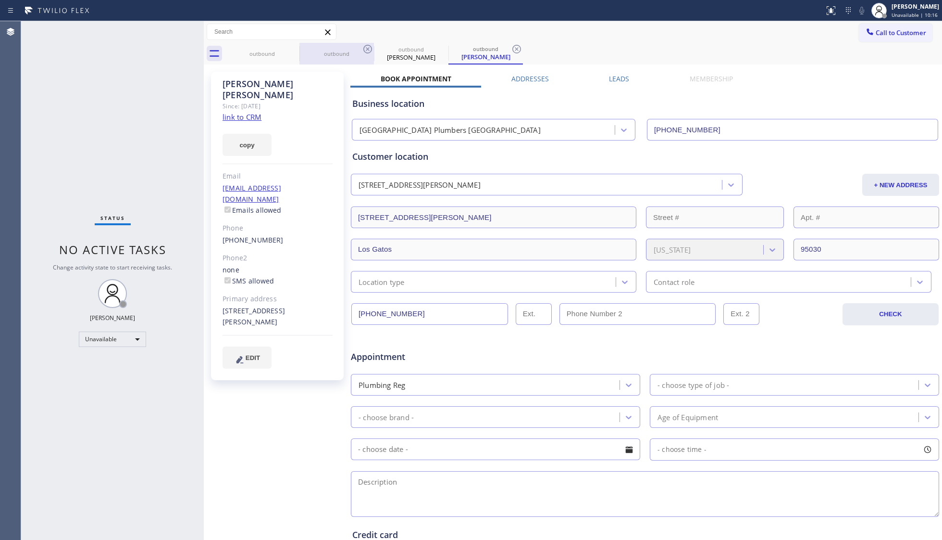
click at [305, 52] on div "outbound" at bounding box center [337, 53] width 73 height 7
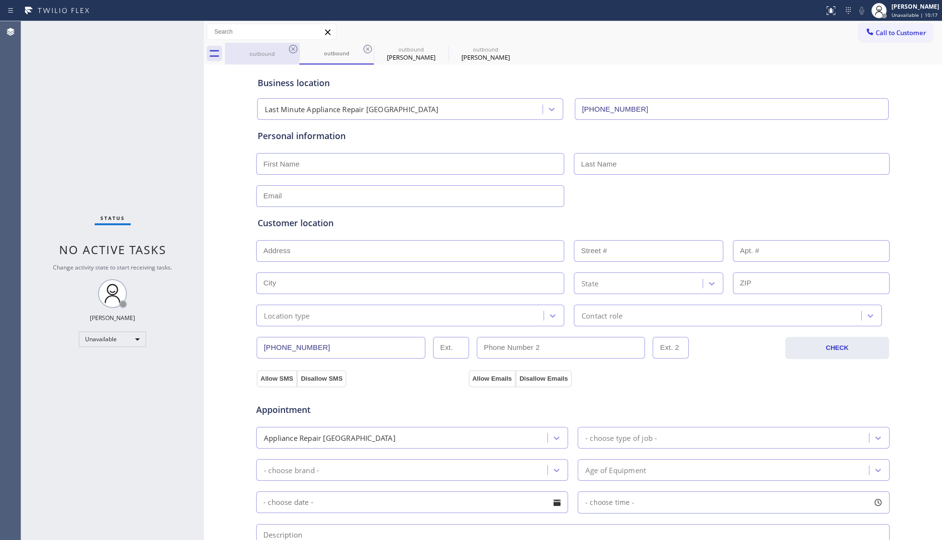
click at [285, 50] on div "outbound" at bounding box center [262, 53] width 73 height 7
click at [290, 51] on div "outbound" at bounding box center [262, 54] width 75 height 22
click at [0, 0] on icon at bounding box center [0, 0] width 0 height 0
click at [362, 51] on icon at bounding box center [368, 49] width 12 height 12
click at [0, 0] on icon at bounding box center [0, 0] width 0 height 0
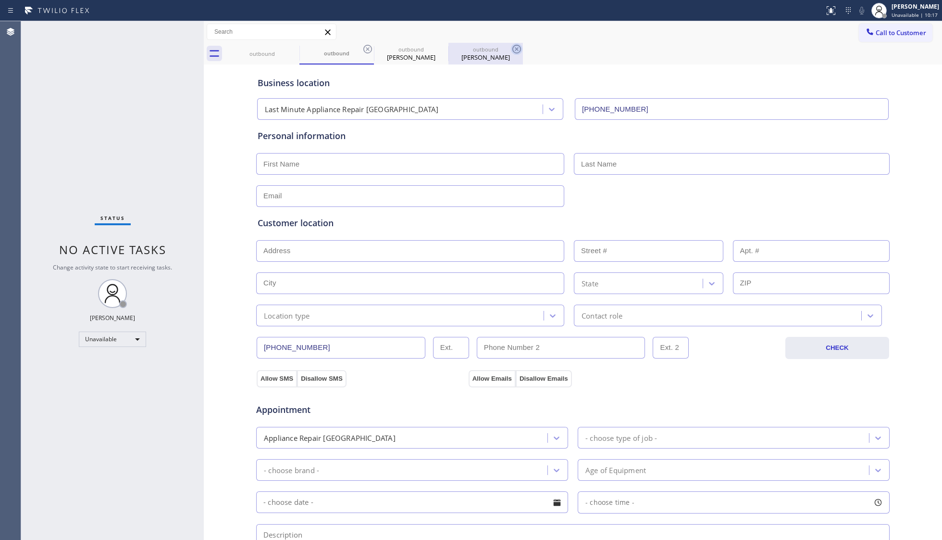
type input "(949) 506-2636"
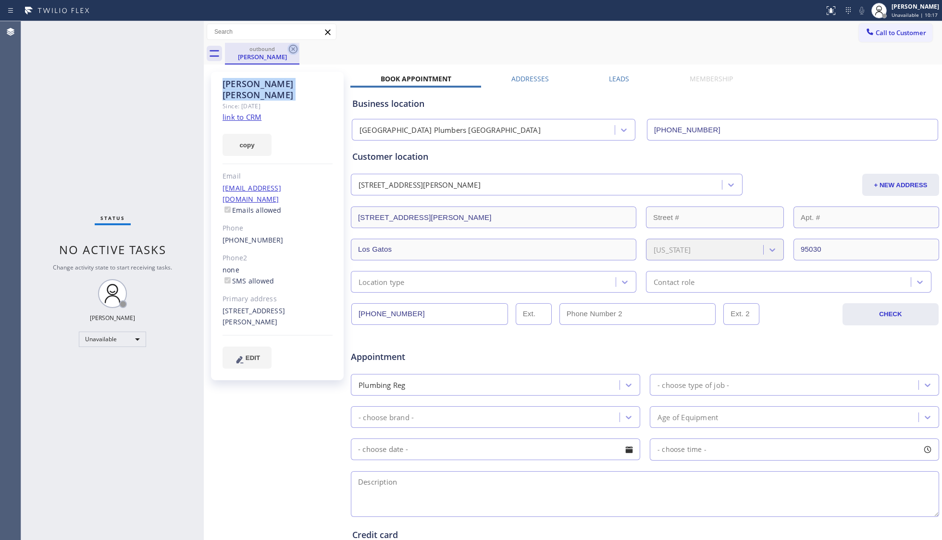
click at [293, 50] on icon at bounding box center [294, 49] width 12 height 12
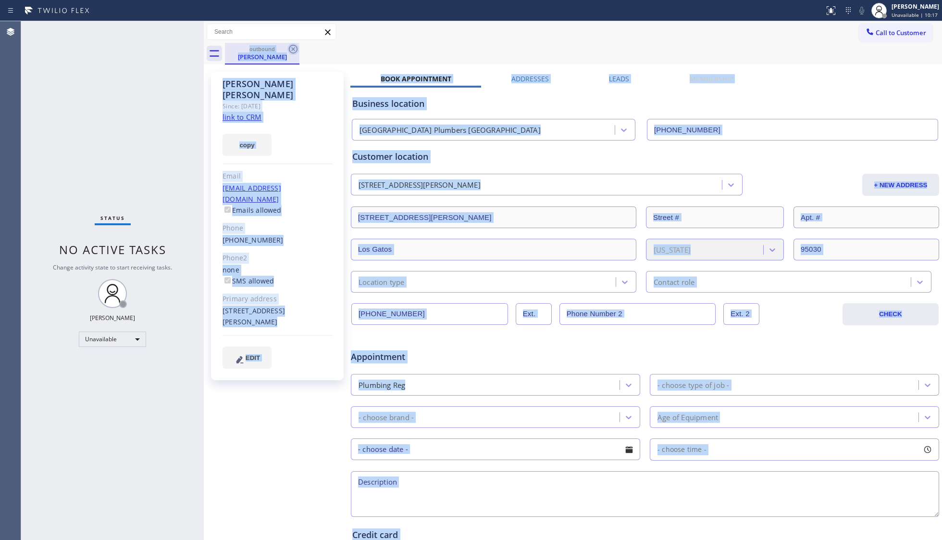
click at [293, 50] on div "outbound Tanya Tanner" at bounding box center [583, 54] width 717 height 22
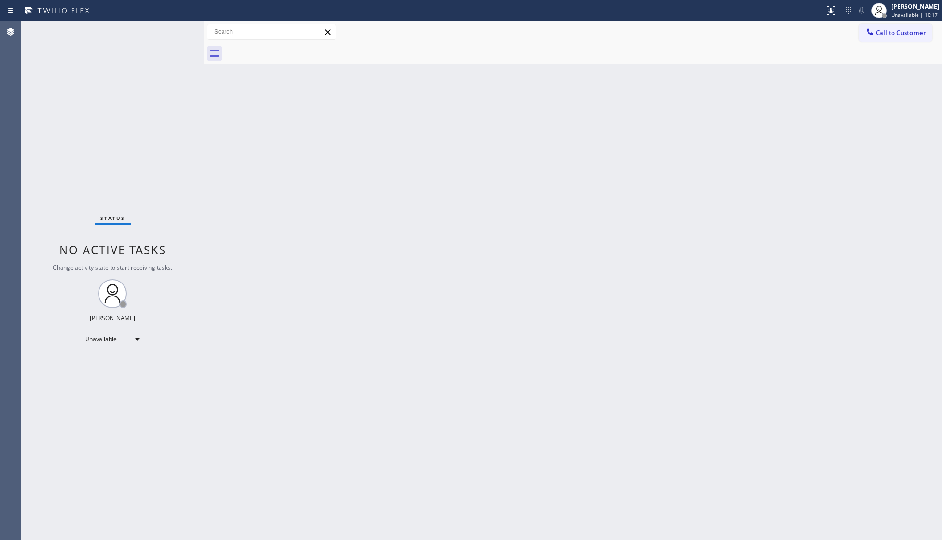
click at [293, 50] on div at bounding box center [583, 54] width 717 height 22
click at [748, 10] on div "[PERSON_NAME]" at bounding box center [916, 6] width 48 height 8
click at [748, 41] on button "Call to Customer" at bounding box center [896, 33] width 74 height 18
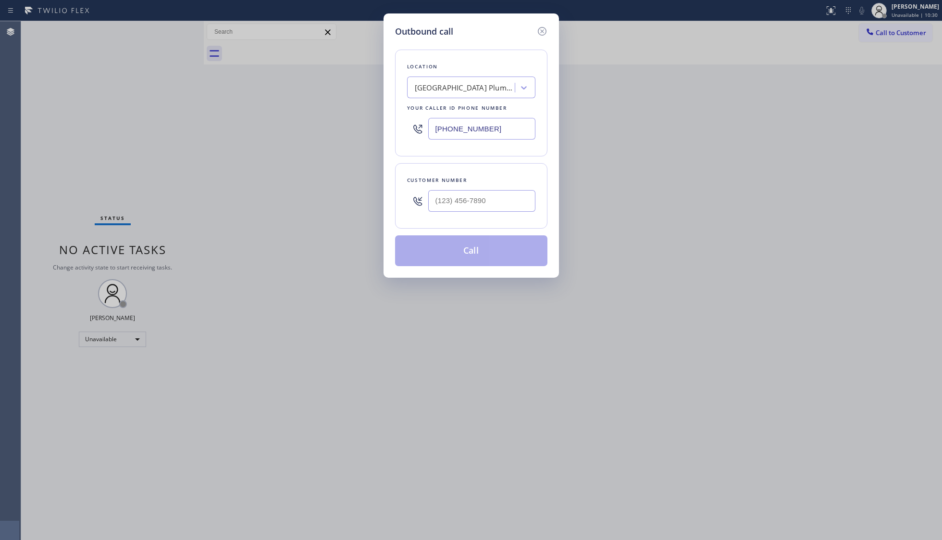
drag, startPoint x: 523, startPoint y: 124, endPoint x: 418, endPoint y: 129, distance: 104.9
click at [348, 120] on div "Outbound call Location South Park Plumbers Laguna Niguel Your caller id phone n…" at bounding box center [471, 270] width 942 height 540
paste input "877) 899-7707"
type input "(877) 899-7707"
click at [488, 198] on input "(___) ___-____" at bounding box center [481, 201] width 107 height 22
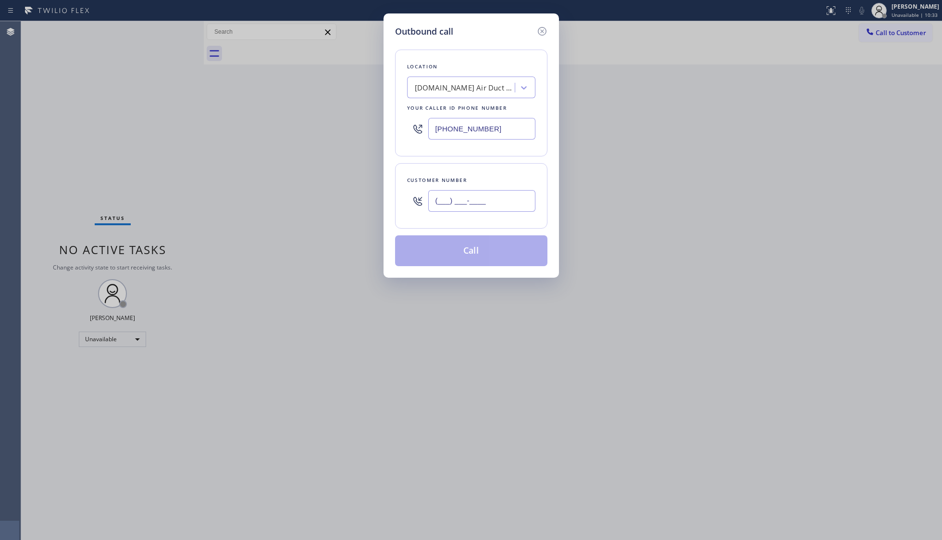
paste input "800) 952-5039"
type input "(800) 952-5039"
click at [501, 248] on button "Call" at bounding box center [471, 250] width 152 height 31
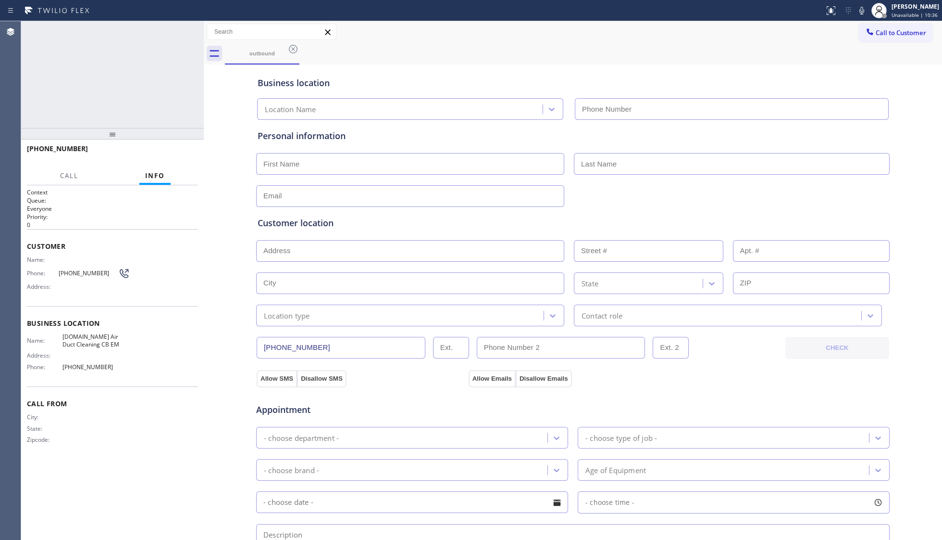
type input "(877) 899-7707"
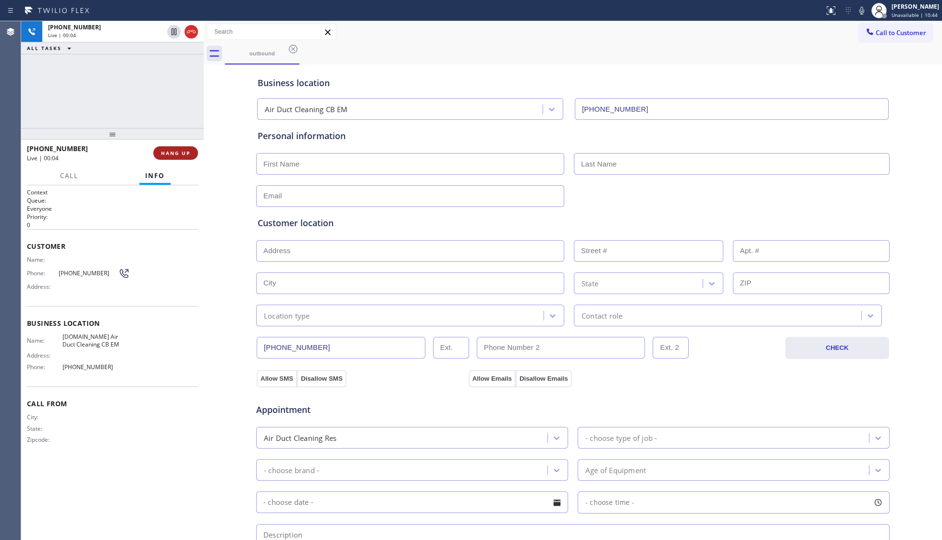
click at [172, 147] on button "HANG UP" at bounding box center [175, 152] width 45 height 13
click at [171, 147] on button "COMPLETE" at bounding box center [174, 152] width 49 height 13
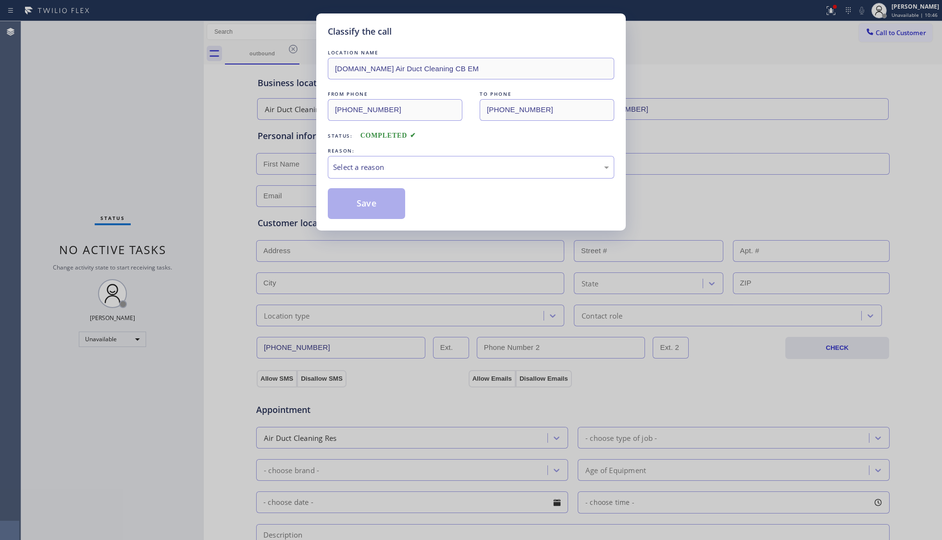
click at [485, 194] on div "Save" at bounding box center [471, 203] width 287 height 31
click at [435, 172] on div "Select a reason" at bounding box center [471, 167] width 276 height 11
click at [347, 201] on button "Save" at bounding box center [366, 203] width 77 height 31
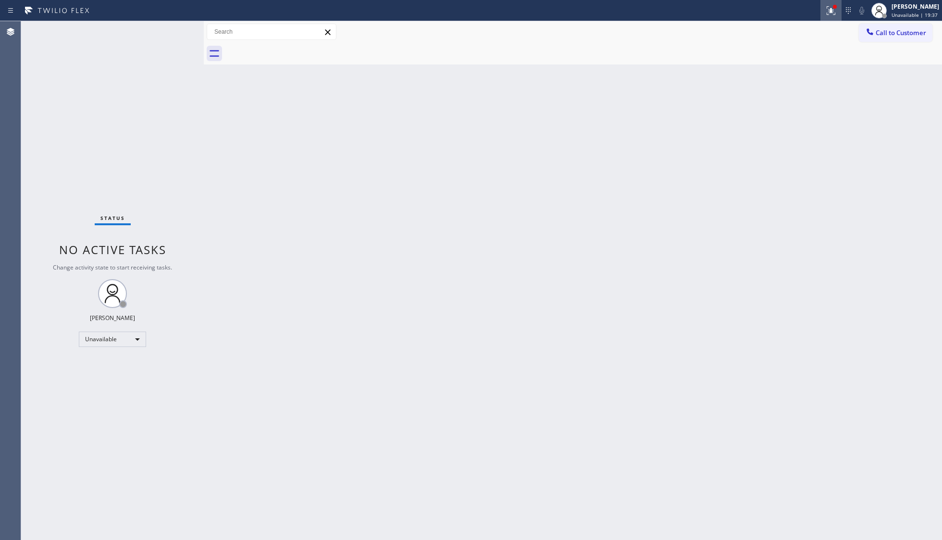
click at [748, 12] on div at bounding box center [831, 11] width 21 height 12
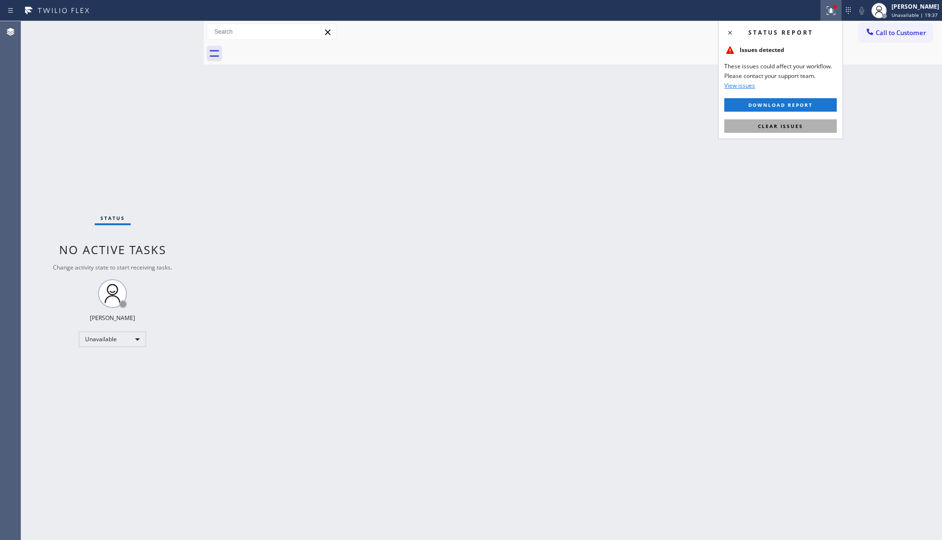
click at [748, 125] on span "Clear issues" at bounding box center [780, 126] width 45 height 7
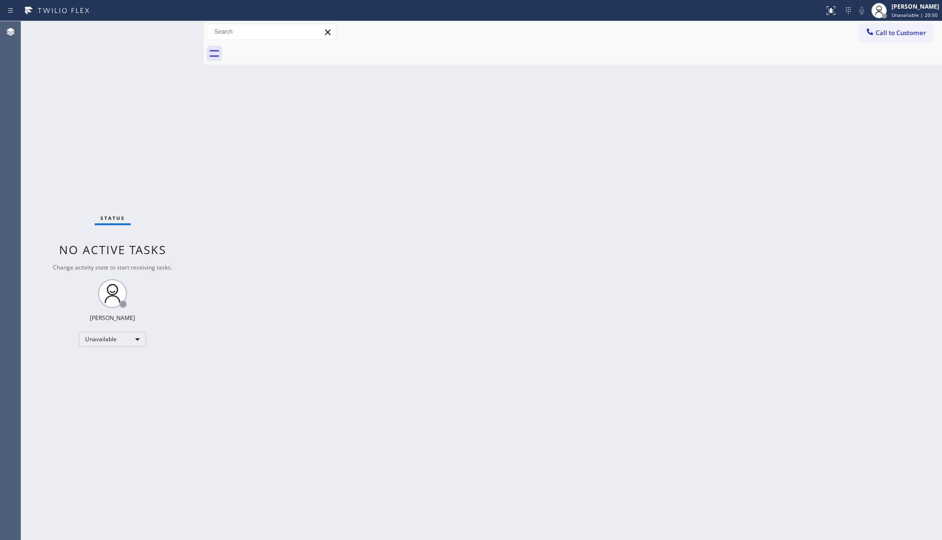
click at [748, 27] on button "Call to Customer" at bounding box center [896, 33] width 74 height 18
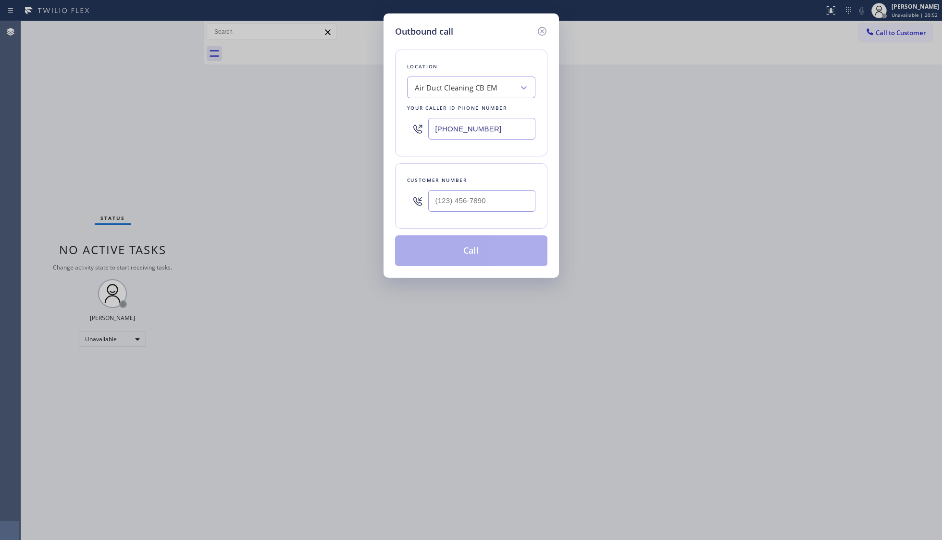
drag, startPoint x: 507, startPoint y: 126, endPoint x: 426, endPoint y: 128, distance: 81.3
click at [426, 128] on div "(877) 899-7707" at bounding box center [471, 128] width 128 height 31
paste input "55) 731-4952"
type input "(855) 731-4952"
click at [512, 199] on input "(___) ___-____" at bounding box center [481, 201] width 107 height 22
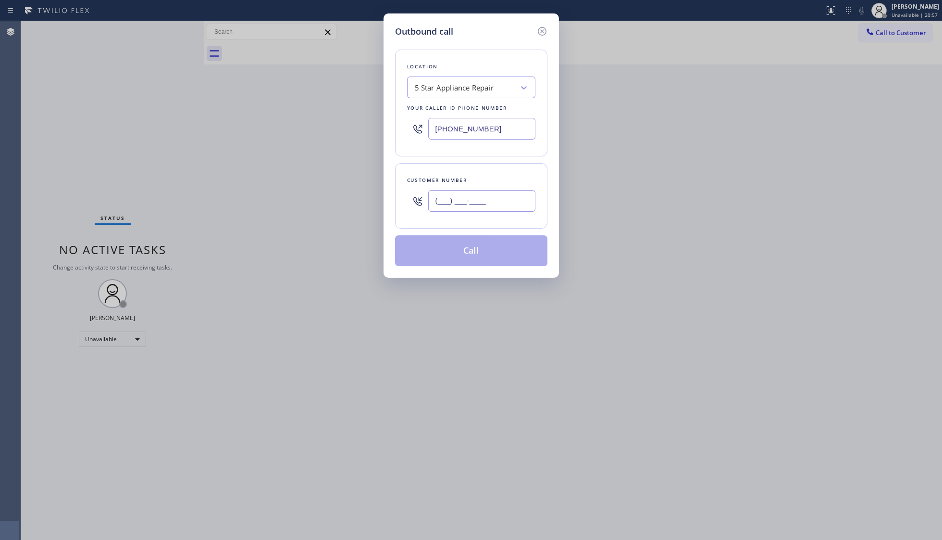
paste input "323) 558-2703"
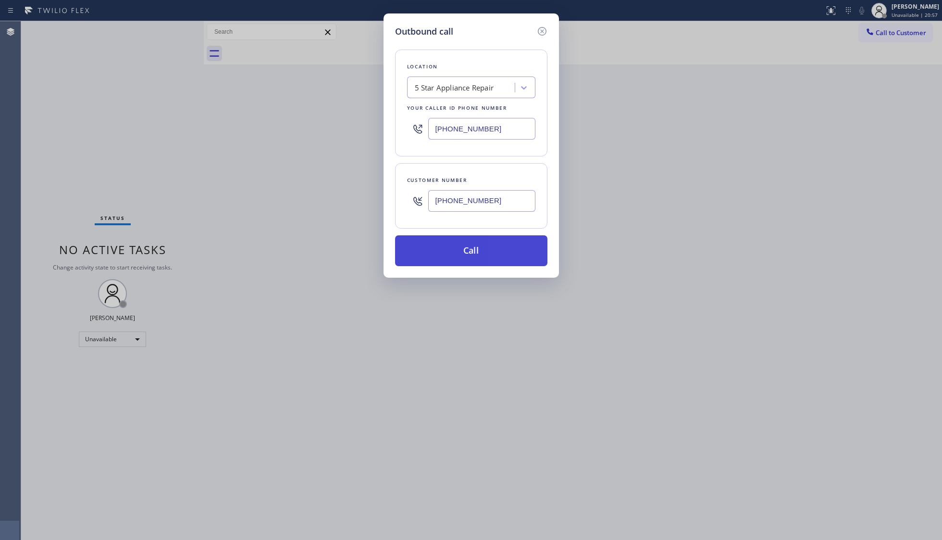
type input "(323) 558-2703"
click at [485, 247] on button "Call" at bounding box center [471, 250] width 152 height 31
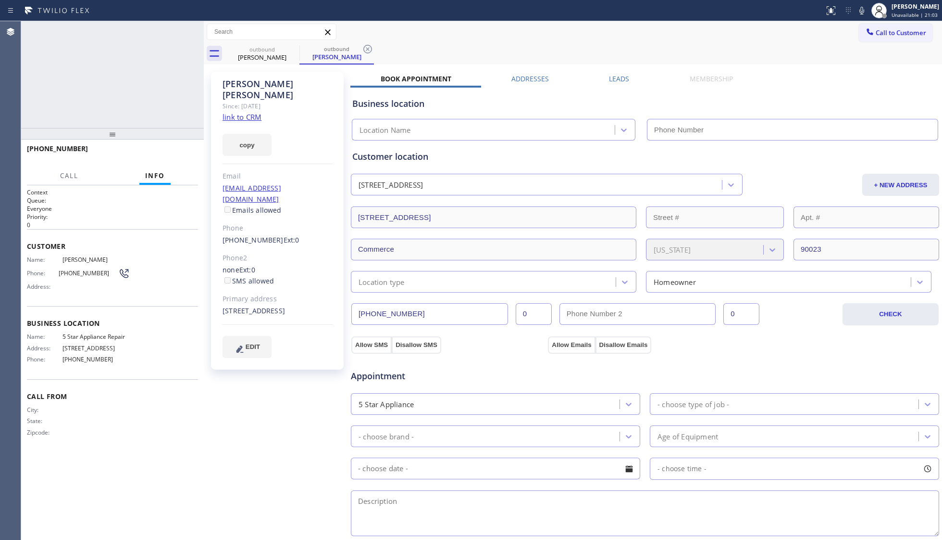
type input "(855) 731-4952"
click at [186, 157] on button "HANG UP" at bounding box center [175, 152] width 45 height 13
click at [184, 155] on span "HANG UP" at bounding box center [175, 153] width 29 height 7
click at [185, 153] on span "COMPLETE" at bounding box center [173, 153] width 33 height 7
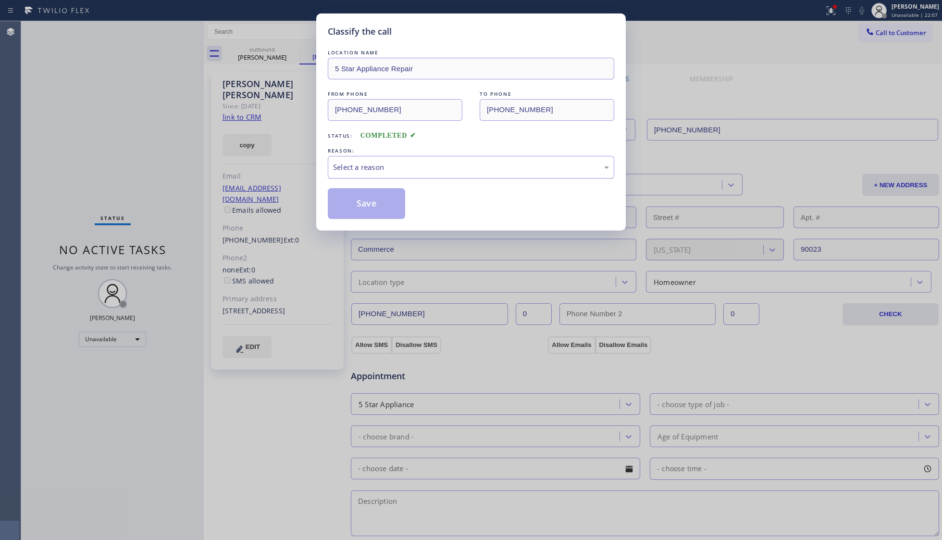
click at [373, 169] on div "Select a reason" at bounding box center [471, 167] width 276 height 11
click at [368, 206] on button "Save" at bounding box center [366, 203] width 77 height 31
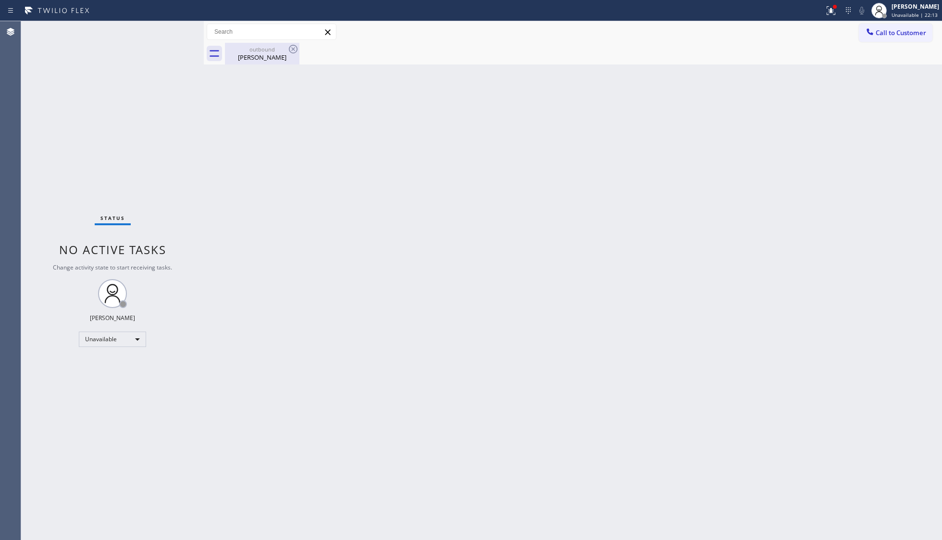
click at [268, 61] on div "outbound Juan Salas" at bounding box center [262, 54] width 73 height 22
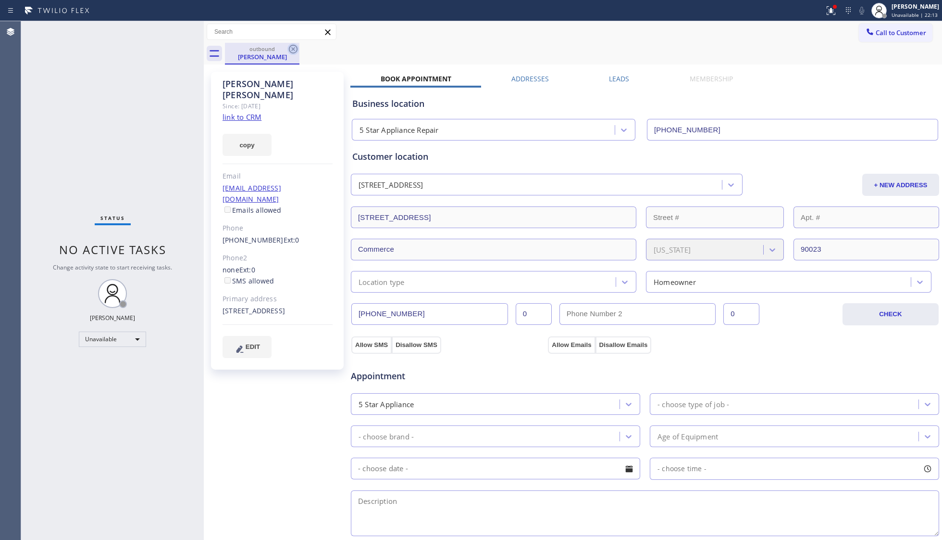
click at [297, 52] on icon at bounding box center [294, 49] width 12 height 12
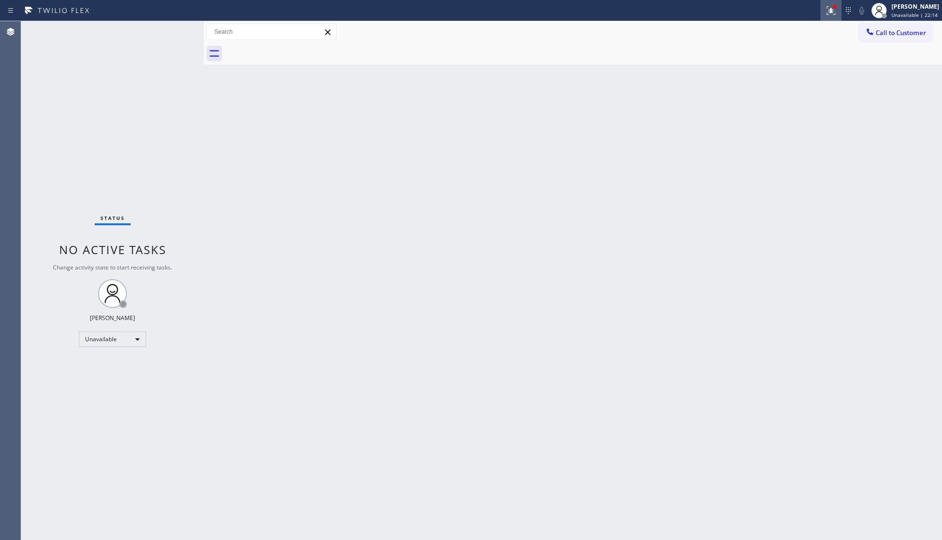
click at [748, 12] on icon at bounding box center [832, 11] width 12 height 12
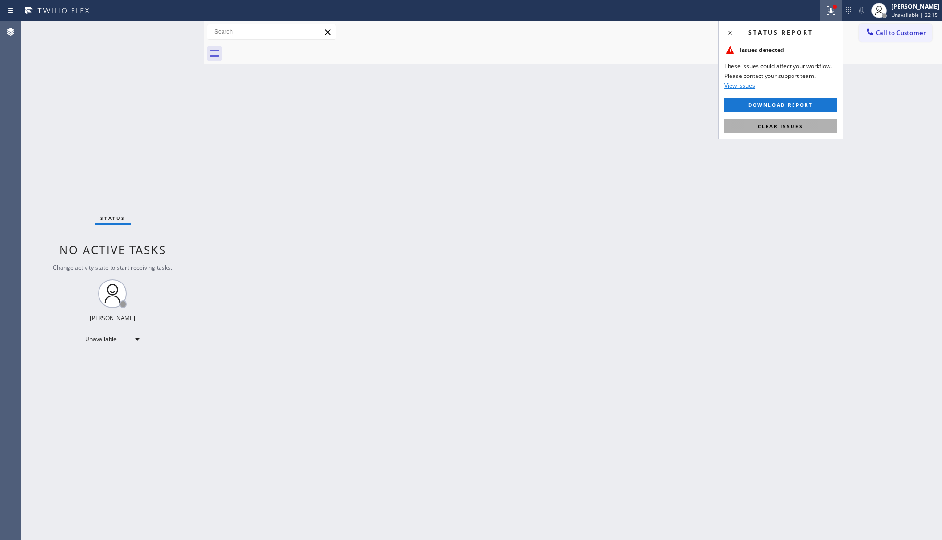
click at [748, 126] on button "Clear issues" at bounding box center [781, 125] width 113 height 13
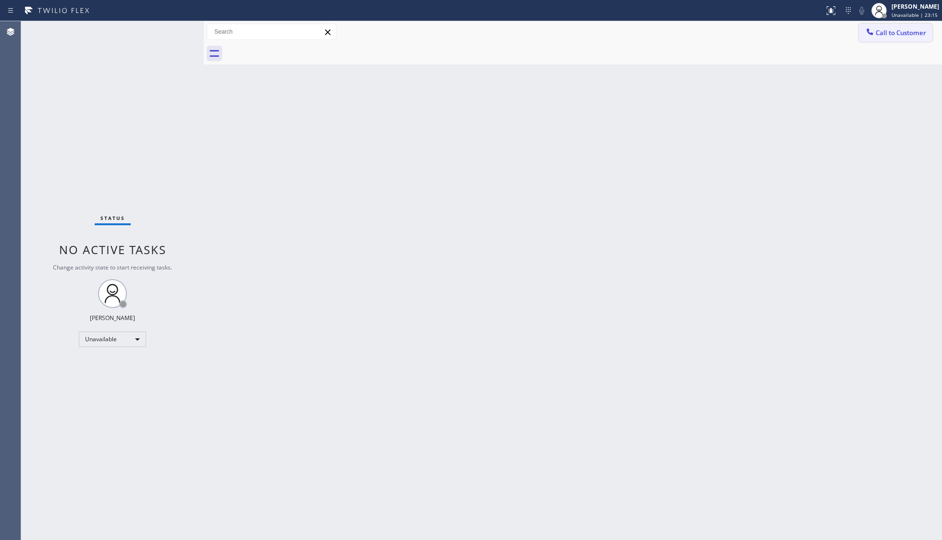
click at [748, 41] on button "Call to Customer" at bounding box center [896, 33] width 74 height 18
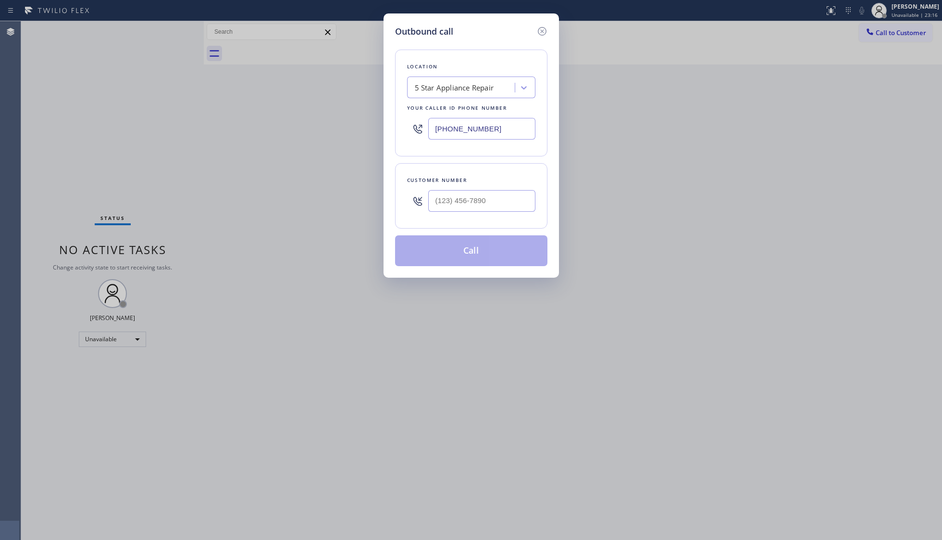
drag, startPoint x: 497, startPoint y: 131, endPoint x: 350, endPoint y: 132, distance: 146.7
click at [350, 132] on div "Outbound call Location 5 Star Appliance Repair Your caller id phone number (855…" at bounding box center [471, 270] width 942 height 540
paste input "666-9755"
type input "(855) 666-9755"
paste input "541) 419-5235"
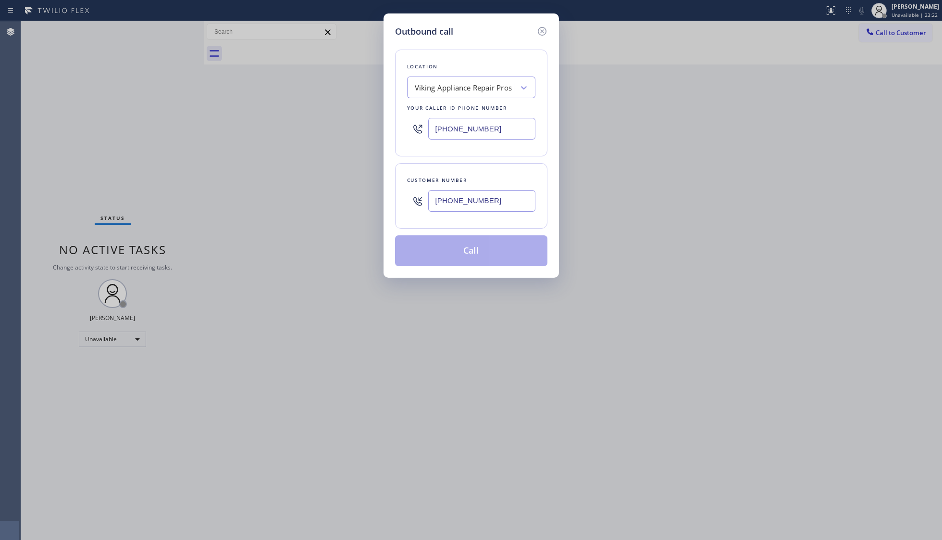
click at [487, 210] on input "(541) 419-5235" at bounding box center [481, 201] width 107 height 22
type input "(541) 419-5235"
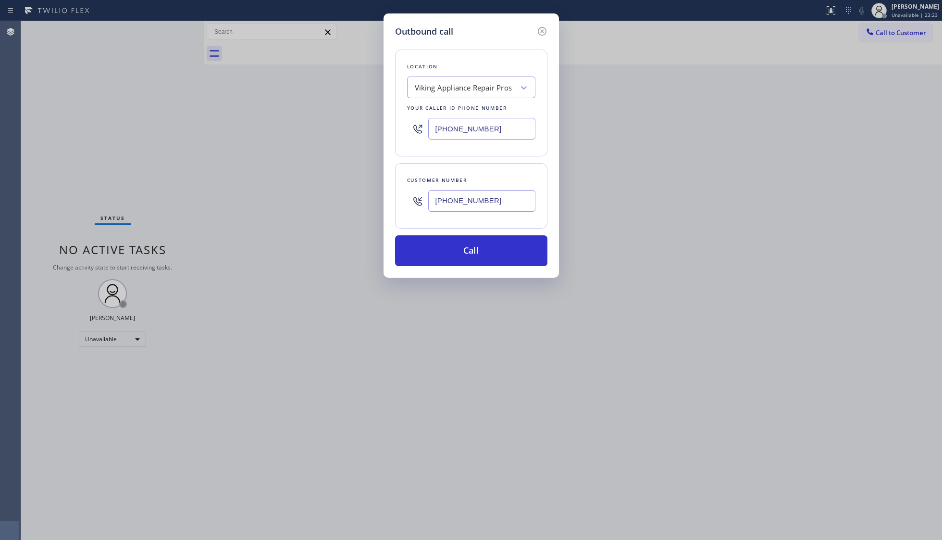
drag, startPoint x: 479, startPoint y: 245, endPoint x: 526, endPoint y: 200, distance: 64.6
click at [479, 243] on button "Call" at bounding box center [471, 250] width 152 height 31
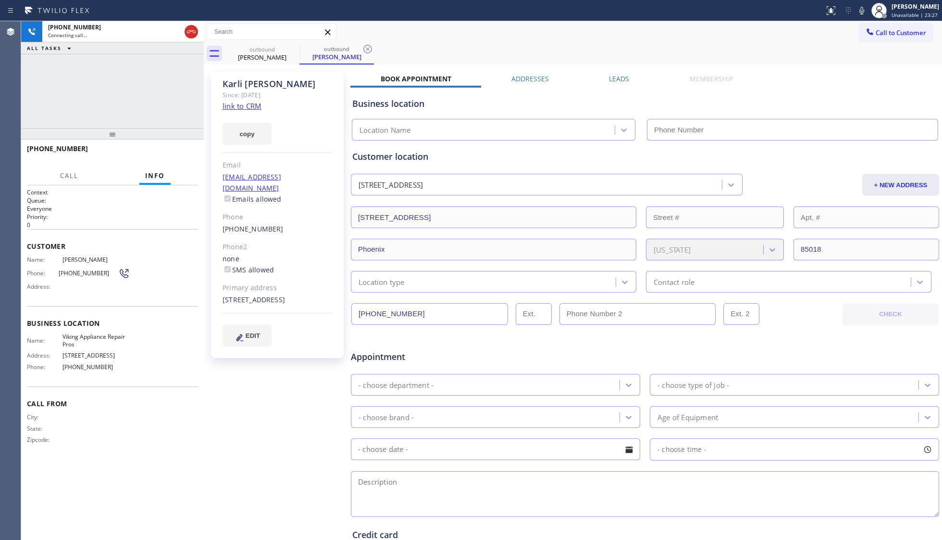
click at [375, 43] on div "outbound Karli Larson outbound Karli Larson" at bounding box center [583, 54] width 717 height 22
type input "(855) 666-9755"
click at [369, 52] on icon at bounding box center [368, 49] width 12 height 12
click at [387, 49] on div "outbound Karli Larson outbound Karli Larson" at bounding box center [583, 54] width 717 height 22
click at [187, 152] on span "HANG UP" at bounding box center [175, 153] width 29 height 7
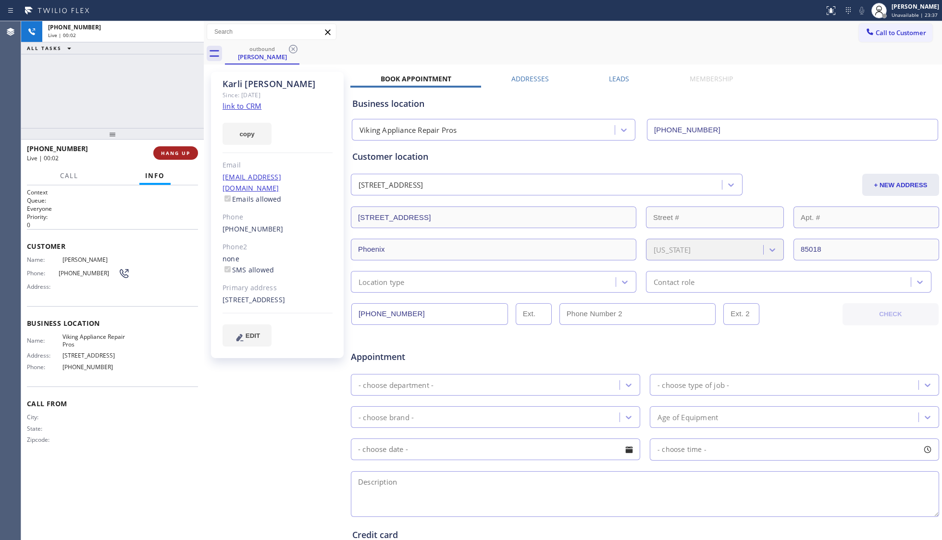
click at [185, 152] on span "HANG UP" at bounding box center [175, 153] width 29 height 7
click at [164, 148] on button "COMPLETE" at bounding box center [174, 152] width 49 height 13
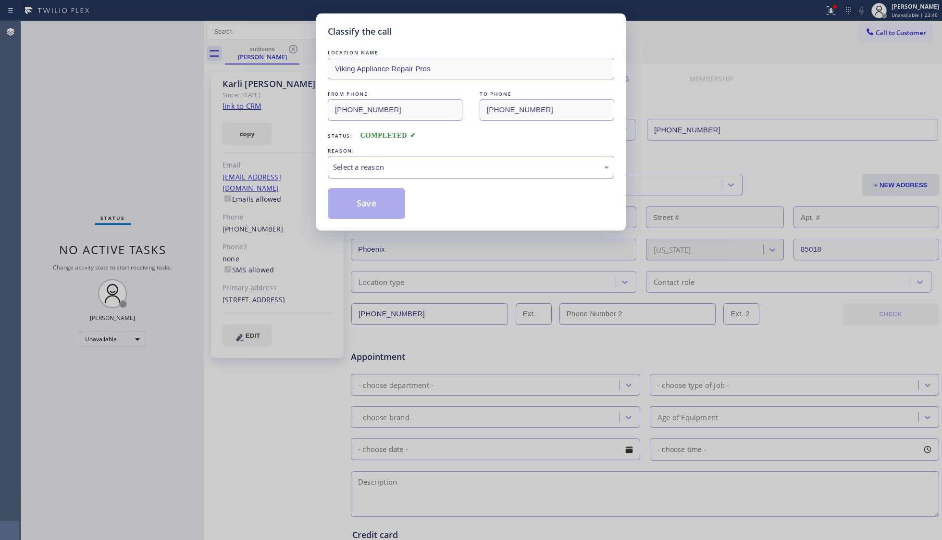
click at [483, 163] on div "Select a reason" at bounding box center [471, 167] width 276 height 11
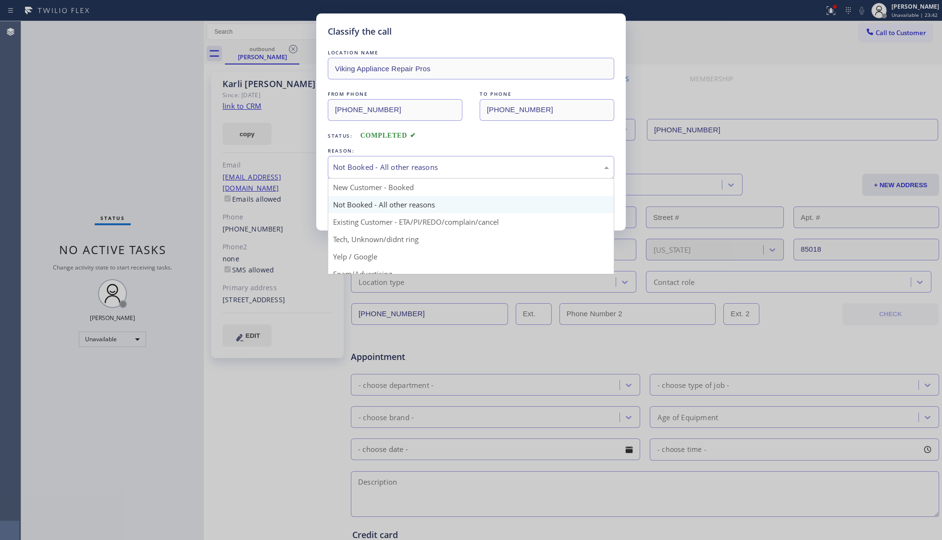
click at [361, 165] on div "Not Booked - All other reasons" at bounding box center [471, 167] width 276 height 11
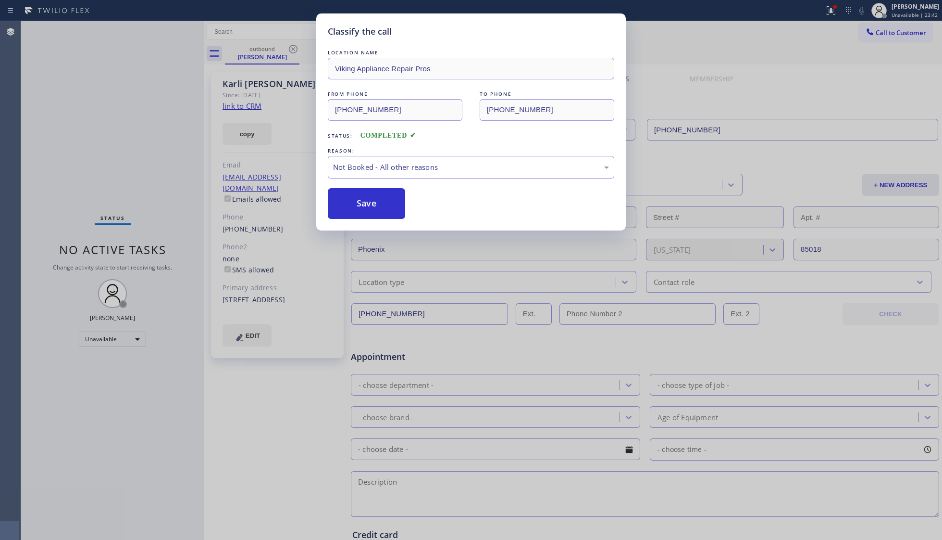
click at [356, 197] on button "Save" at bounding box center [366, 203] width 77 height 31
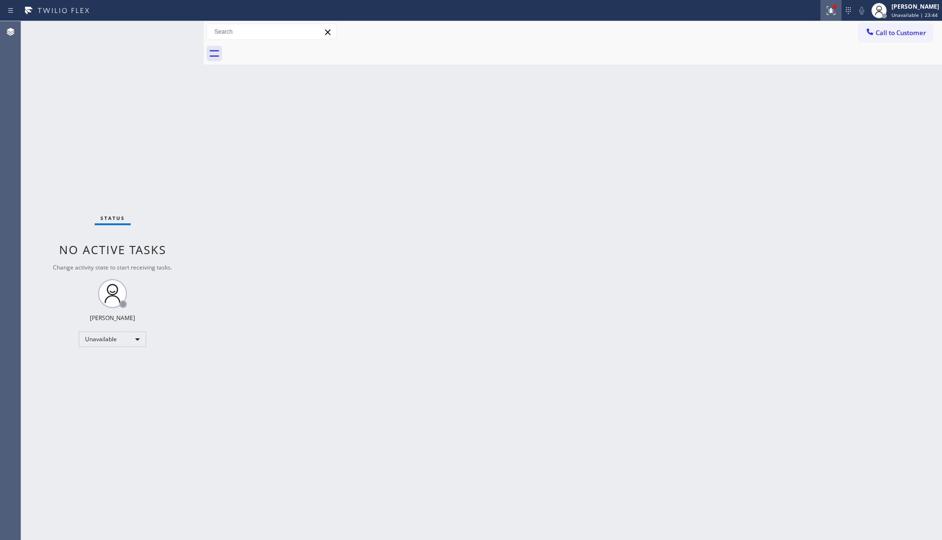
drag, startPoint x: 828, startPoint y: 8, endPoint x: 782, endPoint y: 77, distance: 83.2
click at [748, 9] on icon at bounding box center [832, 11] width 12 height 12
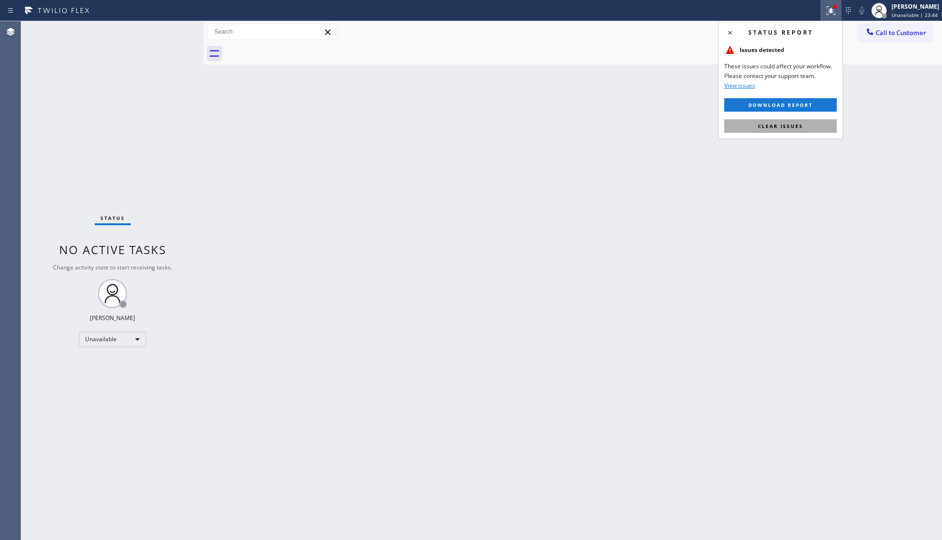
click at [747, 123] on button "Clear issues" at bounding box center [781, 125] width 113 height 13
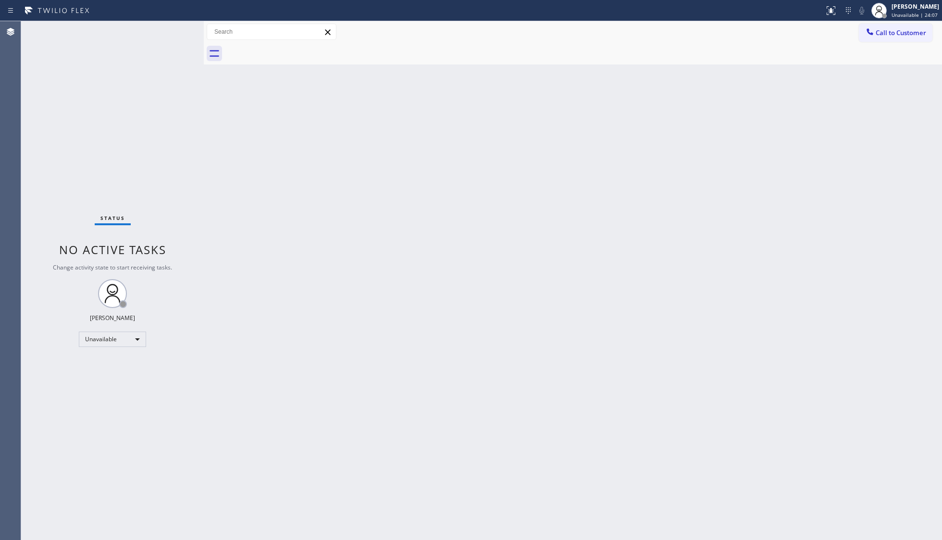
click at [748, 38] on div at bounding box center [871, 33] width 12 height 12
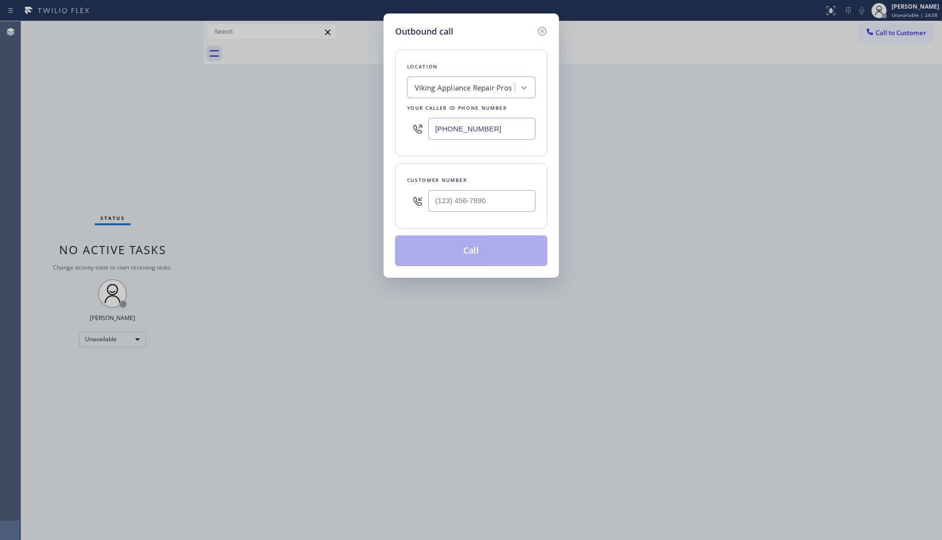
drag, startPoint x: 493, startPoint y: 127, endPoint x: 393, endPoint y: 131, distance: 100.6
click at [390, 133] on div "Outbound call Location Viking Appliance Repair Pros Your caller id phone number…" at bounding box center [472, 145] width 176 height 264
paste input "949) 407-561"
type input "(949) 407-5615"
click at [486, 203] on input "(___) ___-____" at bounding box center [481, 201] width 107 height 22
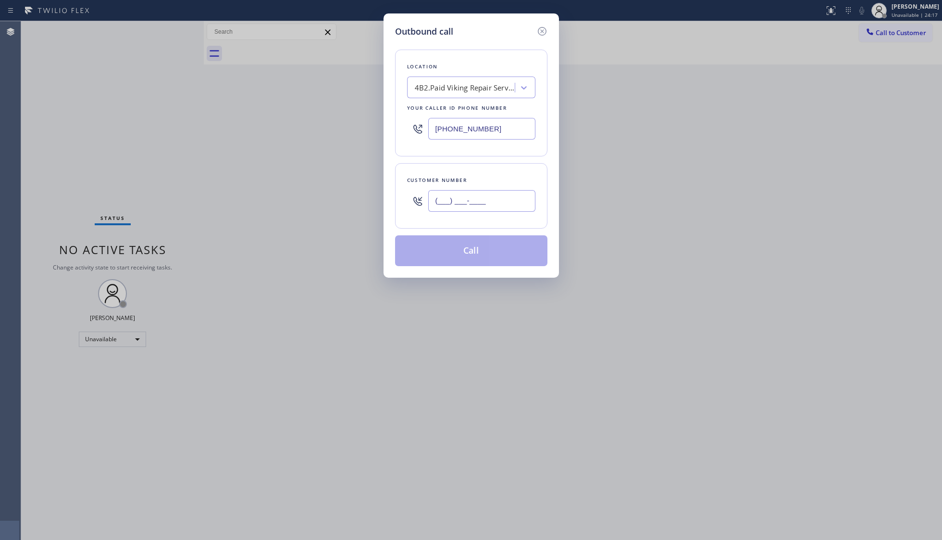
paste input "714) 904-9850"
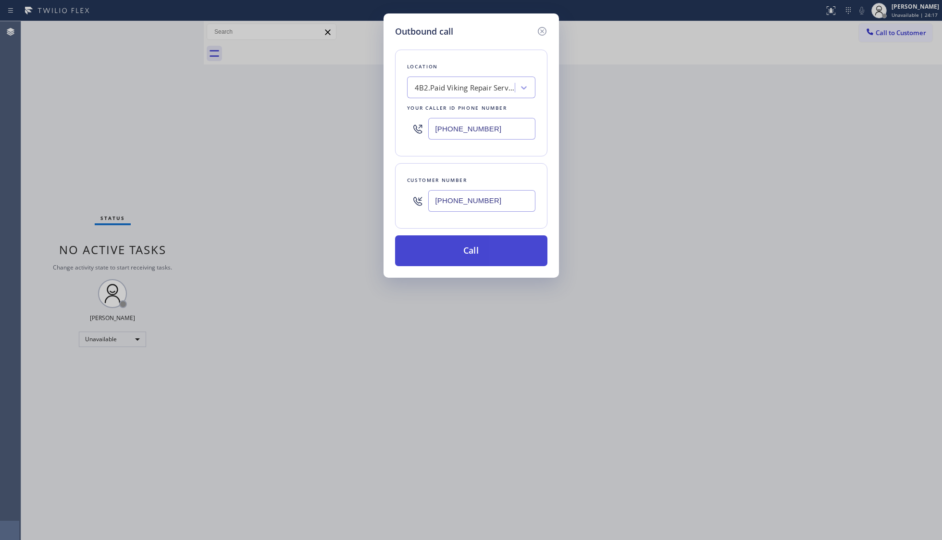
type input "(714) 904-9850"
click at [477, 247] on button "Call" at bounding box center [471, 250] width 152 height 31
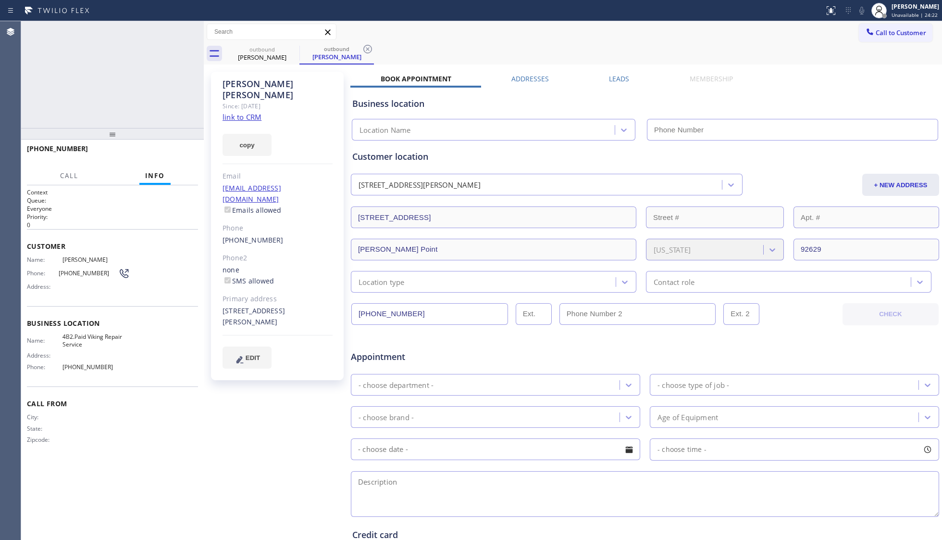
type input "(949) 407-5615"
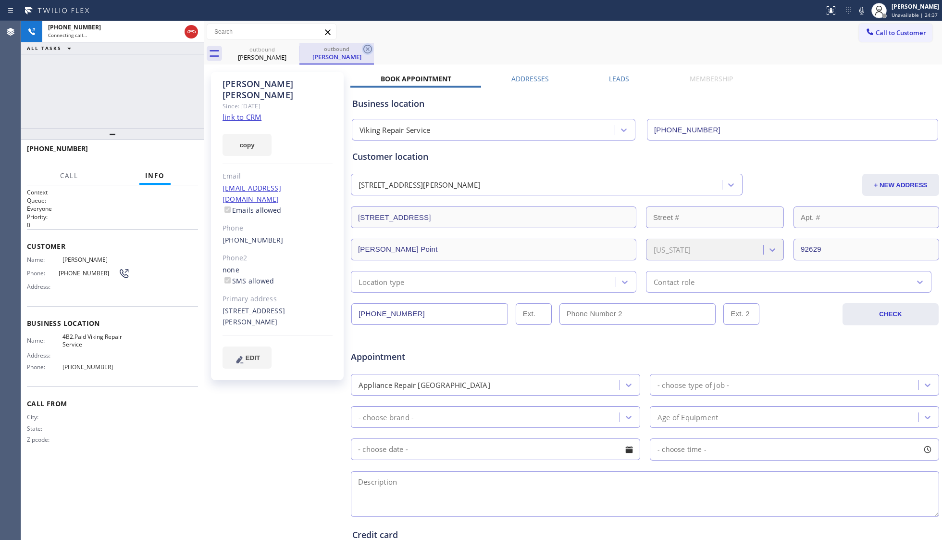
click at [364, 51] on icon at bounding box center [368, 49] width 12 height 12
click at [369, 49] on div "outbound Mike Crawford" at bounding box center [583, 54] width 717 height 22
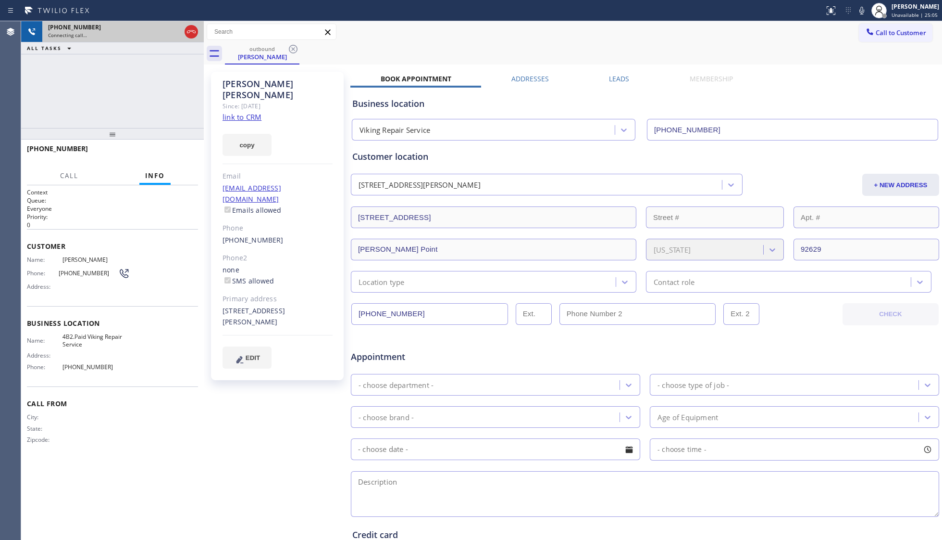
click at [186, 27] on icon at bounding box center [192, 32] width 12 height 12
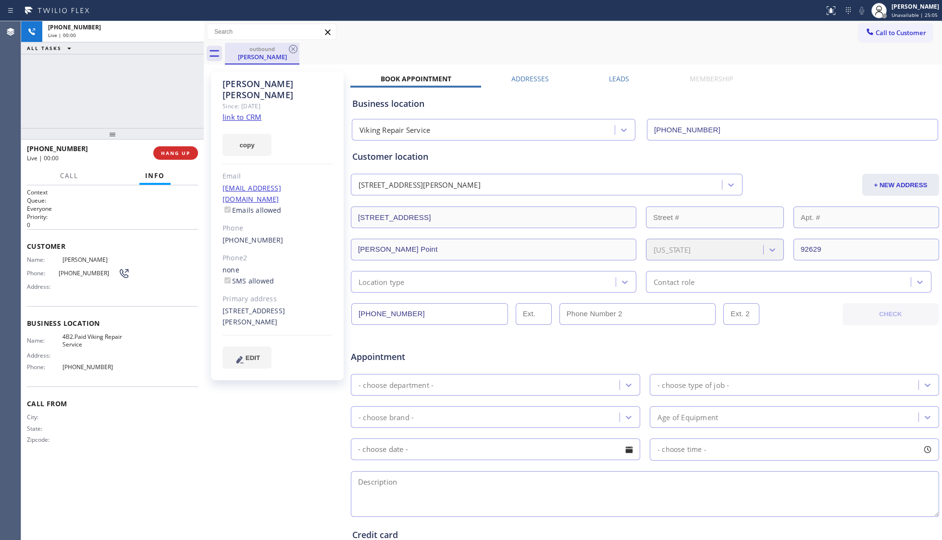
click at [271, 44] on div "outbound Mike Crawford" at bounding box center [262, 53] width 73 height 21
click at [293, 44] on icon at bounding box center [294, 49] width 12 height 12
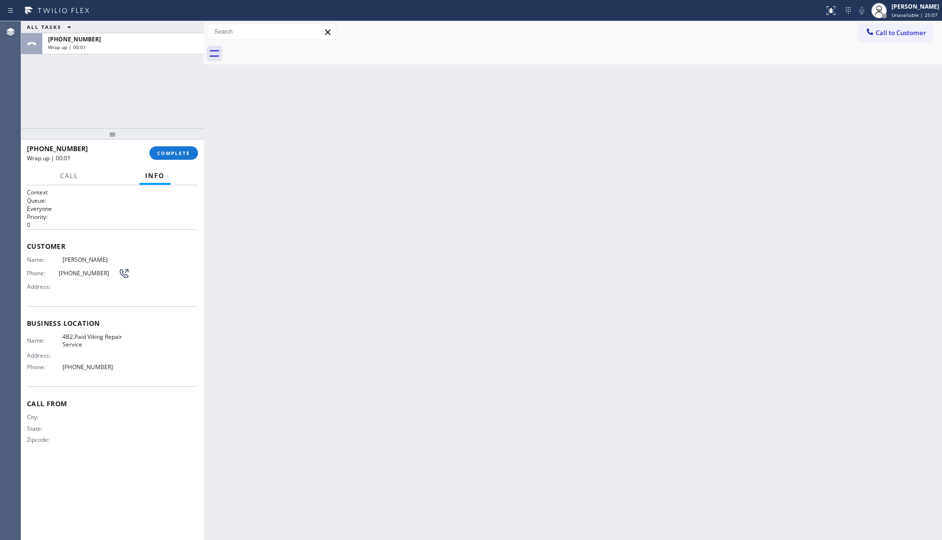
click at [179, 155] on span "COMPLETE" at bounding box center [173, 153] width 33 height 7
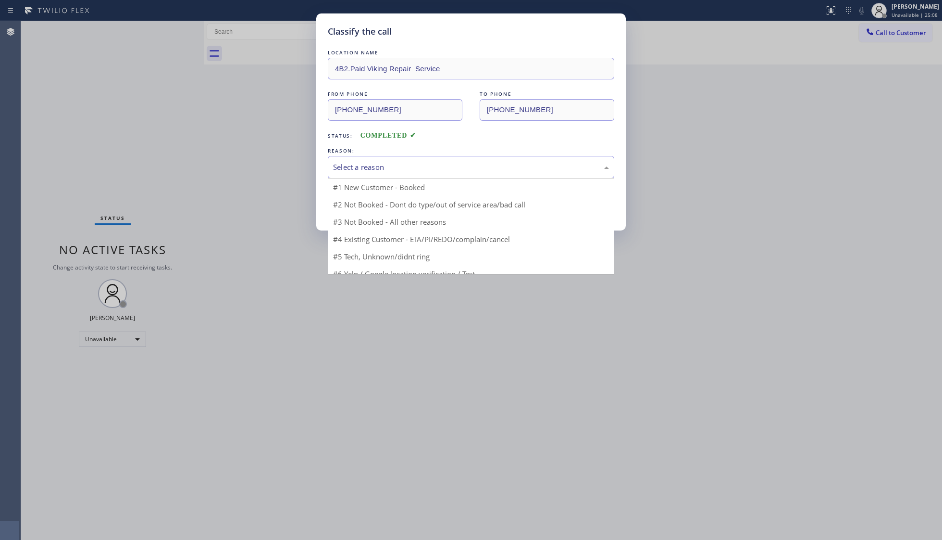
click at [351, 162] on div "Select a reason" at bounding box center [471, 167] width 276 height 11
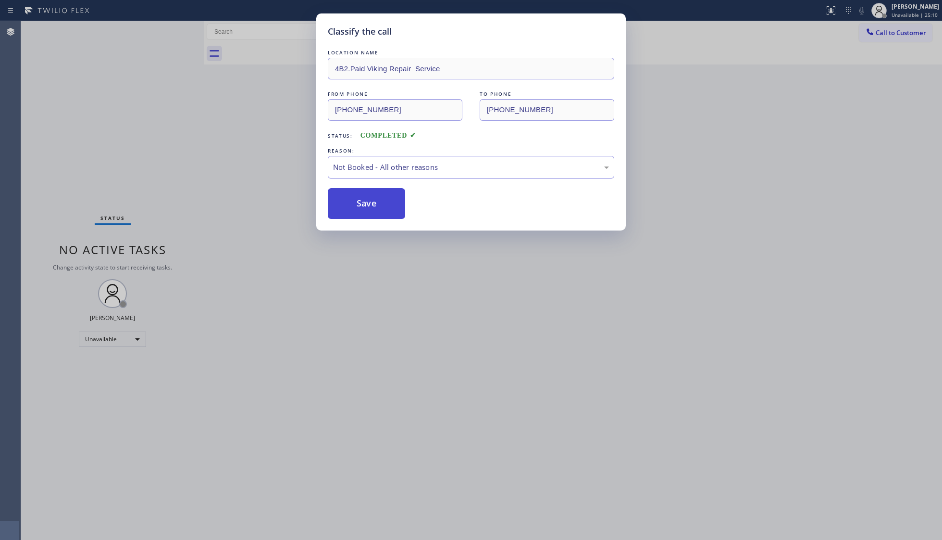
click at [374, 208] on button "Save" at bounding box center [366, 203] width 77 height 31
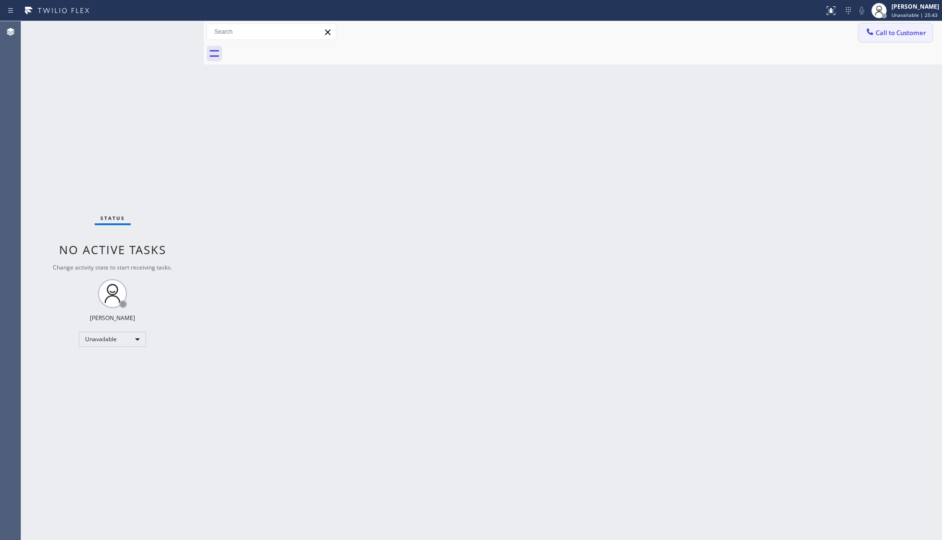
click at [748, 29] on span "Call to Customer" at bounding box center [901, 32] width 50 height 9
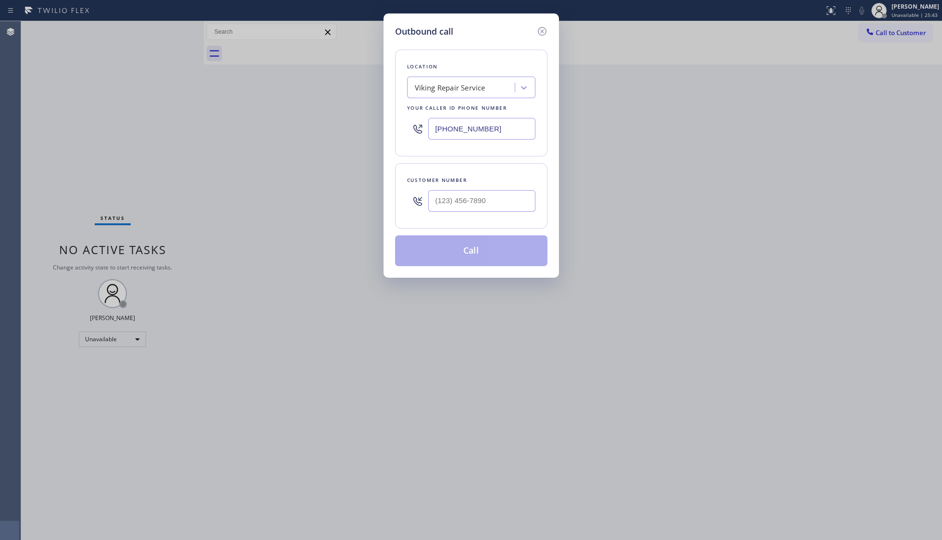
drag, startPoint x: 507, startPoint y: 124, endPoint x: 368, endPoint y: 130, distance: 138.6
click at [368, 134] on div "Outbound call Location Viking Repair Service Your caller id phone number (949) …" at bounding box center [471, 270] width 942 height 540
paste input "561) 678-0272"
type input "(561) 678-0272"
click at [451, 202] on input "(___) ___-____" at bounding box center [481, 201] width 107 height 22
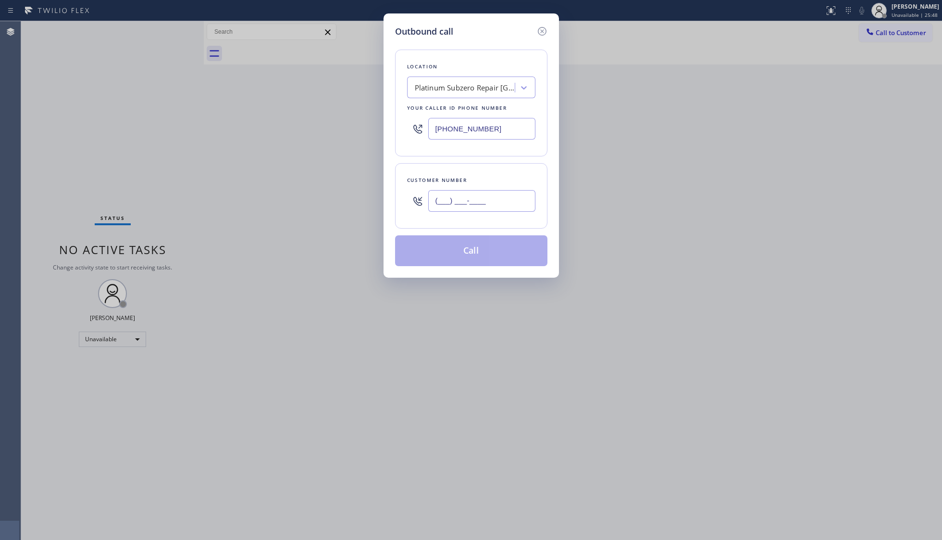
paste input "781) 264-1188"
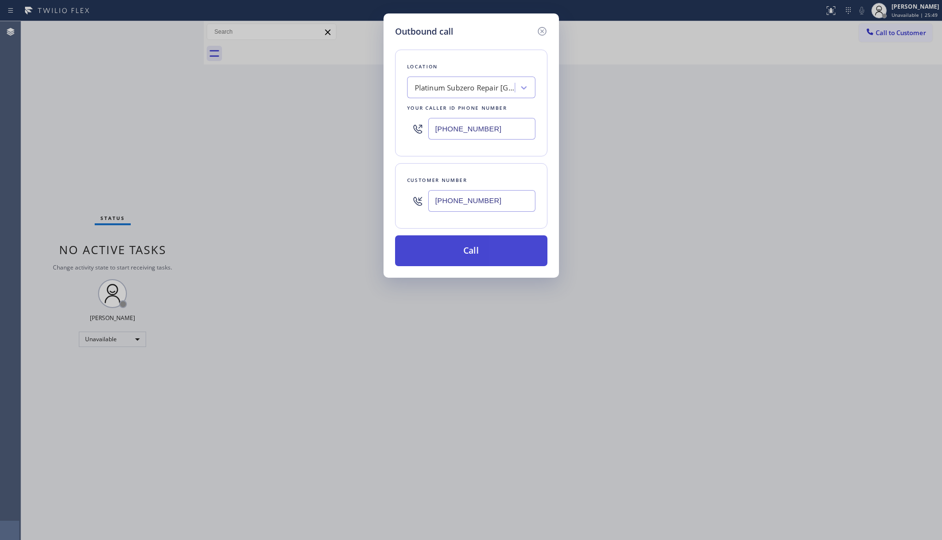
type input "(781) 264-1188"
click at [471, 250] on button "Call" at bounding box center [471, 250] width 152 height 31
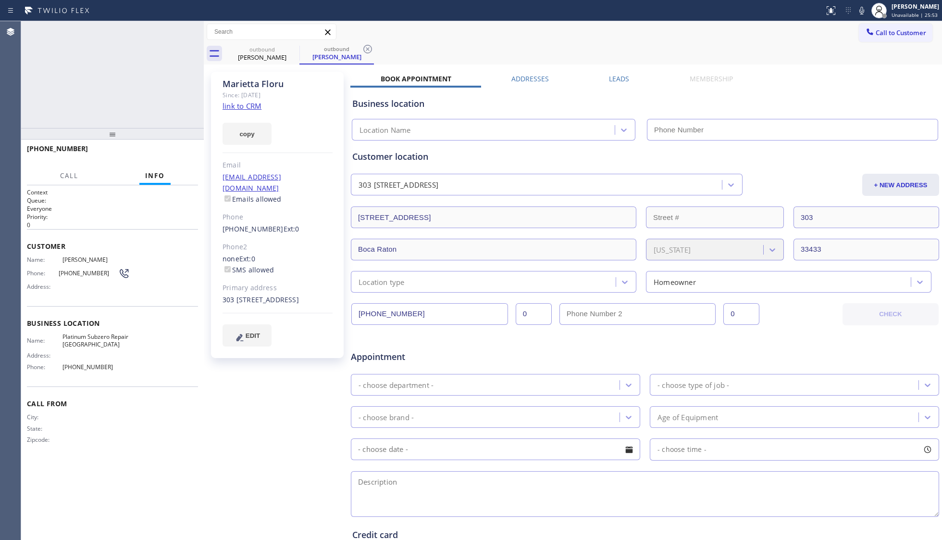
type input "(561) 678-0272"
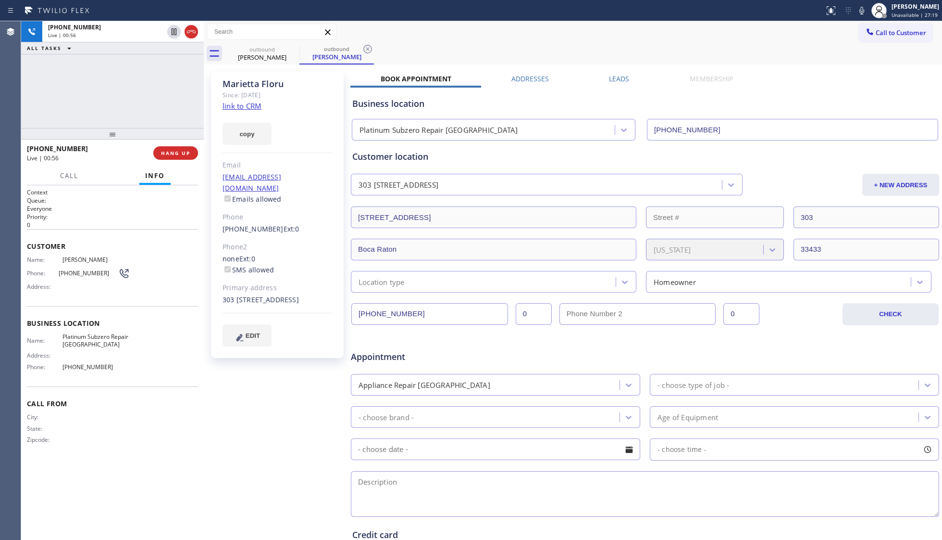
drag, startPoint x: 615, startPoint y: 39, endPoint x: 422, endPoint y: 91, distance: 199.7
click at [614, 39] on div "Call to Customer Outbound call Location Platinum Subzero Repair Boca Del Mar Yo…" at bounding box center [573, 32] width 739 height 17
click at [374, 44] on div "outbound Marietta Floru outbound Marietta Floru" at bounding box center [583, 54] width 717 height 22
click at [372, 44] on icon at bounding box center [368, 49] width 12 height 12
drag, startPoint x: 382, startPoint y: 45, endPoint x: 404, endPoint y: 45, distance: 22.6
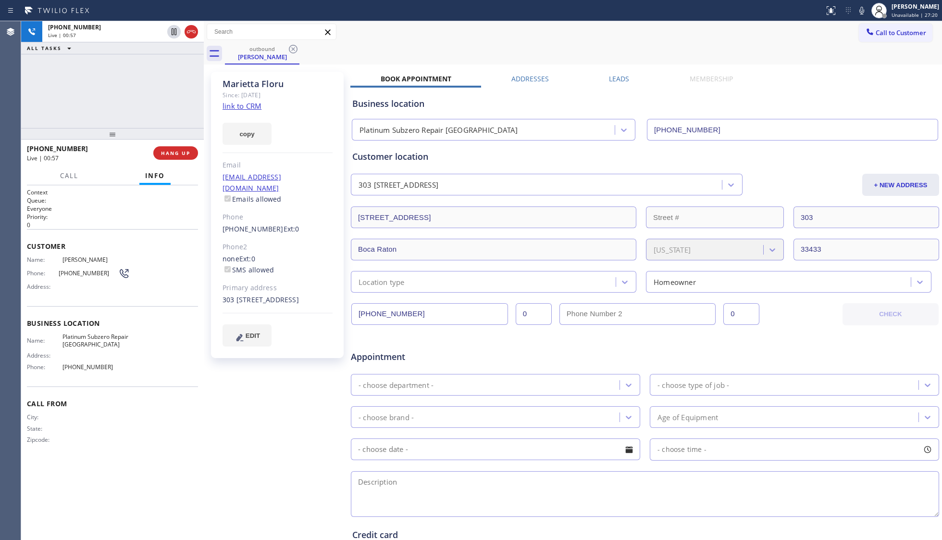
click at [385, 45] on div "outbound Marietta Floru" at bounding box center [583, 54] width 717 height 22
drag, startPoint x: 108, startPoint y: 89, endPoint x: 141, endPoint y: 133, distance: 54.8
click at [108, 89] on div "+17812641188 Live | 00:58 ALL TASKS ALL TASKS ACTIVE TASKS TASKS IN WRAP UP" at bounding box center [112, 74] width 183 height 107
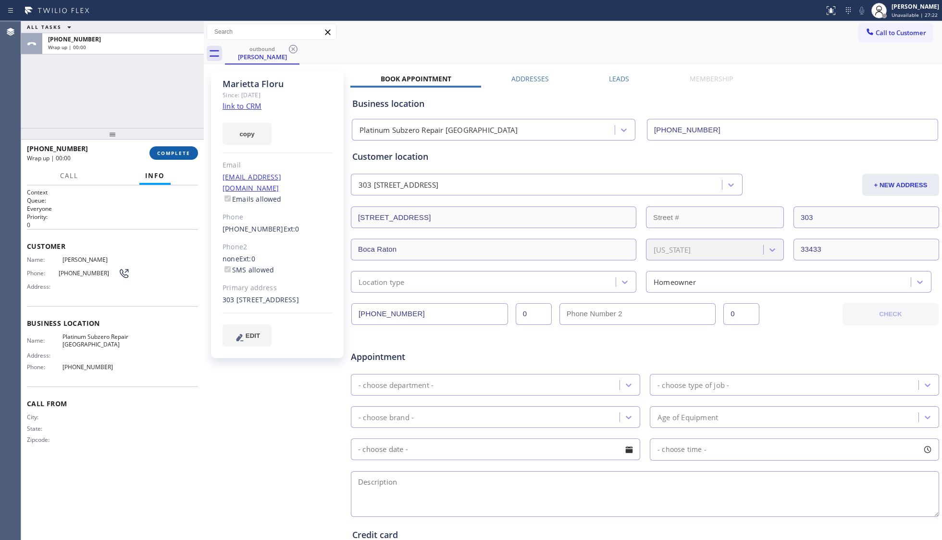
click at [172, 146] on button "COMPLETE" at bounding box center [174, 152] width 49 height 13
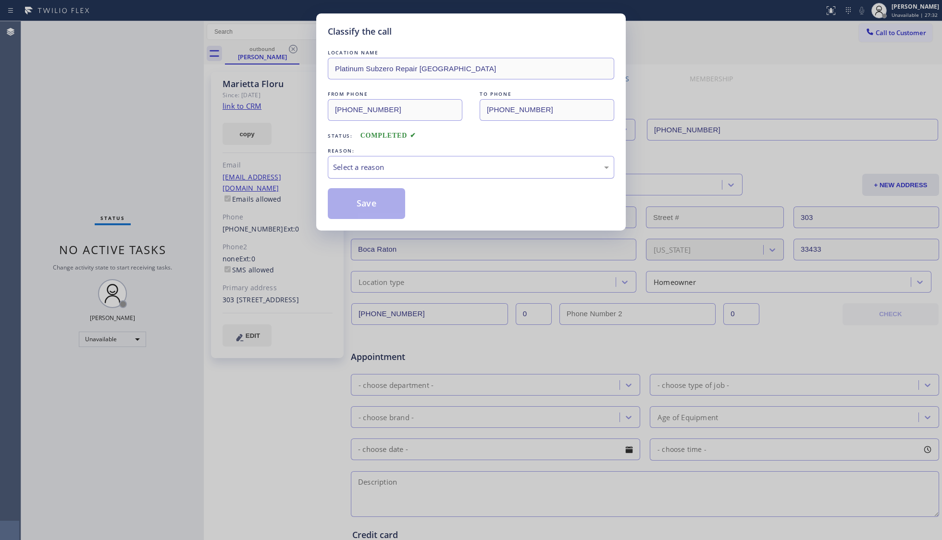
click at [393, 174] on div "Select a reason" at bounding box center [471, 167] width 287 height 23
click at [354, 196] on button "Save" at bounding box center [366, 203] width 77 height 31
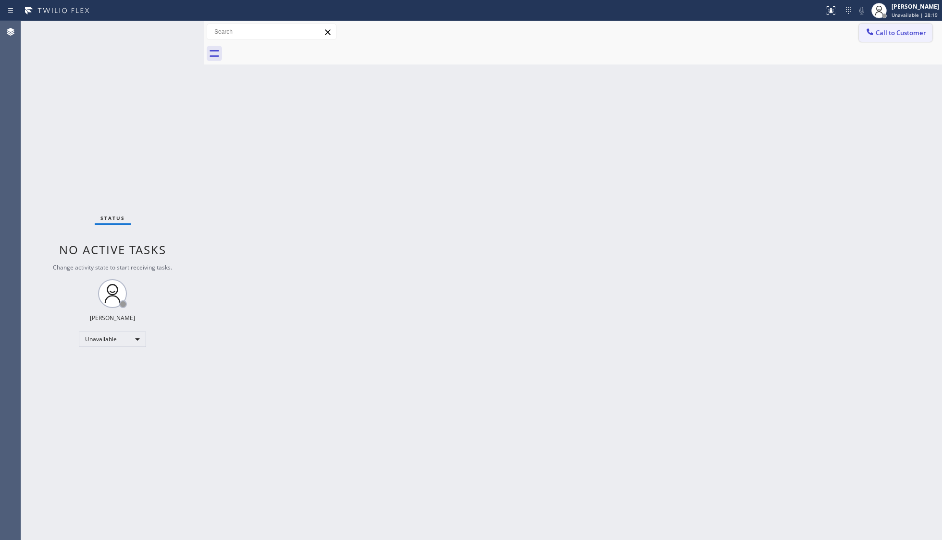
click at [748, 29] on span "Call to Customer" at bounding box center [901, 32] width 50 height 9
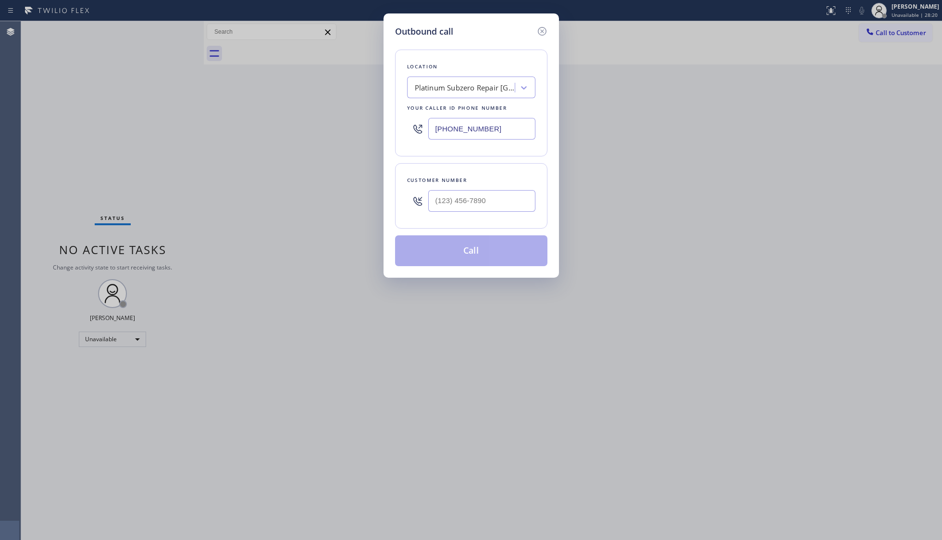
drag, startPoint x: 509, startPoint y: 122, endPoint x: 409, endPoint y: 127, distance: 100.2
click at [414, 127] on div "(561) 678-0272" at bounding box center [471, 128] width 128 height 31
paste input "800) 568-8664"
type input "(800) 568-8664"
click at [465, 206] on input "(___) ___-____" at bounding box center [481, 201] width 107 height 22
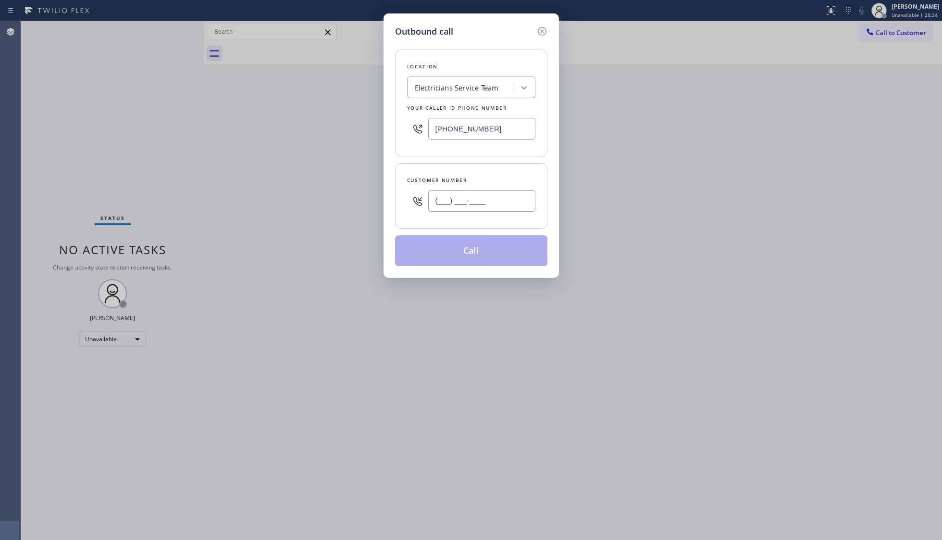
paste input "323) 833-1213"
type input "(323) 833-1213"
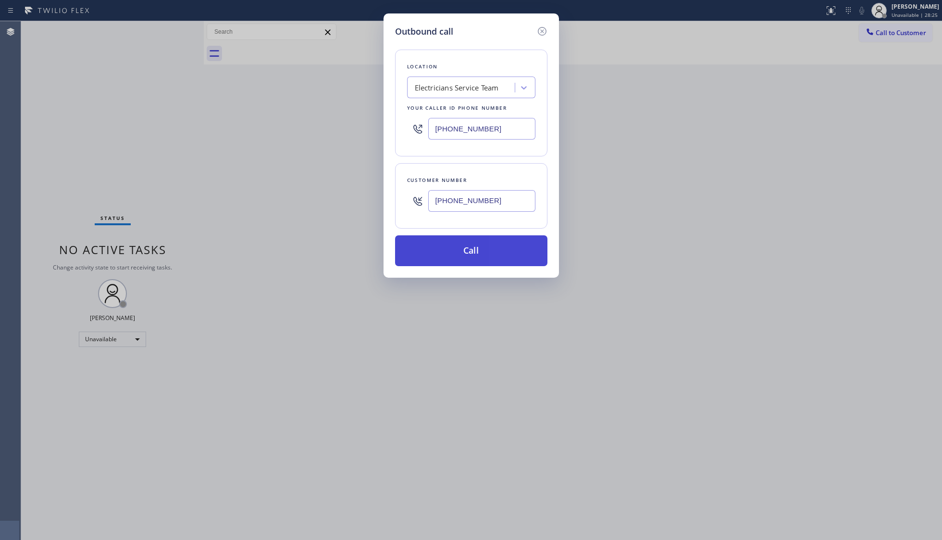
click at [467, 250] on button "Call" at bounding box center [471, 250] width 152 height 31
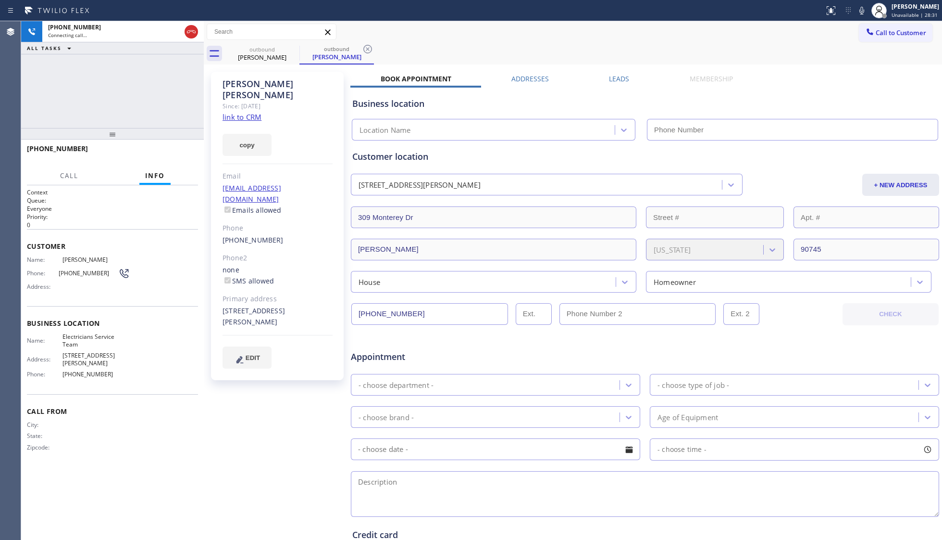
type input "(800) 568-8664"
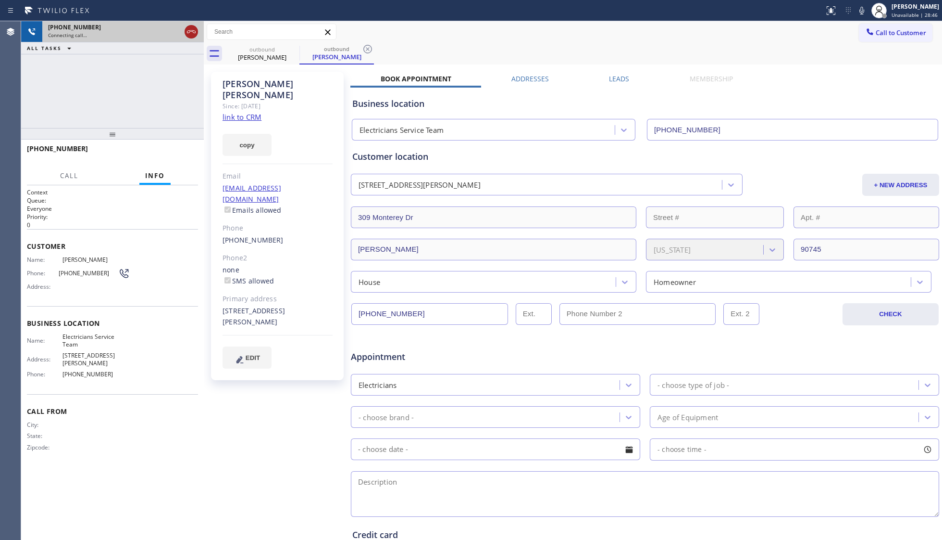
click at [195, 26] on icon at bounding box center [192, 32] width 12 height 12
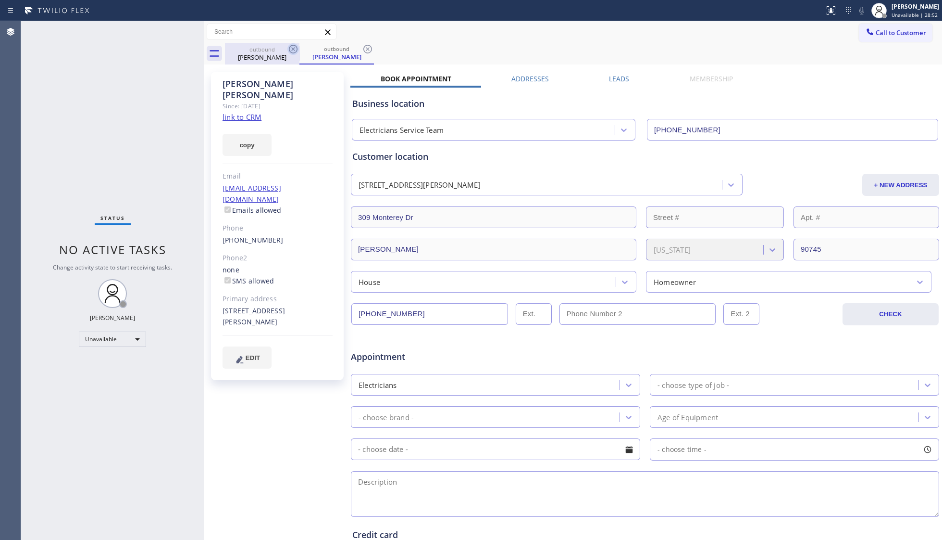
click at [294, 45] on icon at bounding box center [293, 49] width 9 height 9
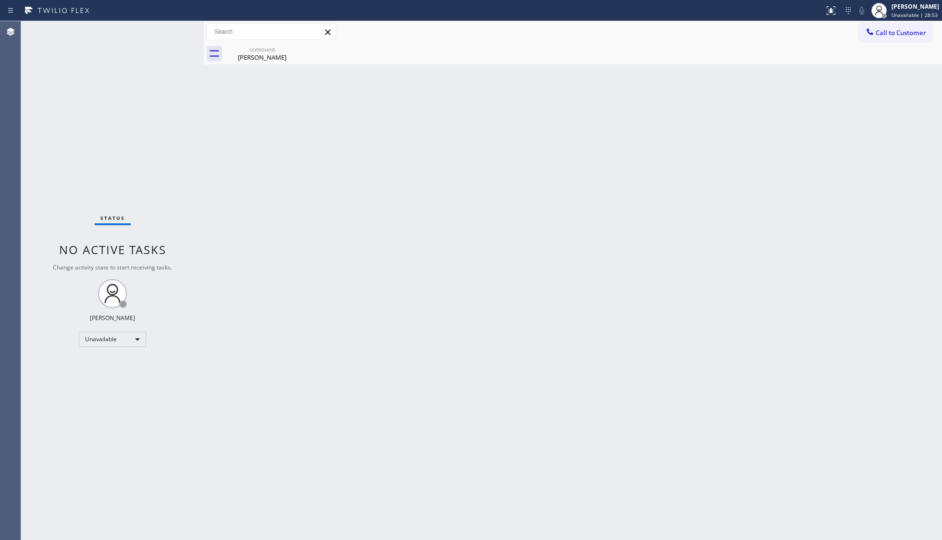
click at [0, 0] on icon at bounding box center [0, 0] width 0 height 0
click at [251, 52] on div "outbound" at bounding box center [262, 49] width 73 height 7
drag, startPoint x: 894, startPoint y: 28, endPoint x: 796, endPoint y: 62, distance: 103.9
click at [748, 34] on span "Call to Customer" at bounding box center [901, 32] width 50 height 9
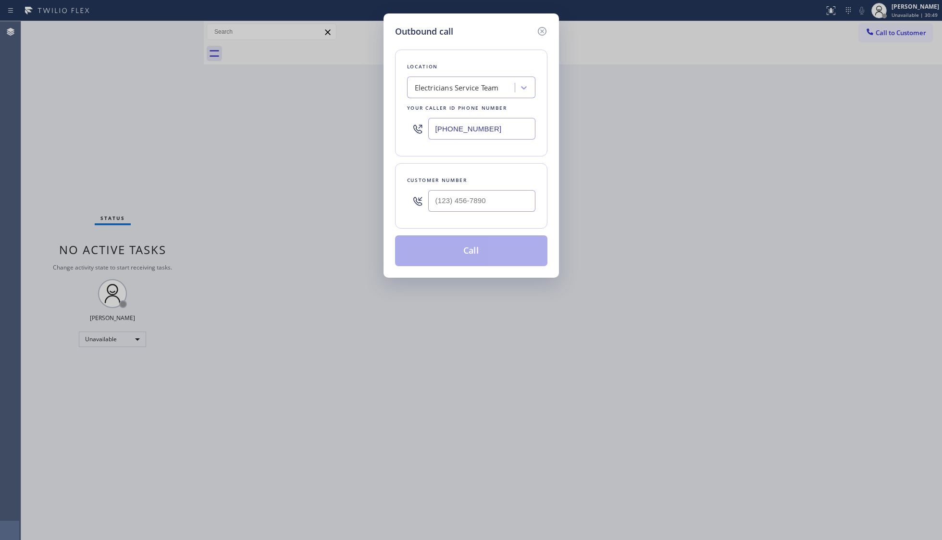
drag, startPoint x: 499, startPoint y: 135, endPoint x: 396, endPoint y: 134, distance: 102.4
click at [396, 134] on div "Location Electricians Service Team Your caller id phone number (800) 568-8664" at bounding box center [471, 103] width 152 height 107
paste input "55) 666-9755"
type input "(855) 666-9755"
paste input "702) 326-6169"
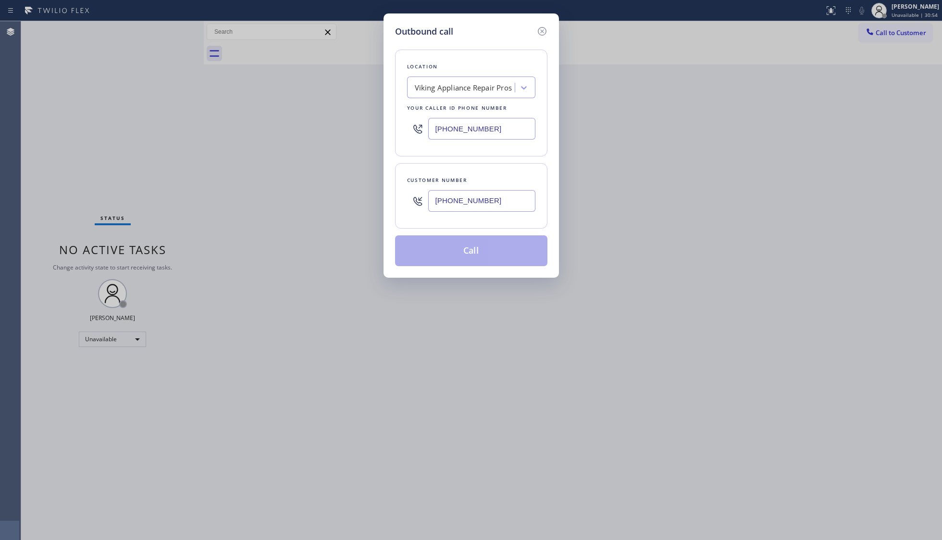
click at [504, 204] on input "(702) 326-6169" at bounding box center [481, 201] width 107 height 22
type input "(702) 326-6169"
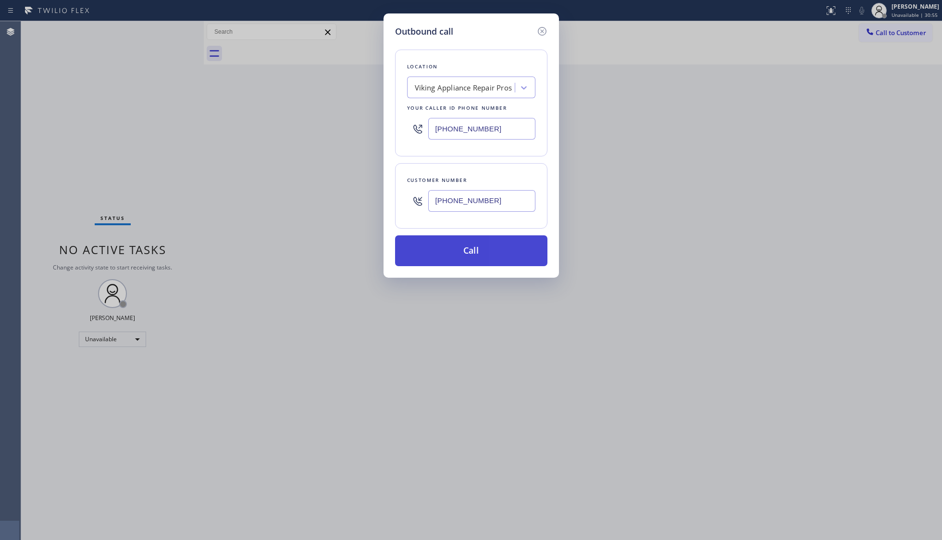
click at [474, 252] on button "Call" at bounding box center [471, 250] width 152 height 31
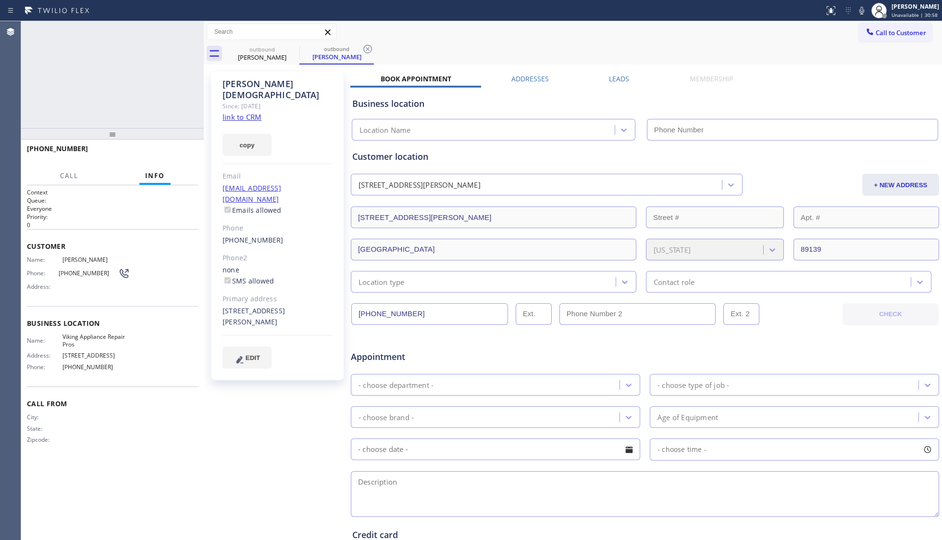
type input "(855) 666-9755"
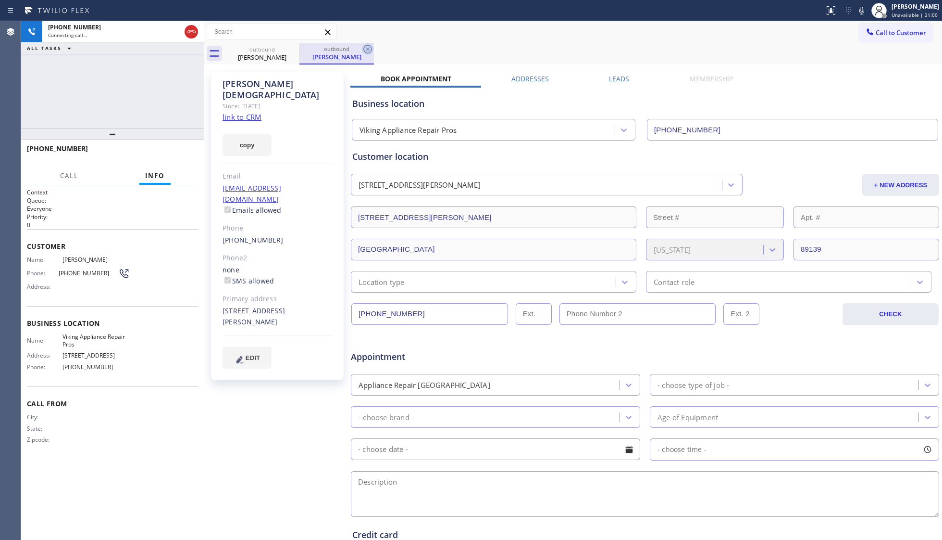
drag, startPoint x: 364, startPoint y: 49, endPoint x: 379, endPoint y: 47, distance: 15.6
click at [364, 49] on icon at bounding box center [368, 49] width 12 height 12
click at [379, 47] on div "outbound Thomas Papazis" at bounding box center [583, 54] width 717 height 22
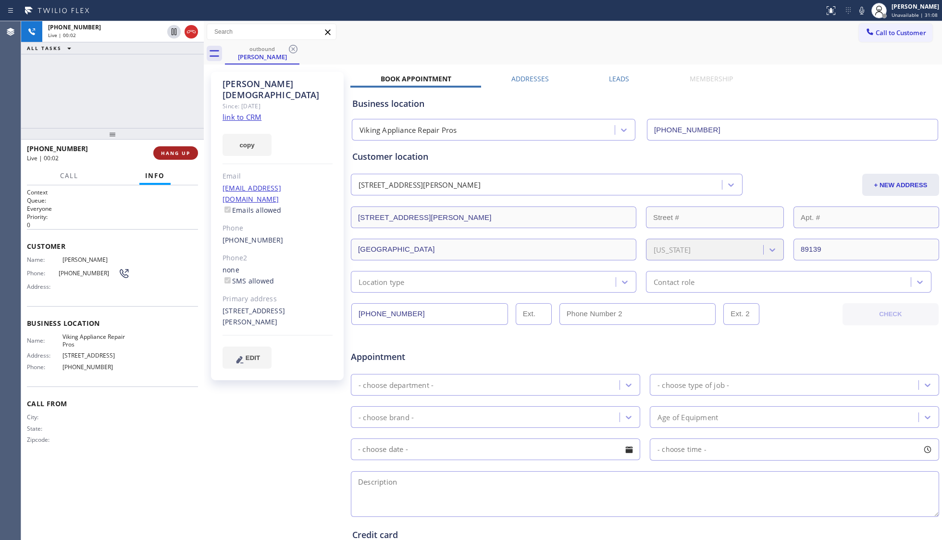
click at [186, 146] on button "HANG UP" at bounding box center [175, 152] width 45 height 13
click at [186, 147] on button "HANG UP" at bounding box center [175, 152] width 45 height 13
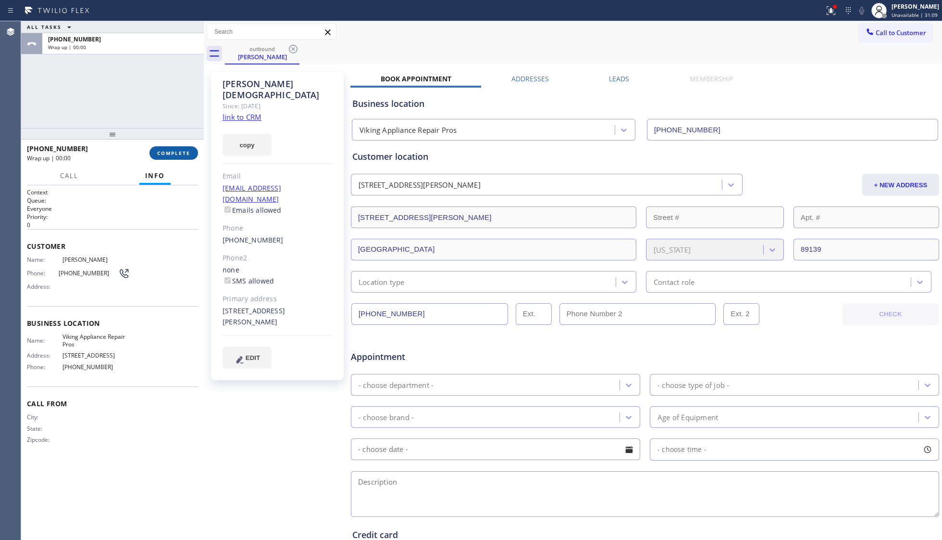
click at [186, 147] on button "COMPLETE" at bounding box center [174, 152] width 49 height 13
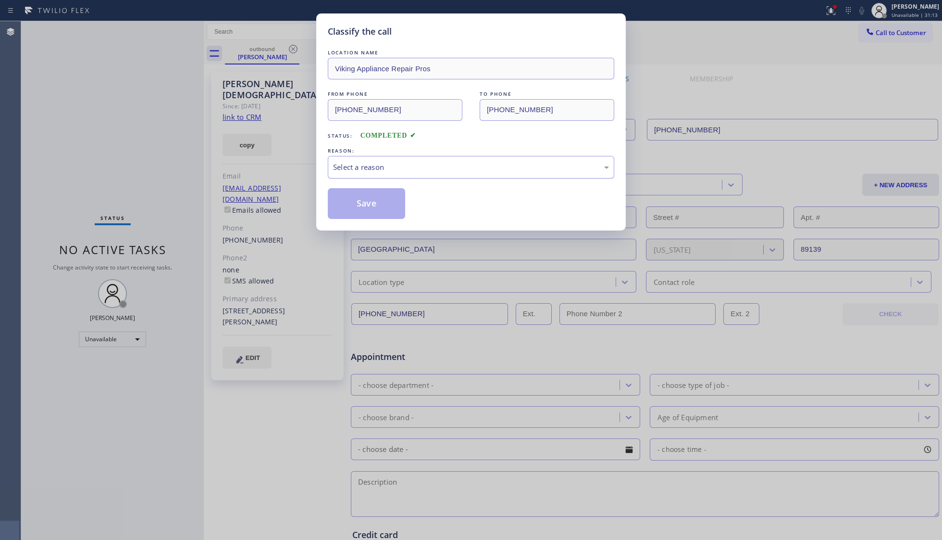
click at [342, 170] on div "Select a reason" at bounding box center [471, 167] width 276 height 11
click at [337, 204] on button "Save" at bounding box center [366, 203] width 77 height 31
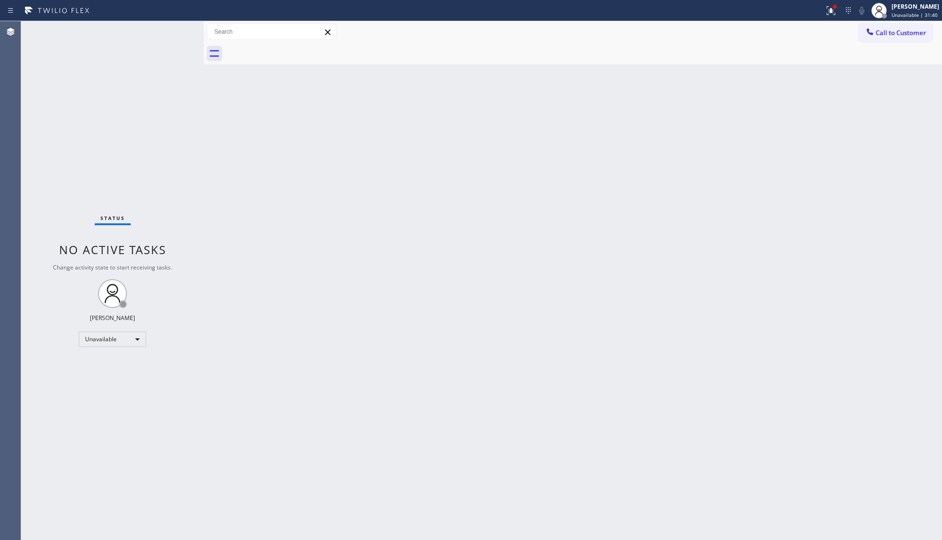
drag, startPoint x: 835, startPoint y: 7, endPoint x: 834, endPoint y: 39, distance: 32.2
click at [748, 9] on div at bounding box center [835, 7] width 6 height 6
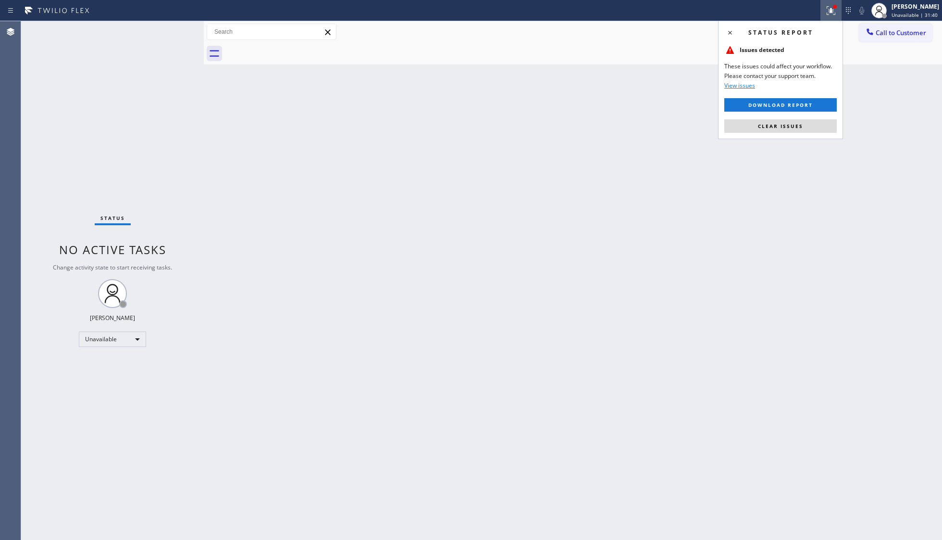
drag, startPoint x: 805, startPoint y: 118, endPoint x: 801, endPoint y: 115, distance: 5.2
click at [748, 118] on div "Status report Issues detected These issues could affect your workflow. Please c…" at bounding box center [780, 80] width 125 height 118
click at [748, 129] on div "Status report Issues detected These issues could affect your workflow. Please c…" at bounding box center [780, 80] width 125 height 118
click at [748, 131] on button "Clear issues" at bounding box center [781, 125] width 113 height 13
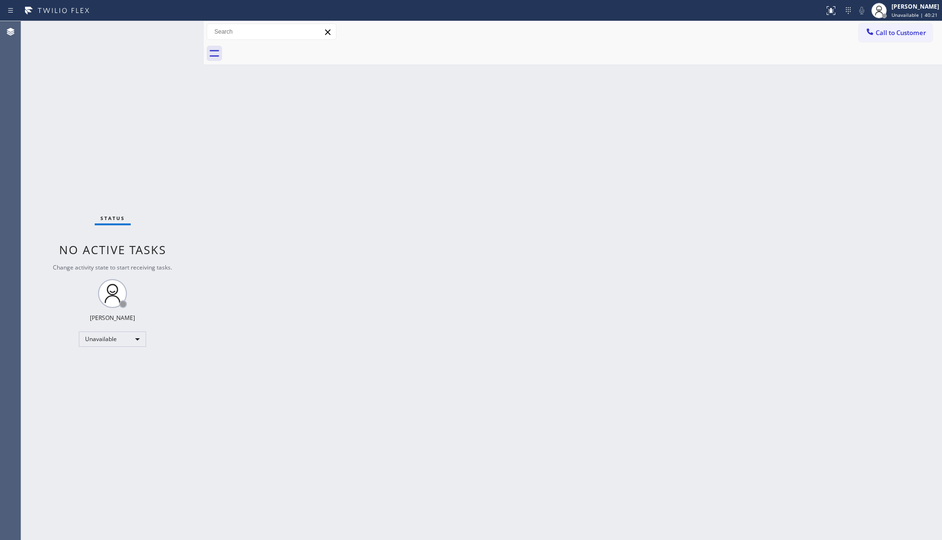
drag, startPoint x: 641, startPoint y: 227, endPoint x: 617, endPoint y: 202, distance: 34.7
click at [643, 223] on div "Back to Dashboard Change Sender ID Customers Technicians Select a contact Outbo…" at bounding box center [573, 280] width 739 height 519
drag, startPoint x: 717, startPoint y: 220, endPoint x: 866, endPoint y: 273, distance: 157.9
click at [724, 225] on div "Back to Dashboard Change Sender ID Customers Technicians Select a contact Outbo…" at bounding box center [573, 280] width 739 height 519
drag, startPoint x: 821, startPoint y: 206, endPoint x: 808, endPoint y: 199, distance: 15.5
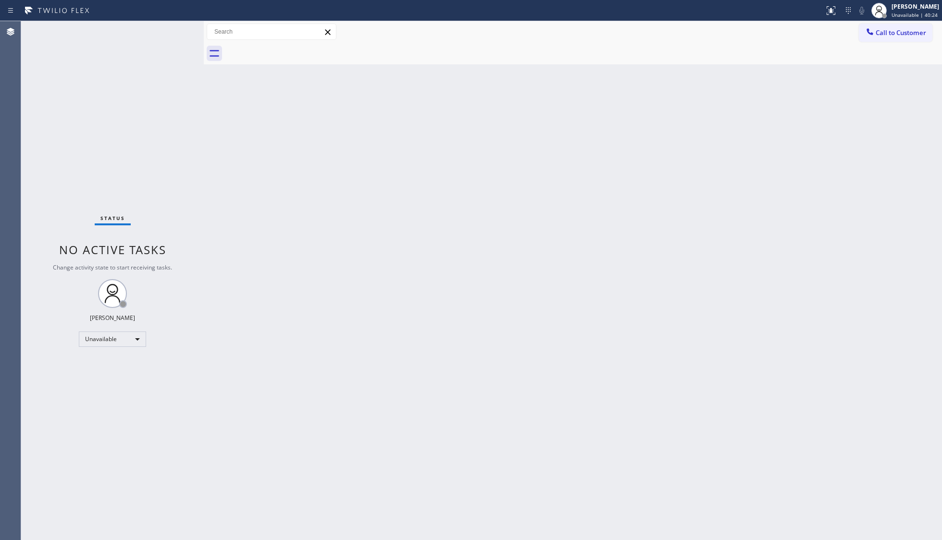
click at [748, 203] on div "Back to Dashboard Change Sender ID Customers Technicians Select a contact Outbo…" at bounding box center [573, 280] width 739 height 519
drag, startPoint x: 885, startPoint y: 35, endPoint x: 582, endPoint y: 119, distance: 314.5
click at [748, 35] on span "Call to Customer" at bounding box center [901, 32] width 50 height 9
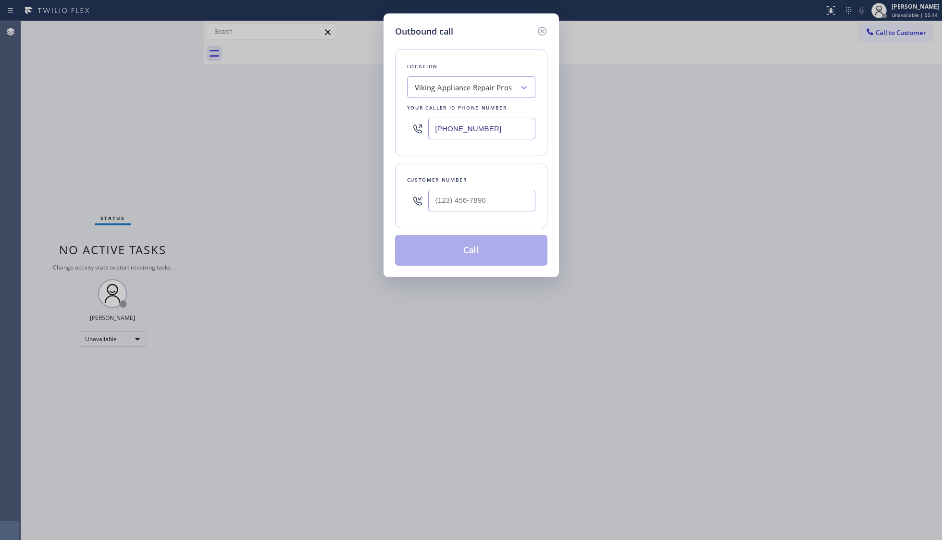
drag, startPoint x: 513, startPoint y: 133, endPoint x: 436, endPoint y: 117, distance: 78.6
click at [390, 131] on div "Outbound call Location Viking Appliance Repair Pros Your caller id phone number…" at bounding box center [472, 145] width 176 height 264
paste input "206) 309-7948"
type input "(206) 309-7948"
click at [498, 206] on input "(___) ___-____" at bounding box center [481, 201] width 107 height 22
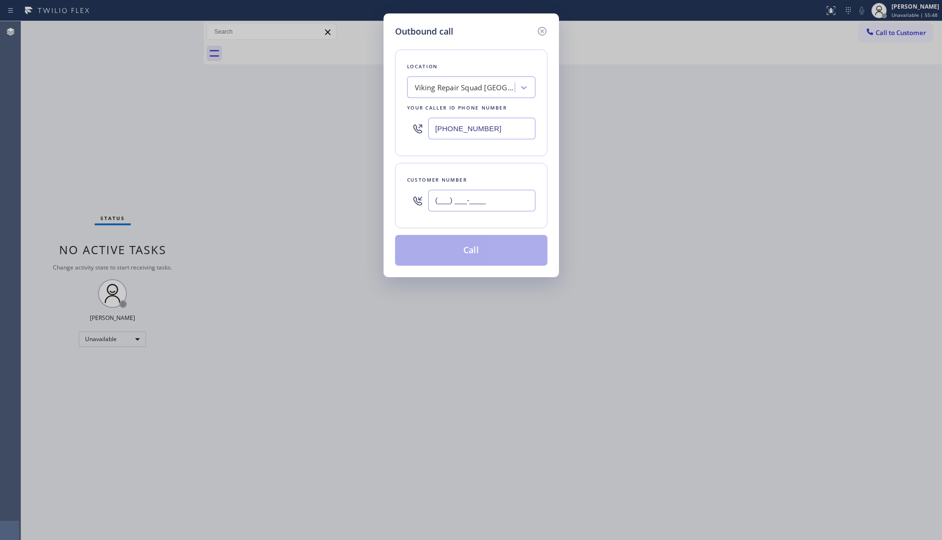
paste input "206) 719-4239"
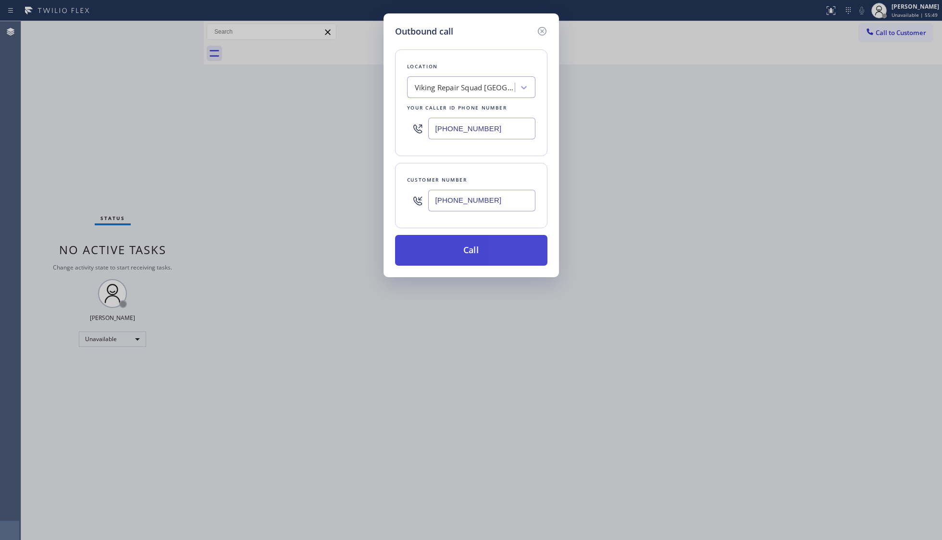
type input "(206) 719-4239"
click at [462, 252] on button "Call" at bounding box center [471, 250] width 152 height 31
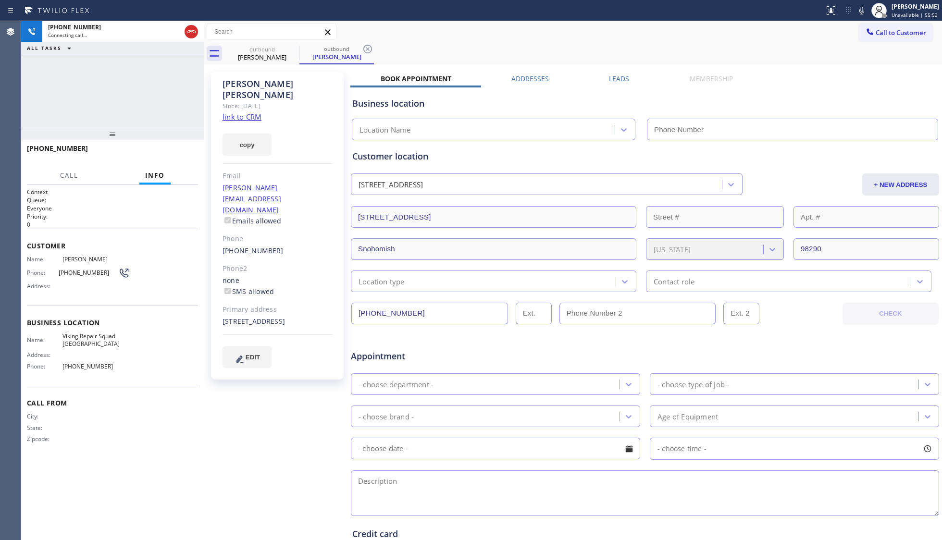
type input "(206) 309-7948"
click at [369, 47] on icon at bounding box center [368, 49] width 12 height 12
drag, startPoint x: 488, startPoint y: 33, endPoint x: 452, endPoint y: 54, distance: 41.6
click at [487, 33] on div "Call to Customer Outbound call Location Viking Repair Squad Seattle Your caller…" at bounding box center [573, 32] width 739 height 17
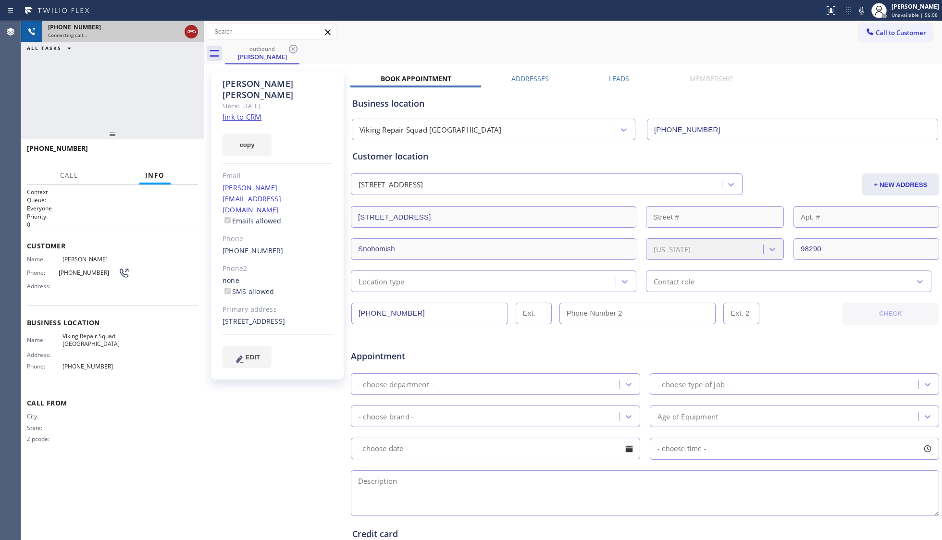
click at [186, 33] on icon at bounding box center [192, 32] width 12 height 12
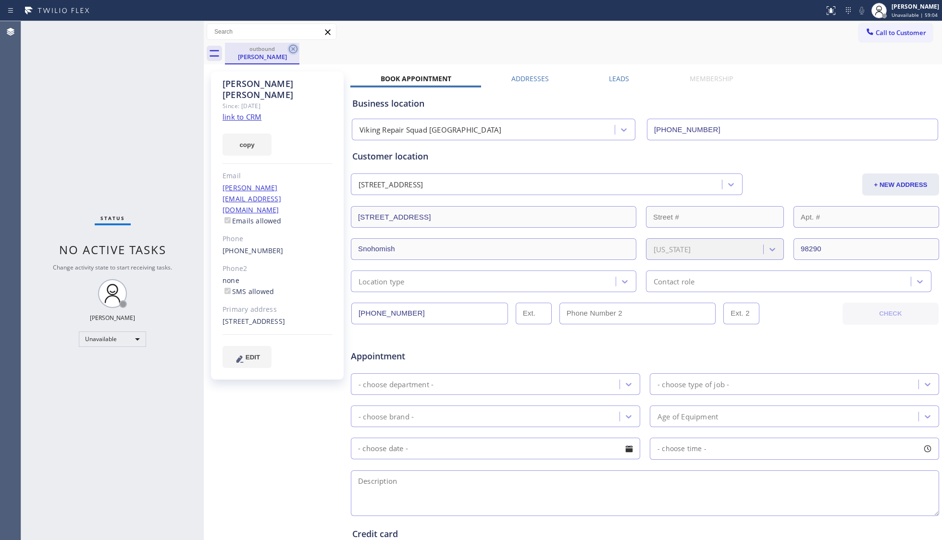
click at [291, 47] on icon at bounding box center [293, 49] width 9 height 9
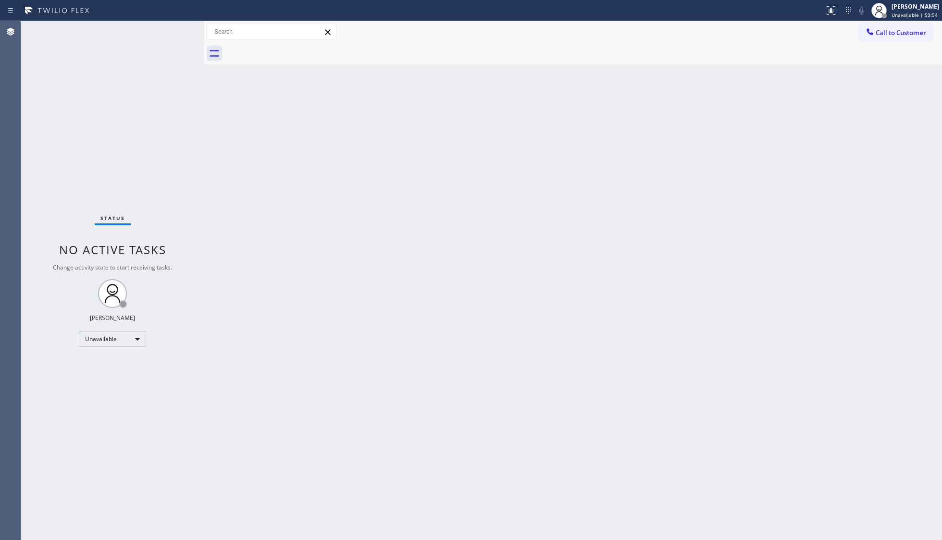
drag, startPoint x: 875, startPoint y: 45, endPoint x: 858, endPoint y: 56, distance: 20.4
click at [748, 56] on div "Call to Customer Outbound call Location Viking Repair Squad Seattle Your caller…" at bounding box center [573, 42] width 739 height 43
drag, startPoint x: 894, startPoint y: 31, endPoint x: 706, endPoint y: 83, distance: 195.1
click at [748, 31] on span "Call to Customer" at bounding box center [901, 32] width 50 height 9
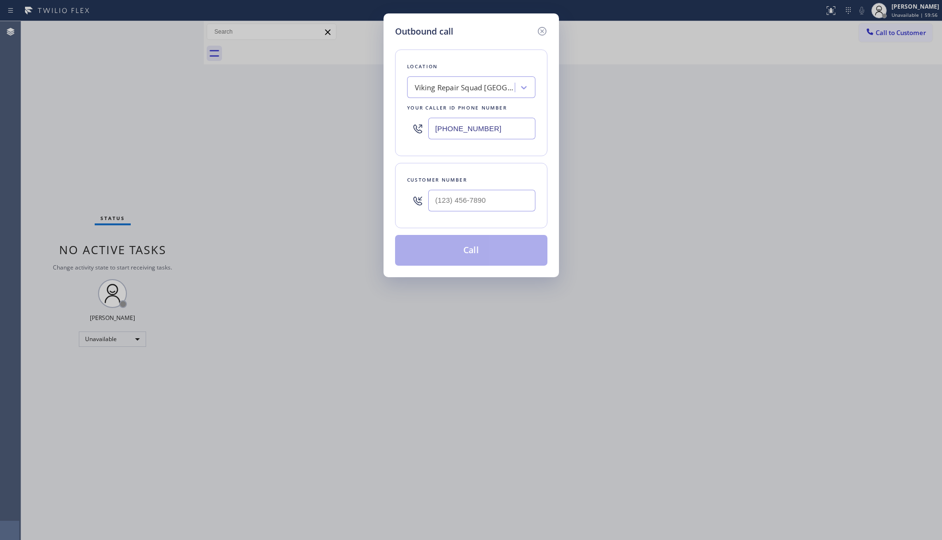
drag, startPoint x: 500, startPoint y: 127, endPoint x: 411, endPoint y: 133, distance: 89.7
click at [411, 133] on div "(206) 309-7948" at bounding box center [471, 128] width 128 height 31
paste input "310) 907-8499"
type input "(310) 907-8499"
click at [441, 200] on input "(___) ___-____" at bounding box center [481, 201] width 107 height 22
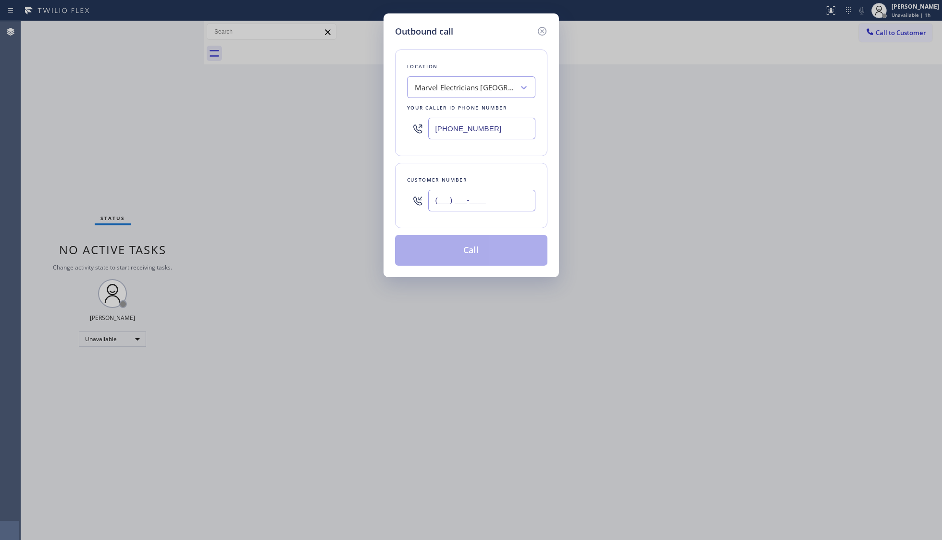
paste input "801) 712-1517"
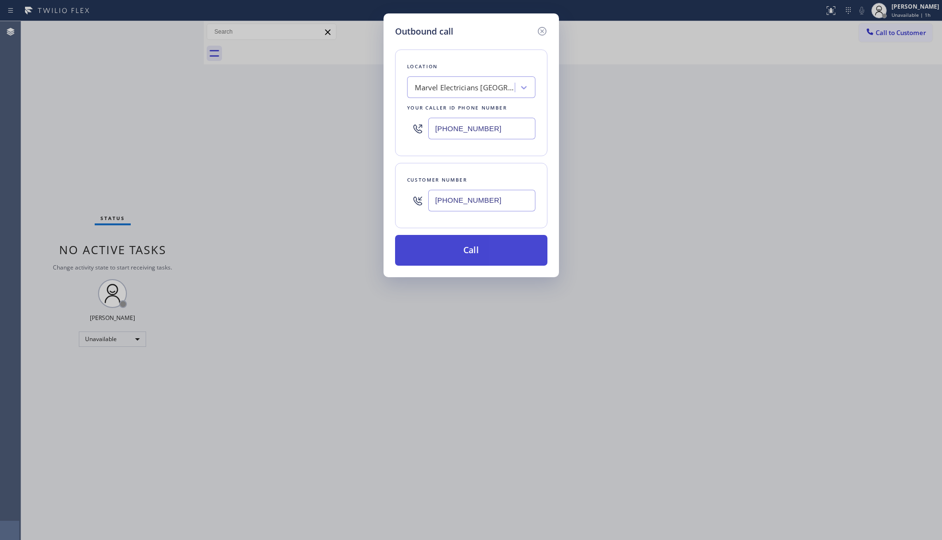
type input "(801) 712-1517"
click at [462, 249] on button "Call" at bounding box center [471, 250] width 152 height 31
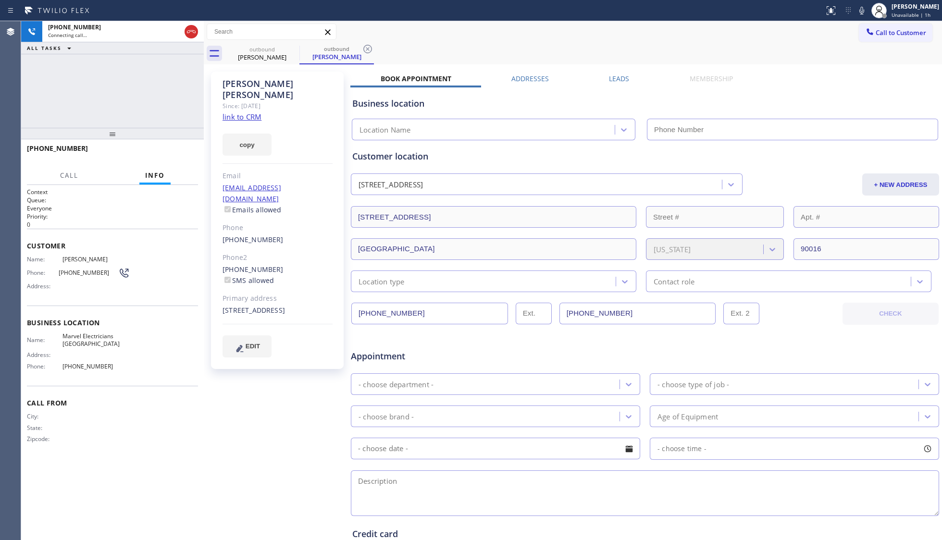
type input "(310) 907-8499"
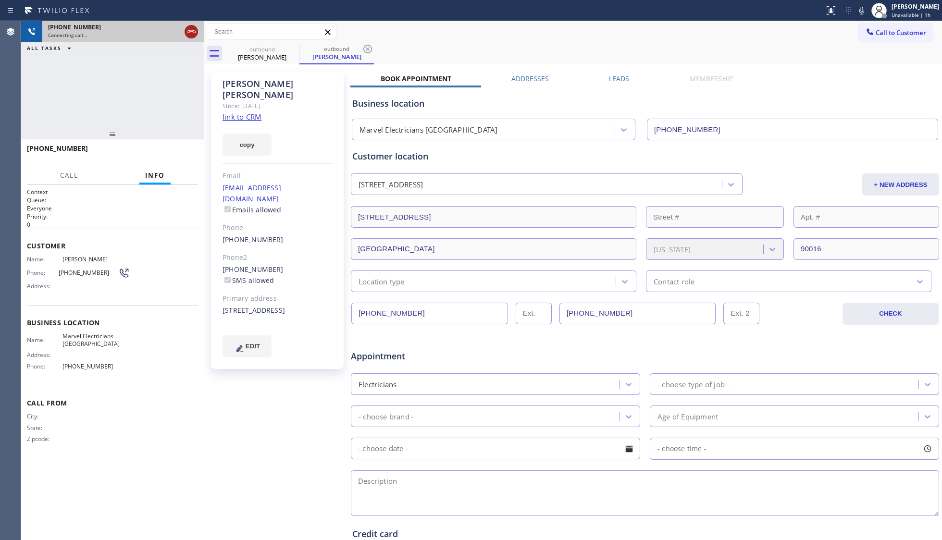
click at [191, 31] on icon at bounding box center [192, 32] width 12 height 12
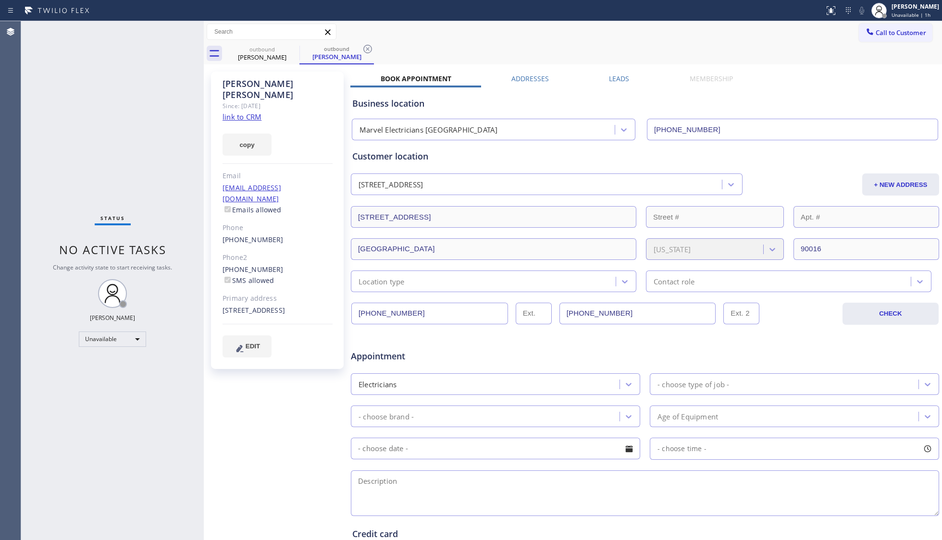
click at [367, 50] on icon at bounding box center [368, 49] width 12 height 12
drag, startPoint x: 895, startPoint y: 32, endPoint x: 868, endPoint y: 37, distance: 27.4
click at [748, 34] on span "Call to Customer" at bounding box center [901, 32] width 50 height 9
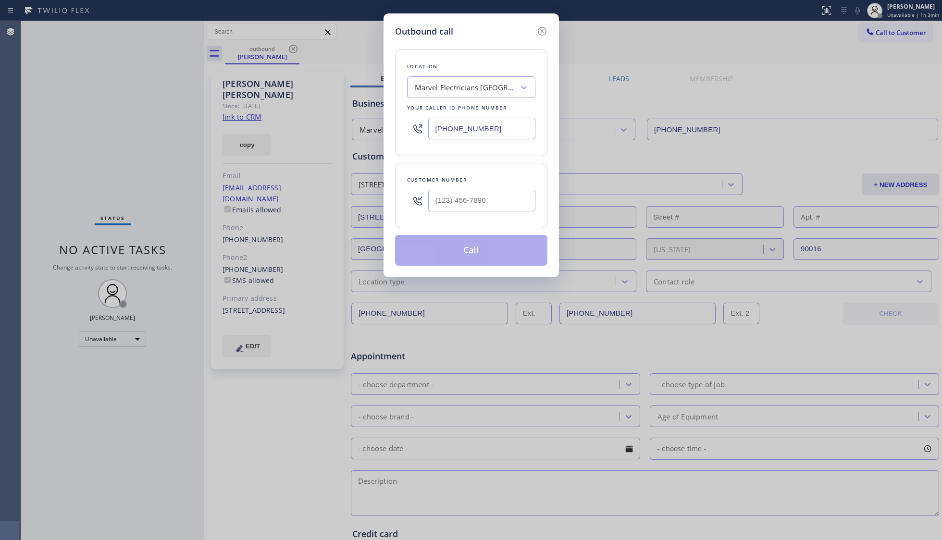
drag, startPoint x: 397, startPoint y: 150, endPoint x: 389, endPoint y: 149, distance: 8.3
click at [390, 150] on div "Outbound call Location Marvel Electricians Culver City Your caller id phone num…" at bounding box center [472, 145] width 176 height 264
paste input "602) 932-0876"
type input "(602) 932-0876"
click at [455, 201] on input "(___) ___-____" at bounding box center [481, 201] width 107 height 22
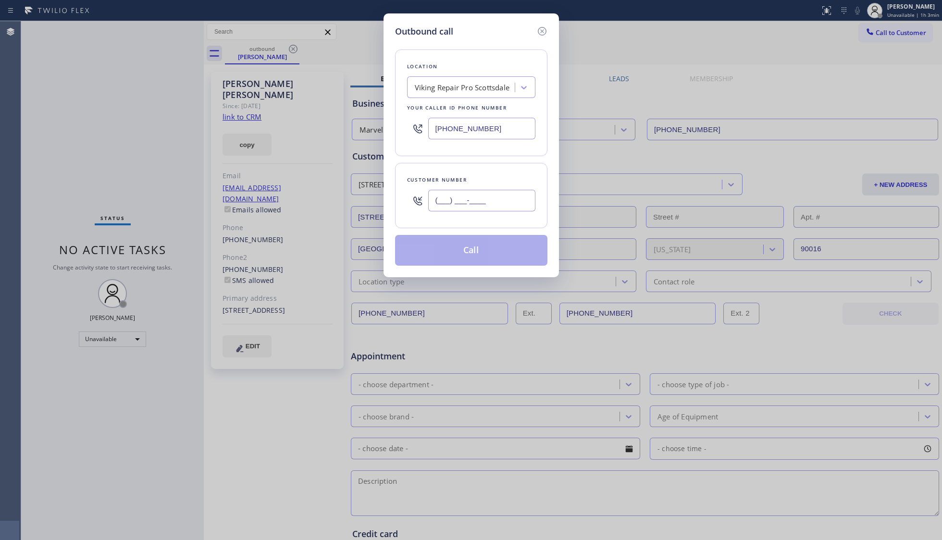
paste input "602) 885-1788"
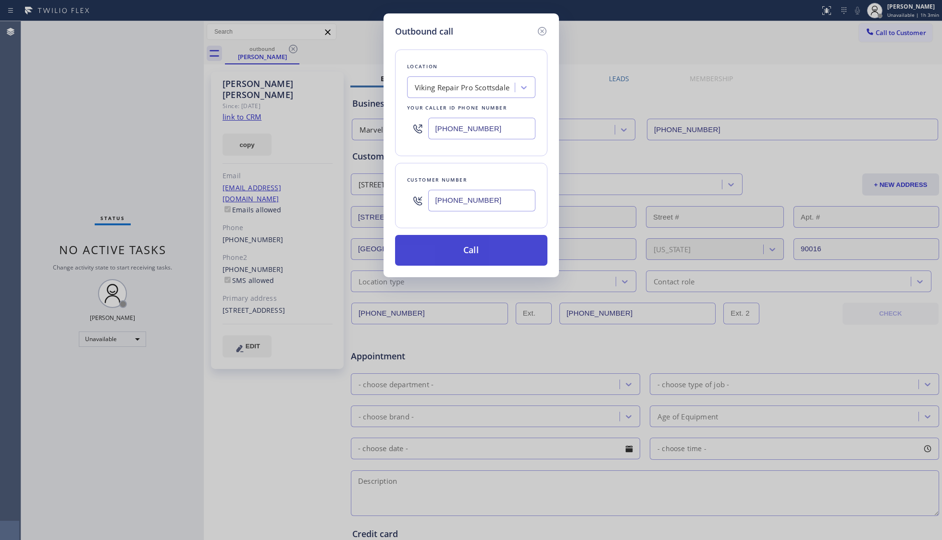
type input "(602) 885-1788"
click at [474, 244] on button "Call" at bounding box center [471, 250] width 152 height 31
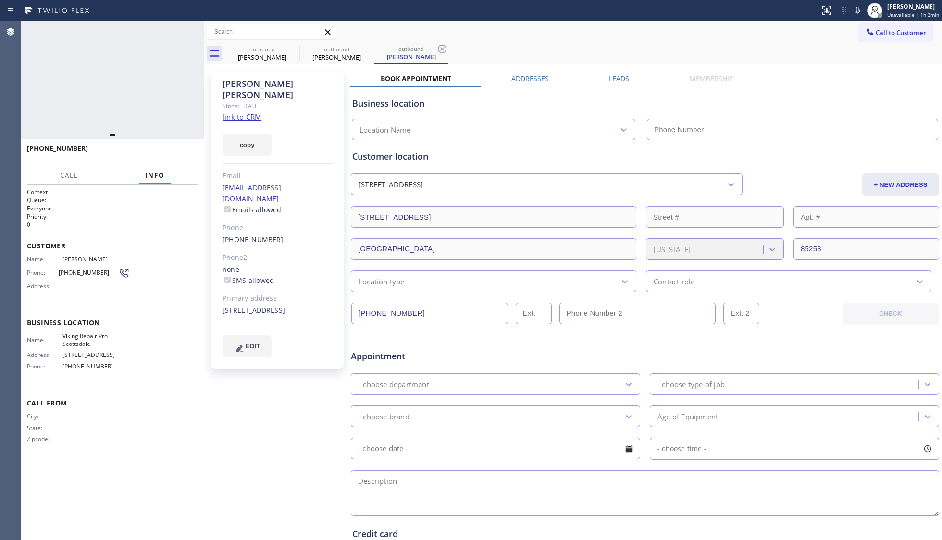
type input "(602) 932-0876"
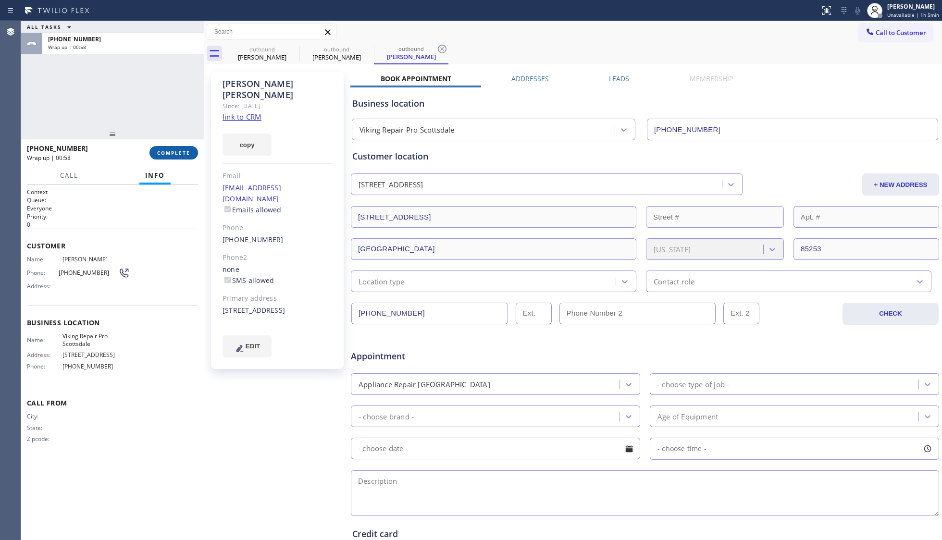
click at [184, 150] on span "COMPLETE" at bounding box center [173, 153] width 33 height 7
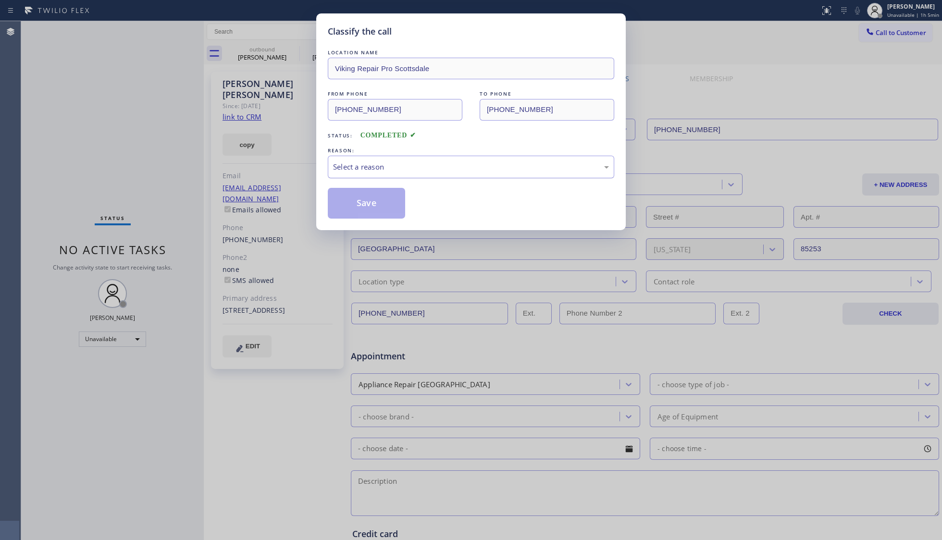
click at [366, 169] on div "Select a reason" at bounding box center [471, 167] width 276 height 11
click at [361, 206] on button "Save" at bounding box center [366, 203] width 77 height 31
click at [363, 208] on button "Save" at bounding box center [366, 203] width 77 height 31
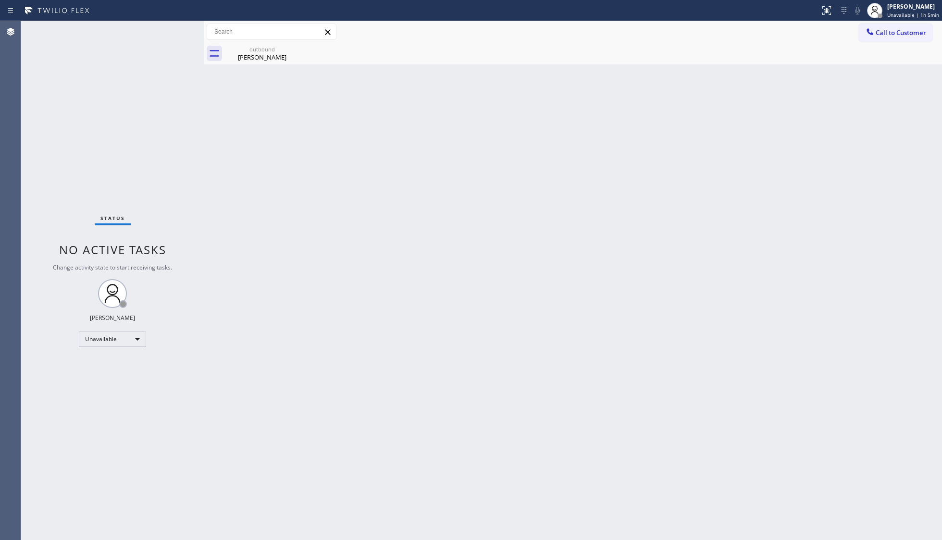
drag, startPoint x: 897, startPoint y: 33, endPoint x: 601, endPoint y: 127, distance: 310.8
click at [748, 33] on span "Call to Customer" at bounding box center [901, 32] width 50 height 9
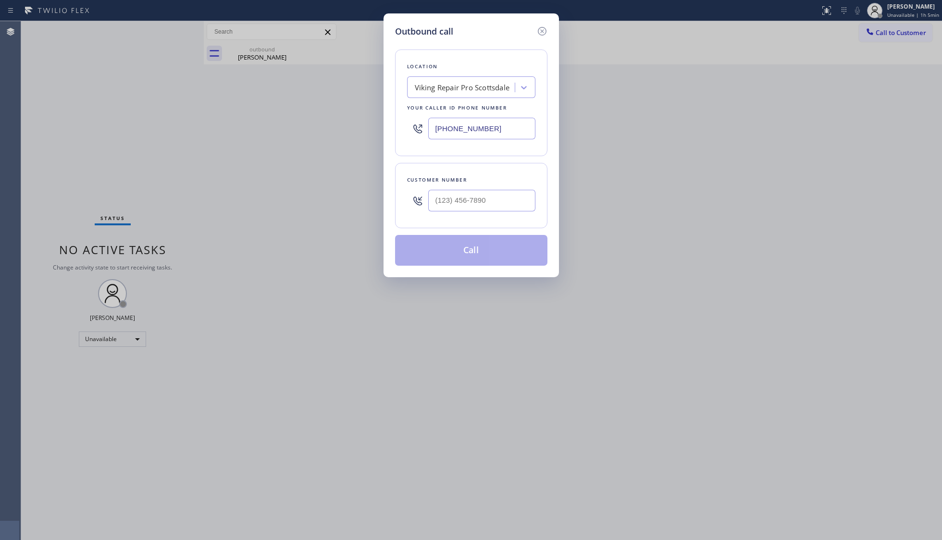
drag, startPoint x: 508, startPoint y: 122, endPoint x: 338, endPoint y: 137, distance: 170.8
click at [337, 141] on div "Outbound call Location Viking Repair Pro Scottsdale Your caller id phone number…" at bounding box center [471, 270] width 942 height 540
paste input "844) 679-8698"
type input "(844) 679-8698"
paste input "650) 296-4409"
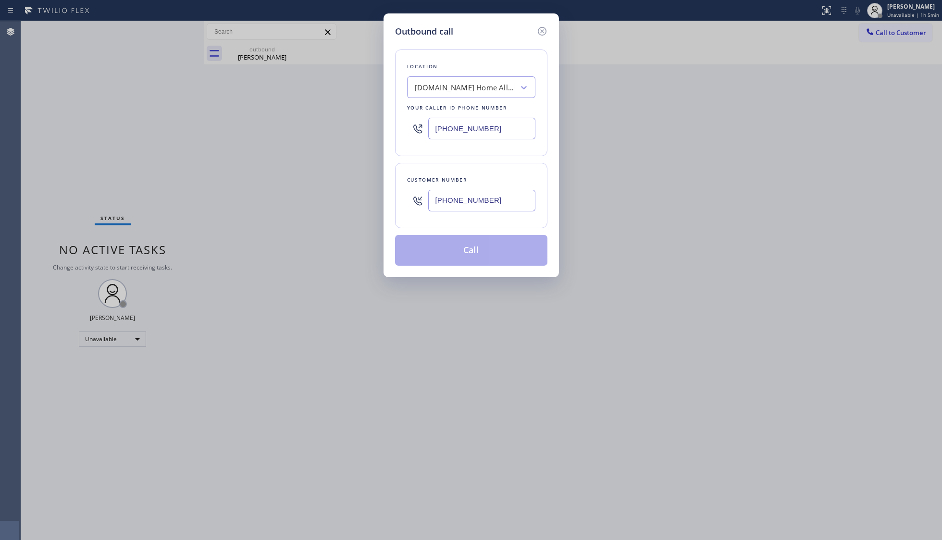
click at [496, 199] on input "(650) 296-4409" at bounding box center [481, 201] width 107 height 22
type input "(650) 296-4409"
click at [496, 255] on button "Call" at bounding box center [471, 250] width 152 height 31
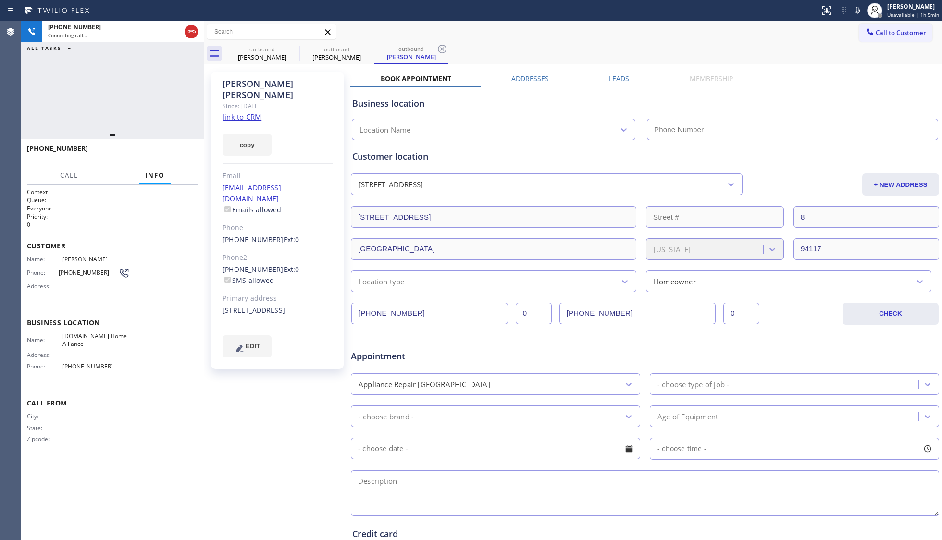
type input "(844) 679-8698"
click at [172, 152] on span "HANG UP" at bounding box center [175, 153] width 29 height 7
click at [172, 151] on span "HANG UP" at bounding box center [175, 153] width 29 height 7
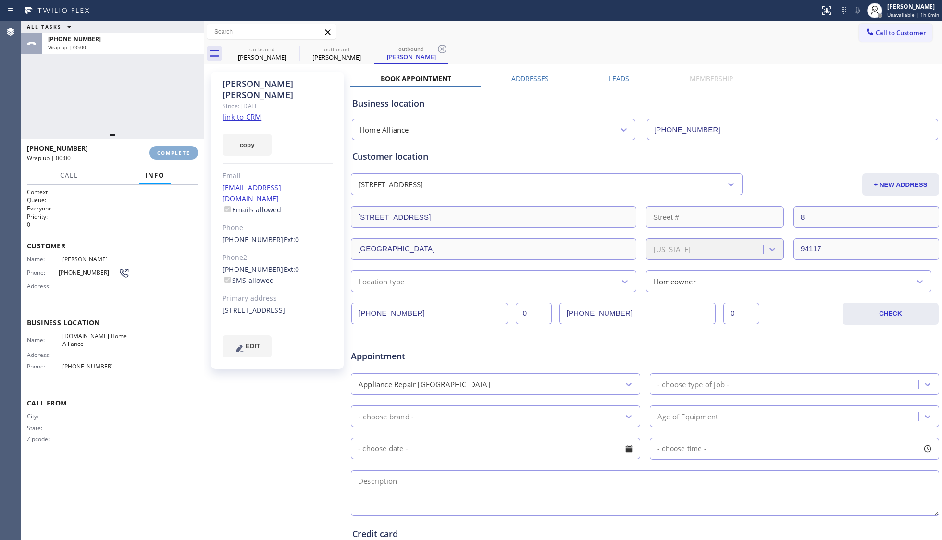
click at [172, 151] on span "COMPLETE" at bounding box center [173, 153] width 33 height 7
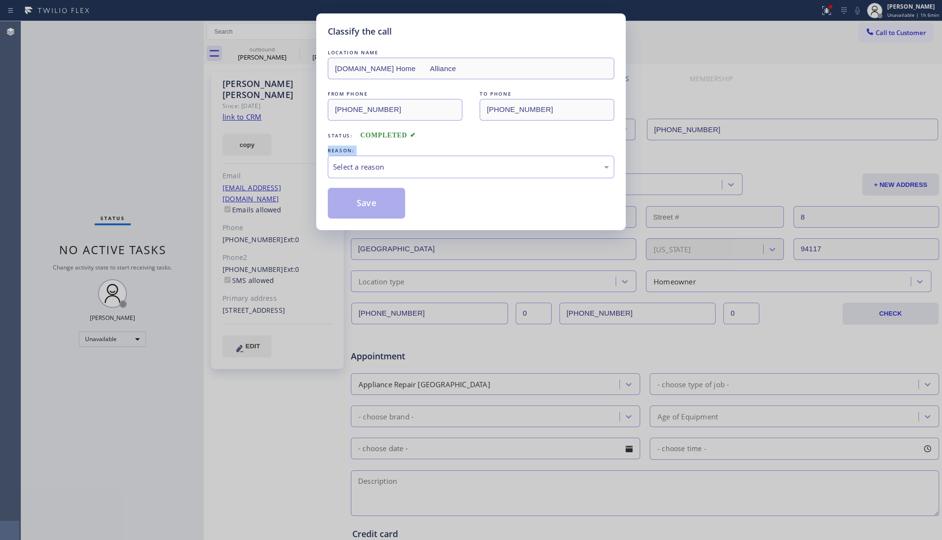
click at [174, 150] on div "Classify the call LOCATION NAME 4C.Email Home Alliance FROM PHONE (844) 679-869…" at bounding box center [471, 270] width 942 height 540
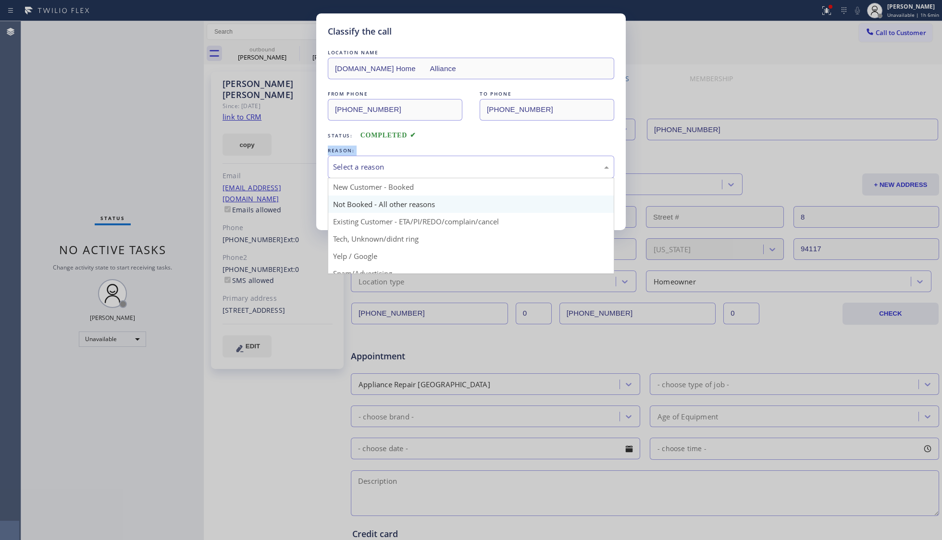
drag, startPoint x: 354, startPoint y: 162, endPoint x: 358, endPoint y: 204, distance: 42.0
click at [356, 167] on div "Select a reason" at bounding box center [471, 167] width 276 height 11
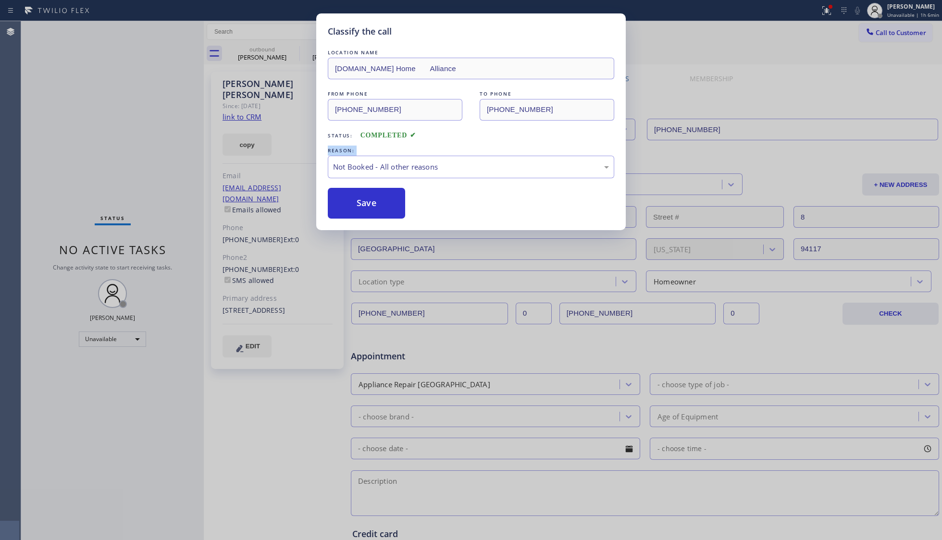
click at [358, 203] on button "Save" at bounding box center [366, 203] width 77 height 31
type input "(310) 907-8499"
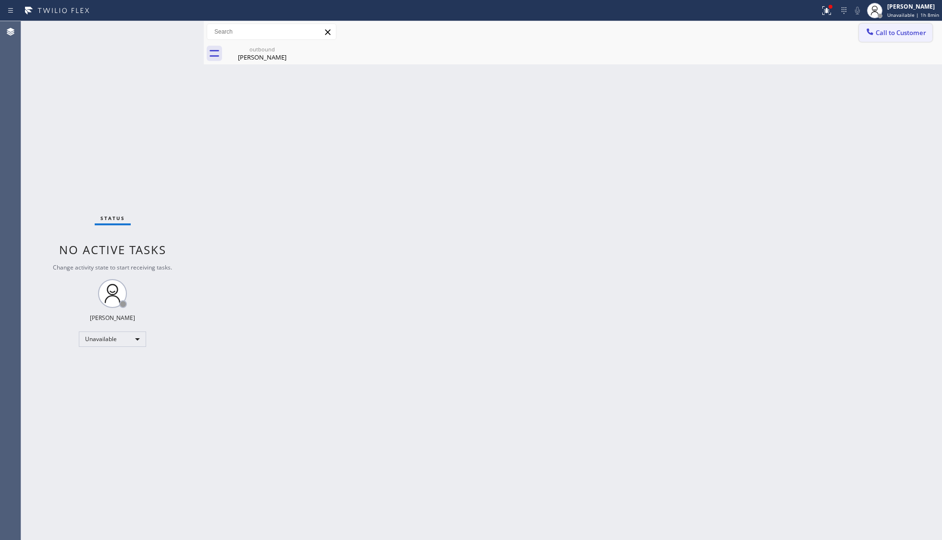
drag, startPoint x: 919, startPoint y: 34, endPoint x: 807, endPoint y: 45, distance: 113.1
click at [748, 34] on span "Call to Customer" at bounding box center [901, 32] width 50 height 9
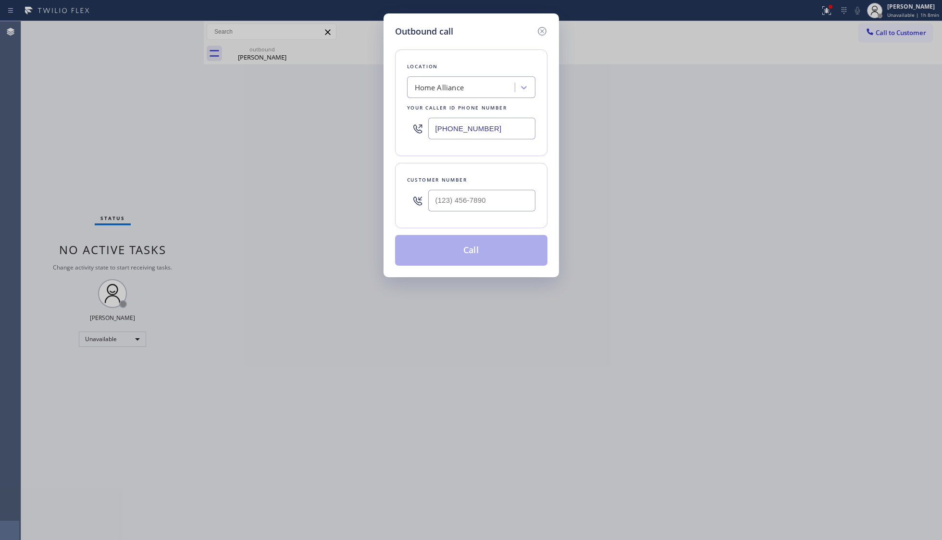
drag, startPoint x: 515, startPoint y: 122, endPoint x: 273, endPoint y: 142, distance: 242.2
click at [235, 146] on div "Outbound call Location Home Alliance Your caller id phone number (844) 679-8698…" at bounding box center [471, 270] width 942 height 540
paste input "323) 746-8035"
type input "(323) 746-8035"
click at [487, 195] on input "(___) ___-____" at bounding box center [481, 201] width 107 height 22
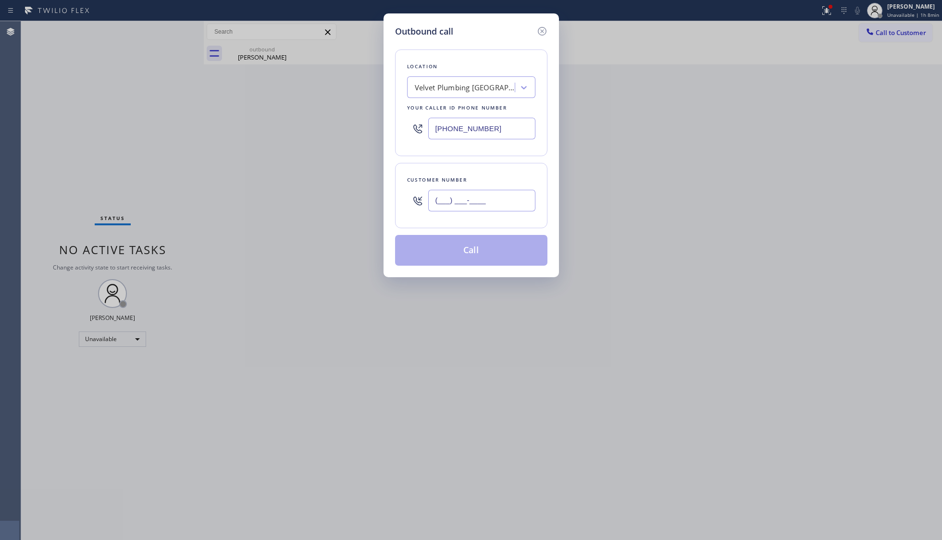
paste input "310) 266-2709"
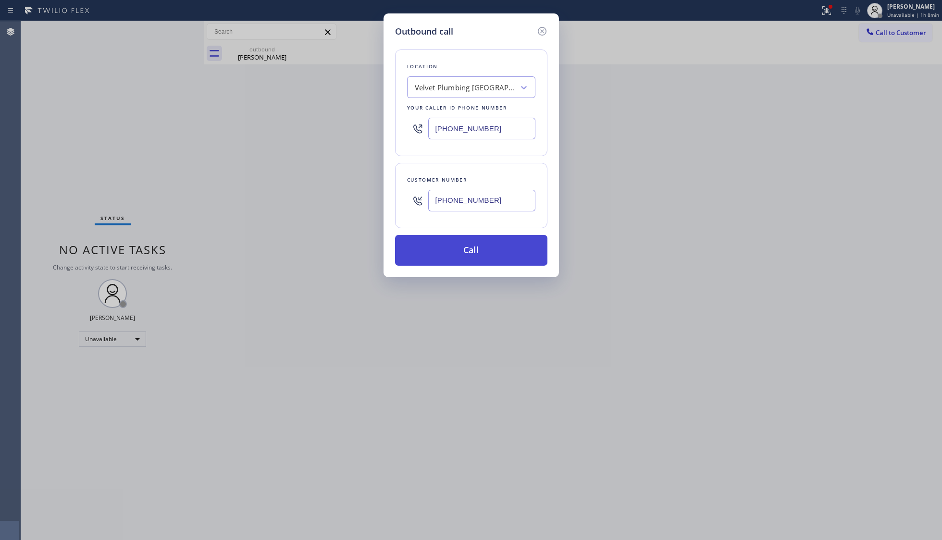
type input "(310) 266-2709"
click at [472, 249] on button "Call" at bounding box center [471, 250] width 152 height 31
click at [284, 50] on div "Outbound call Location Velvet Plumbing Los Angeles Your caller id phone number …" at bounding box center [471, 270] width 942 height 540
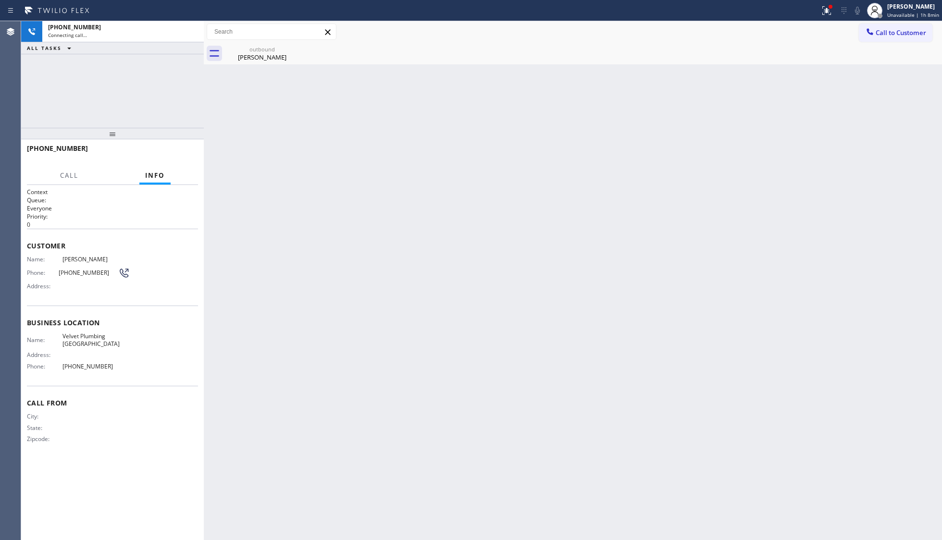
click at [279, 47] on div "outbound" at bounding box center [262, 49] width 73 height 7
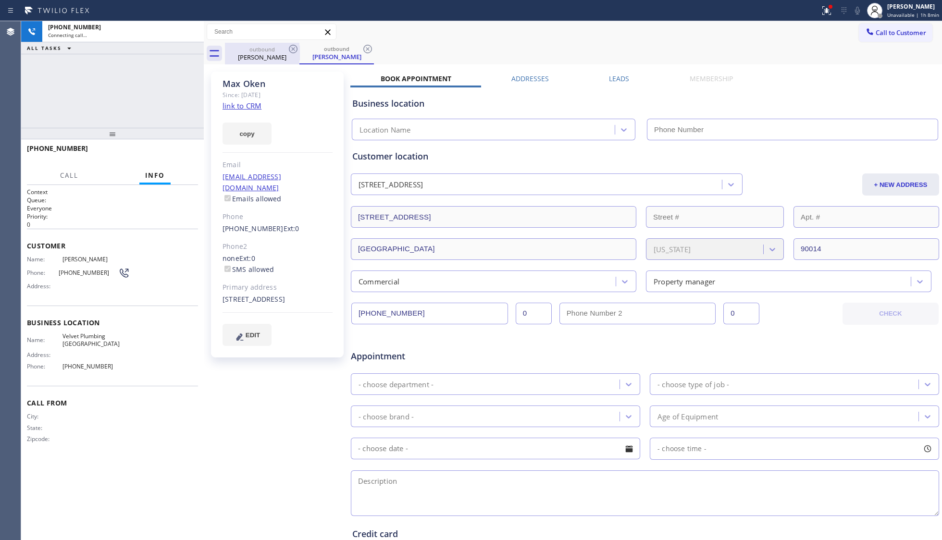
click at [283, 47] on div "outbound" at bounding box center [262, 49] width 73 height 7
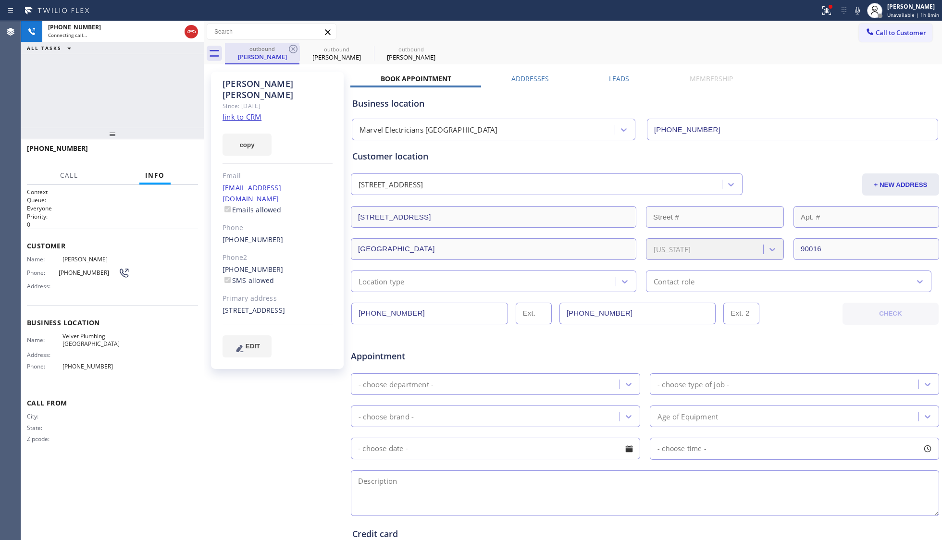
click at [286, 47] on div "outbound" at bounding box center [262, 48] width 73 height 7
click at [287, 47] on div "outbound" at bounding box center [262, 48] width 73 height 7
click at [288, 47] on icon at bounding box center [294, 49] width 12 height 12
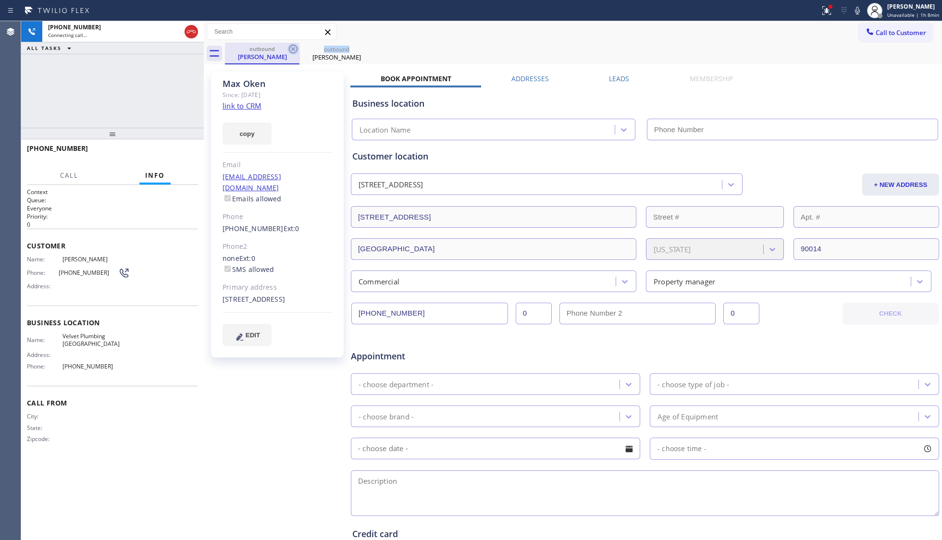
click at [288, 47] on icon at bounding box center [294, 49] width 12 height 12
click at [289, 46] on icon at bounding box center [294, 49] width 12 height 12
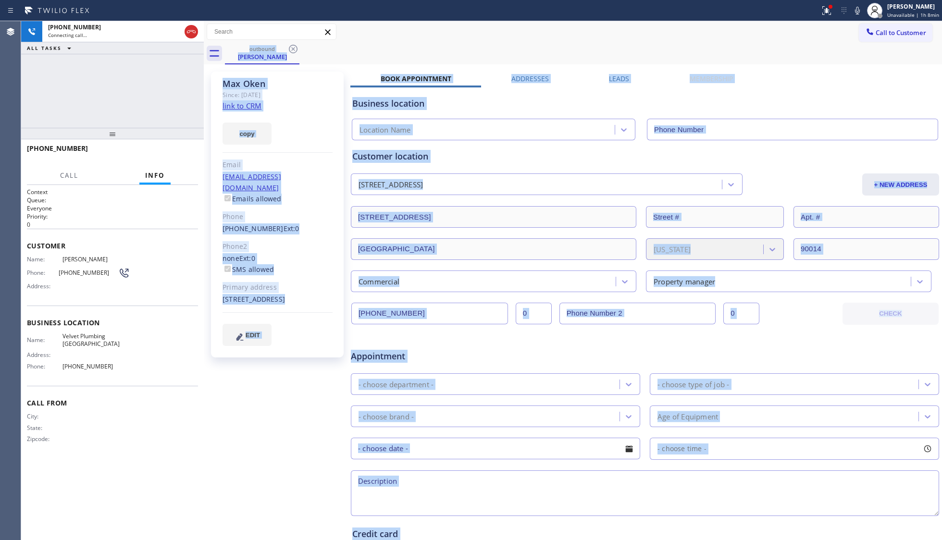
click at [289, 46] on div "outbound Max Oken" at bounding box center [583, 54] width 717 height 22
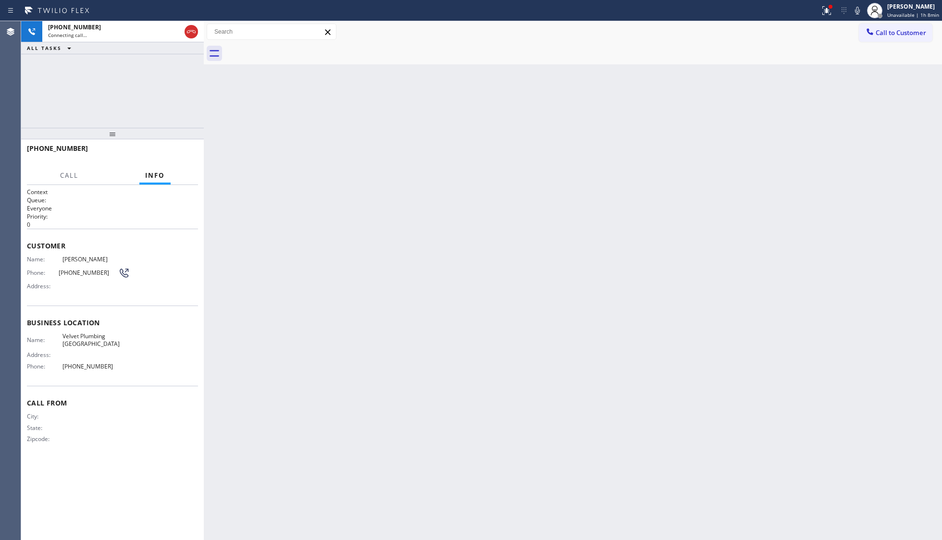
click at [289, 46] on div at bounding box center [583, 54] width 717 height 22
click at [158, 27] on div "+13102662709" at bounding box center [114, 27] width 133 height 8
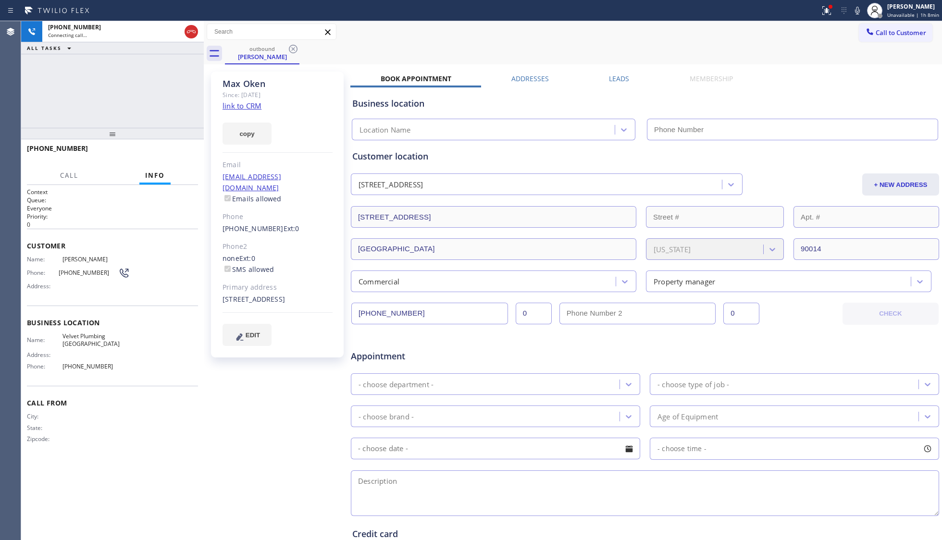
type input "(323) 746-8035"
click at [748, 10] on div at bounding box center [826, 11] width 21 height 12
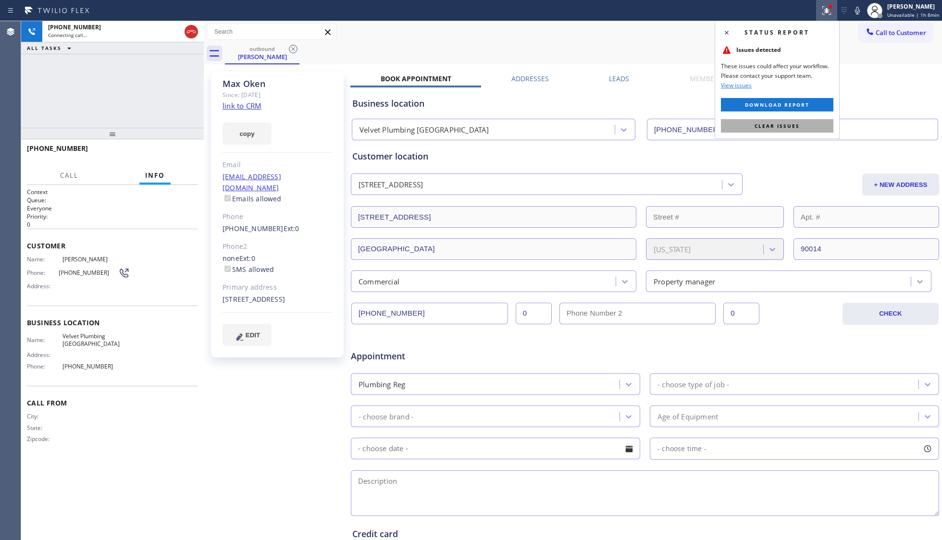
click at [748, 129] on span "Clear issues" at bounding box center [777, 126] width 45 height 7
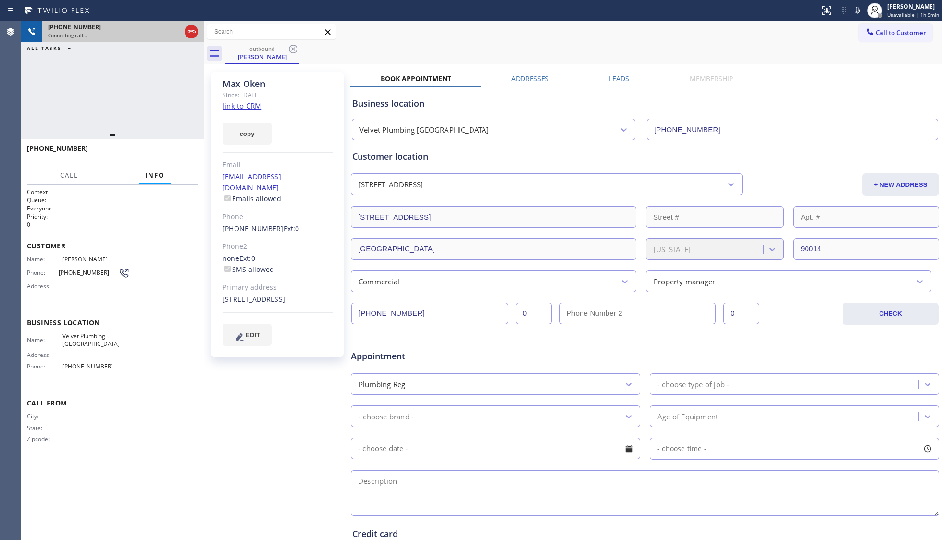
click at [193, 33] on icon at bounding box center [192, 32] width 12 height 12
click at [192, 32] on div "Connecting call…" at bounding box center [123, 35] width 150 height 7
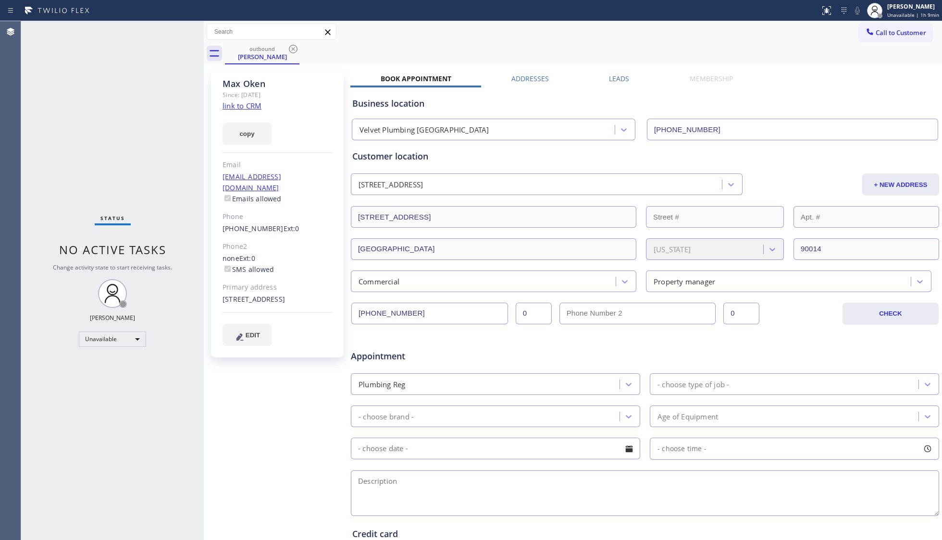
drag, startPoint x: 304, startPoint y: 45, endPoint x: 308, endPoint y: 52, distance: 8.4
click at [306, 47] on div "outbound Max Oken" at bounding box center [583, 54] width 717 height 22
click at [748, 33] on span "Call to Customer" at bounding box center [901, 32] width 50 height 9
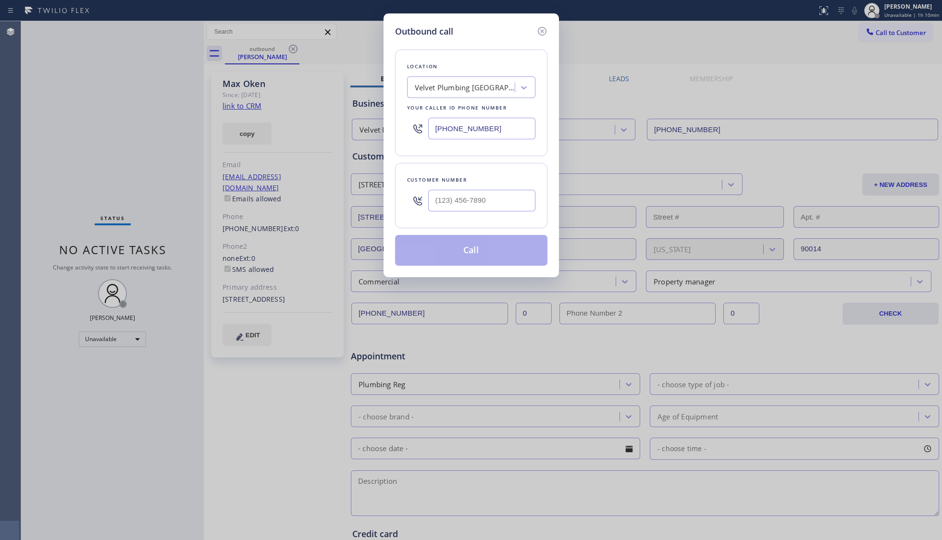
drag, startPoint x: 516, startPoint y: 133, endPoint x: 402, endPoint y: 114, distance: 116.0
click at [399, 121] on div "Location Velvet Plumbing Los Angeles Your caller id phone number (323) 746-8035" at bounding box center [471, 103] width 152 height 107
paste input "805) 261-2411"
type input "(805) 261-2411"
click at [499, 198] on input "(___) ___-____" at bounding box center [481, 201] width 107 height 22
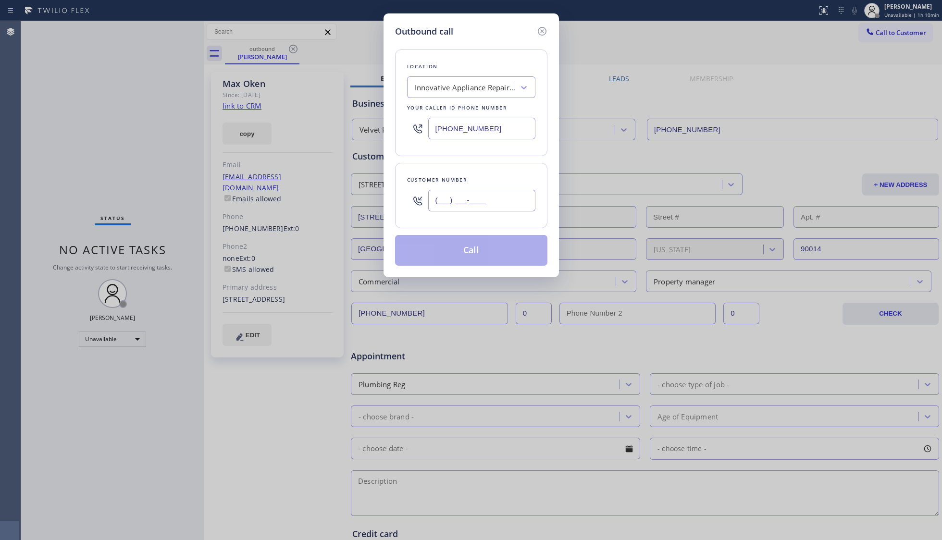
paste input "805) 698-7394"
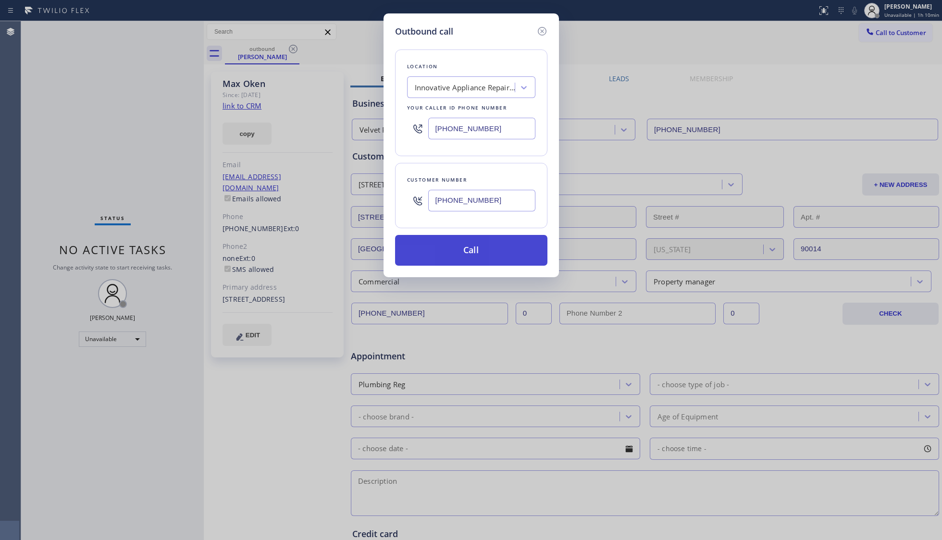
type input "(805) 698-7394"
click at [469, 258] on button "Call" at bounding box center [471, 250] width 152 height 31
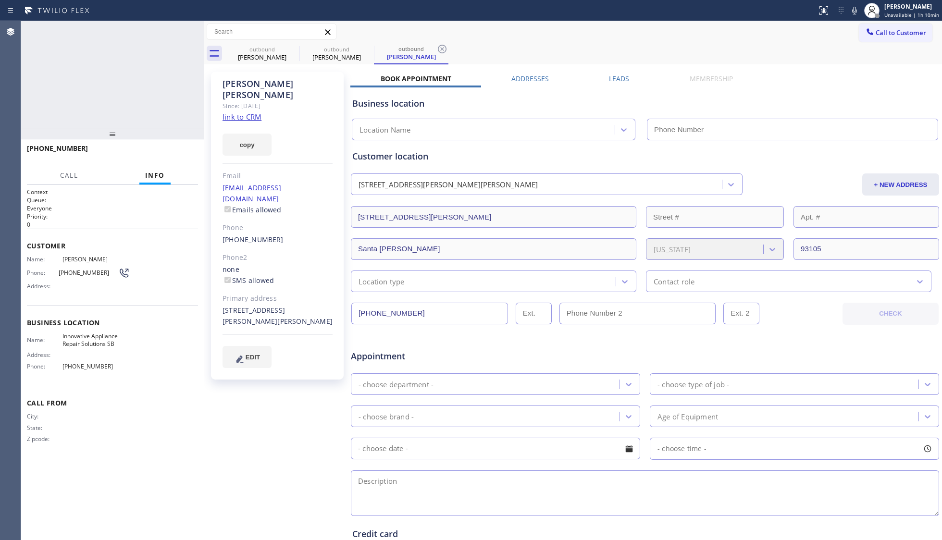
type input "(805) 261-2411"
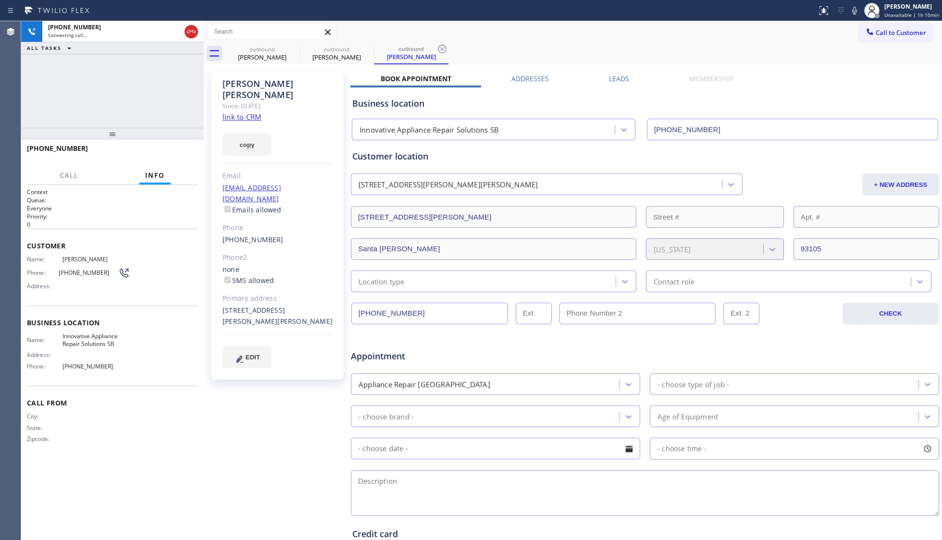
drag, startPoint x: 342, startPoint y: 59, endPoint x: 293, endPoint y: 69, distance: 50.2
click at [338, 60] on div "Diana Jackson" at bounding box center [337, 57] width 73 height 9
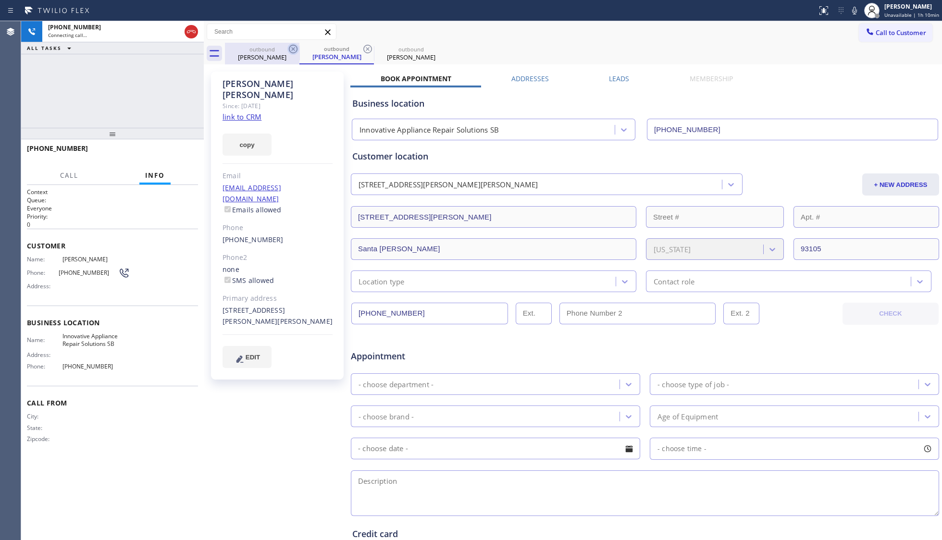
click at [290, 50] on icon at bounding box center [294, 49] width 12 height 12
click at [0, 0] on icon at bounding box center [0, 0] width 0 height 0
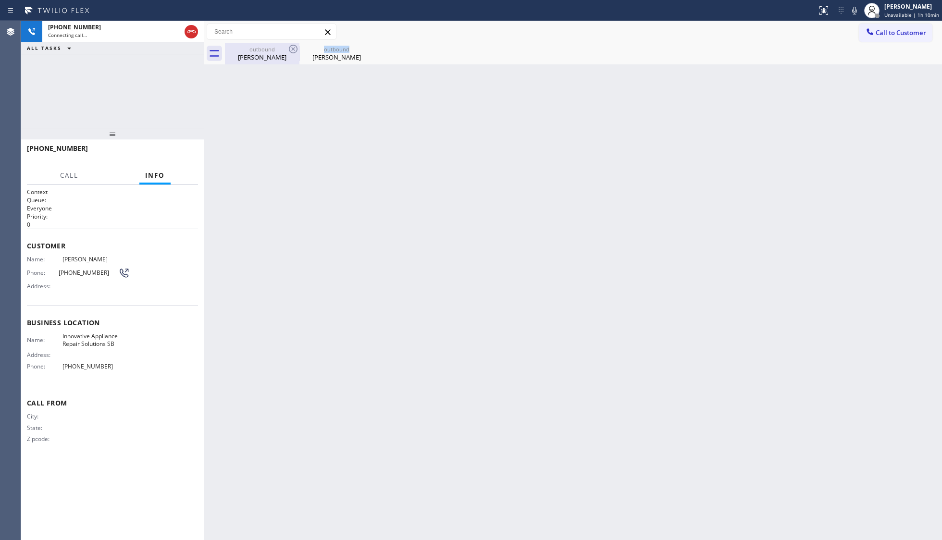
click at [293, 49] on icon at bounding box center [293, 49] width 9 height 9
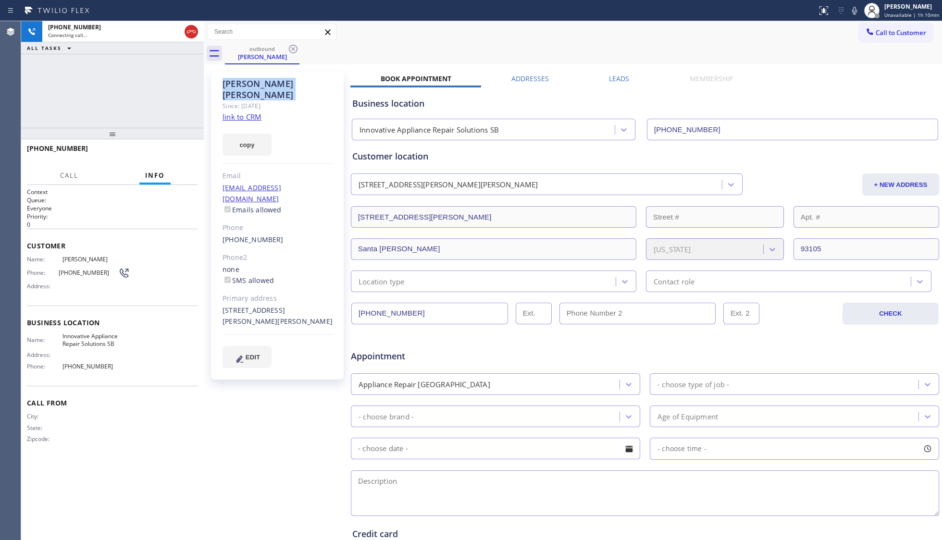
click at [293, 49] on icon at bounding box center [293, 49] width 9 height 9
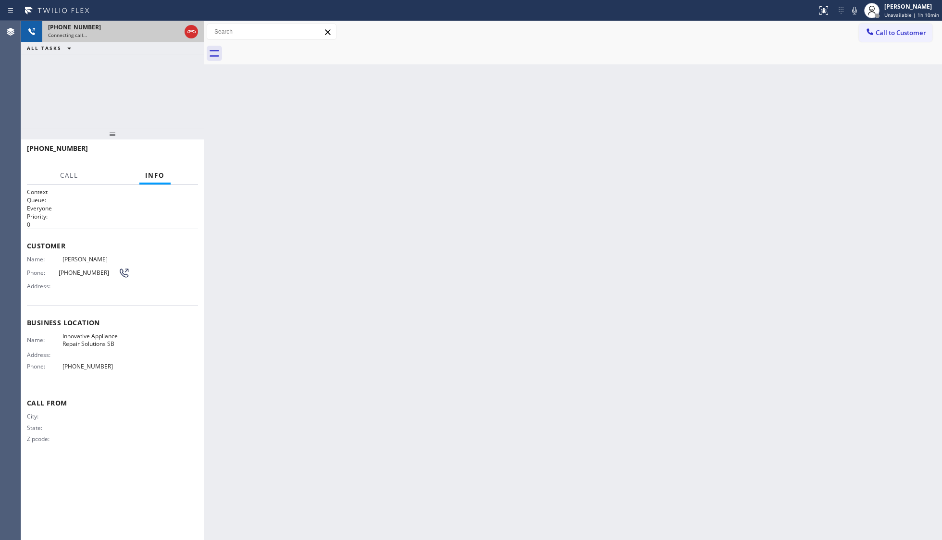
click at [149, 31] on div "+18056987394" at bounding box center [114, 27] width 133 height 8
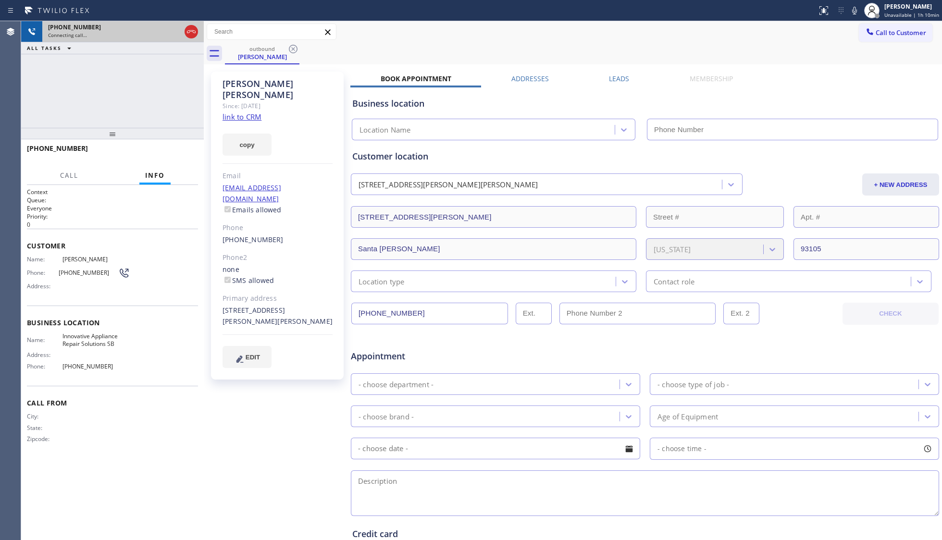
type input "(805) 261-2411"
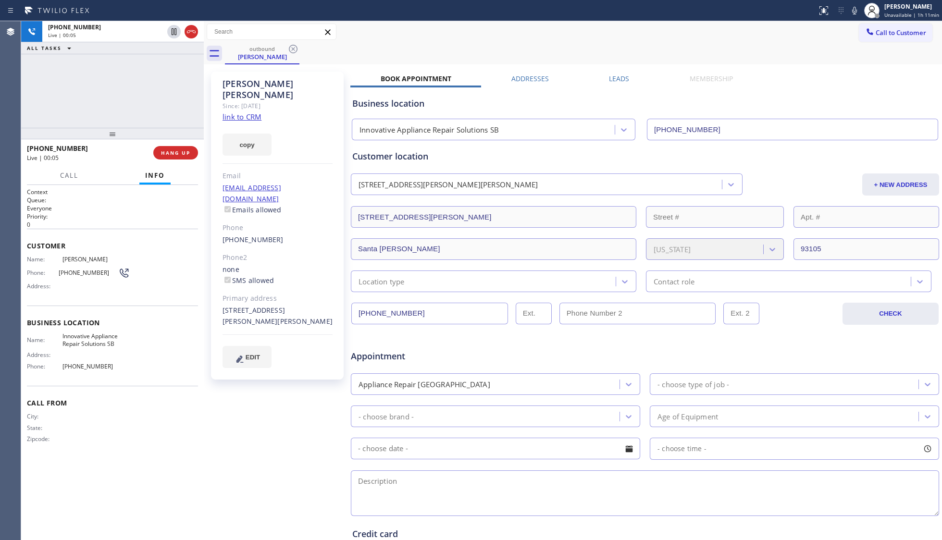
click at [186, 164] on div "+18056987394 Live | 00:05 HANG UP" at bounding box center [112, 152] width 171 height 25
click at [173, 150] on span "HANG UP" at bounding box center [175, 153] width 29 height 7
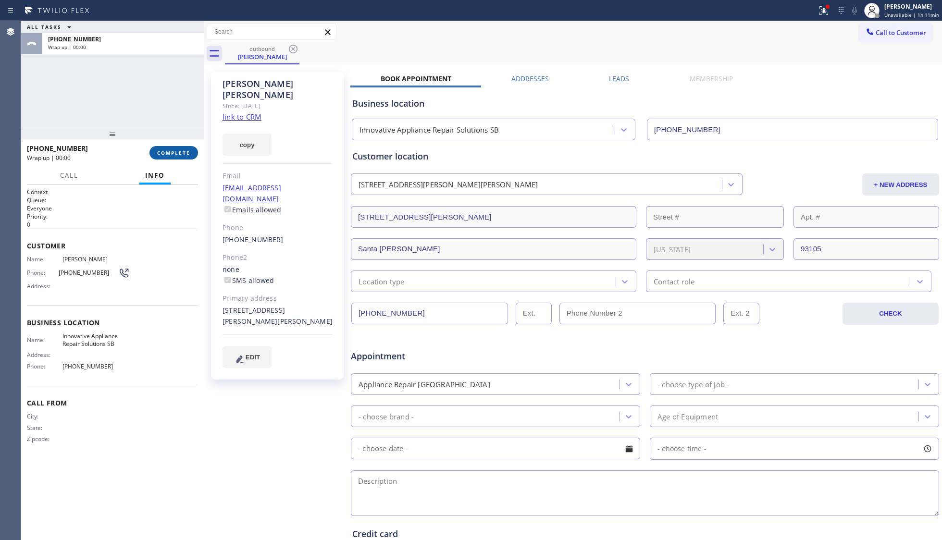
click at [172, 150] on span "COMPLETE" at bounding box center [173, 153] width 33 height 7
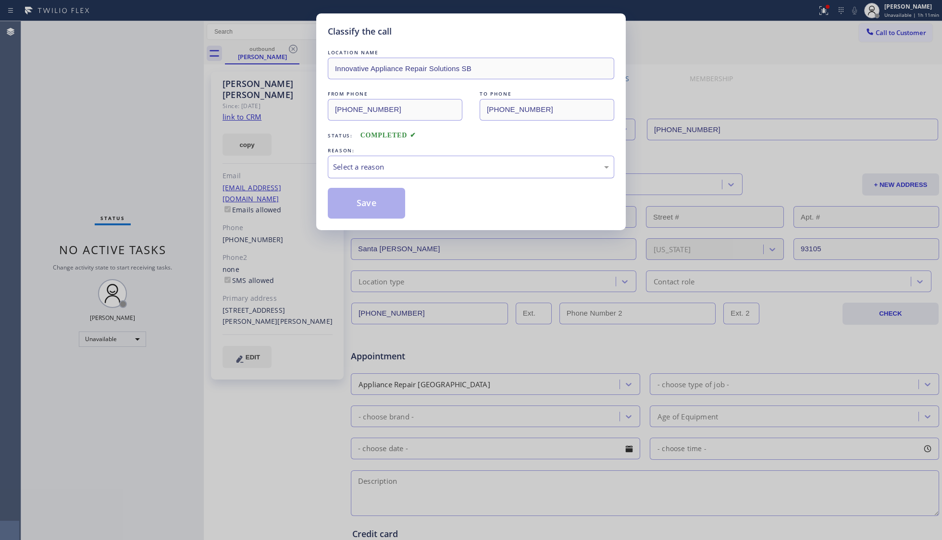
click at [363, 167] on div "Select a reason" at bounding box center [471, 167] width 276 height 11
click at [369, 210] on button "Save" at bounding box center [366, 203] width 77 height 31
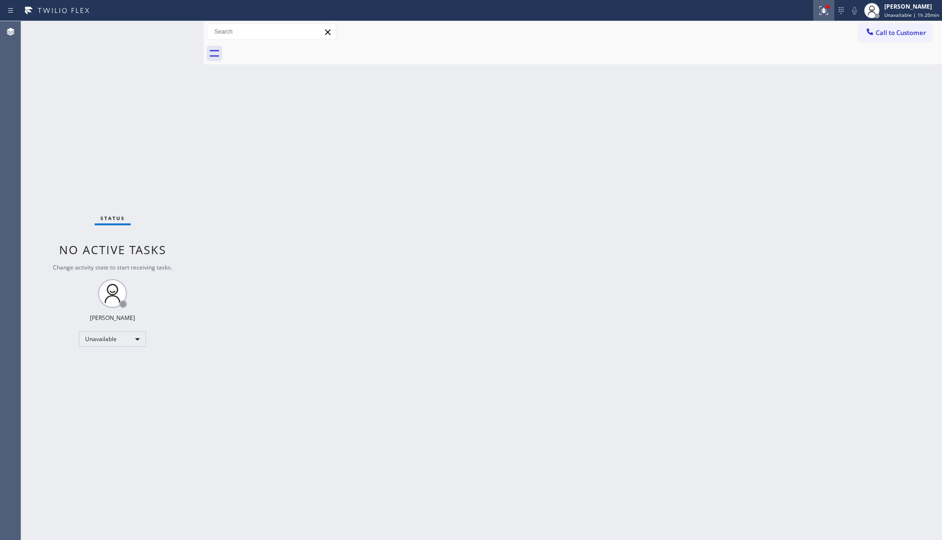
click at [748, 3] on button at bounding box center [824, 10] width 21 height 21
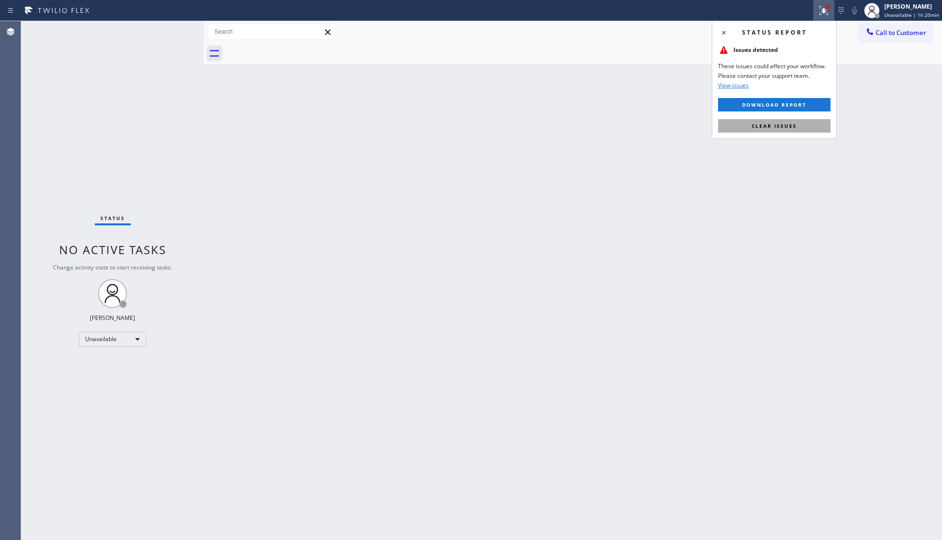
click at [748, 127] on button "Clear issues" at bounding box center [774, 125] width 113 height 13
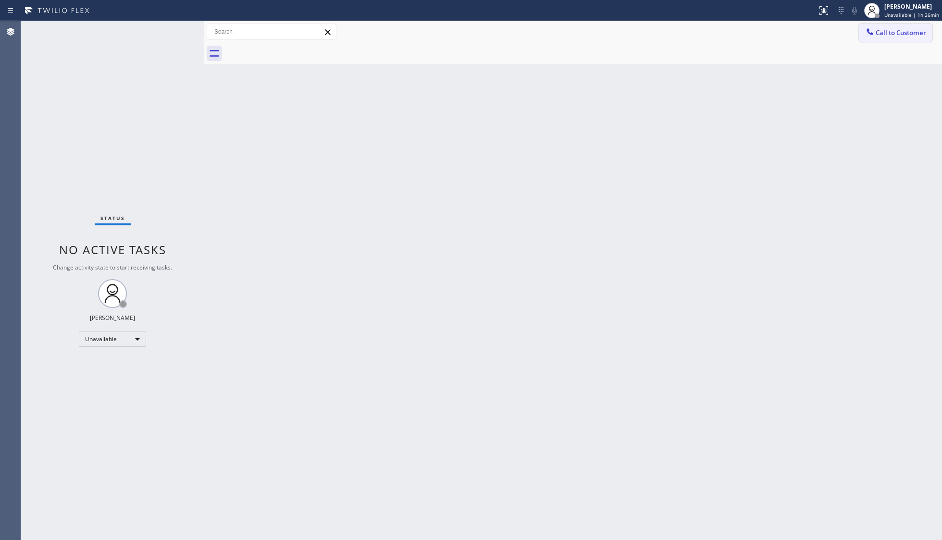
click at [748, 31] on span "Call to Customer" at bounding box center [901, 32] width 50 height 9
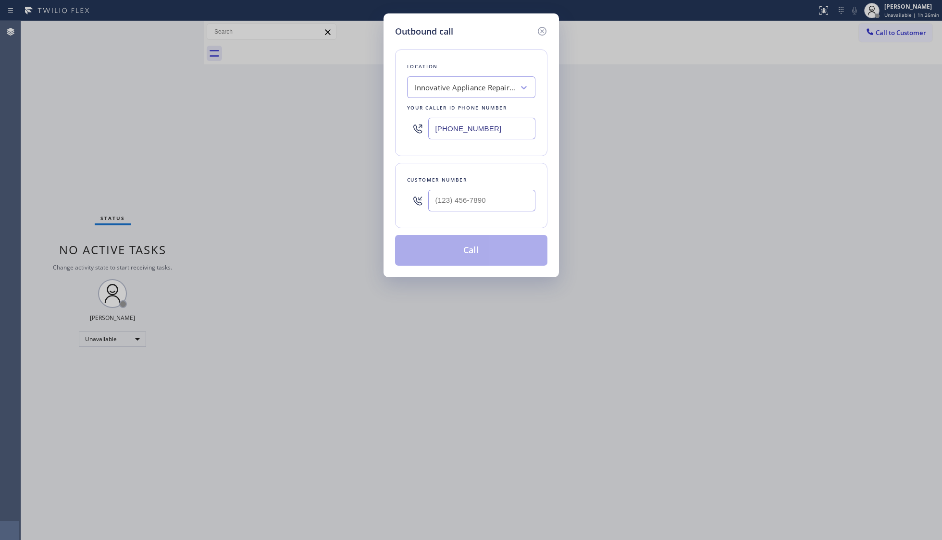
drag, startPoint x: 490, startPoint y: 128, endPoint x: 402, endPoint y: 133, distance: 87.6
click at [402, 133] on div "Location Innovative Appliance Repair Solutions SB Your caller id phone number (…" at bounding box center [471, 103] width 152 height 107
paste input "408) 675-7073"
type input "(408) 675-7073"
click at [495, 208] on input "(___) ___-____" at bounding box center [481, 201] width 107 height 22
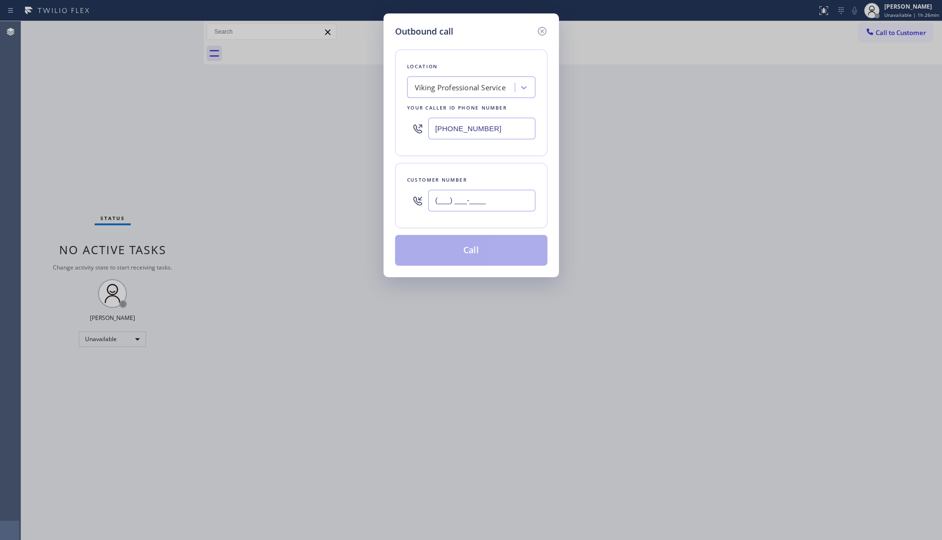
paste input "214) 632-1612"
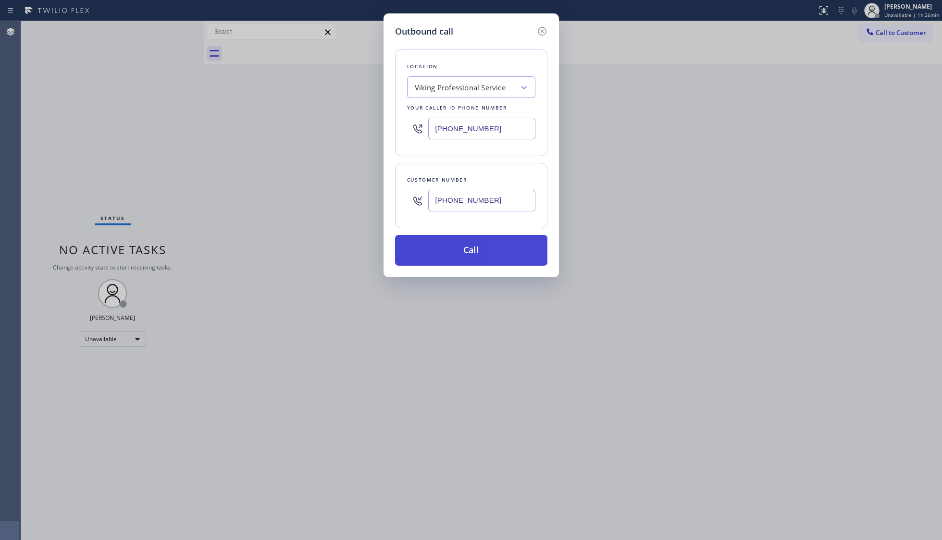
type input "(214) 632-1612"
click at [487, 249] on button "Call" at bounding box center [471, 250] width 152 height 31
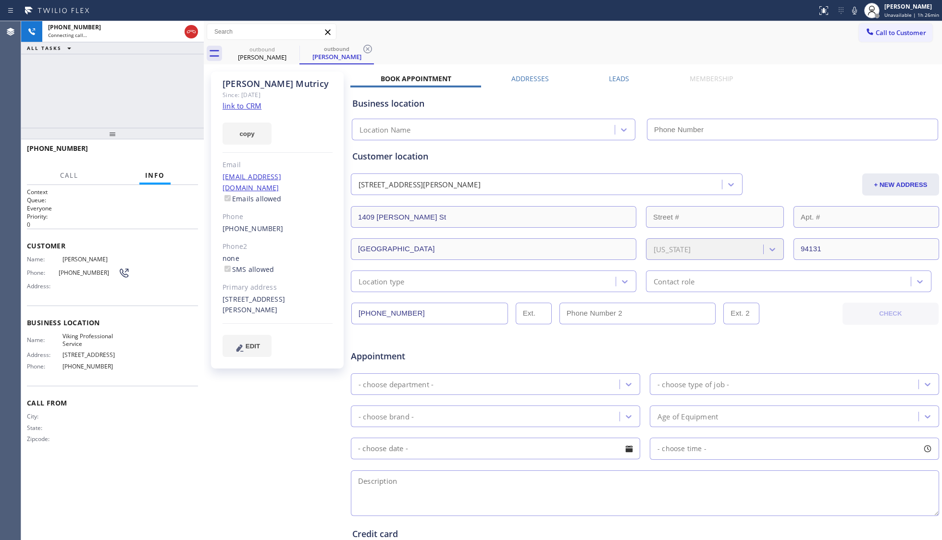
type input "(408) 675-7073"
click at [195, 150] on button "HANG UP" at bounding box center [175, 152] width 45 height 13
click at [193, 150] on button "HANG UP" at bounding box center [175, 152] width 45 height 13
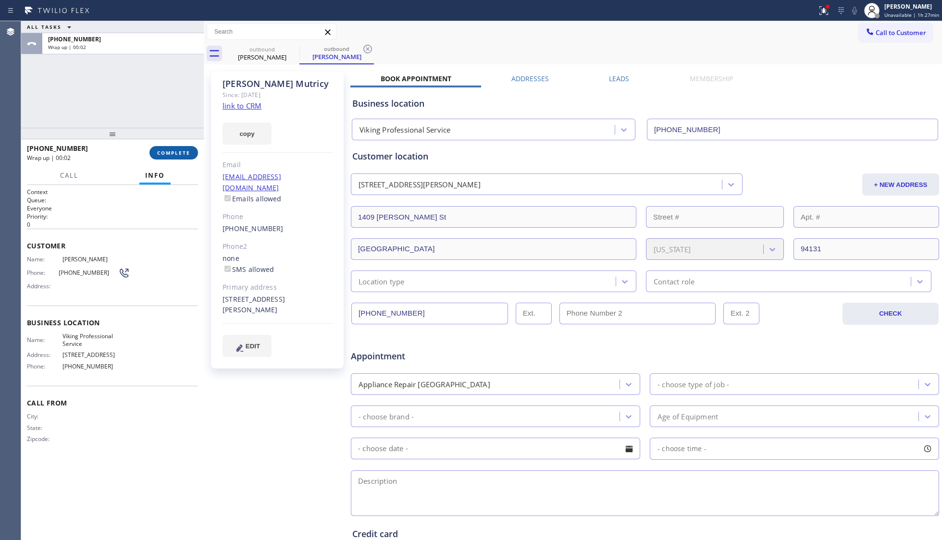
drag, startPoint x: 183, startPoint y: 154, endPoint x: 188, endPoint y: 158, distance: 5.5
click at [184, 154] on span "COMPLETE" at bounding box center [173, 153] width 33 height 7
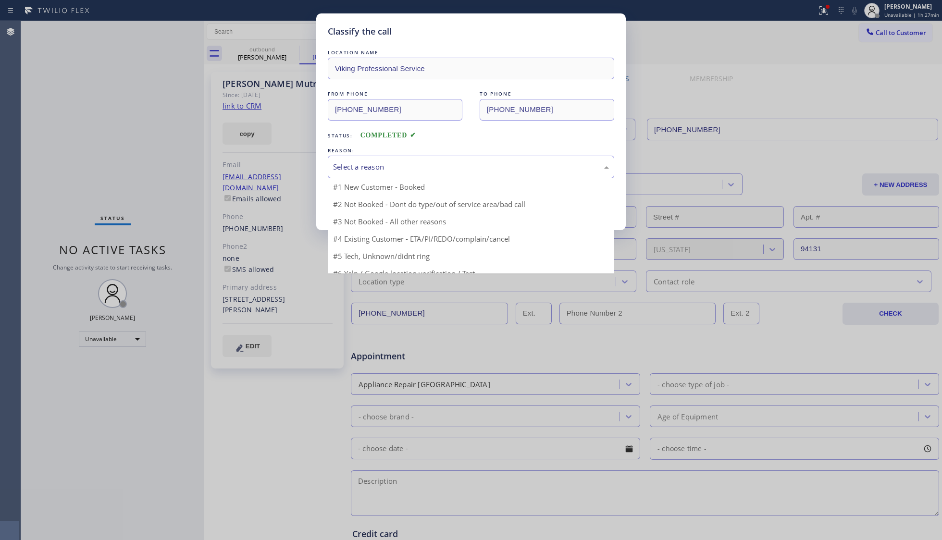
drag, startPoint x: 414, startPoint y: 171, endPoint x: 374, endPoint y: 163, distance: 40.4
click at [412, 168] on div "Select a reason" at bounding box center [471, 167] width 276 height 11
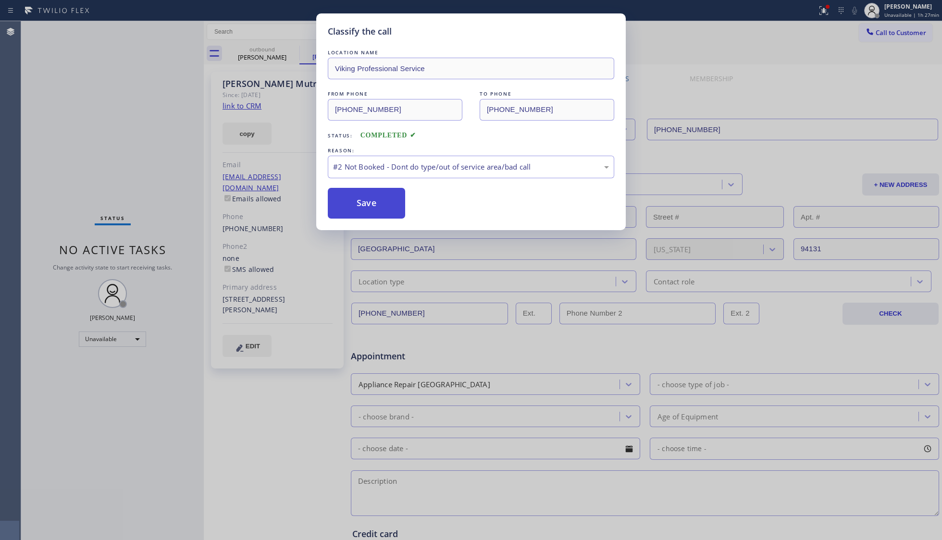
click at [356, 200] on button "Save" at bounding box center [366, 203] width 77 height 31
click at [358, 199] on button "Save" at bounding box center [366, 203] width 77 height 31
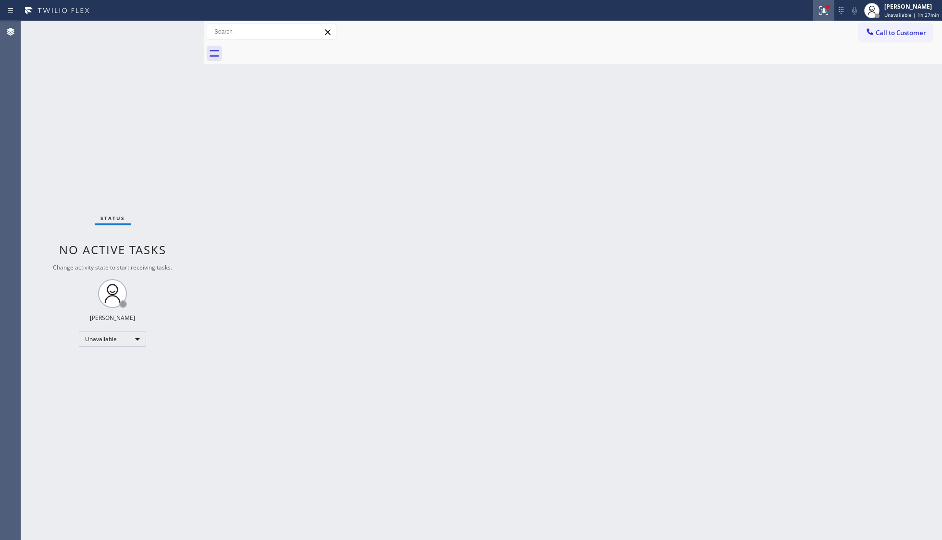
click at [748, 11] on div at bounding box center [824, 11] width 21 height 12
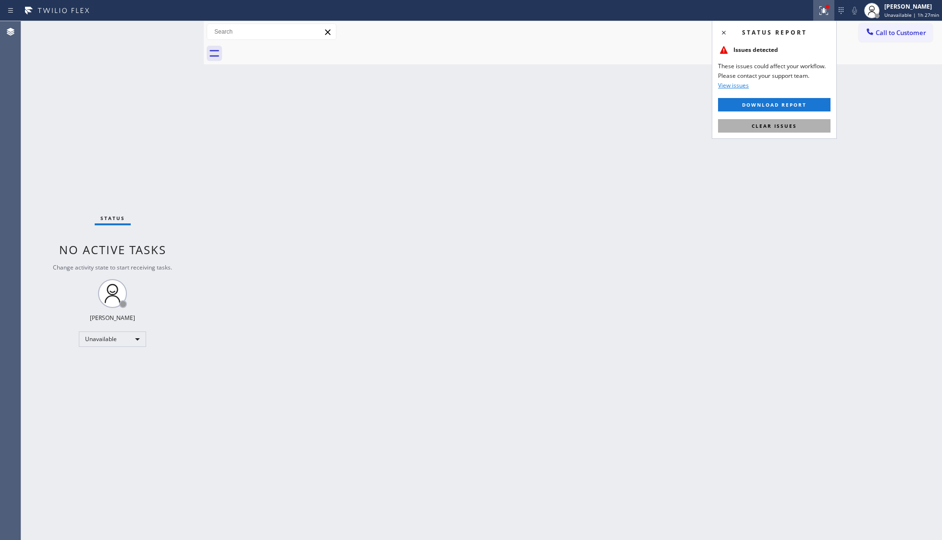
click at [748, 126] on span "Clear issues" at bounding box center [774, 126] width 45 height 7
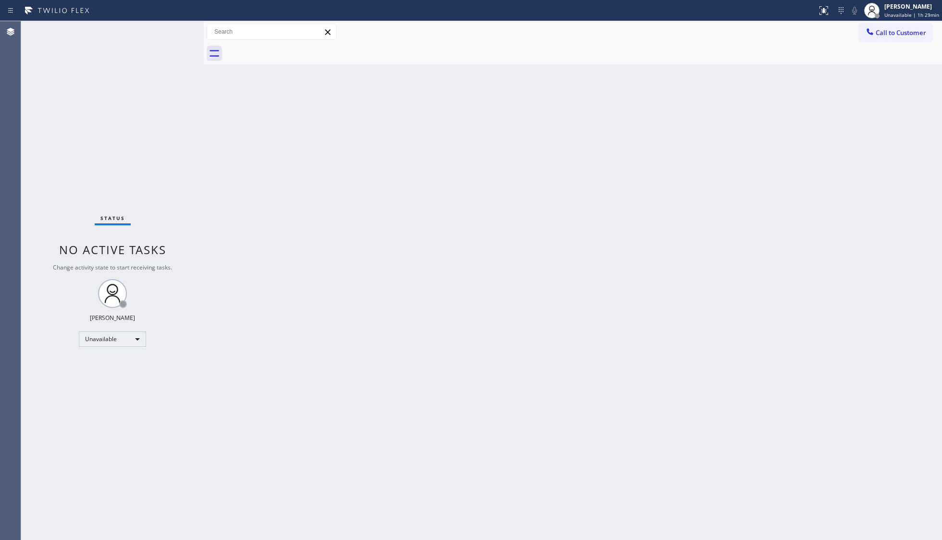
drag, startPoint x: 881, startPoint y: 25, endPoint x: 872, endPoint y: 31, distance: 10.7
click at [748, 25] on button "Call to Customer" at bounding box center [896, 33] width 74 height 18
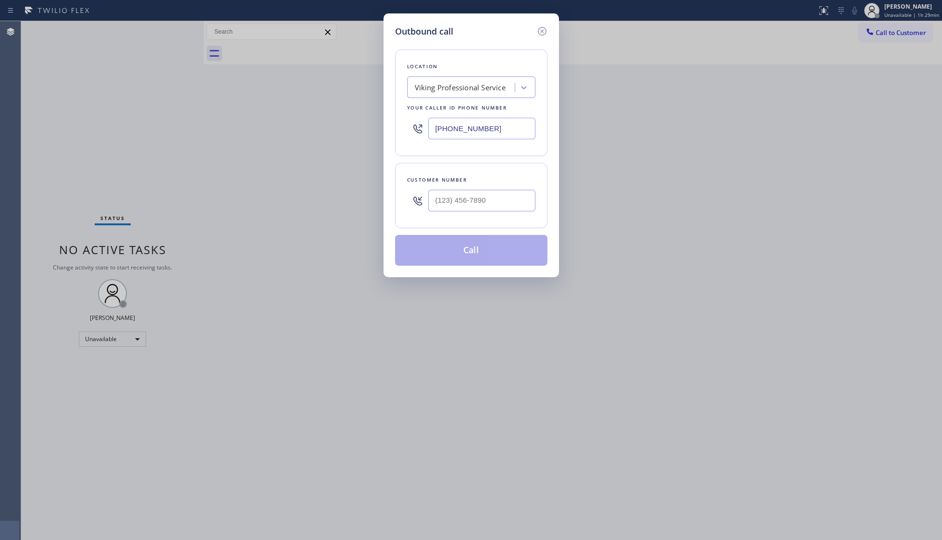
drag, startPoint x: 435, startPoint y: 121, endPoint x: 465, endPoint y: 110, distance: 31.3
click at [418, 120] on div "(408) 675-7073" at bounding box center [471, 128] width 128 height 31
paste input "949) 334-2966"
type input "(949) 334-2966"
paste input "562) 755-1807"
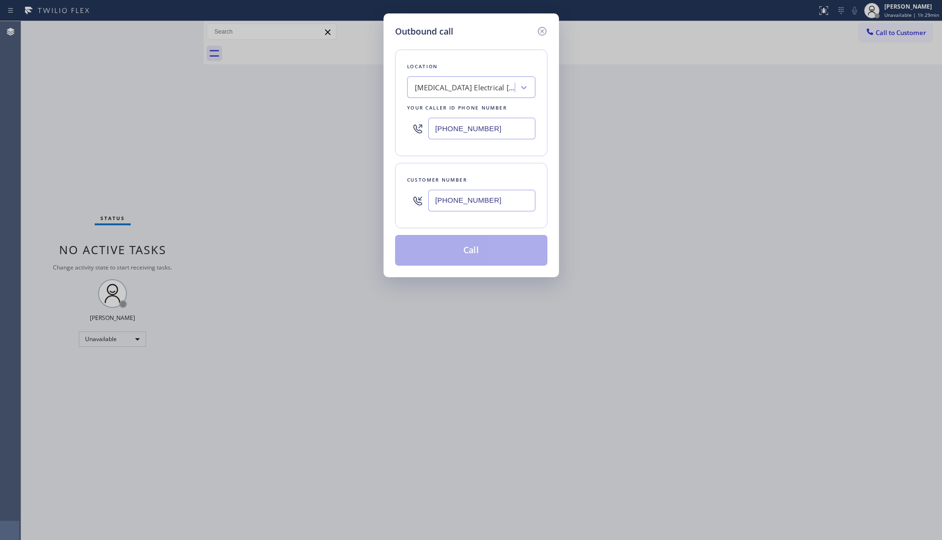
drag, startPoint x: 464, startPoint y: 204, endPoint x: 476, endPoint y: 196, distance: 14.3
click at [464, 204] on input "(562) 755-1807" at bounding box center [481, 201] width 107 height 22
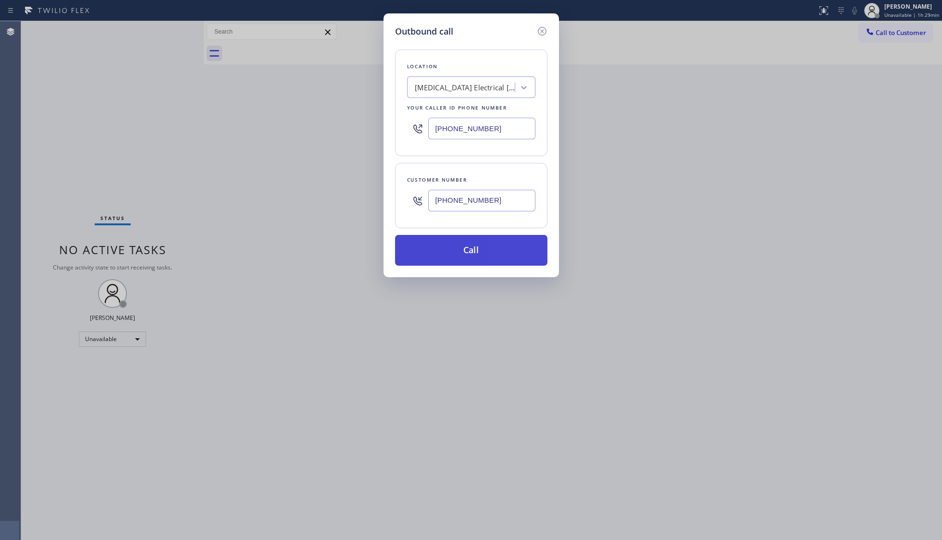
type input "(562) 755-1807"
click at [474, 253] on button "Call" at bounding box center [471, 250] width 152 height 31
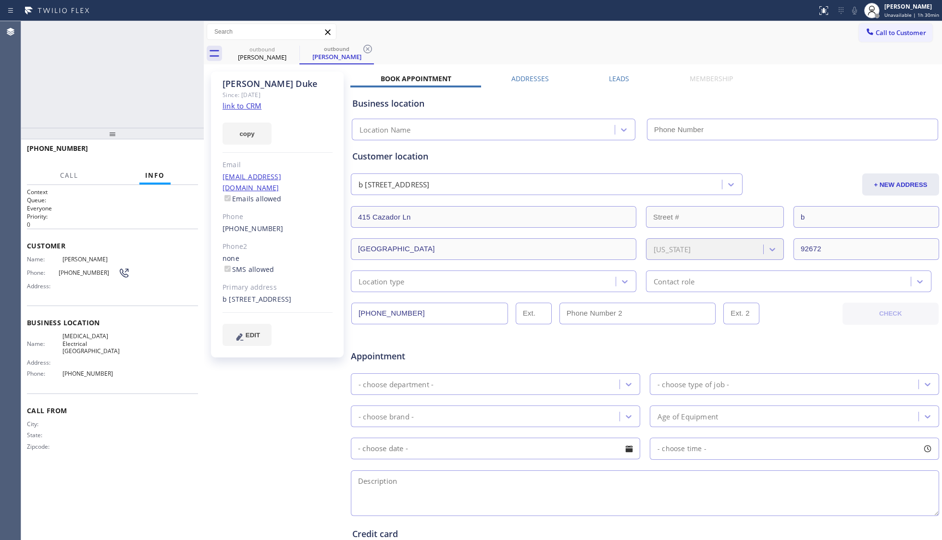
type input "(949) 334-2966"
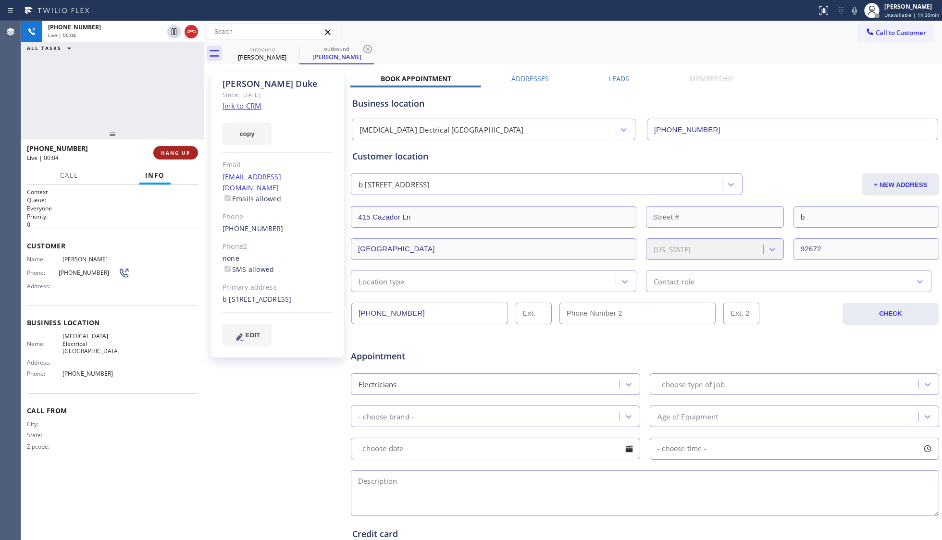
click at [194, 148] on button "HANG UP" at bounding box center [175, 152] width 45 height 13
click at [190, 148] on button "HANG UP" at bounding box center [175, 152] width 45 height 13
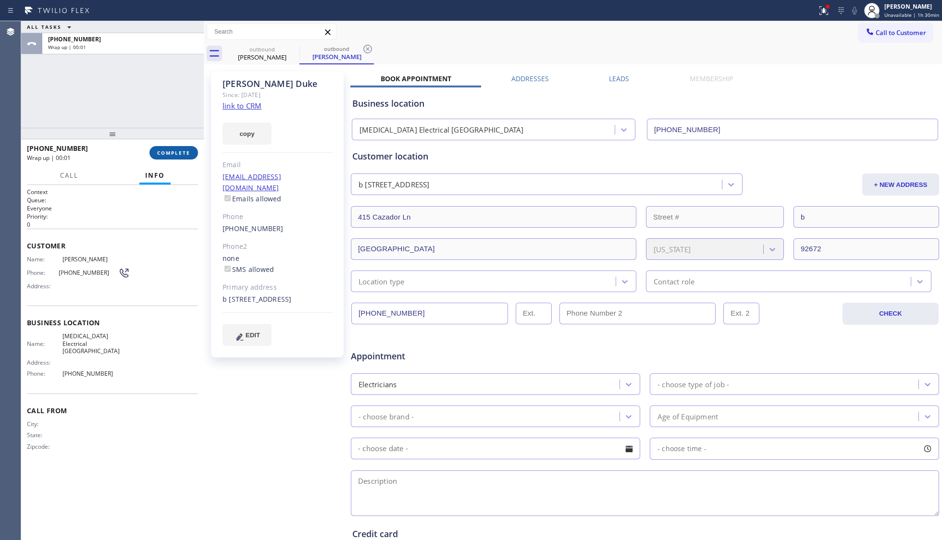
click at [188, 148] on button "COMPLETE" at bounding box center [174, 152] width 49 height 13
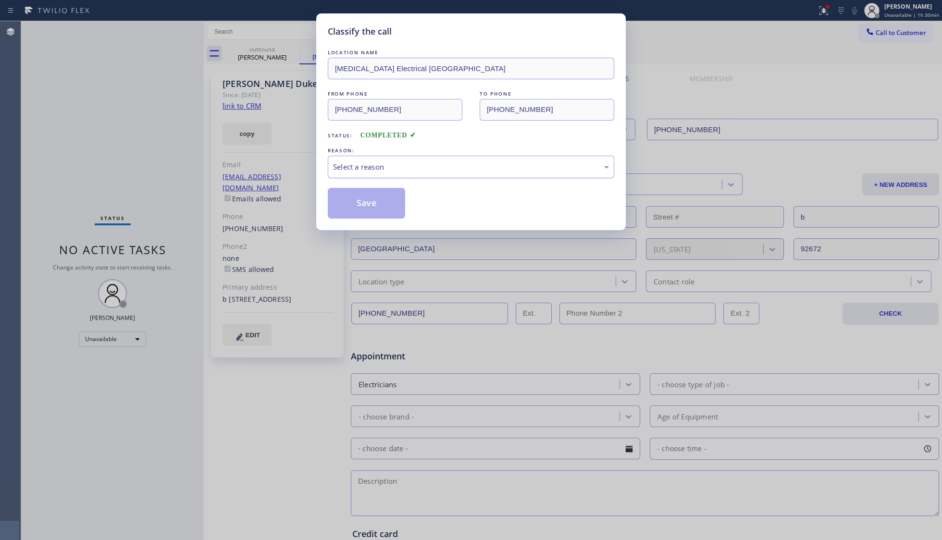
click at [366, 177] on div "Select a reason" at bounding box center [471, 167] width 287 height 23
click at [374, 207] on button "Save" at bounding box center [366, 203] width 77 height 31
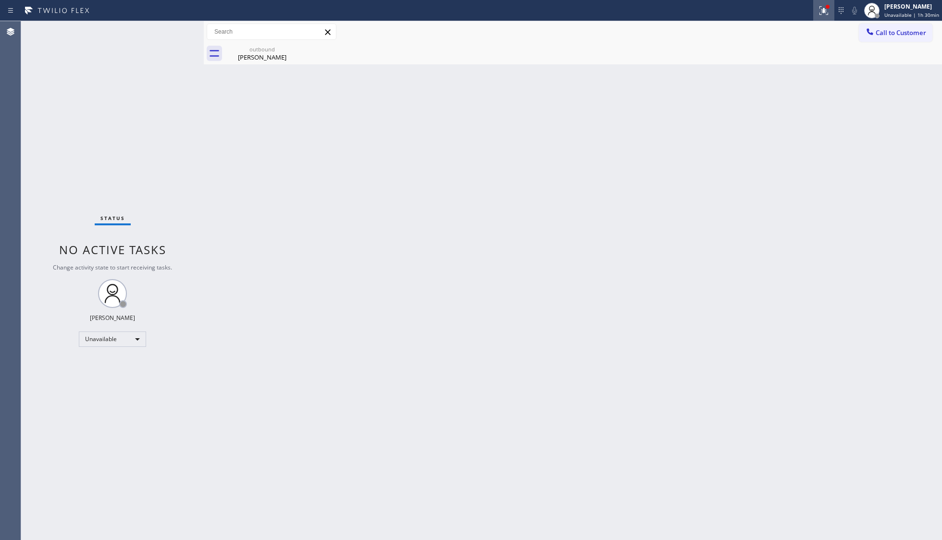
click at [748, 18] on button at bounding box center [824, 10] width 21 height 21
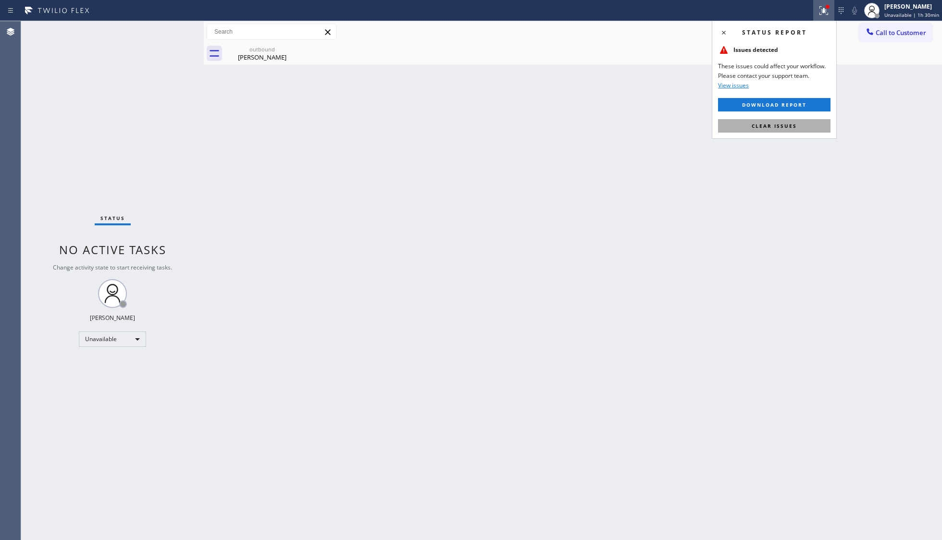
click at [748, 122] on button "Clear issues" at bounding box center [774, 125] width 113 height 13
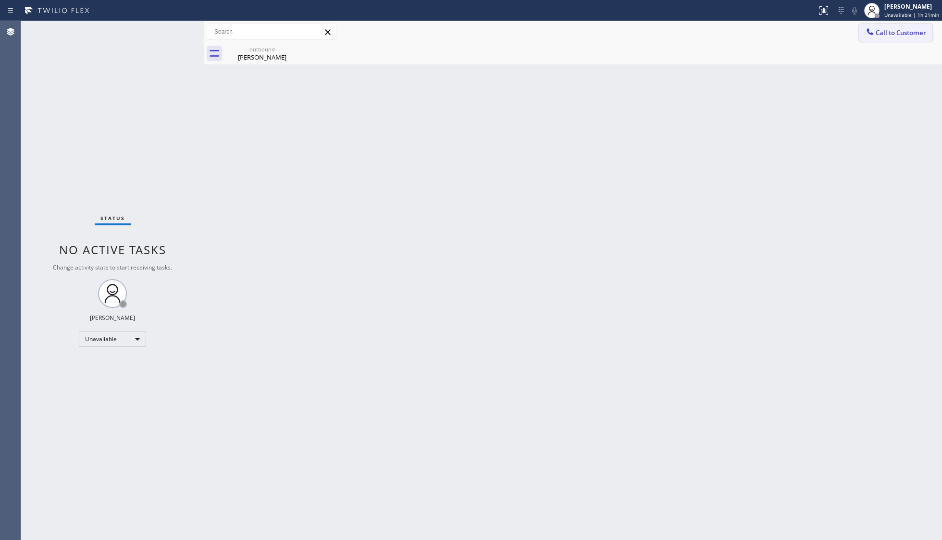
click at [748, 31] on div at bounding box center [871, 33] width 12 height 12
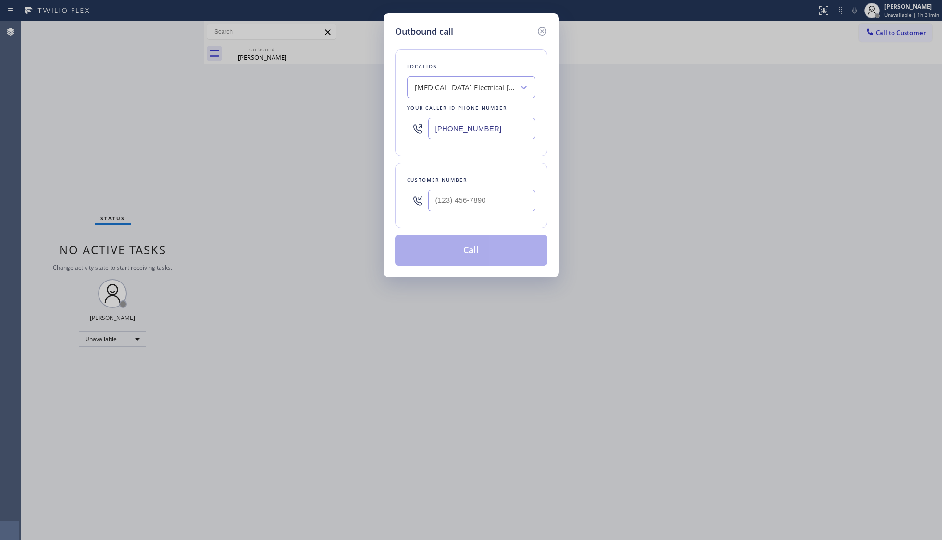
drag, startPoint x: 499, startPoint y: 124, endPoint x: 377, endPoint y: 135, distance: 122.7
click at [377, 135] on div "Outbound call Location High Voltage Electrical San Clemente Your caller id phon…" at bounding box center [471, 270] width 942 height 540
paste input "855) 731-4952"
type input "(855) 731-4952"
click at [495, 194] on input "(___) ___-____" at bounding box center [481, 201] width 107 height 22
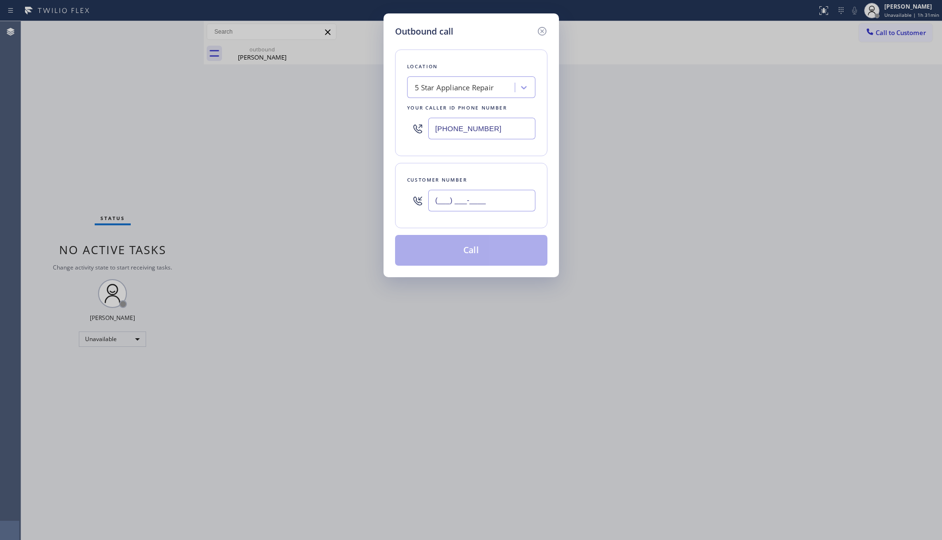
paste input "949) 677-9391"
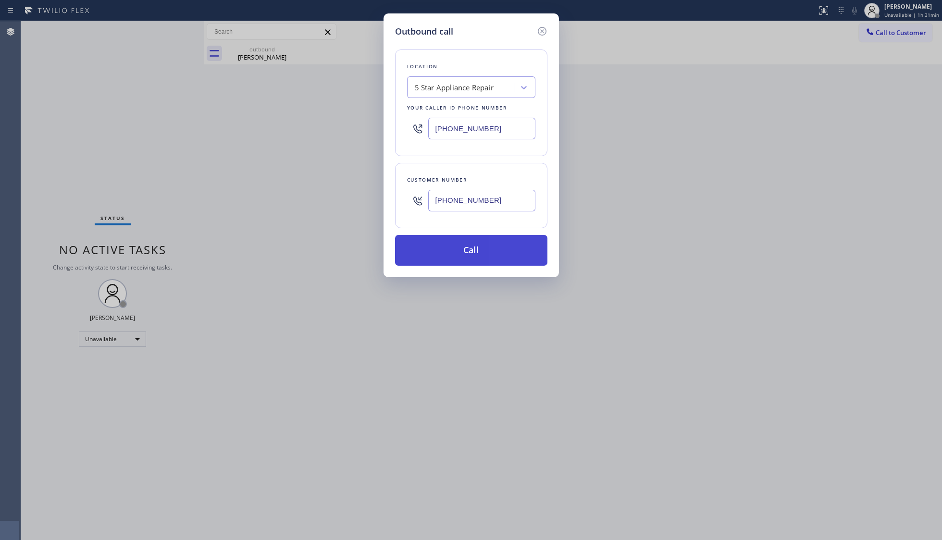
type input "(949) 677-9391"
drag, startPoint x: 474, startPoint y: 252, endPoint x: 483, endPoint y: 254, distance: 9.3
click at [475, 252] on button "Call" at bounding box center [471, 250] width 152 height 31
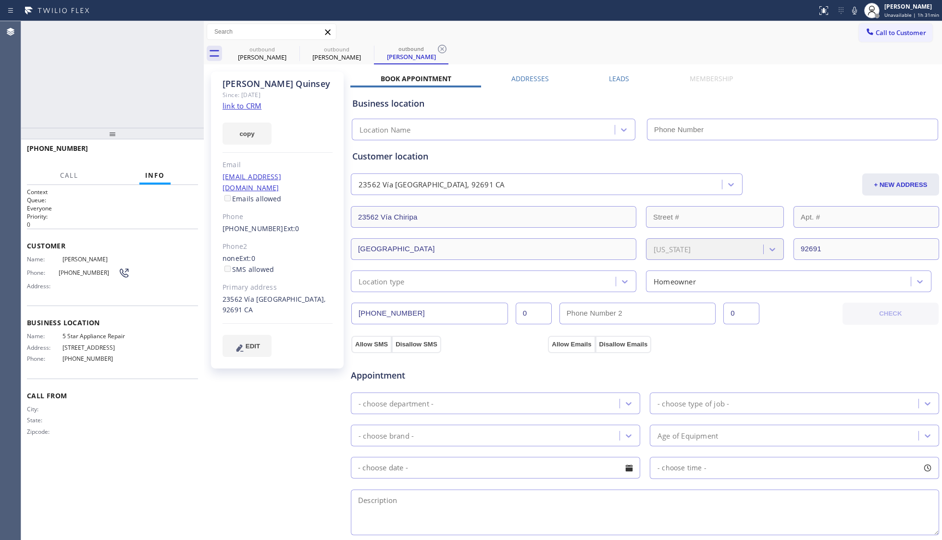
type input "(855) 731-4952"
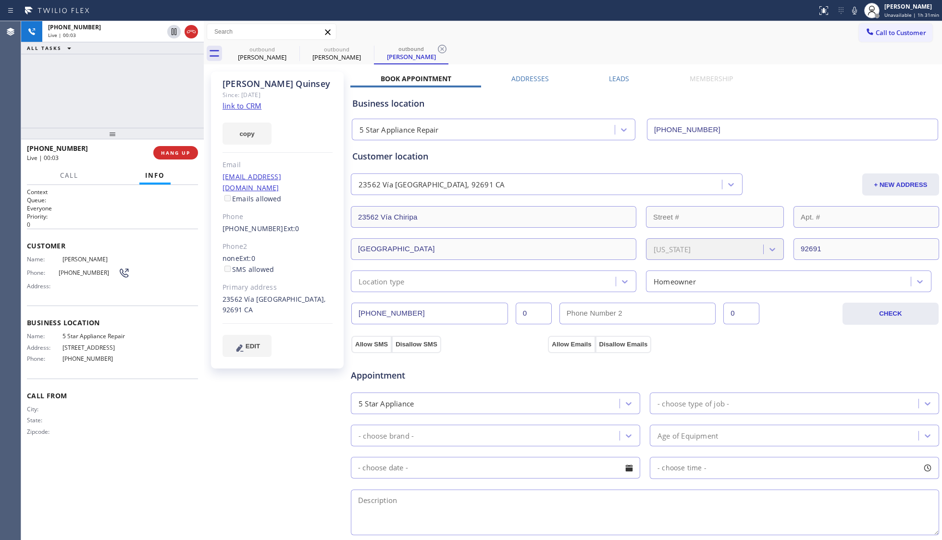
click at [183, 161] on div "+19496779391 Live | 00:03 HANG UP" at bounding box center [112, 152] width 171 height 25
click at [183, 160] on div "+19496779391 Live | 00:04 HANG UP" at bounding box center [112, 152] width 171 height 25
click at [183, 158] on button "HANG UP" at bounding box center [175, 152] width 45 height 13
click at [183, 157] on button "HANG UP" at bounding box center [175, 152] width 45 height 13
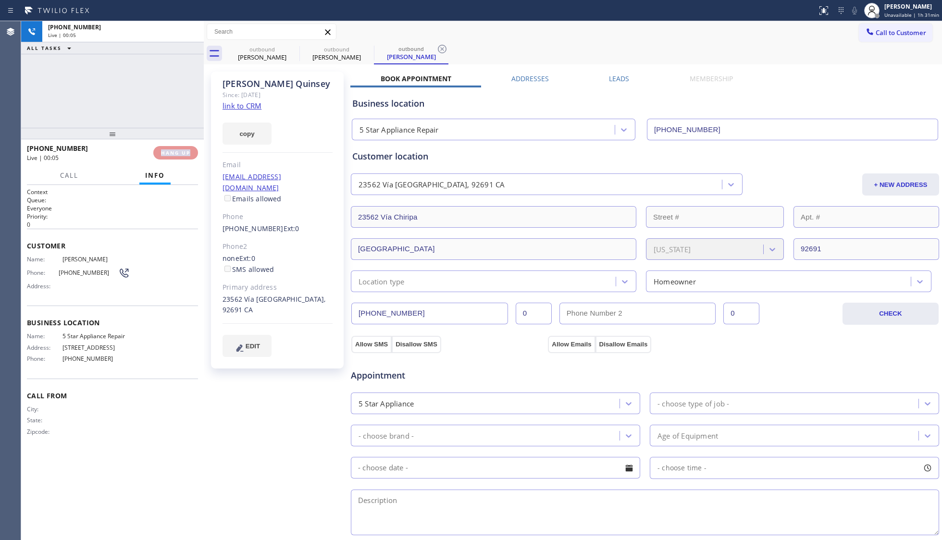
click at [196, 147] on div "+19496779391 Live | 00:05 HANG UP" at bounding box center [112, 152] width 171 height 25
click at [177, 157] on div "+19496779391 Wrap up | 00:09 COMPLETE" at bounding box center [112, 152] width 171 height 25
click at [178, 154] on span "COMPLETE" at bounding box center [173, 153] width 33 height 7
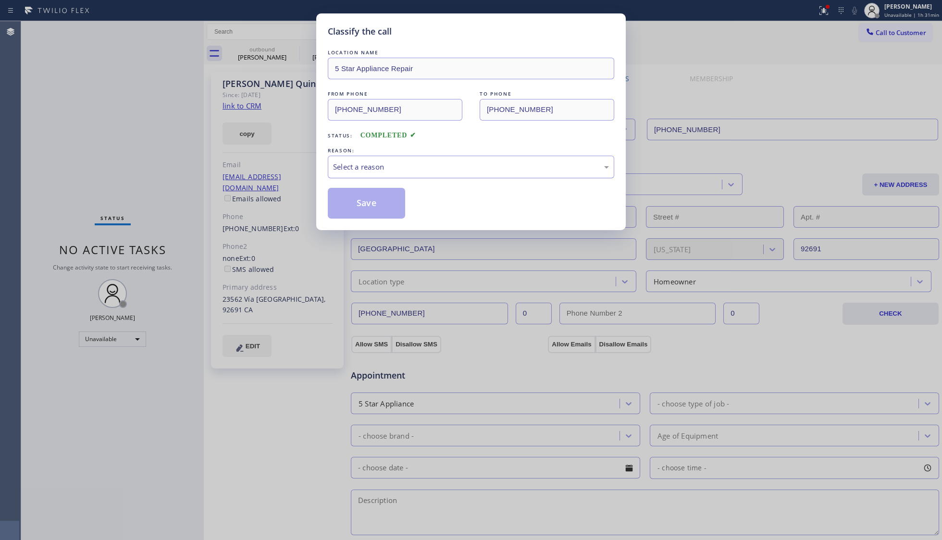
click at [370, 174] on div "Select a reason" at bounding box center [471, 167] width 287 height 23
click at [379, 202] on button "Save" at bounding box center [366, 203] width 77 height 31
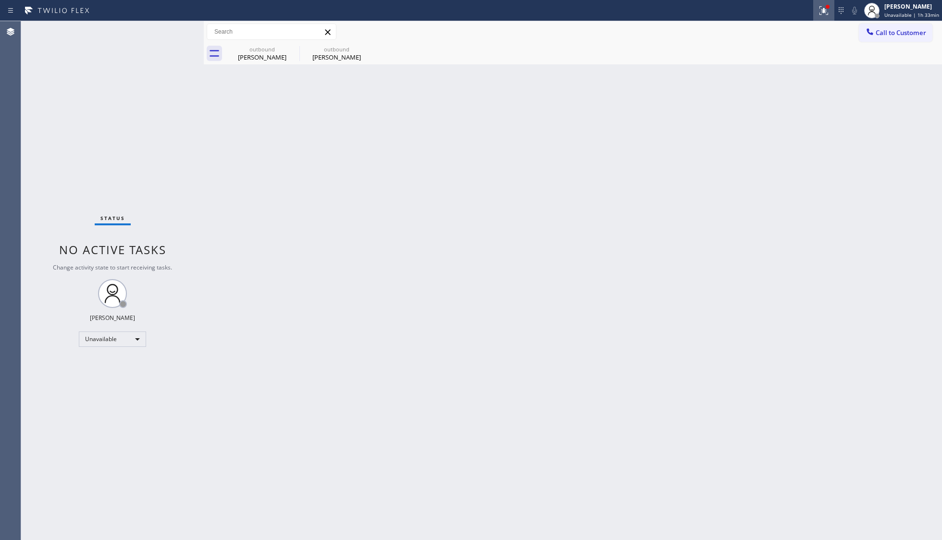
click at [748, 13] on icon at bounding box center [824, 11] width 12 height 12
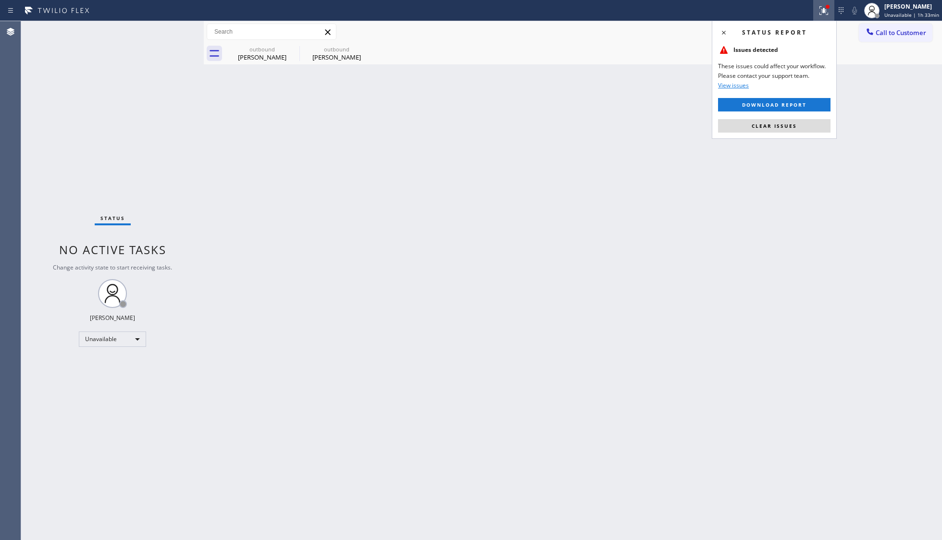
drag, startPoint x: 789, startPoint y: 133, endPoint x: 842, endPoint y: 102, distance: 62.0
click at [748, 132] on button "Clear issues" at bounding box center [774, 125] width 113 height 13
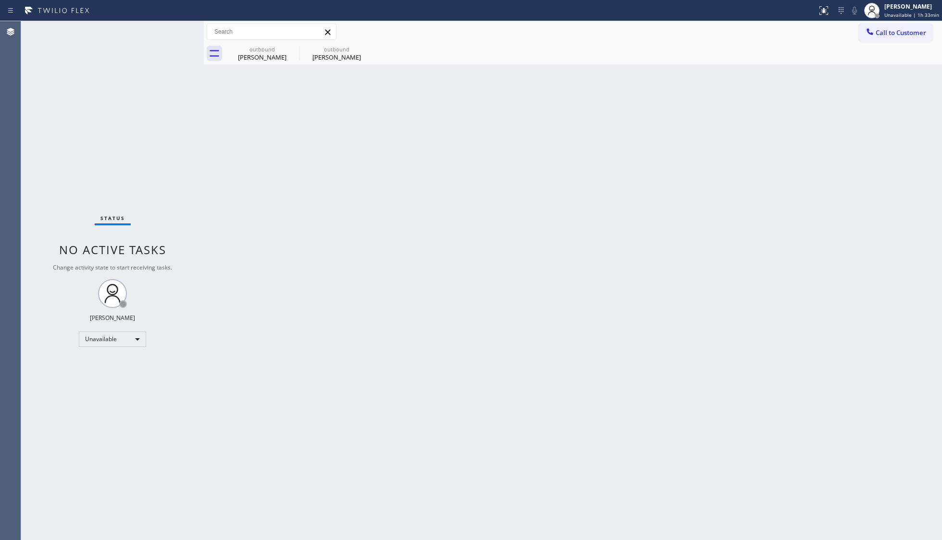
click at [748, 49] on div "outbound Shawn Duke outbound Jen Quinsey" at bounding box center [583, 54] width 717 height 22
drag, startPoint x: 908, startPoint y: 31, endPoint x: 816, endPoint y: 95, distance: 112.7
click at [748, 35] on span "Call to Customer" at bounding box center [901, 32] width 50 height 9
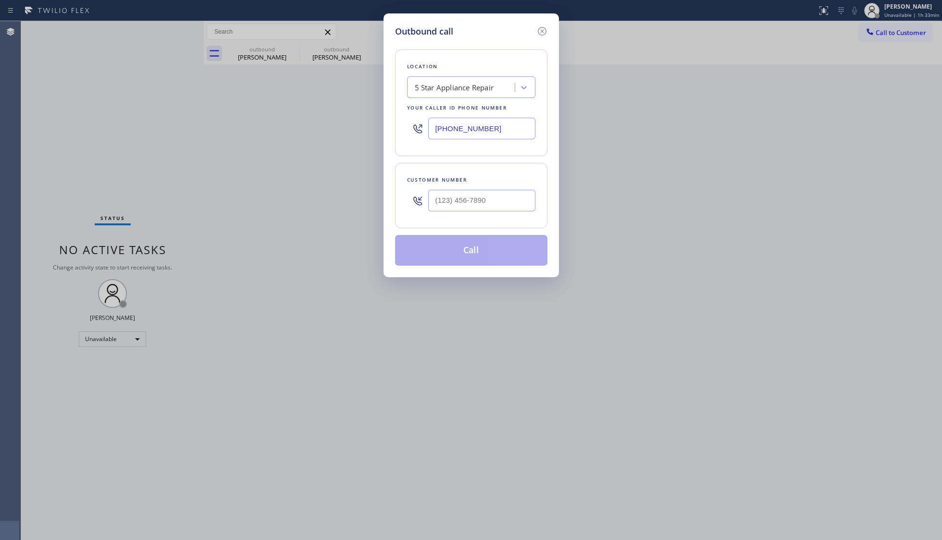
drag, startPoint x: 525, startPoint y: 120, endPoint x: 420, endPoint y: 114, distance: 105.0
click at [420, 117] on div "(855) 731-4952" at bounding box center [471, 128] width 128 height 31
paste input "18) 290-8843"
type input "[PHONE_NUMBER]"
click at [527, 200] on input "(___) ___-____" at bounding box center [481, 201] width 107 height 22
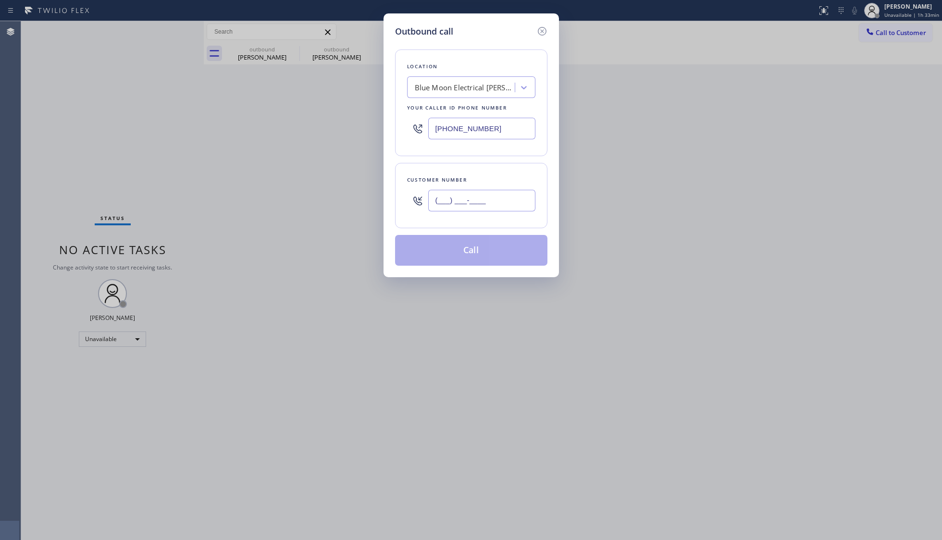
paste input "415) 720-4819"
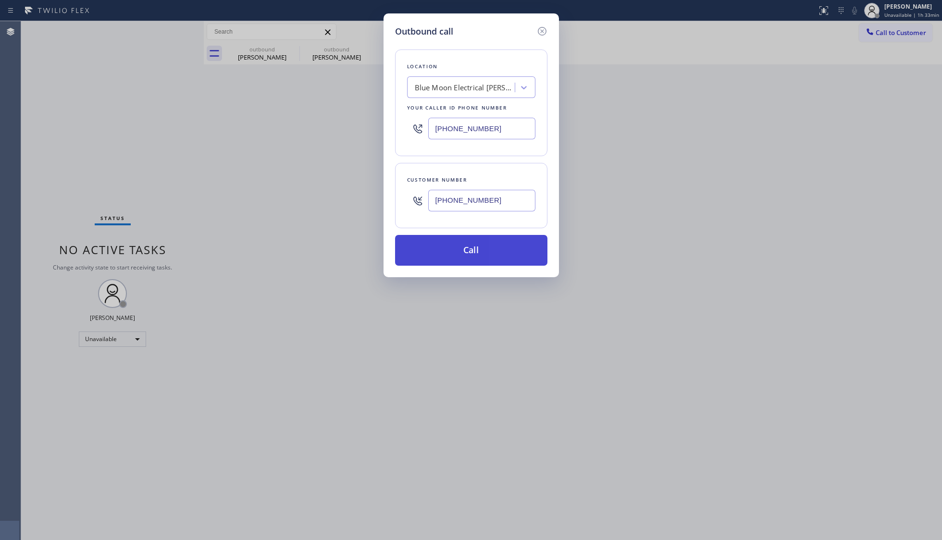
type input "[PHONE_NUMBER]"
click at [461, 248] on button "Call" at bounding box center [471, 250] width 152 height 31
click at [270, 56] on div "Shawn Duke" at bounding box center [262, 57] width 73 height 9
type input "(949) 334-2966"
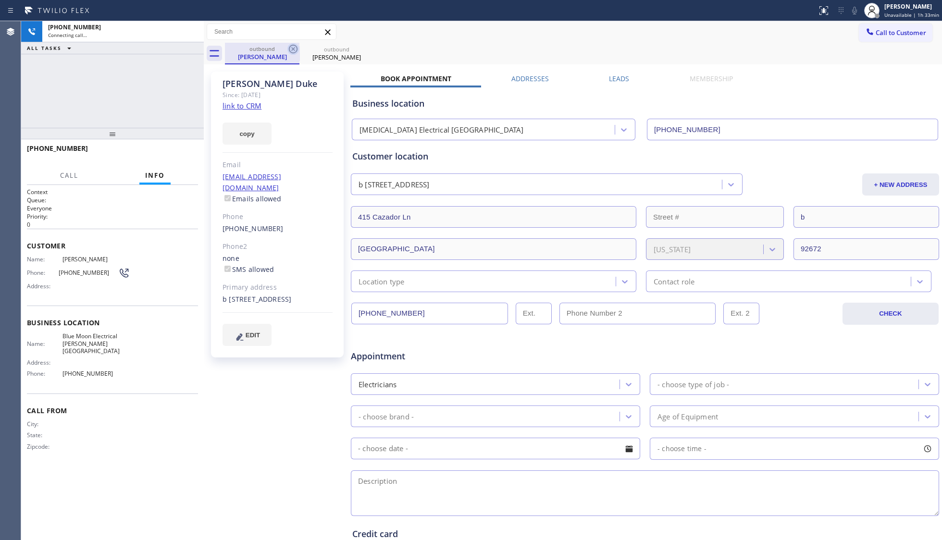
click at [287, 47] on div "outbound" at bounding box center [262, 48] width 73 height 7
click at [288, 47] on icon at bounding box center [294, 49] width 12 height 12
click at [0, 0] on icon at bounding box center [0, 0] width 0 height 0
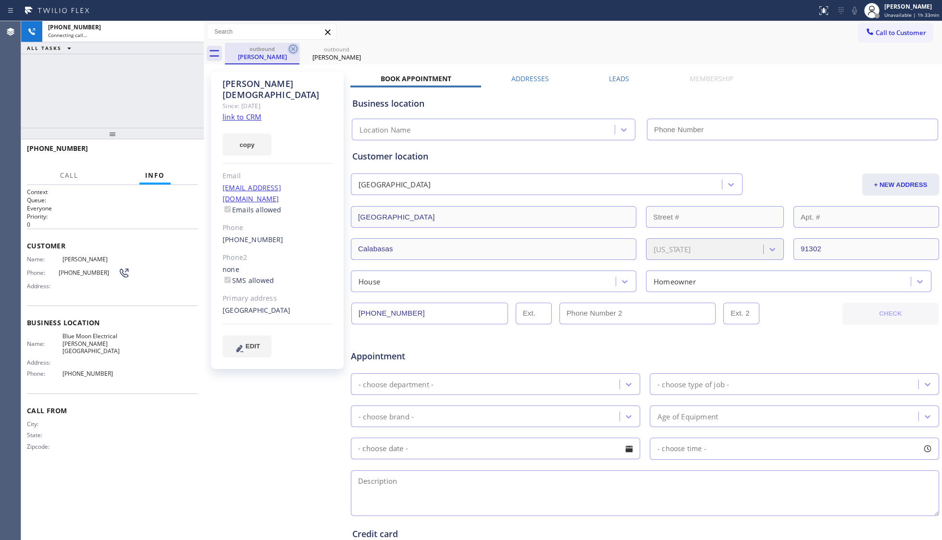
click at [289, 47] on icon at bounding box center [294, 49] width 12 height 12
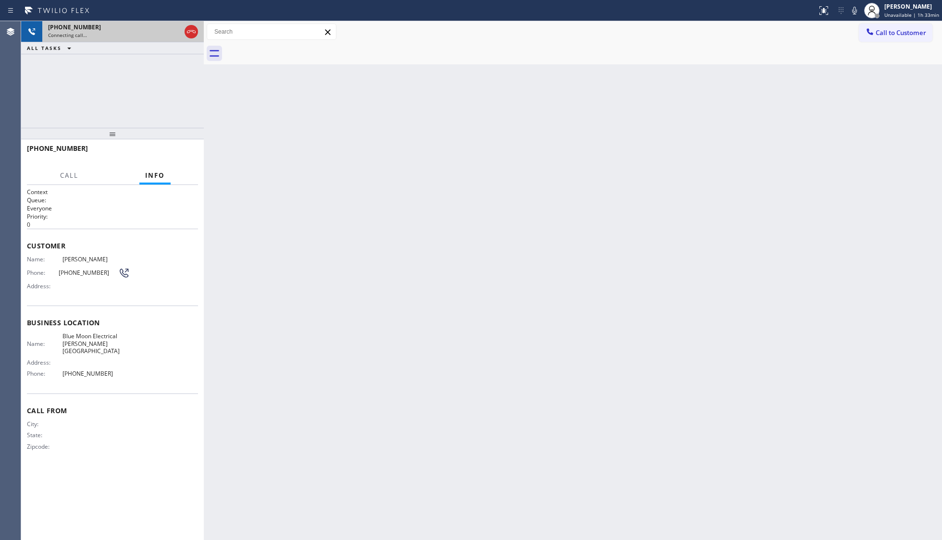
click at [162, 29] on div "[PHONE_NUMBER]" at bounding box center [114, 27] width 133 height 8
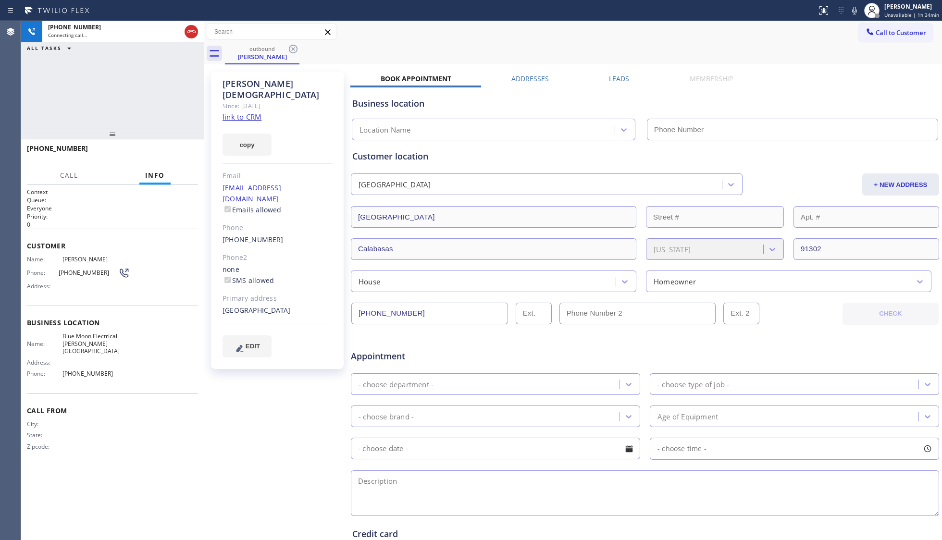
type input "[PHONE_NUMBER]"
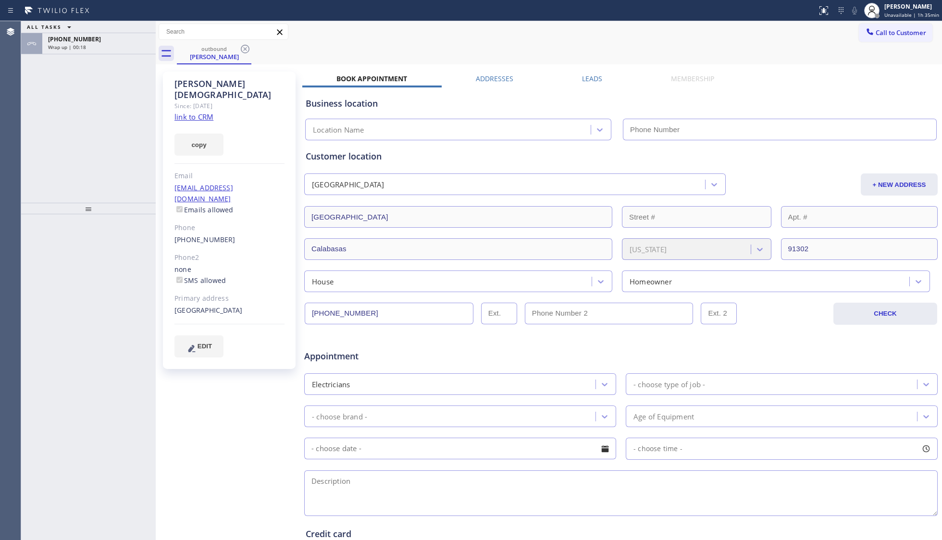
type input "[PHONE_NUMBER]"
click at [123, 44] on div "Wrap up | 01:08" at bounding box center [99, 47] width 102 height 7
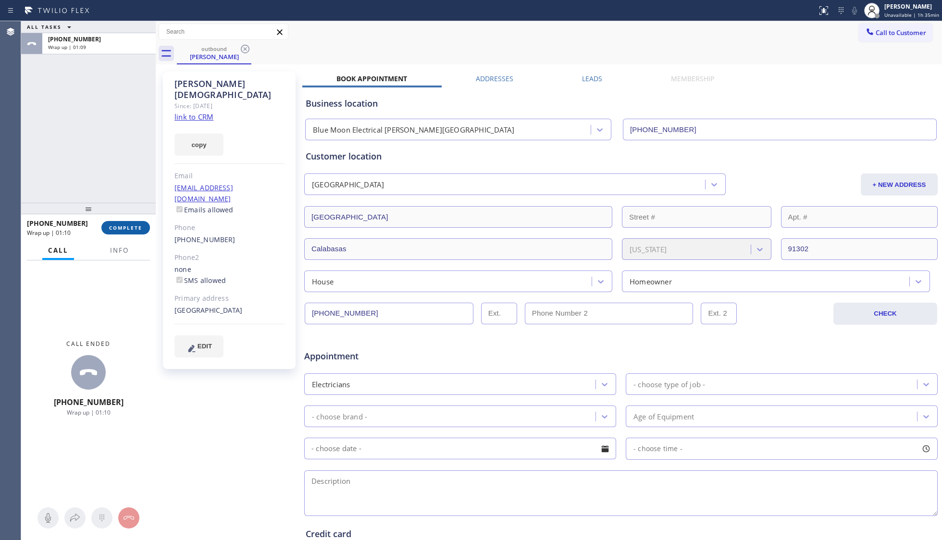
click at [122, 226] on span "COMPLETE" at bounding box center [125, 228] width 33 height 7
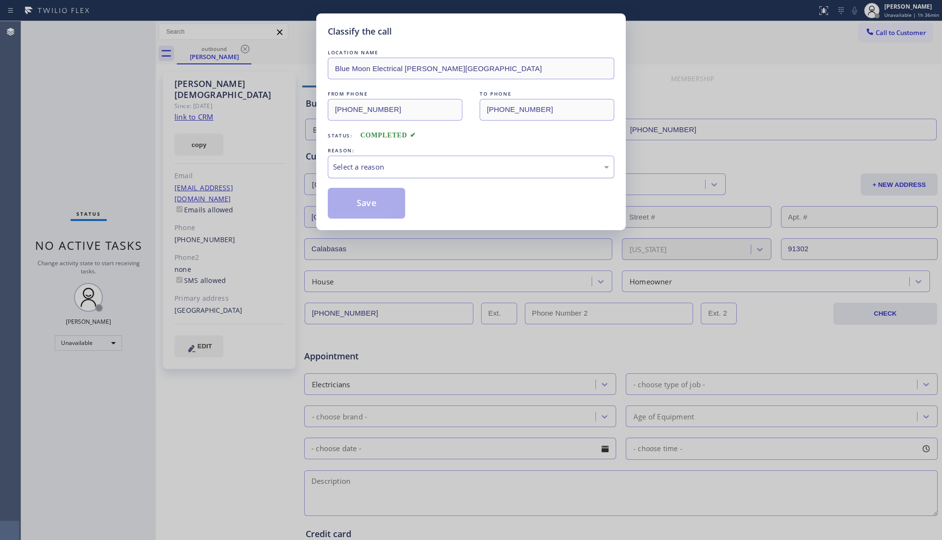
click at [370, 174] on div "Select a reason" at bounding box center [471, 167] width 287 height 23
click at [364, 203] on button "Save" at bounding box center [366, 203] width 77 height 31
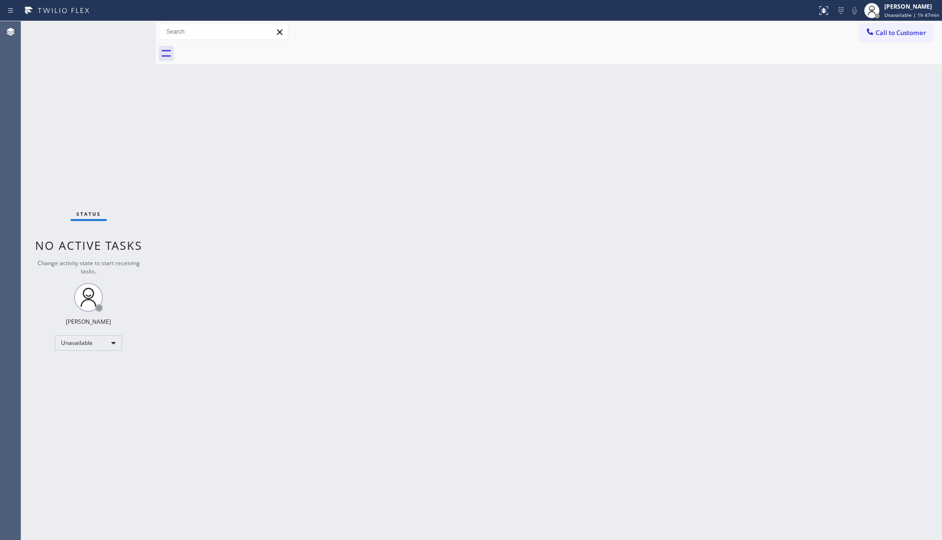
click at [889, 28] on button "Call to Customer" at bounding box center [896, 33] width 74 height 18
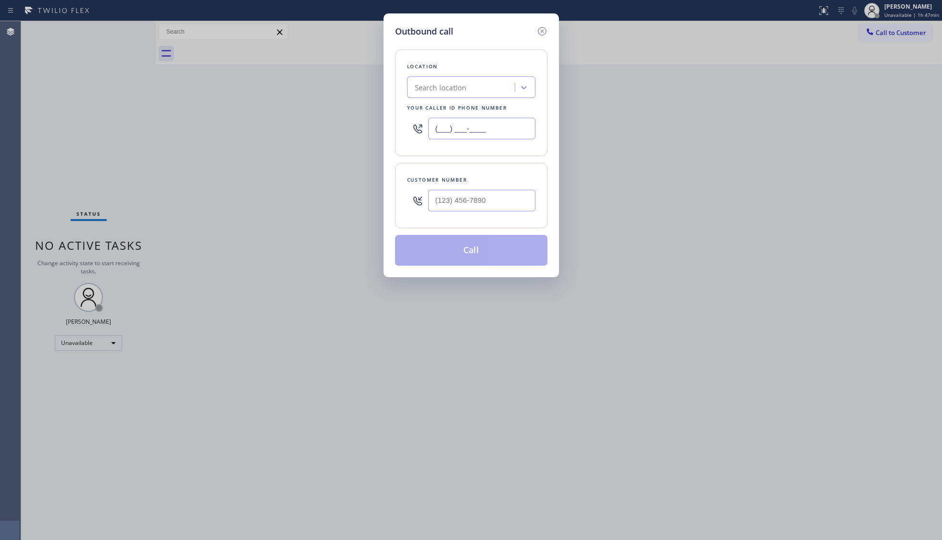
drag, startPoint x: 508, startPoint y: 137, endPoint x: 389, endPoint y: 122, distance: 119.6
click at [387, 132] on div "Outbound call Location Search location Your caller id phone number (___) ___-__…" at bounding box center [472, 145] width 176 height 264
paste input "206) 309-4022"
type input "[PHONE_NUMBER]"
click at [505, 201] on input "(___) ___-____" at bounding box center [481, 201] width 107 height 22
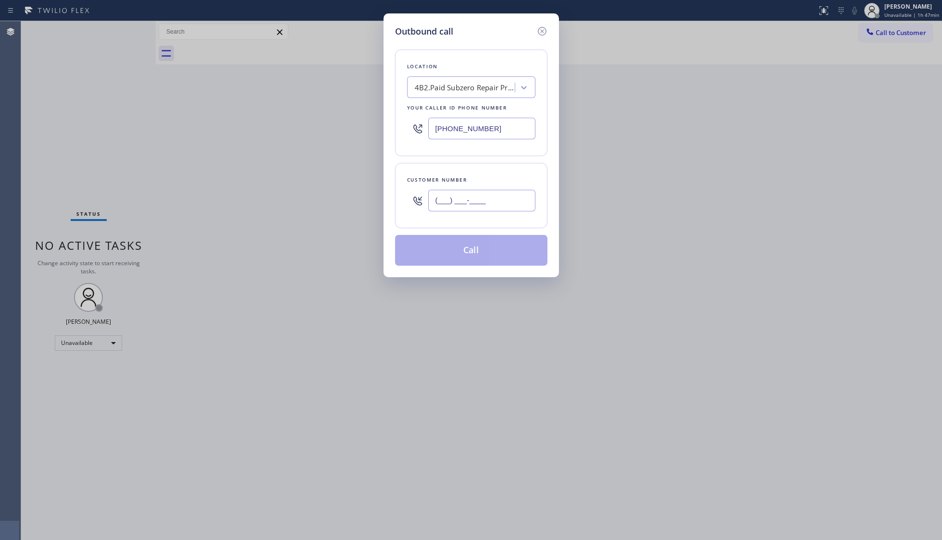
paste input "617) 515-5688"
type input "[PHONE_NUMBER]"
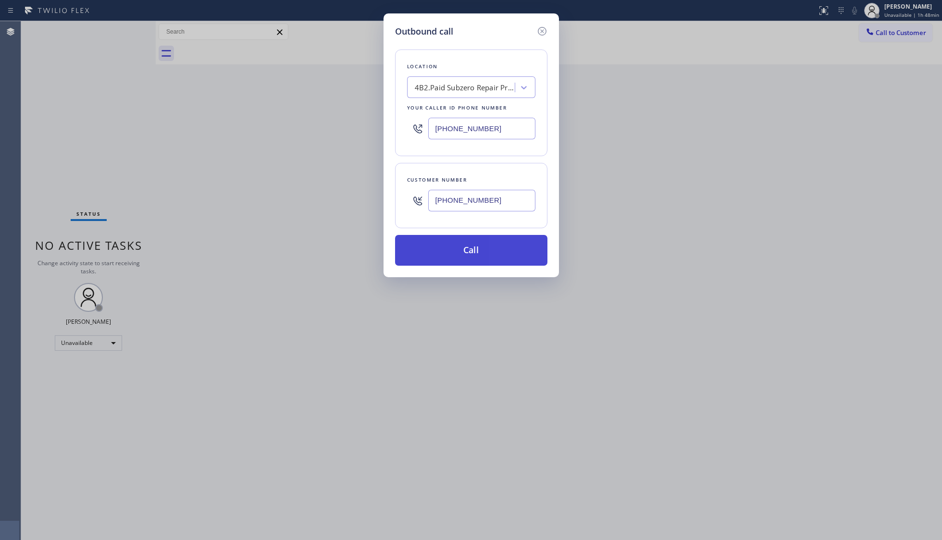
drag, startPoint x: 481, startPoint y: 254, endPoint x: 485, endPoint y: 251, distance: 5.5
click at [483, 251] on button "Call" at bounding box center [471, 250] width 152 height 31
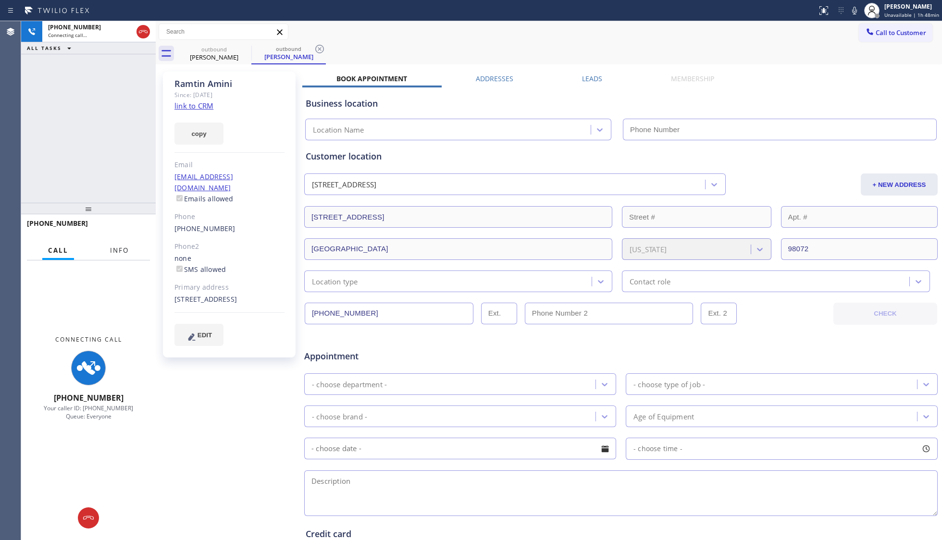
click at [118, 252] on span "Info" at bounding box center [119, 250] width 19 height 9
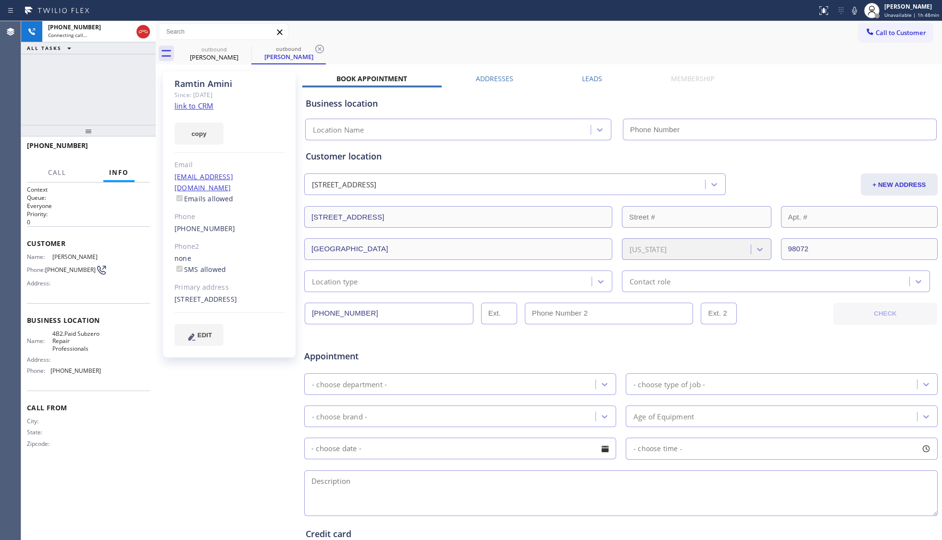
drag, startPoint x: 89, startPoint y: 212, endPoint x: 97, endPoint y: 123, distance: 89.3
click at [97, 125] on div at bounding box center [88, 131] width 135 height 12
type input "[PHONE_NUMBER]"
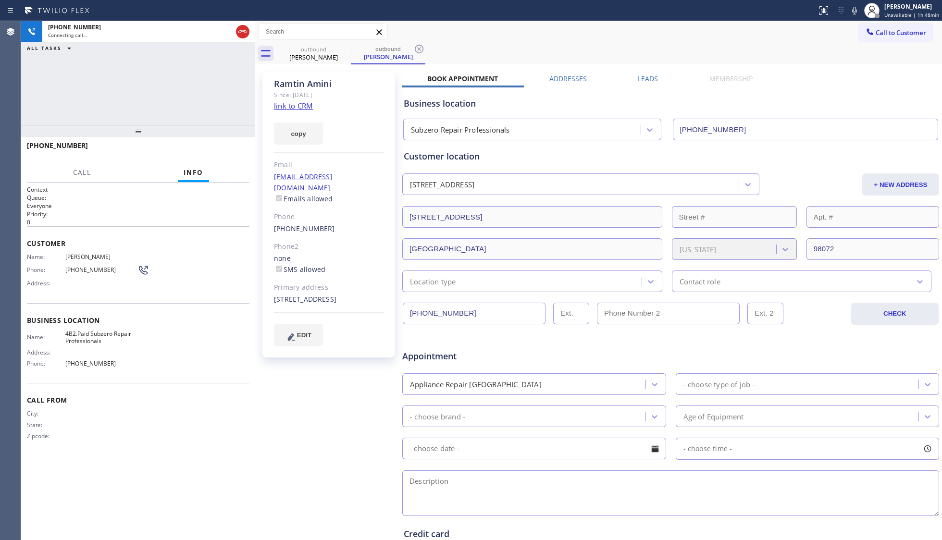
drag, startPoint x: 202, startPoint y: 79, endPoint x: 262, endPoint y: 77, distance: 59.2
click at [255, 76] on div at bounding box center [255, 280] width 0 height 519
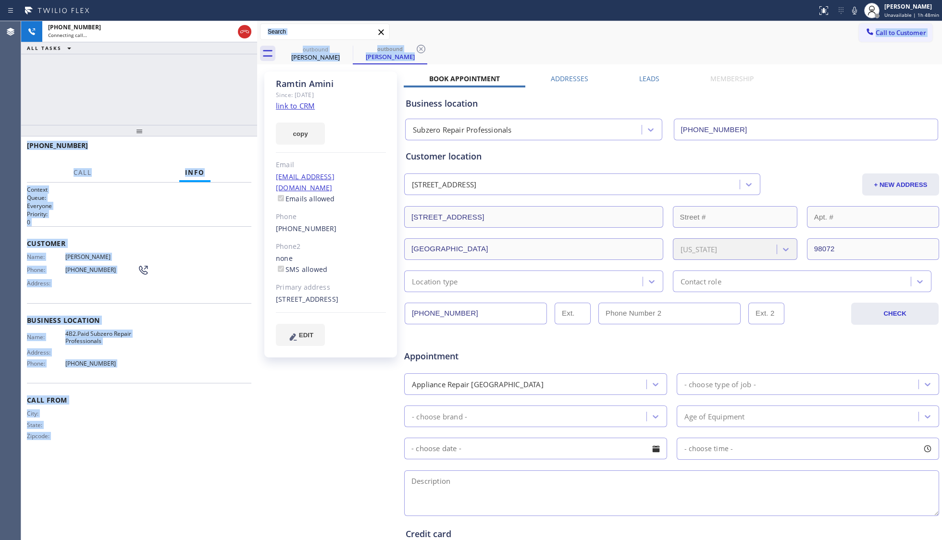
drag, startPoint x: 262, startPoint y: 83, endPoint x: 241, endPoint y: 82, distance: 20.2
click at [241, 82] on div "[PHONE_NUMBER] Connecting call… ALL TASKS ALL TASKS ACTIVE TASKS TASKS IN WRAP …" at bounding box center [481, 280] width 921 height 519
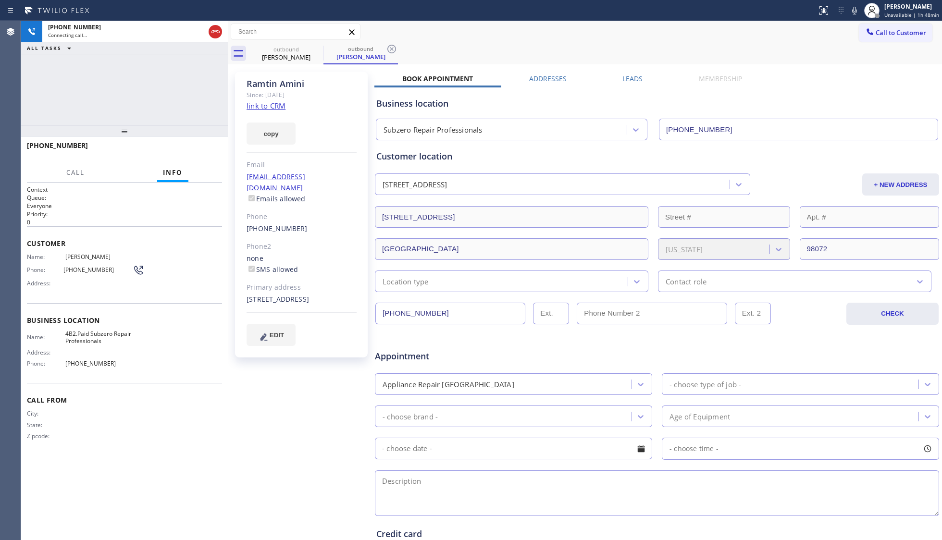
drag, startPoint x: 257, startPoint y: 81, endPoint x: 208, endPoint y: 81, distance: 49.0
click at [228, 83] on div at bounding box center [228, 280] width 0 height 519
click at [187, 80] on div "[PHONE_NUMBER] Connecting call… ALL TASKS ALL TASKS ACTIVE TASKS TASKS IN WRAP …" at bounding box center [123, 73] width 205 height 104
click at [197, 144] on button "HANG UP" at bounding box center [198, 149] width 45 height 13
click at [199, 143] on button "HANG UP" at bounding box center [198, 149] width 45 height 13
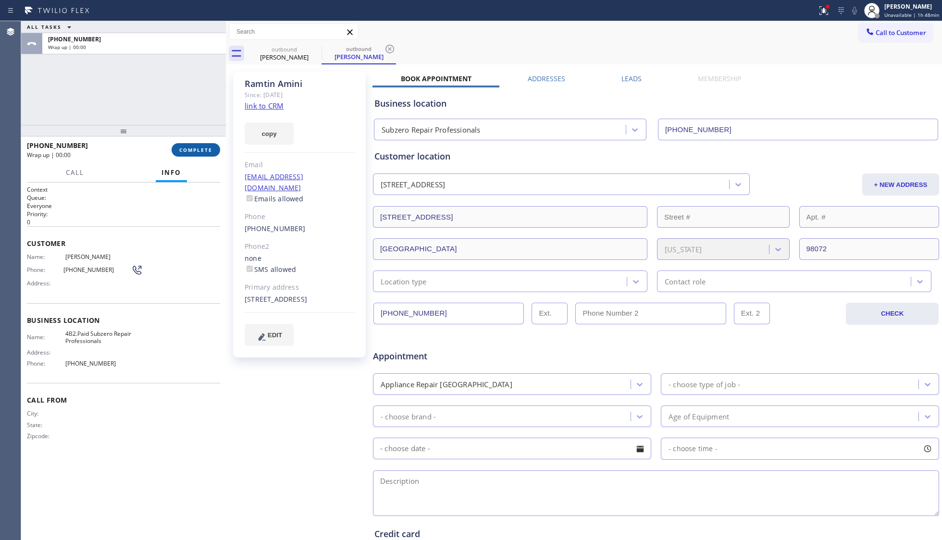
drag, startPoint x: 201, startPoint y: 143, endPoint x: 206, endPoint y: 143, distance: 5.8
click at [203, 143] on button "COMPLETE" at bounding box center [196, 149] width 49 height 13
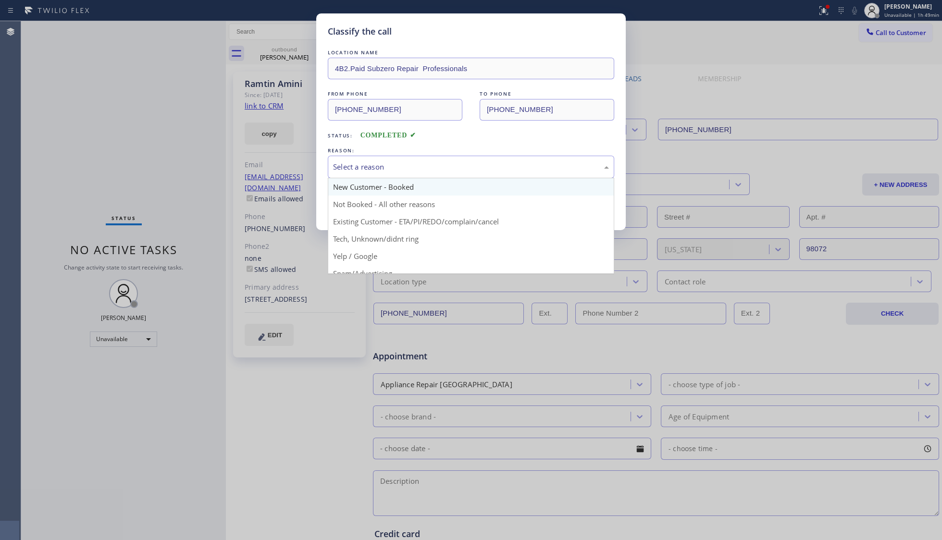
drag, startPoint x: 456, startPoint y: 159, endPoint x: 420, endPoint y: 179, distance: 40.9
click at [453, 162] on div "Select a reason" at bounding box center [471, 167] width 287 height 23
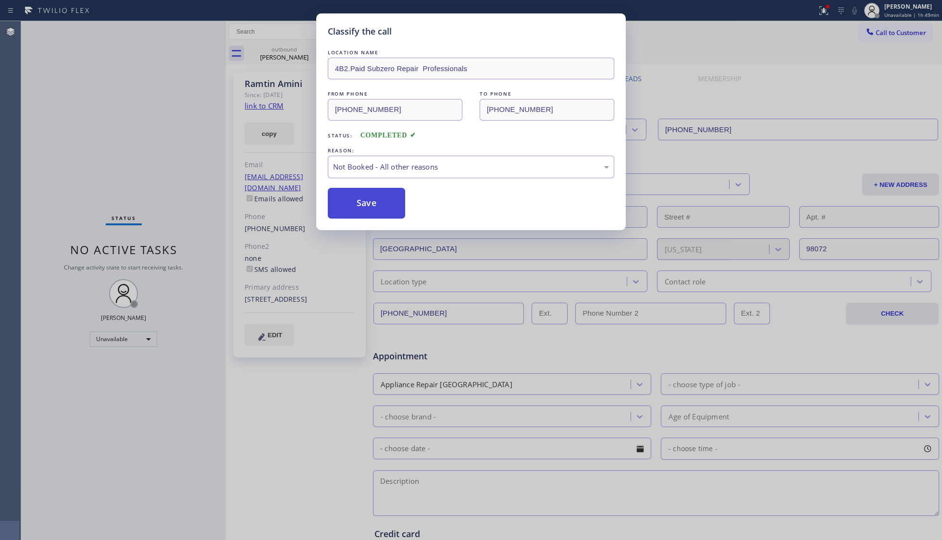
click at [377, 204] on button "Save" at bounding box center [366, 203] width 77 height 31
click at [377, 202] on button "Save" at bounding box center [366, 203] width 77 height 31
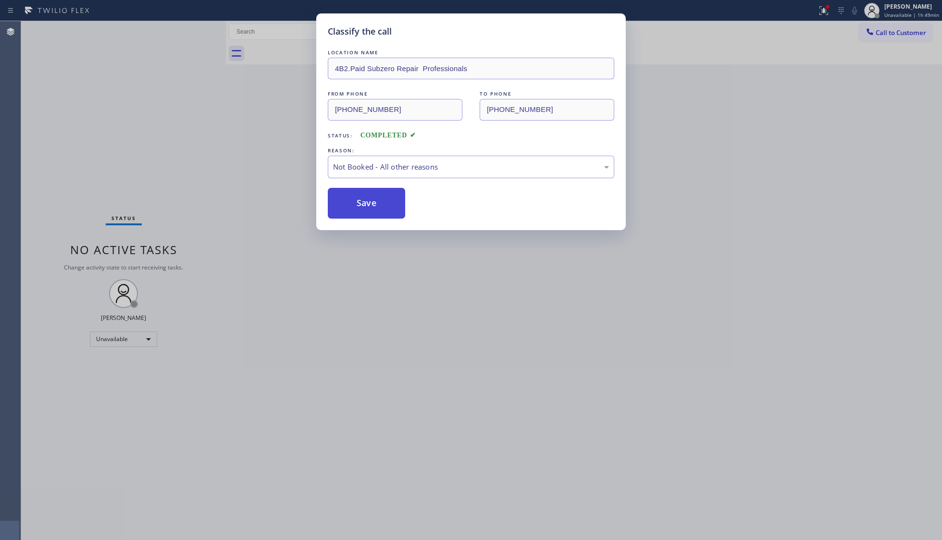
click at [377, 202] on button "Save" at bounding box center [366, 203] width 77 height 31
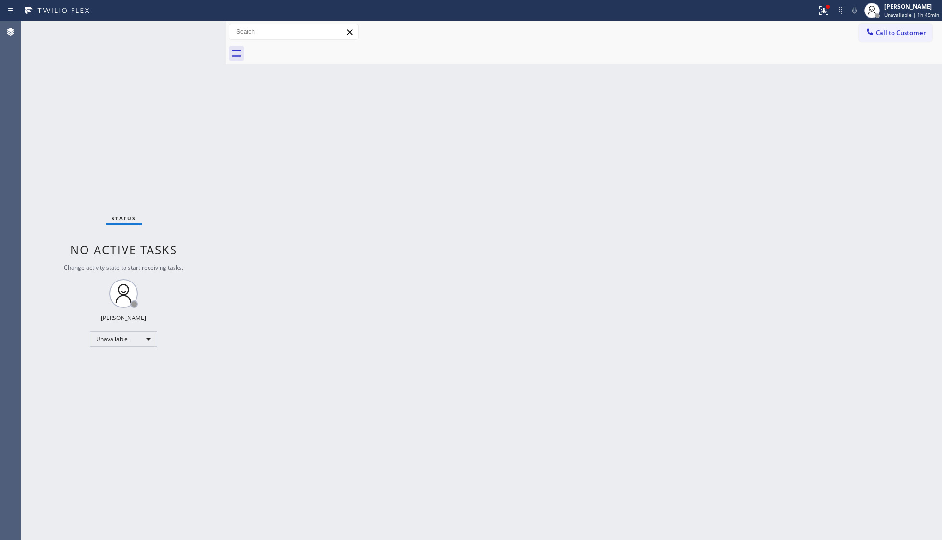
drag, startPoint x: 824, startPoint y: 6, endPoint x: 816, endPoint y: 38, distance: 32.3
click at [824, 8] on icon at bounding box center [824, 11] width 12 height 12
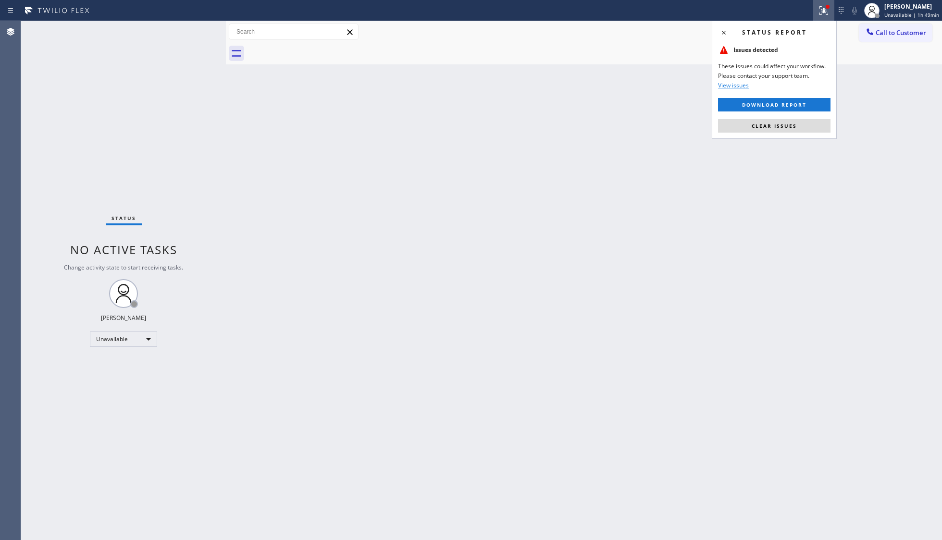
click at [796, 127] on button "Clear issues" at bounding box center [774, 125] width 113 height 13
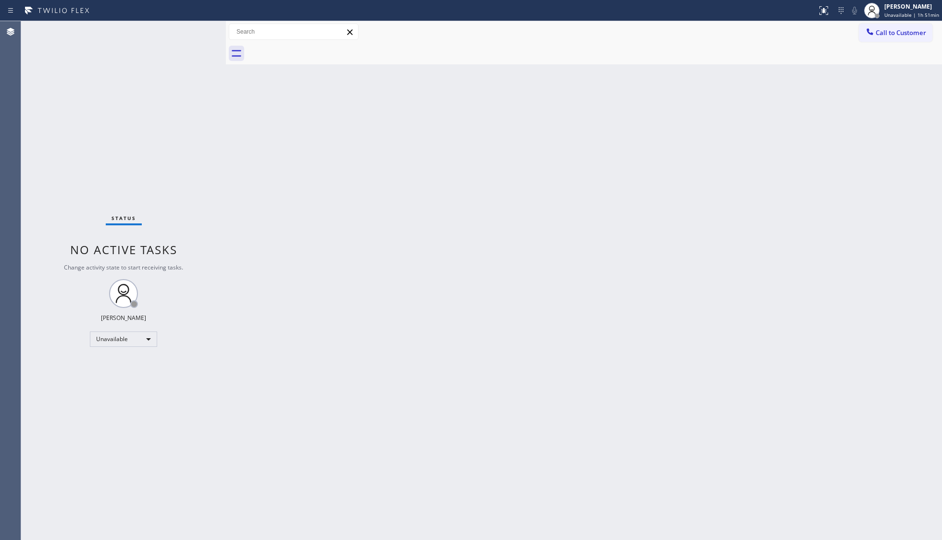
drag, startPoint x: 899, startPoint y: 29, endPoint x: 891, endPoint y: 31, distance: 8.5
click at [898, 30] on span "Call to Customer" at bounding box center [901, 32] width 50 height 9
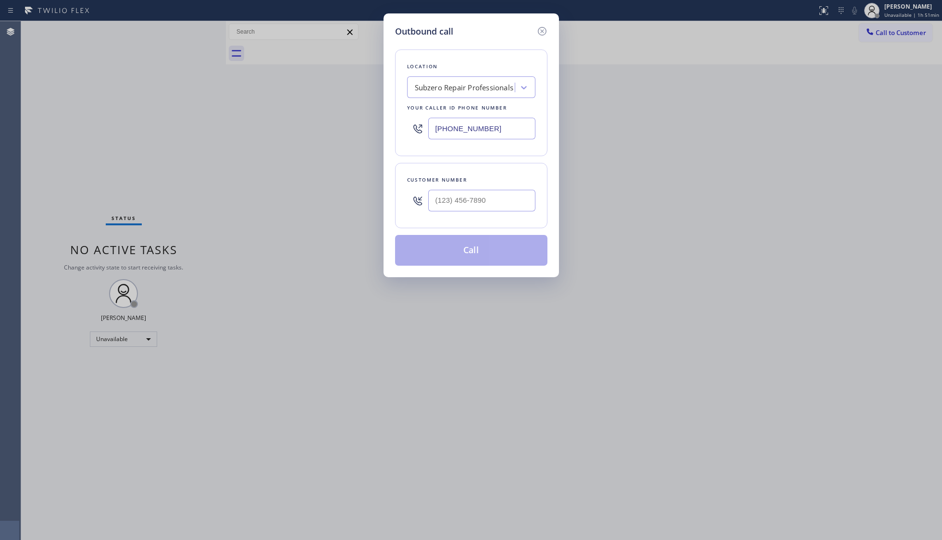
drag, startPoint x: 504, startPoint y: 128, endPoint x: 366, endPoint y: 110, distance: 138.7
click at [375, 120] on div "Outbound call Location Subzero Repair Professionals Your caller id phone number…" at bounding box center [471, 270] width 942 height 540
paste input "855) 662-533"
type input "[PHONE_NUMBER]"
drag, startPoint x: 431, startPoint y: 208, endPoint x: 442, endPoint y: 201, distance: 13.9
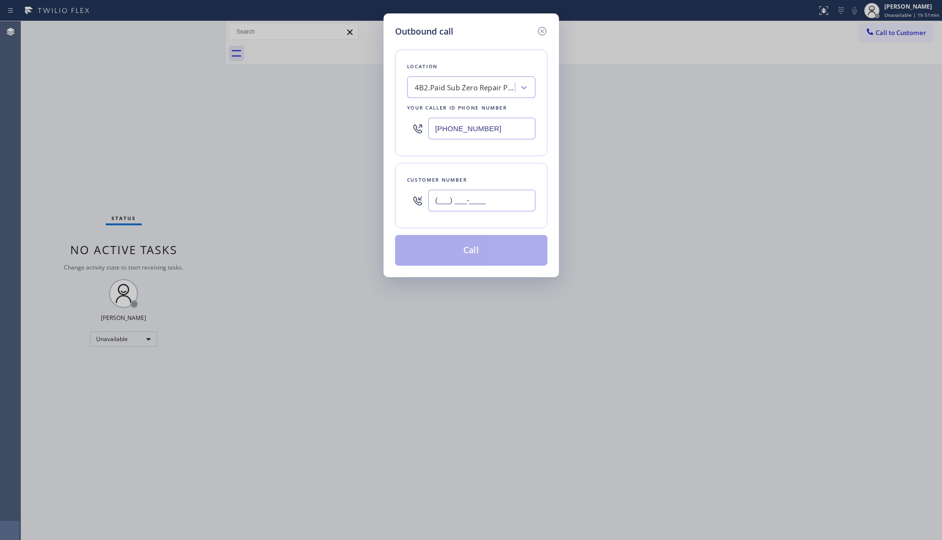
click at [435, 205] on input "(___) ___-____" at bounding box center [481, 201] width 107 height 22
paste input "81) 843-0028"
click at [442, 201] on input "(_81) 843-0028" at bounding box center [481, 201] width 107 height 22
click at [440, 207] on input "(_81) 843-0028" at bounding box center [481, 201] width 107 height 22
click at [439, 207] on input "(_81) 843-0028" at bounding box center [481, 201] width 107 height 22
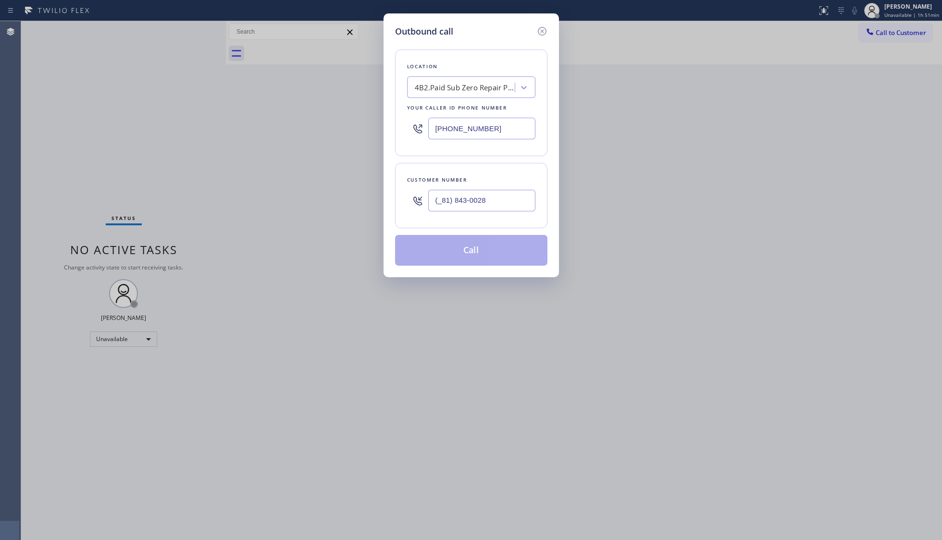
paste input "818) 430-0283"
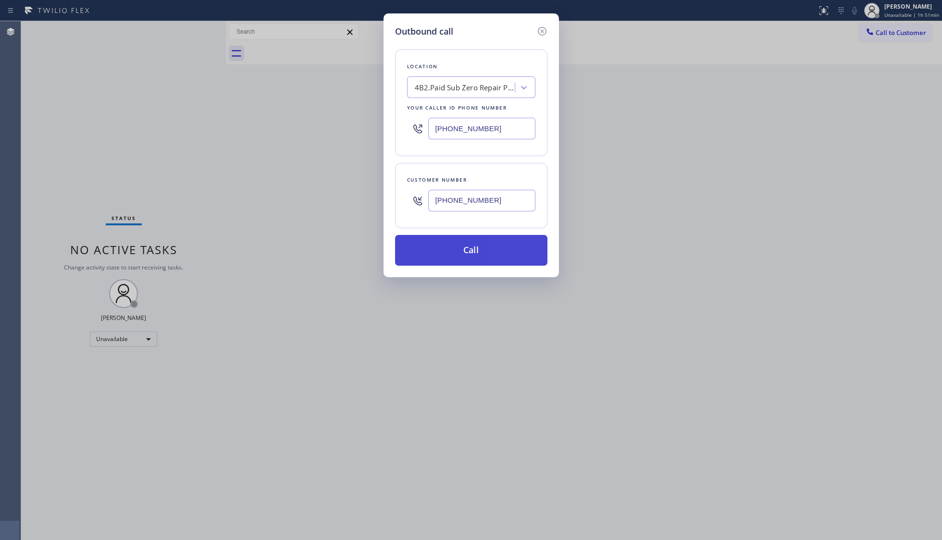
type input "[PHONE_NUMBER]"
click at [470, 242] on button "Call" at bounding box center [471, 250] width 152 height 31
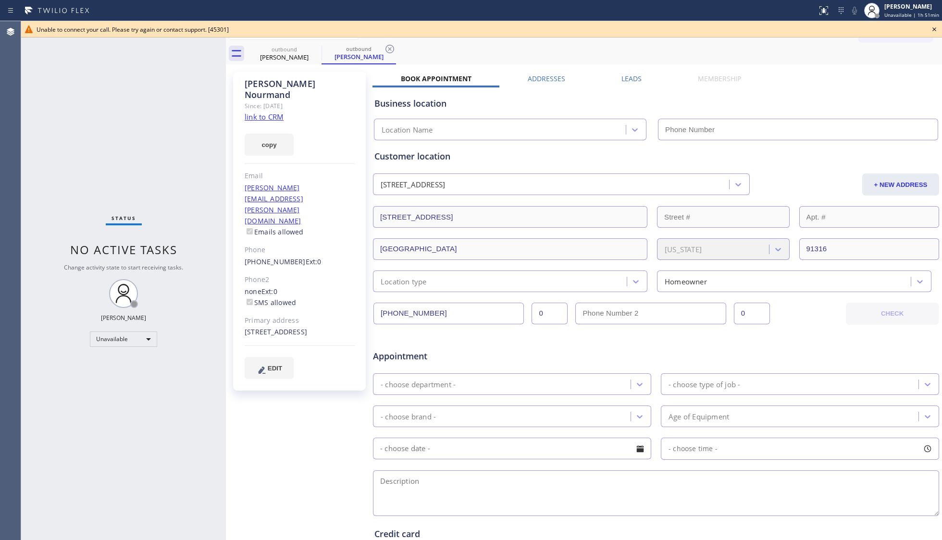
type input "[PHONE_NUMBER]"
click at [937, 31] on icon at bounding box center [935, 30] width 12 height 12
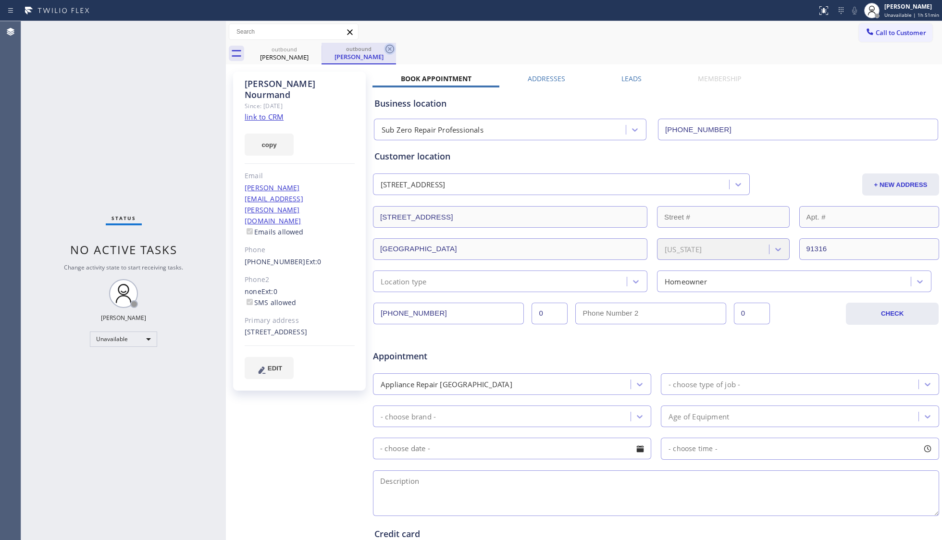
click at [389, 47] on icon at bounding box center [390, 49] width 12 height 12
click at [379, 49] on div "outbound [PERSON_NAME]" at bounding box center [594, 54] width 695 height 22
click at [315, 45] on icon at bounding box center [316, 49] width 12 height 12
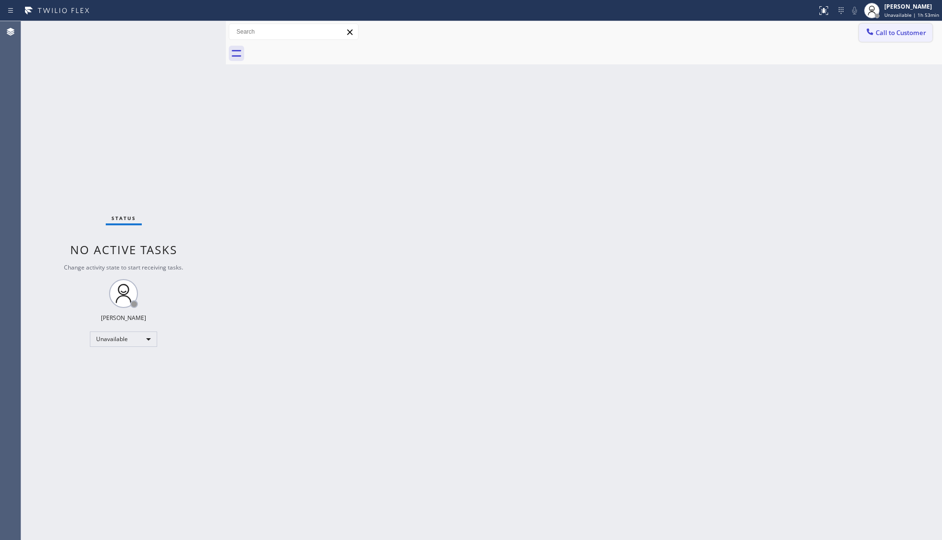
click at [885, 34] on span "Call to Customer" at bounding box center [901, 32] width 50 height 9
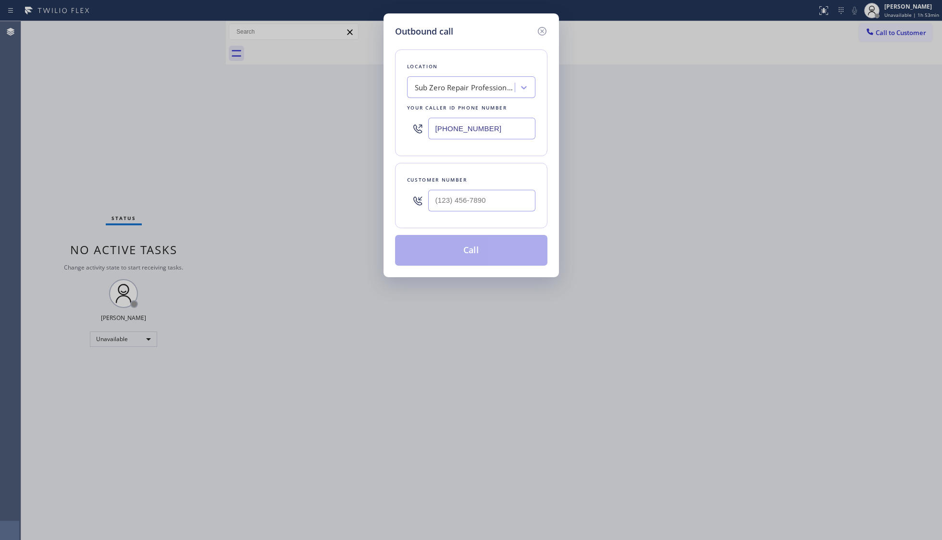
drag, startPoint x: 501, startPoint y: 135, endPoint x: 402, endPoint y: 129, distance: 99.3
click at [398, 133] on div "Location Sub Zero Repair Professionals Your caller id phone number [PHONE_NUMBE…" at bounding box center [471, 103] width 152 height 107
paste input "949) 438-5091"
type input "[PHONE_NUMBER]"
click at [515, 198] on input "(___) ___-____" at bounding box center [481, 201] width 107 height 22
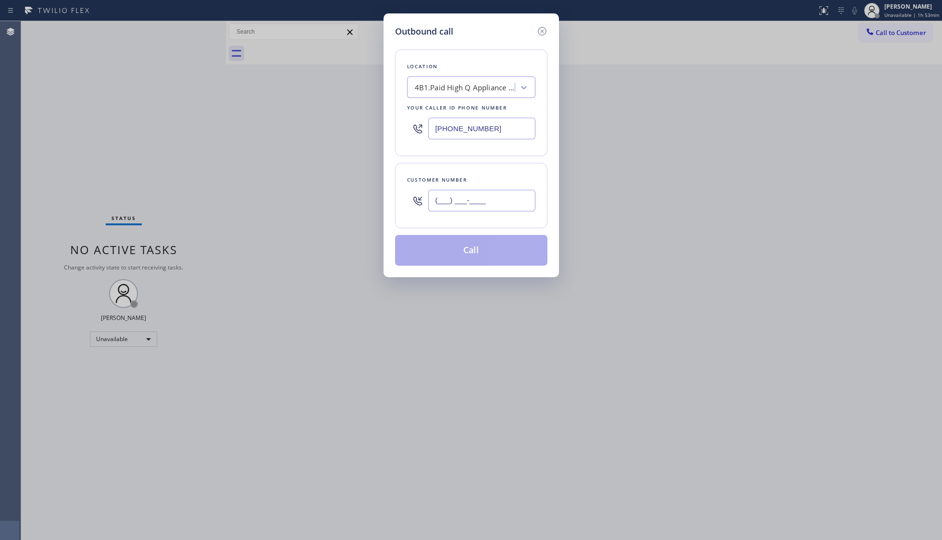
paste input "text"
click at [435, 206] on input "(___) ___-____" at bounding box center [481, 201] width 107 height 22
paste input "714) 599-2675"
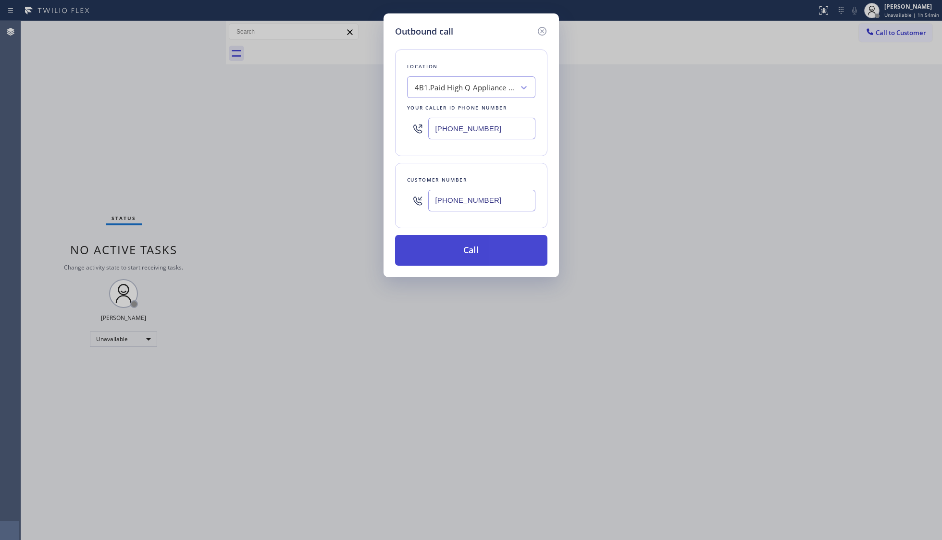
type input "[PHONE_NUMBER]"
click at [465, 246] on button "Call" at bounding box center [471, 250] width 152 height 31
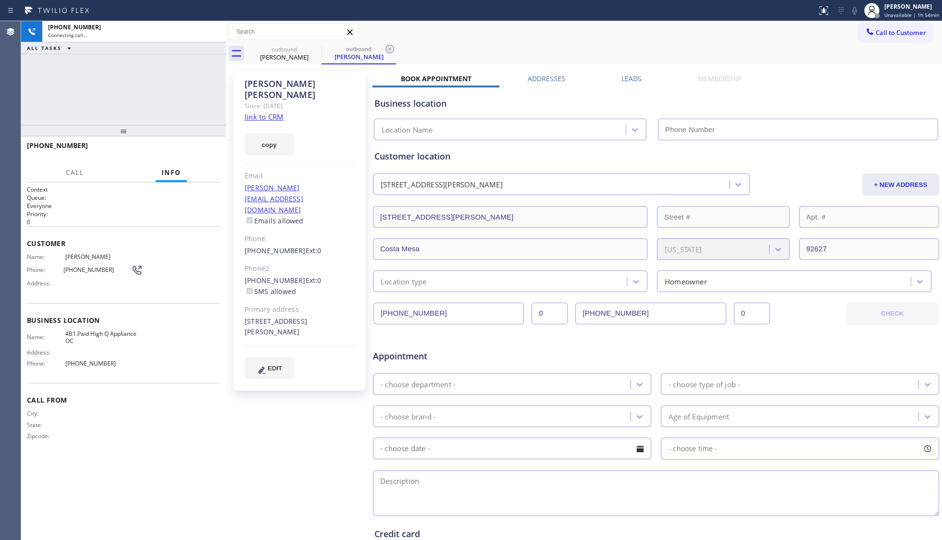
type input "[PHONE_NUMBER]"
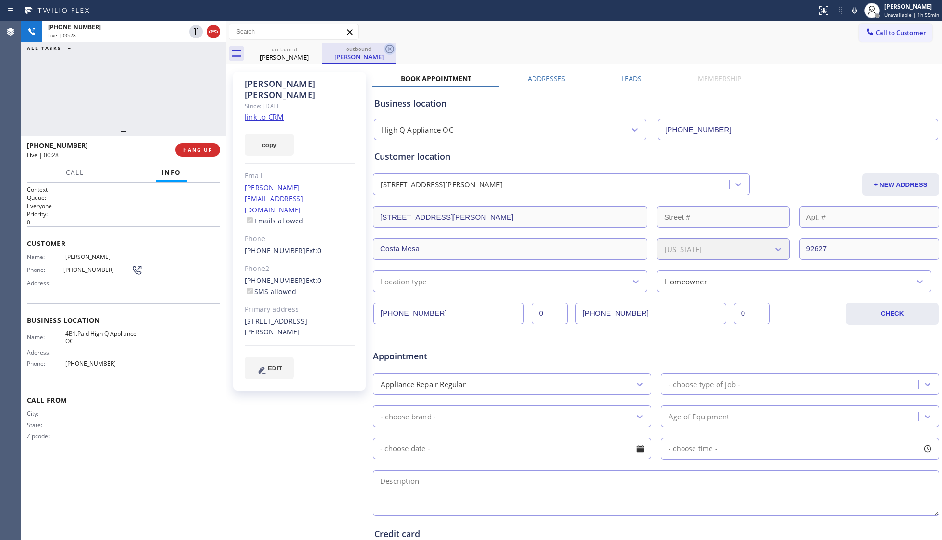
click at [387, 49] on icon at bounding box center [390, 49] width 12 height 12
click at [465, 61] on div "outbound [PERSON_NAME]" at bounding box center [594, 54] width 695 height 22
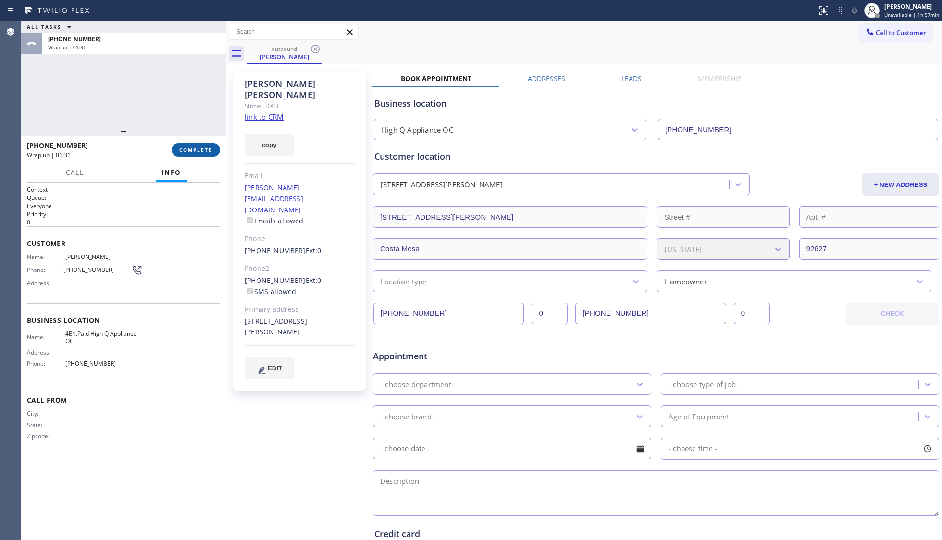
click at [191, 151] on button "COMPLETE" at bounding box center [196, 149] width 49 height 13
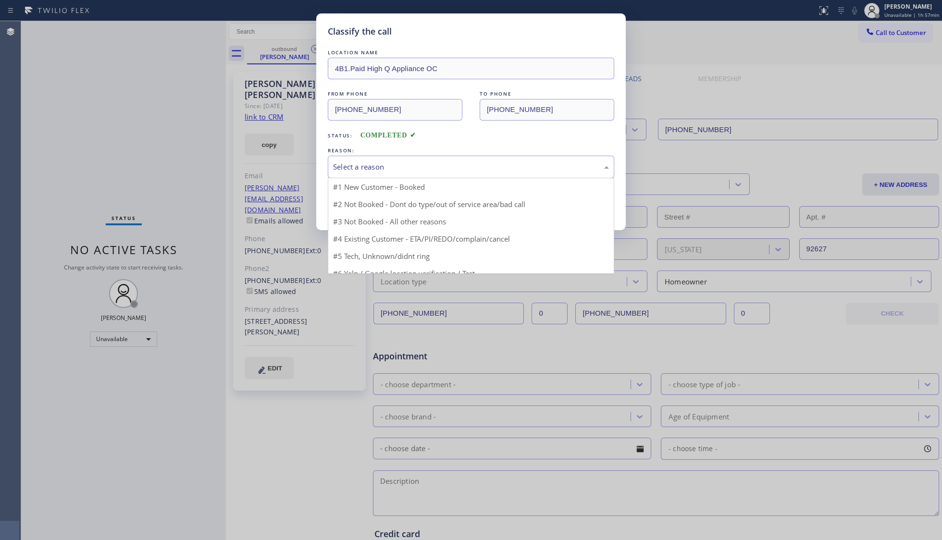
click at [420, 170] on div "Select a reason" at bounding box center [471, 167] width 276 height 11
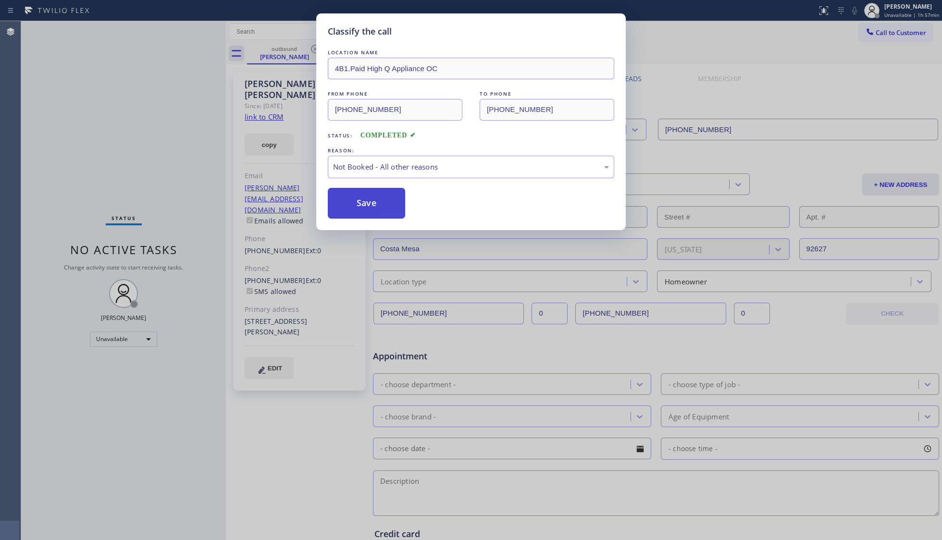
click at [374, 204] on button "Save" at bounding box center [366, 203] width 77 height 31
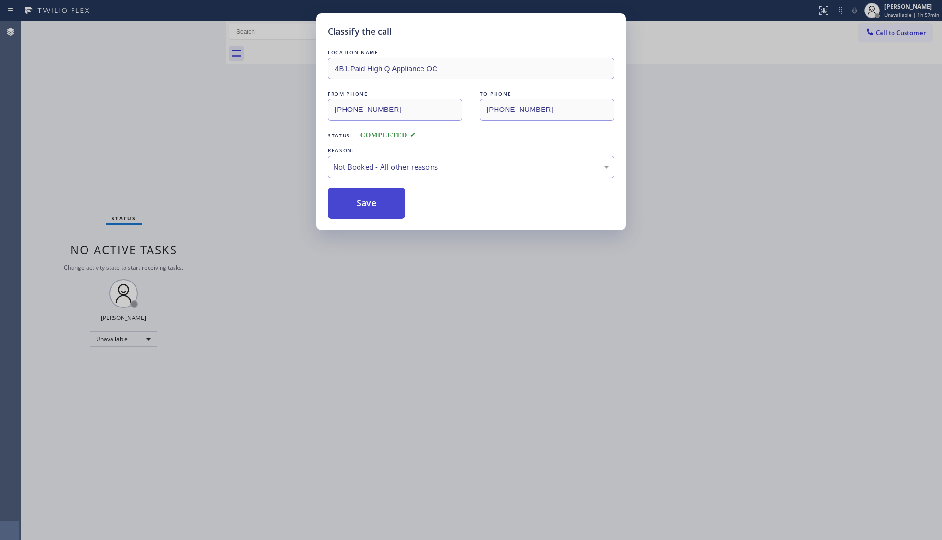
click at [376, 201] on button "Save" at bounding box center [366, 203] width 77 height 31
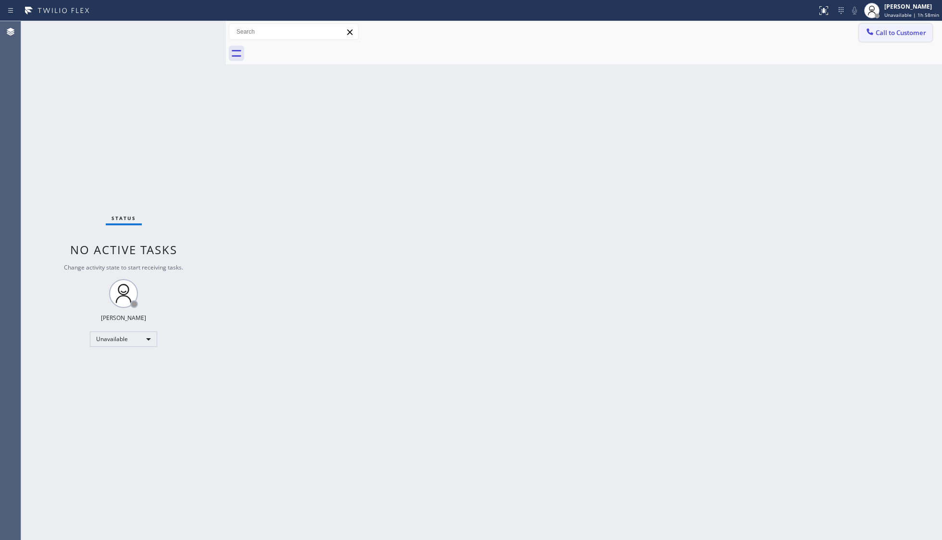
drag, startPoint x: 903, startPoint y: 33, endPoint x: 708, endPoint y: 102, distance: 206.8
click at [899, 35] on span "Call to Customer" at bounding box center [901, 32] width 50 height 9
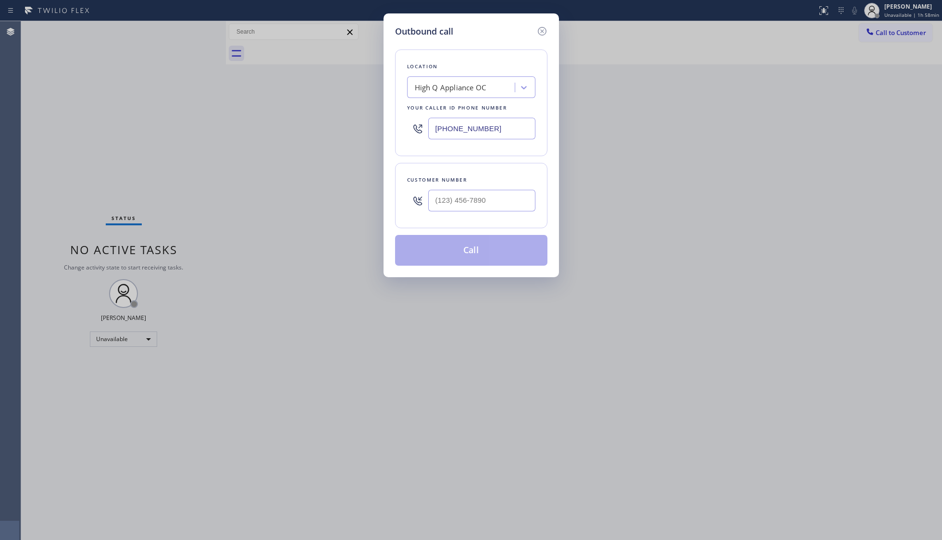
drag, startPoint x: 518, startPoint y: 130, endPoint x: 348, endPoint y: 119, distance: 170.1
click at [360, 130] on div "Outbound call Location High Q Appliance OC Your caller id phone number [PHONE_N…" at bounding box center [471, 270] width 942 height 540
paste input "619) 853-2519"
type input "[PHONE_NUMBER]"
click at [483, 213] on div at bounding box center [481, 200] width 107 height 31
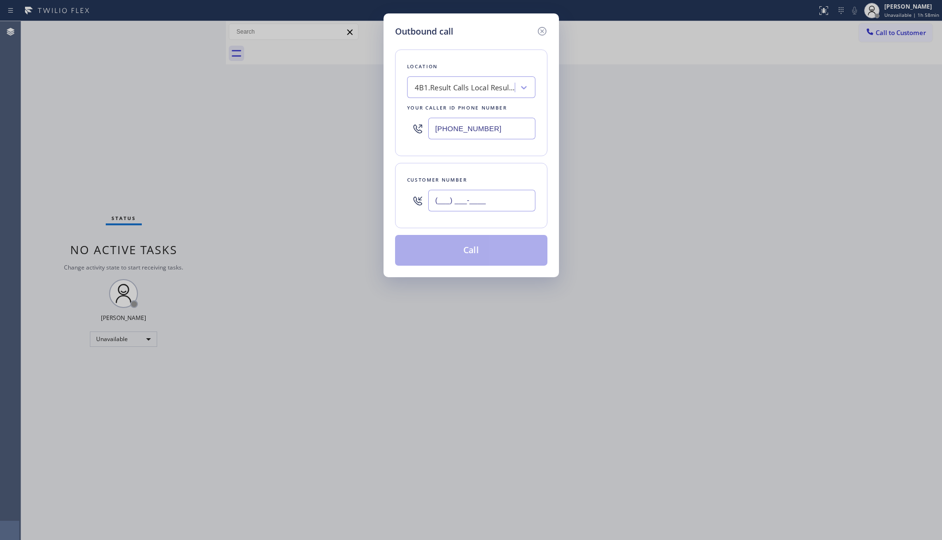
paste input "619) 389-5173"
click at [508, 198] on input "[PHONE_NUMBER]" at bounding box center [481, 201] width 107 height 22
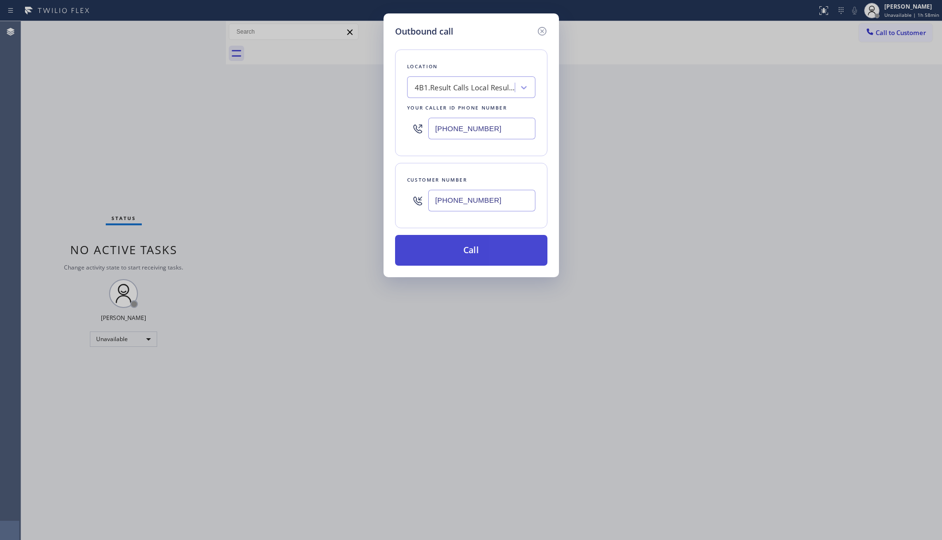
type input "[PHONE_NUMBER]"
click at [481, 258] on button "Call" at bounding box center [471, 250] width 152 height 31
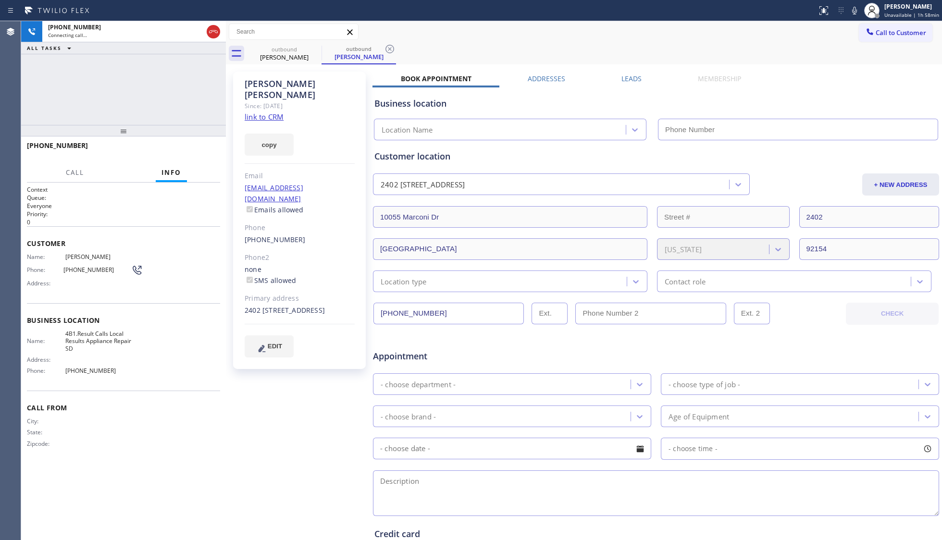
type input "[PHONE_NUMBER]"
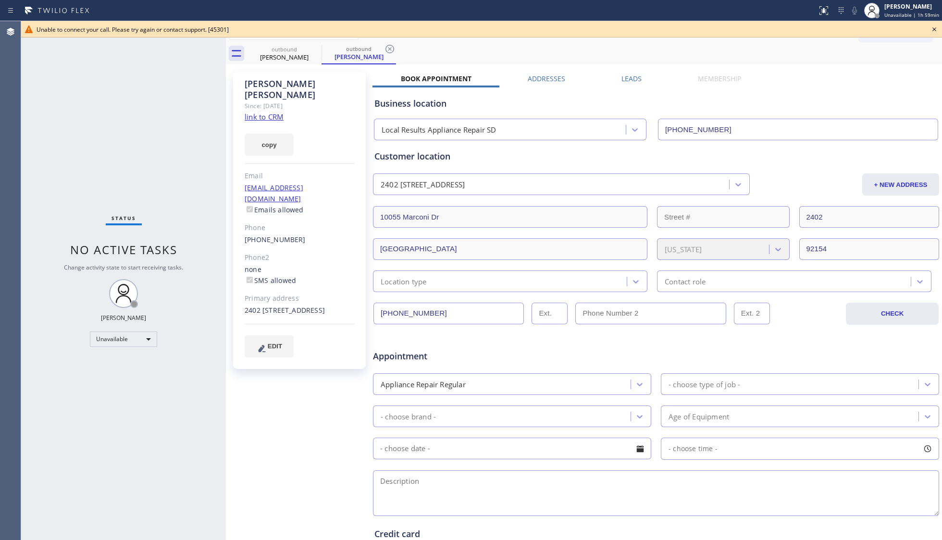
click at [391, 49] on icon at bounding box center [390, 49] width 12 height 12
click at [316, 49] on icon at bounding box center [315, 49] width 9 height 9
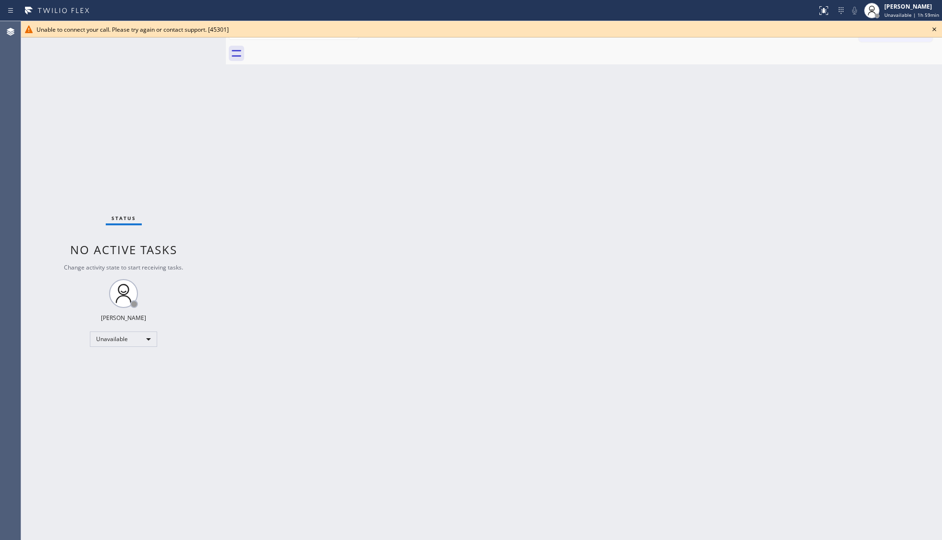
click at [368, 54] on div at bounding box center [594, 54] width 695 height 22
click at [935, 33] on icon at bounding box center [935, 30] width 12 height 12
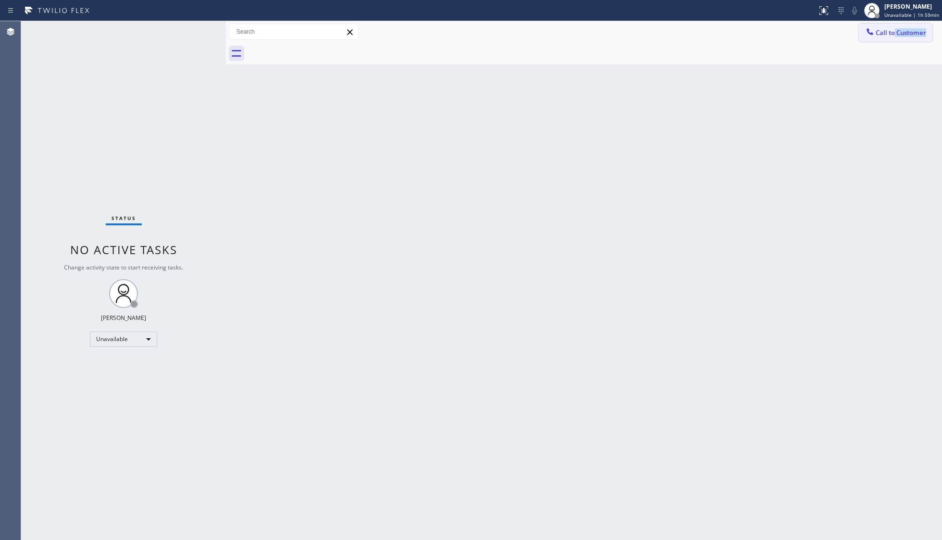
click at [895, 41] on div "Call to Customer Outbound call Location Local Results Appliance Repair SD Your …" at bounding box center [584, 42] width 716 height 43
drag, startPoint x: 856, startPoint y: 62, endPoint x: 866, endPoint y: 55, distance: 11.7
click at [858, 61] on div at bounding box center [594, 54] width 695 height 22
click at [881, 34] on span "Call to Customer" at bounding box center [901, 32] width 50 height 9
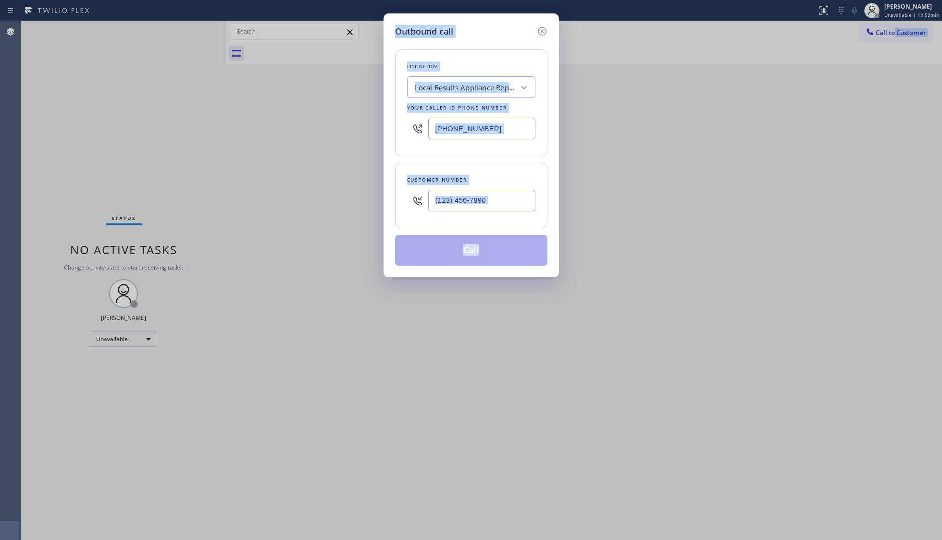
click at [876, 58] on div "Outbound call Location Local Results Appliance Repair SD Your caller id phone n…" at bounding box center [471, 270] width 942 height 540
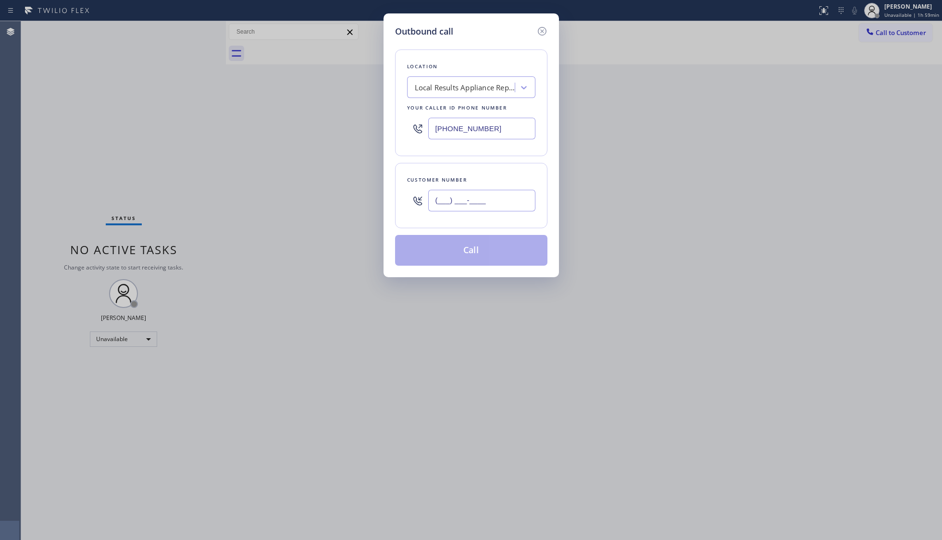
drag, startPoint x: 477, startPoint y: 206, endPoint x: 483, endPoint y: 198, distance: 9.6
click at [479, 206] on input "(___) ___-____" at bounding box center [481, 201] width 107 height 22
paste input "619) 389-5173"
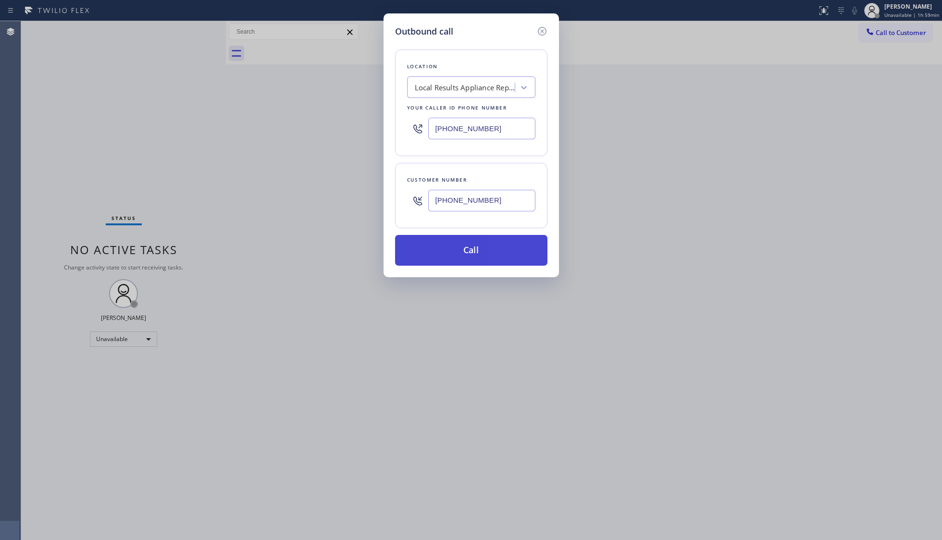
type input "[PHONE_NUMBER]"
click at [481, 249] on button "Call" at bounding box center [471, 250] width 152 height 31
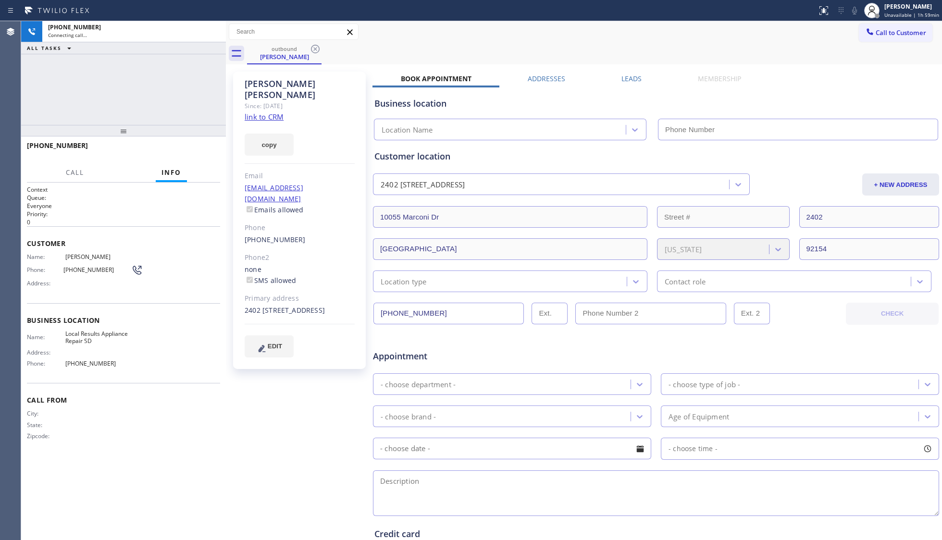
click at [876, 33] on span "Call to Customer" at bounding box center [901, 32] width 50 height 9
type input "[PHONE_NUMBER]"
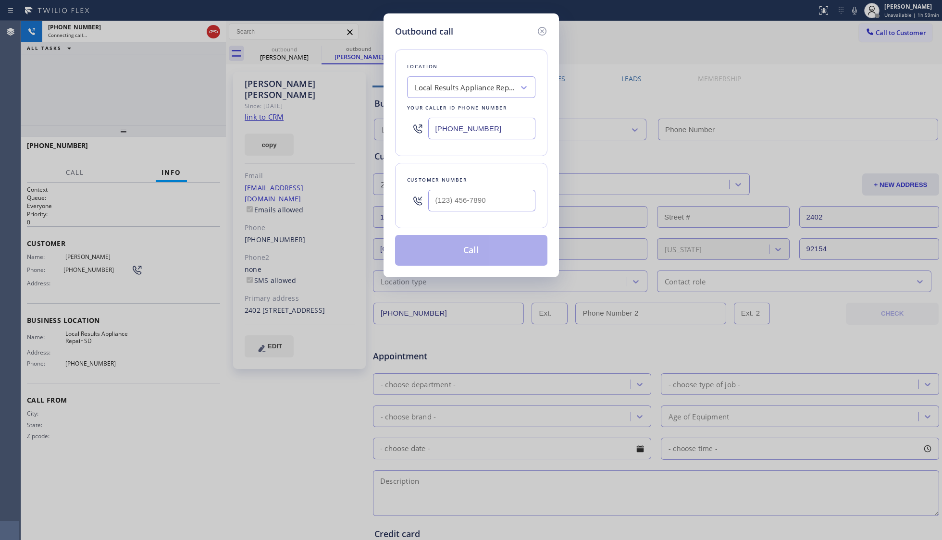
type input "[PHONE_NUMBER]"
click at [434, 198] on input "(___) ___-____" at bounding box center [481, 201] width 107 height 22
paste input "619) 389-5173"
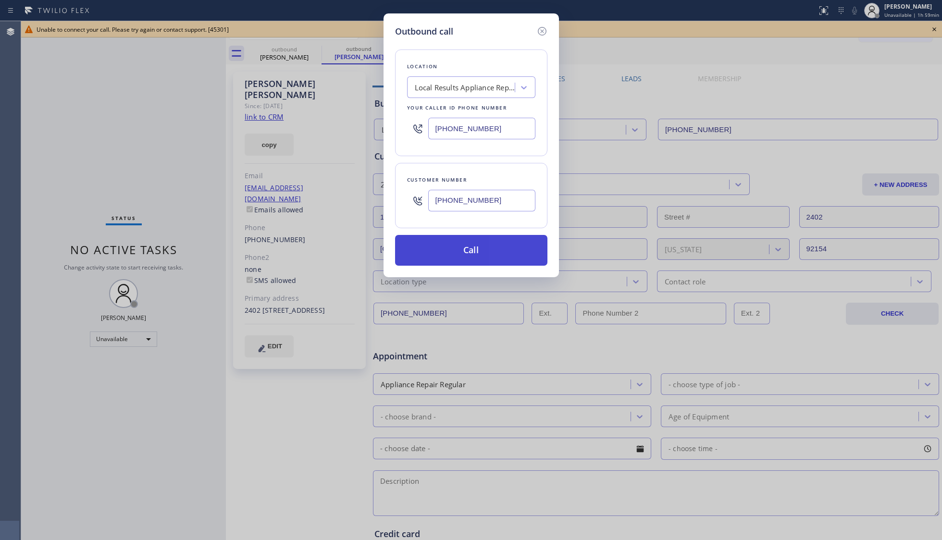
type input "[PHONE_NUMBER]"
click at [451, 257] on button "Call" at bounding box center [471, 250] width 152 height 31
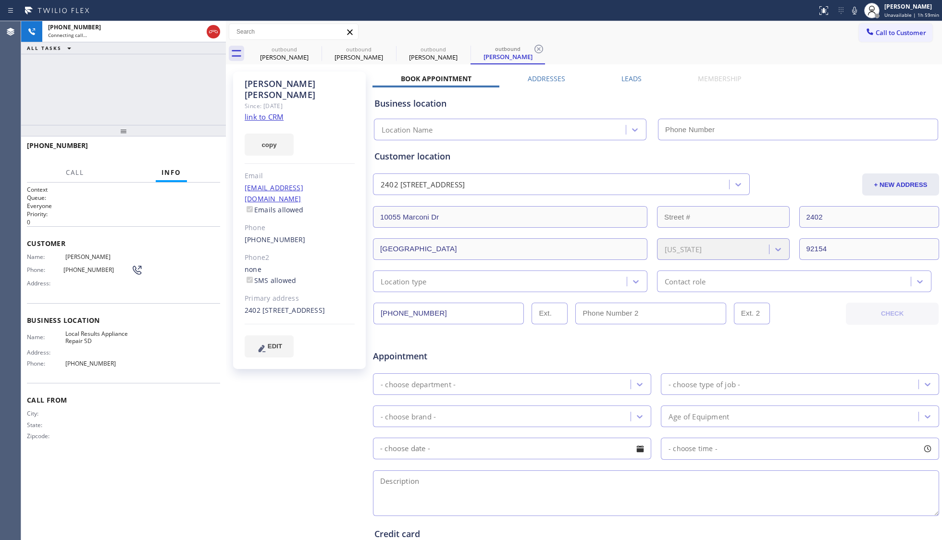
type input "[PHONE_NUMBER]"
click at [383, 50] on div "outbound" at bounding box center [359, 49] width 73 height 7
click at [385, 49] on icon at bounding box center [390, 49] width 12 height 12
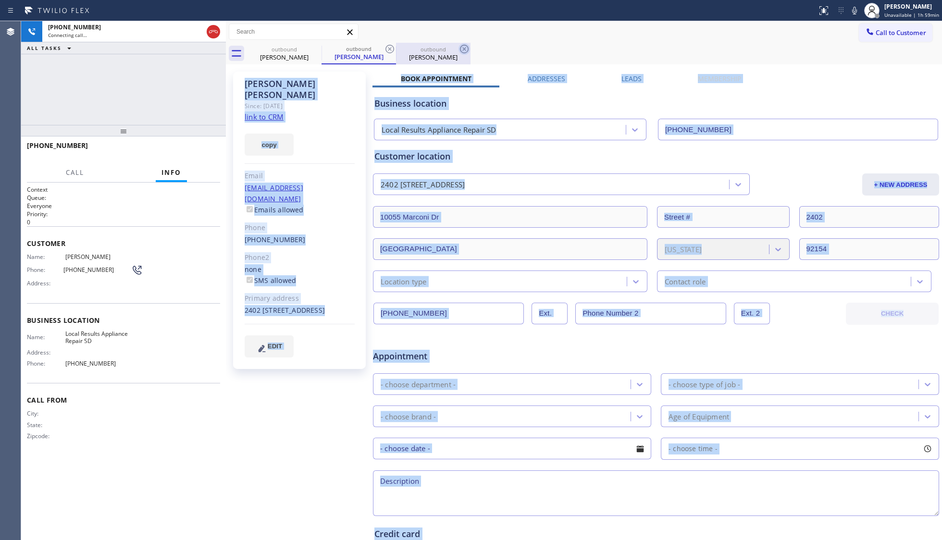
click at [460, 49] on icon at bounding box center [464, 49] width 9 height 9
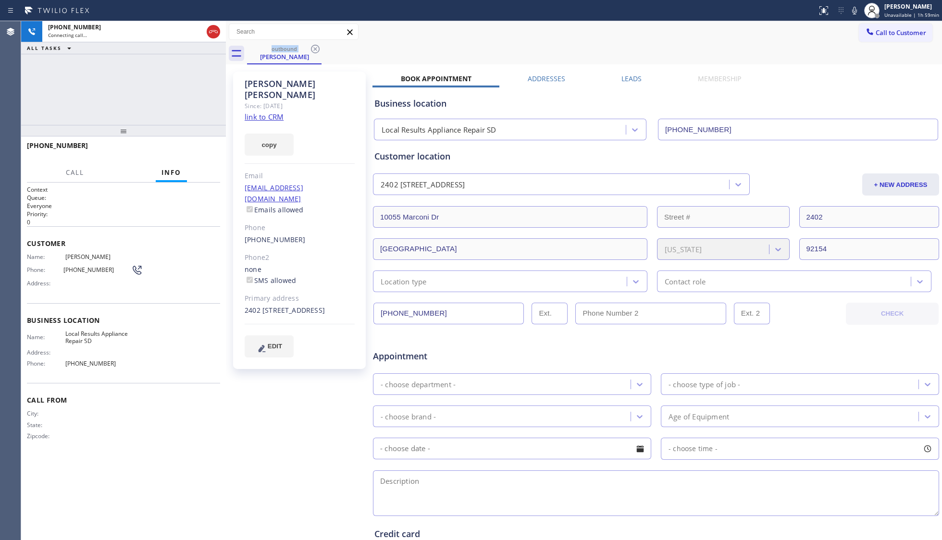
click at [387, 49] on div "outbound [PERSON_NAME]" at bounding box center [594, 54] width 695 height 22
click at [426, 48] on div "outbound [PERSON_NAME]" at bounding box center [594, 54] width 695 height 22
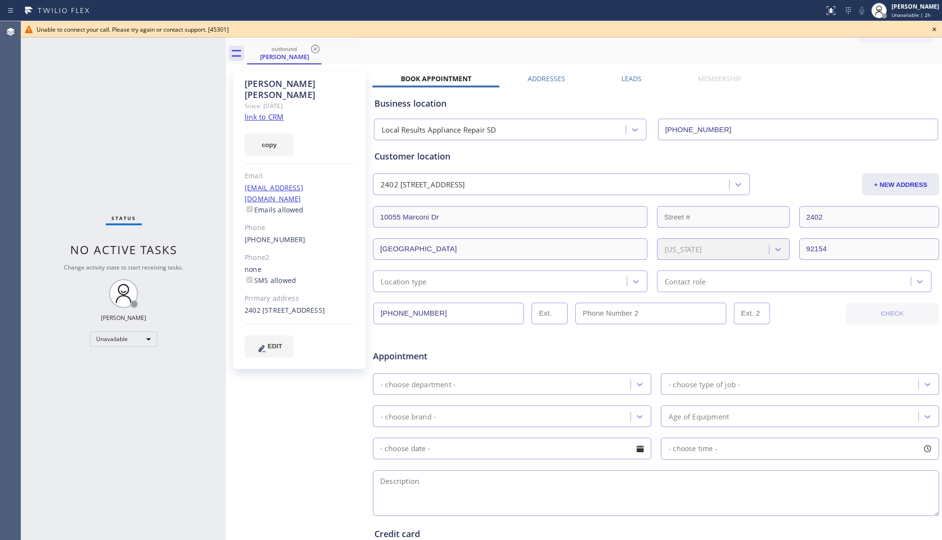
click at [935, 27] on icon at bounding box center [935, 30] width 12 height 12
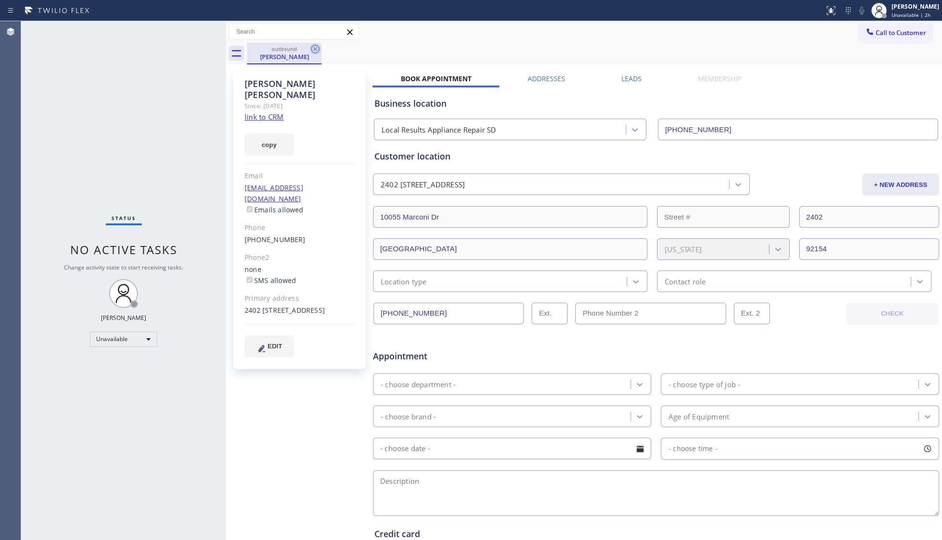
click at [315, 49] on icon at bounding box center [315, 49] width 9 height 9
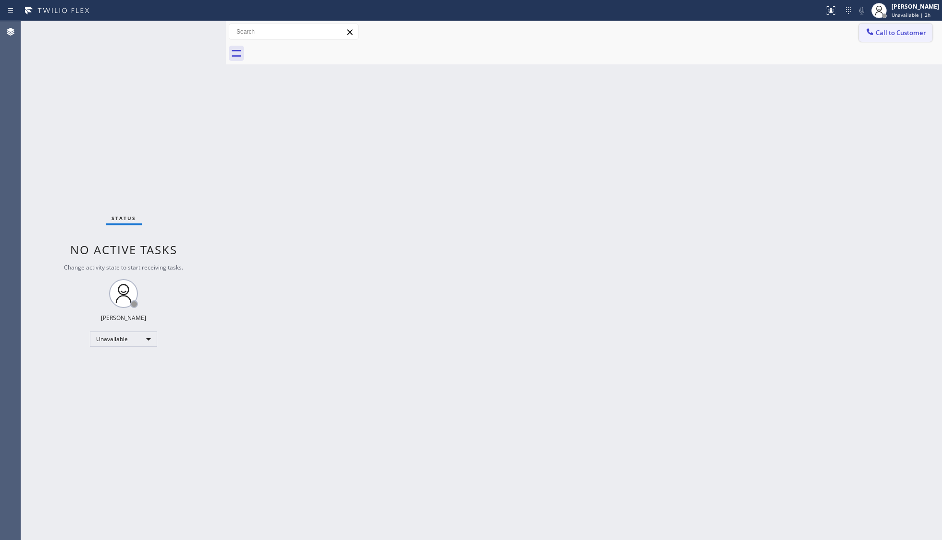
click at [905, 37] on span "Call to Customer" at bounding box center [901, 32] width 50 height 9
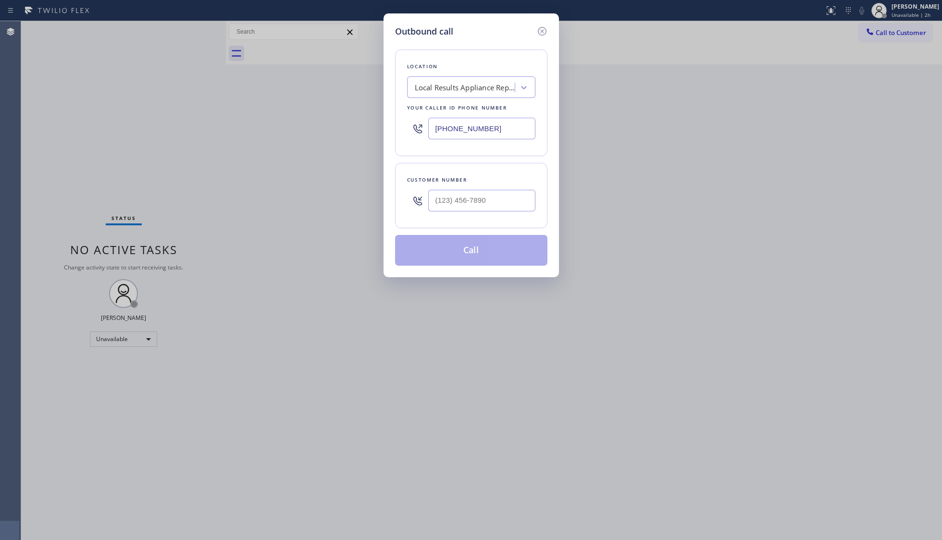
drag, startPoint x: 503, startPoint y: 136, endPoint x: 428, endPoint y: 120, distance: 76.6
click at [428, 136] on div "[PHONE_NUMBER]" at bounding box center [471, 128] width 128 height 31
paste input "786) 558-185"
type input "[PHONE_NUMBER]"
click at [494, 218] on div "Customer number" at bounding box center [471, 195] width 152 height 65
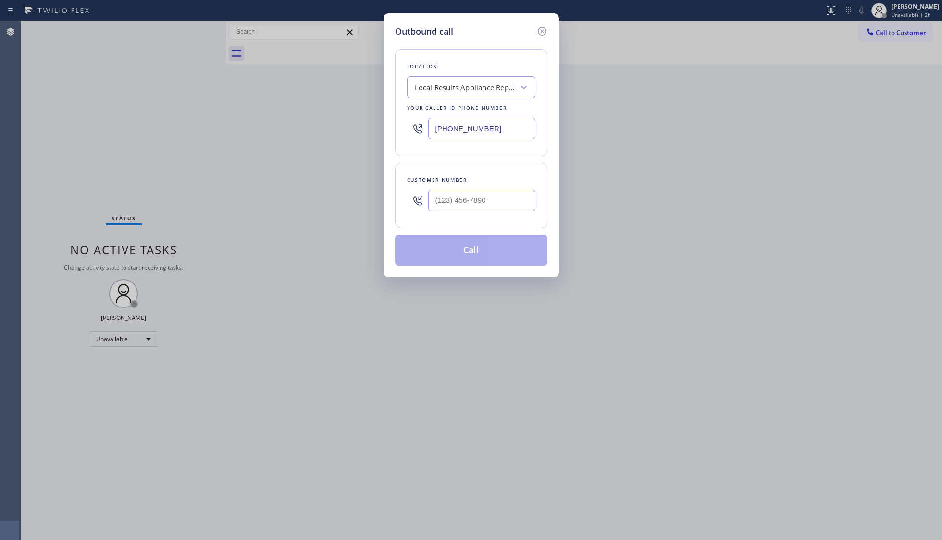
click at [504, 213] on div at bounding box center [481, 200] width 107 height 31
click at [502, 212] on input "(___) ___-____" at bounding box center [481, 201] width 107 height 22
paste input "562) 818-7693"
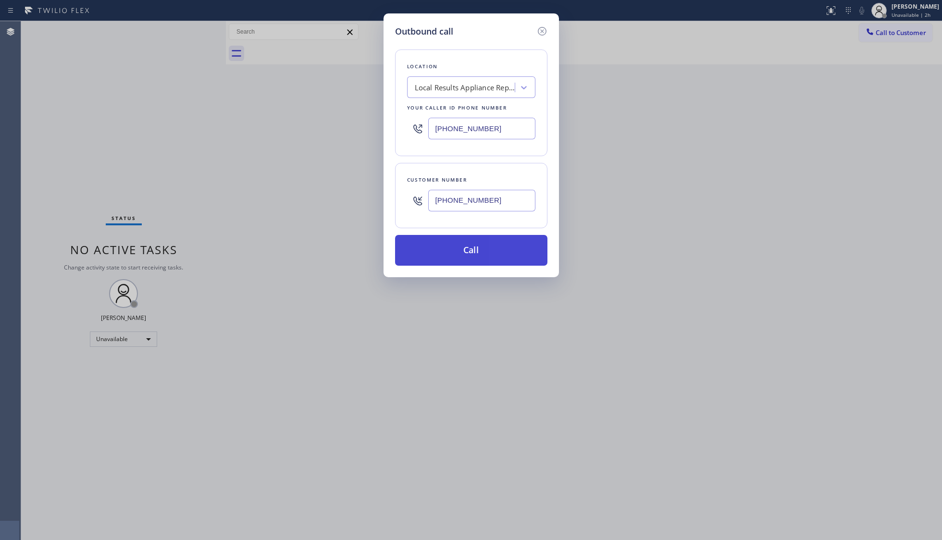
type input "[PHONE_NUMBER]"
click at [465, 254] on button "Call" at bounding box center [471, 250] width 152 height 31
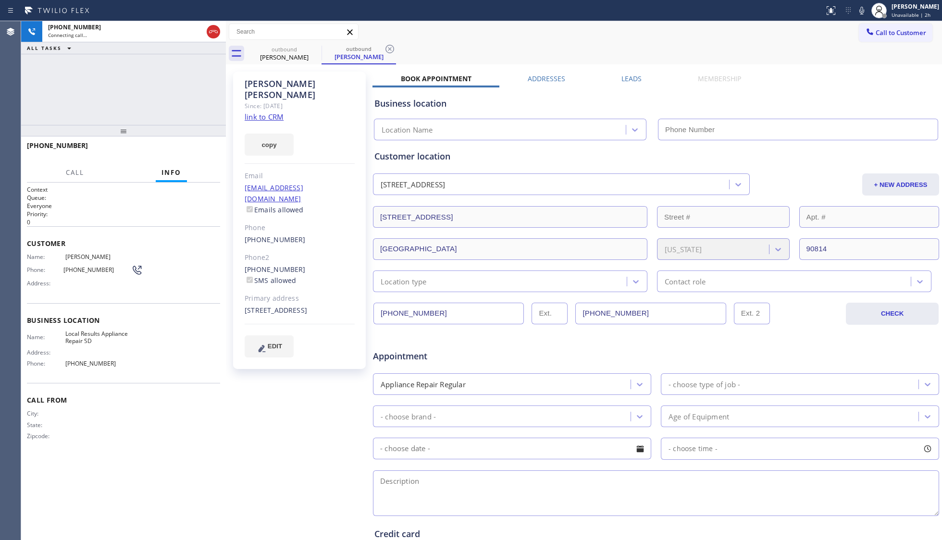
type input "[PHONE_NUMBER]"
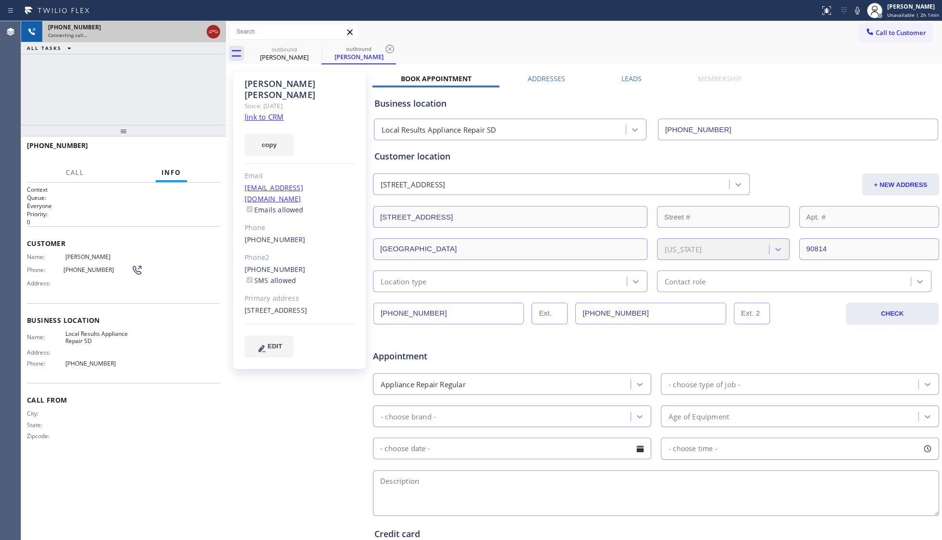
click at [214, 30] on icon at bounding box center [214, 32] width 12 height 12
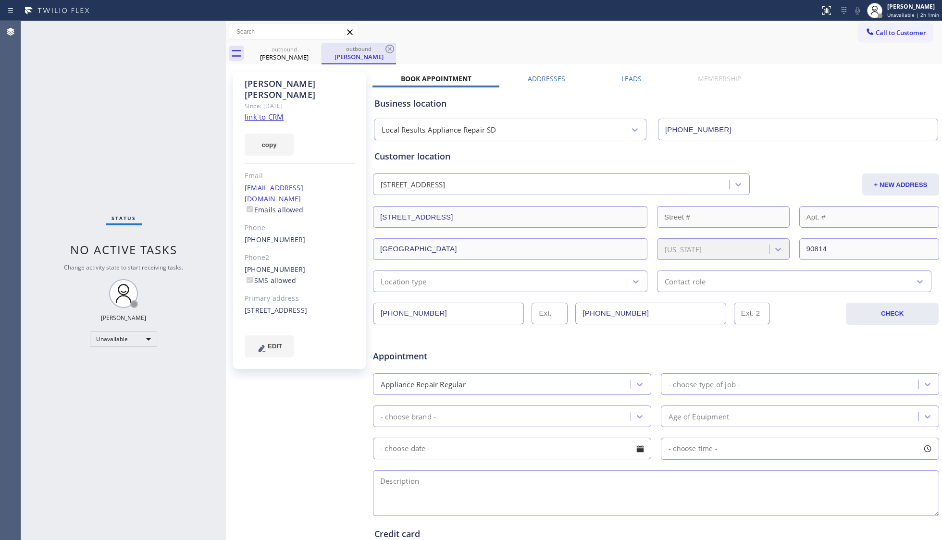
click at [339, 49] on div "outbound" at bounding box center [359, 48] width 73 height 7
click at [257, 43] on div "outbound [PERSON_NAME]" at bounding box center [284, 54] width 73 height 22
drag, startPoint x: 295, startPoint y: 52, endPoint x: 308, endPoint y: 49, distance: 13.8
click at [301, 52] on div "outbound" at bounding box center [284, 48] width 73 height 7
click at [310, 49] on div "outbound [PERSON_NAME]" at bounding box center [284, 54] width 75 height 22
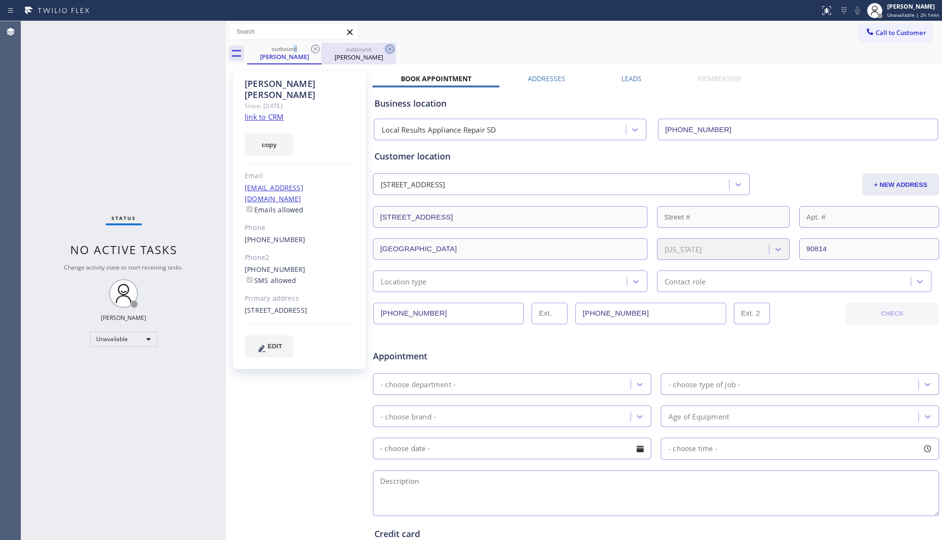
click at [310, 49] on icon at bounding box center [316, 49] width 12 height 12
click at [311, 49] on icon at bounding box center [316, 49] width 12 height 12
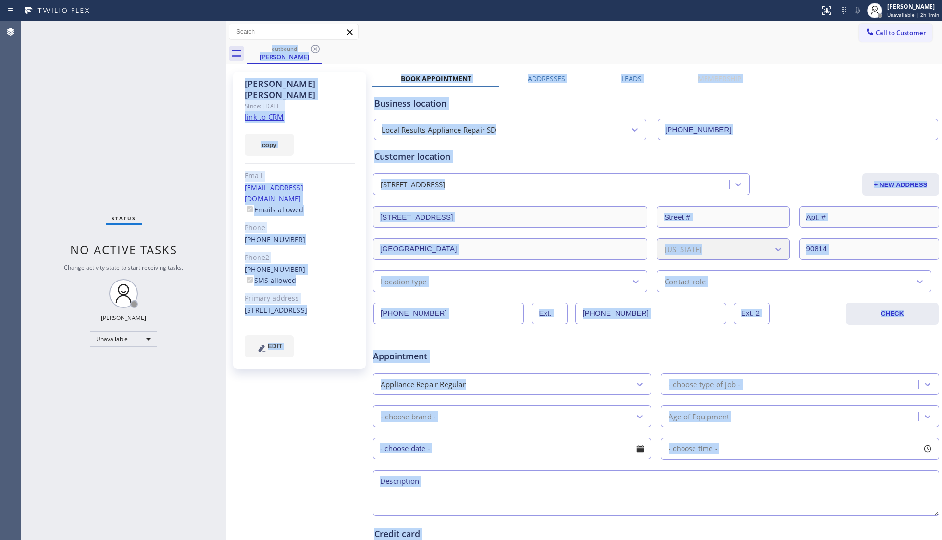
click at [312, 49] on div "outbound [PERSON_NAME]" at bounding box center [594, 54] width 695 height 22
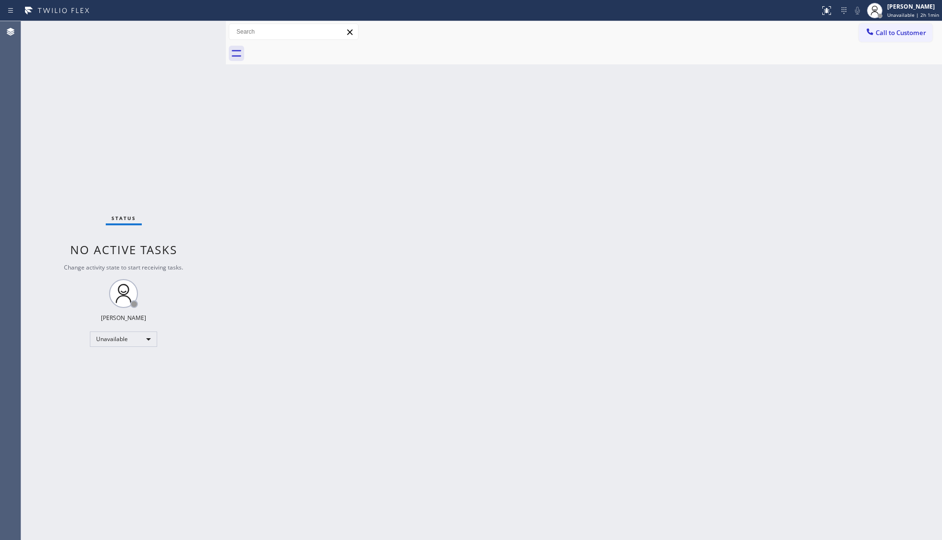
click at [837, 195] on div "Back to Dashboard Change Sender ID Customers Technicians Select a contact Outbo…" at bounding box center [584, 280] width 716 height 519
click at [835, 113] on div "Back to Dashboard Change Sender ID Customers Technicians Select a contact Outbo…" at bounding box center [584, 280] width 716 height 519
click at [787, 433] on div "Back to Dashboard Change Sender ID Customers Technicians Select a contact Outbo…" at bounding box center [584, 280] width 716 height 519
click at [609, 232] on div "Back to Dashboard Change Sender ID Customers Technicians Select a contact Outbo…" at bounding box center [584, 280] width 716 height 519
drag, startPoint x: 893, startPoint y: 37, endPoint x: 703, endPoint y: 78, distance: 194.8
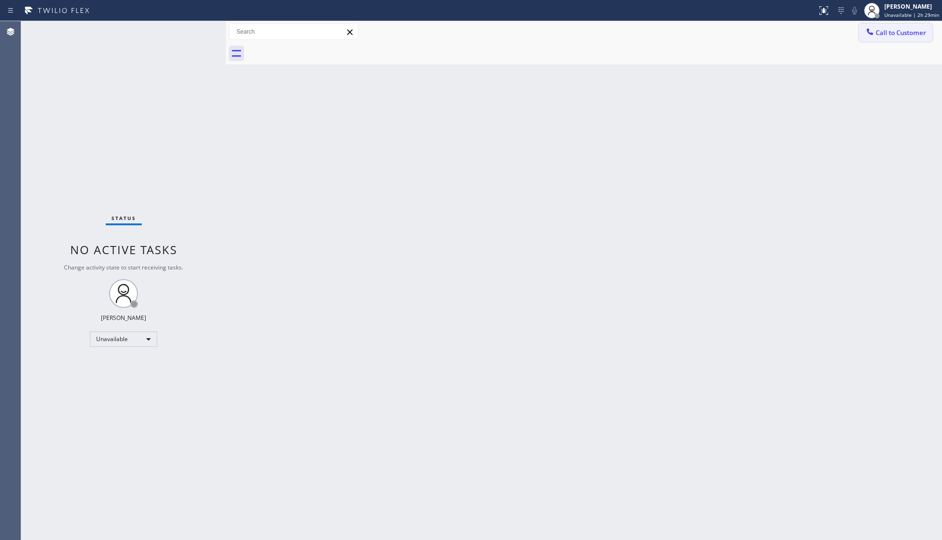
click at [893, 38] on button "Call to Customer" at bounding box center [896, 33] width 74 height 18
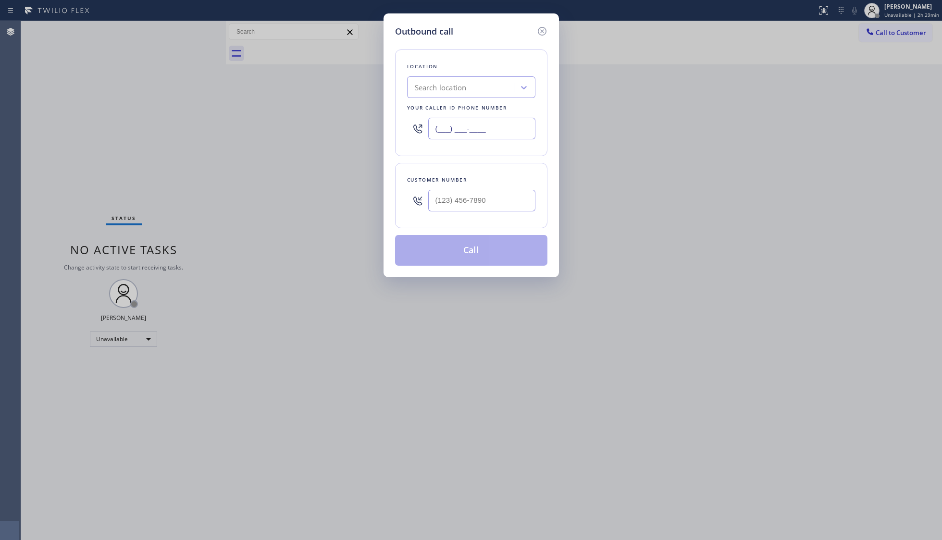
drag, startPoint x: 458, startPoint y: 129, endPoint x: 377, endPoint y: 88, distance: 90.5
click at [310, 107] on div "Outbound call Location Search location Your caller id phone number (___) ___-__…" at bounding box center [471, 270] width 942 height 540
paste input "877) 917-9852"
type input "[PHONE_NUMBER]"
paste input "415) 846-2325"
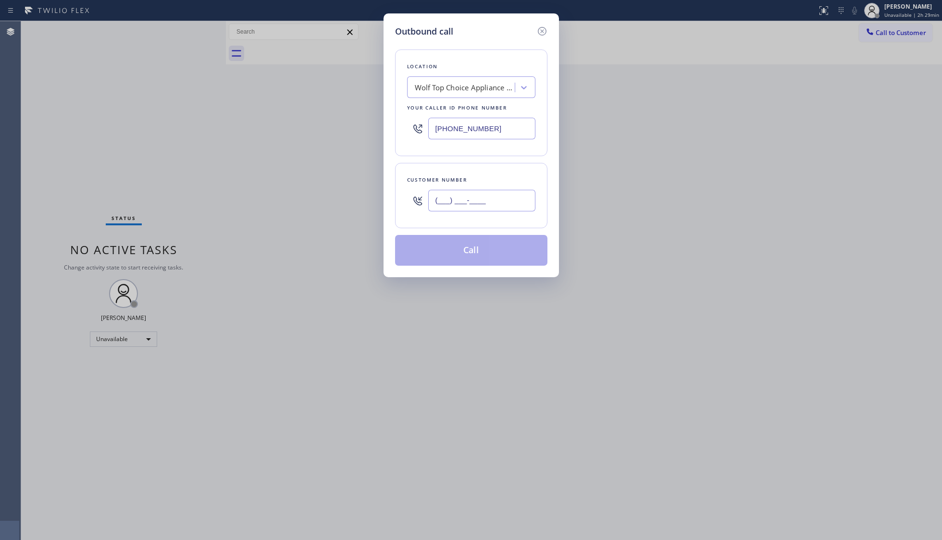
click at [501, 193] on input "(___) ___-____" at bounding box center [481, 201] width 107 height 22
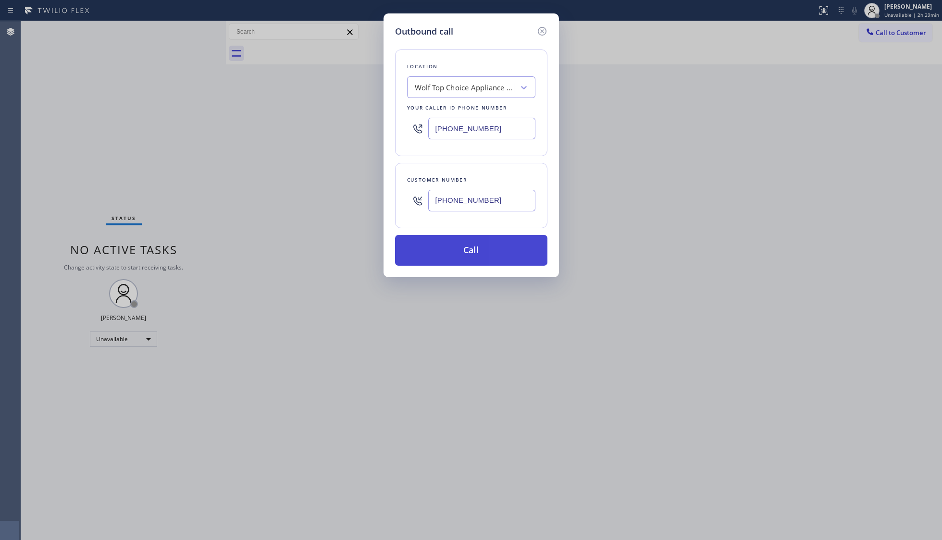
type input "[PHONE_NUMBER]"
click at [467, 247] on button "Call" at bounding box center [471, 250] width 152 height 31
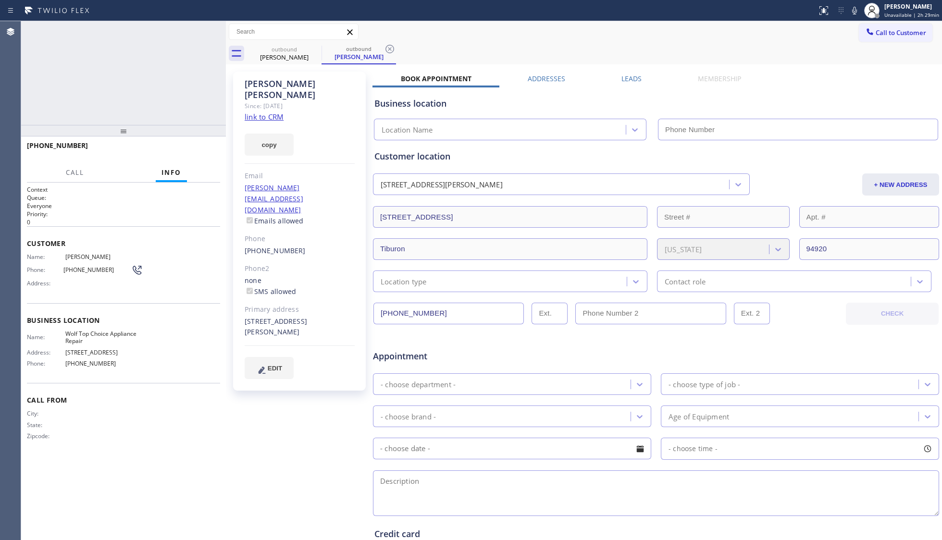
type input "[PHONE_NUMBER]"
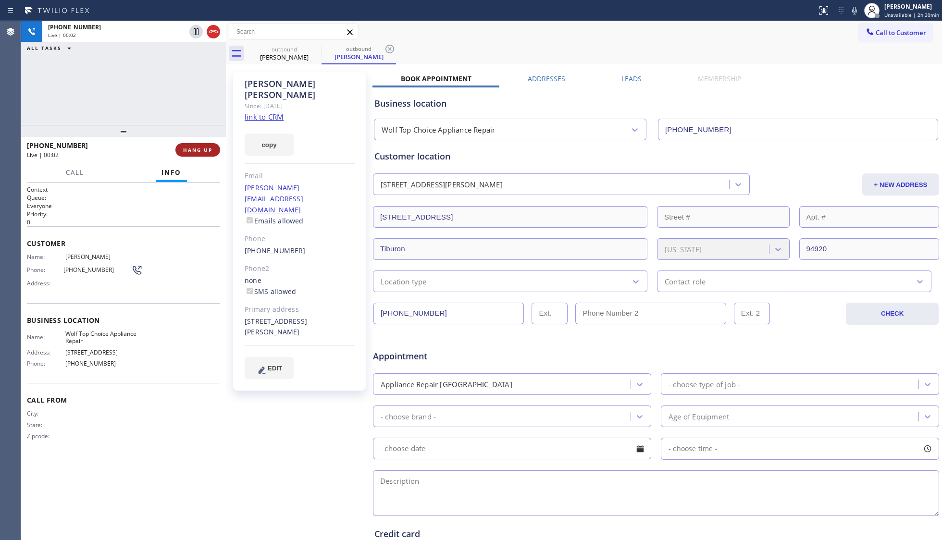
click at [193, 154] on button "HANG UP" at bounding box center [198, 149] width 45 height 13
click at [194, 153] on button "HANG UP" at bounding box center [198, 149] width 45 height 13
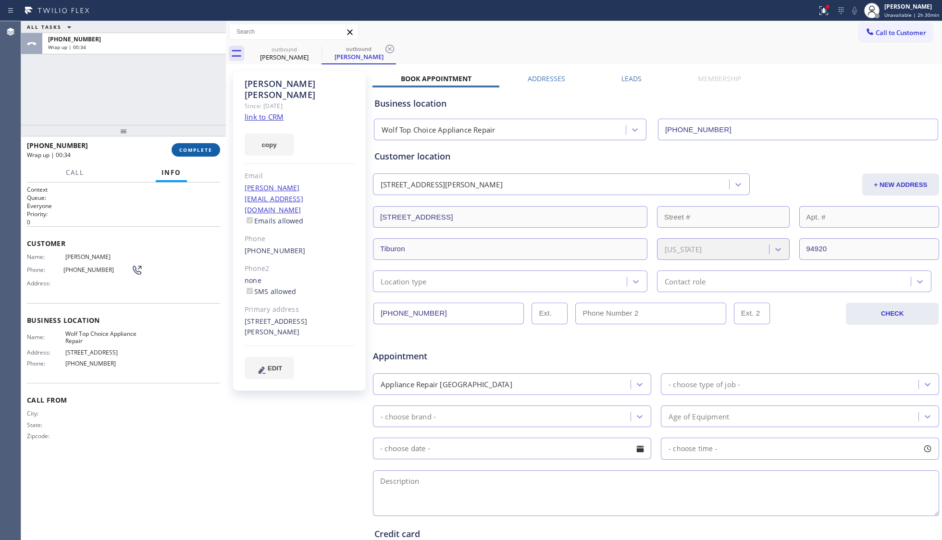
click at [196, 147] on span "COMPLETE" at bounding box center [195, 150] width 33 height 7
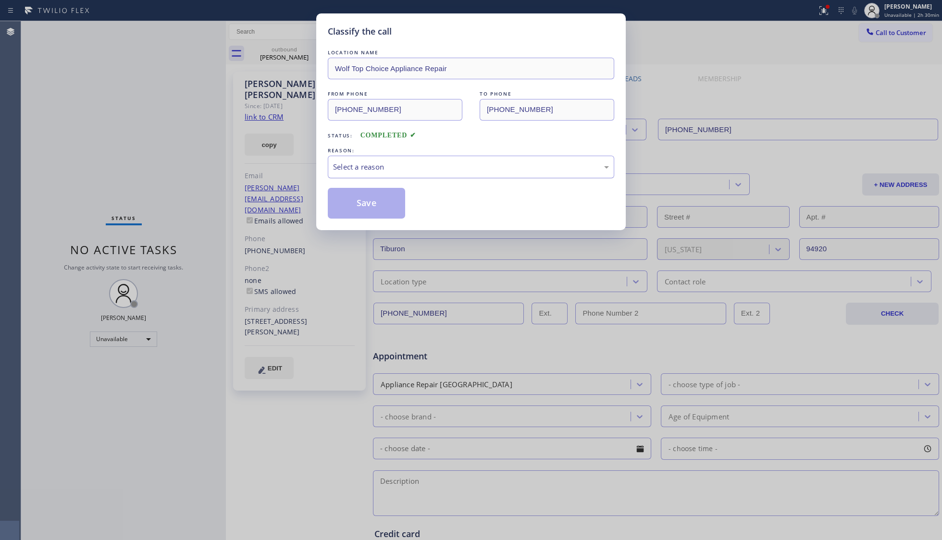
drag, startPoint x: 386, startPoint y: 171, endPoint x: 384, endPoint y: 177, distance: 6.1
click at [385, 174] on div "Select a reason" at bounding box center [471, 167] width 287 height 23
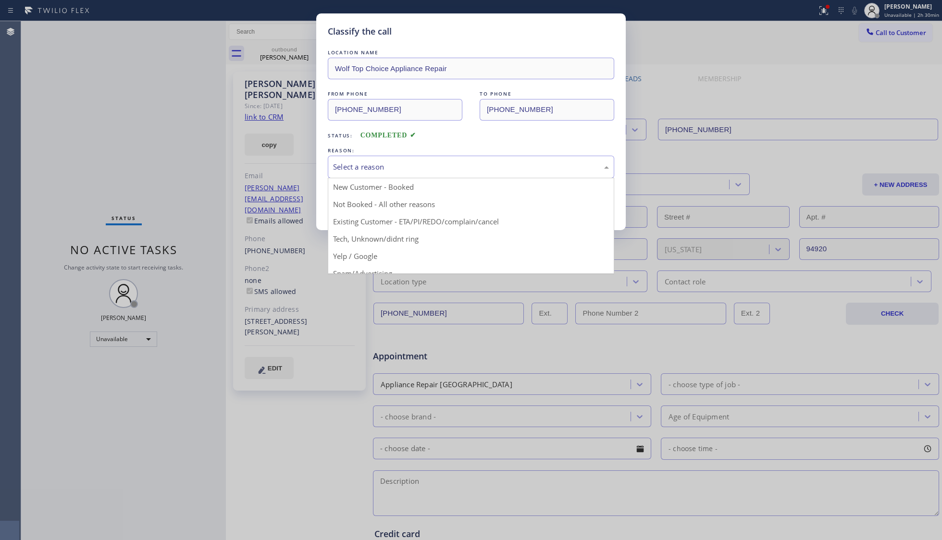
click at [373, 201] on button "Save" at bounding box center [366, 203] width 77 height 31
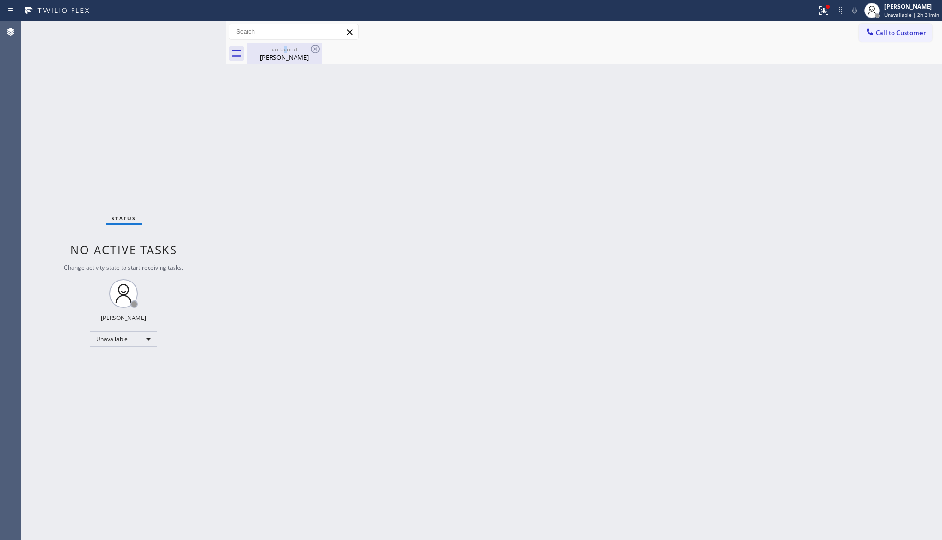
drag, startPoint x: 286, startPoint y: 48, endPoint x: 299, endPoint y: 52, distance: 13.7
click at [289, 50] on div "outbound" at bounding box center [284, 49] width 73 height 7
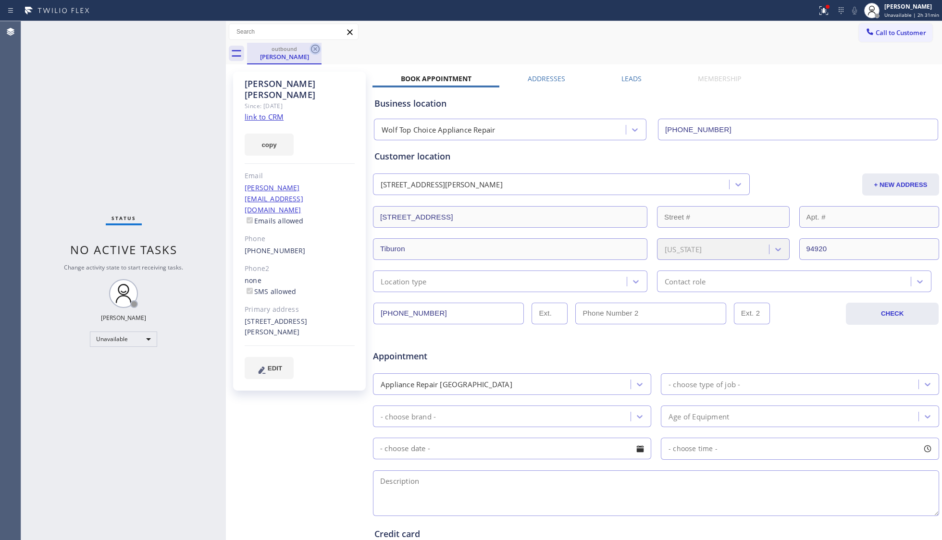
drag, startPoint x: 309, startPoint y: 46, endPoint x: 312, endPoint y: 50, distance: 5.1
click at [311, 49] on div "outbound [PERSON_NAME]" at bounding box center [284, 54] width 75 height 22
click at [318, 52] on icon at bounding box center [316, 49] width 12 height 12
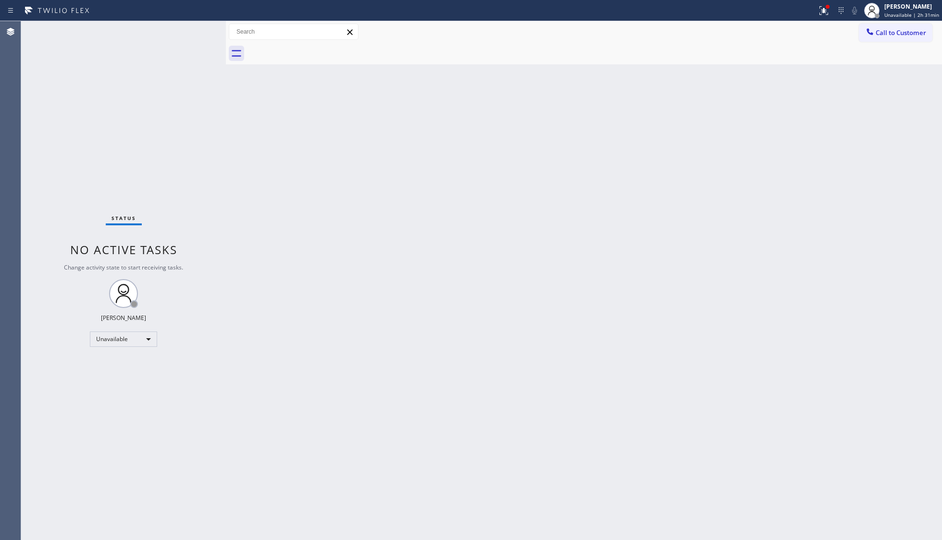
drag, startPoint x: 830, startPoint y: 14, endPoint x: 798, endPoint y: 75, distance: 69.2
click at [830, 16] on button at bounding box center [824, 10] width 21 height 21
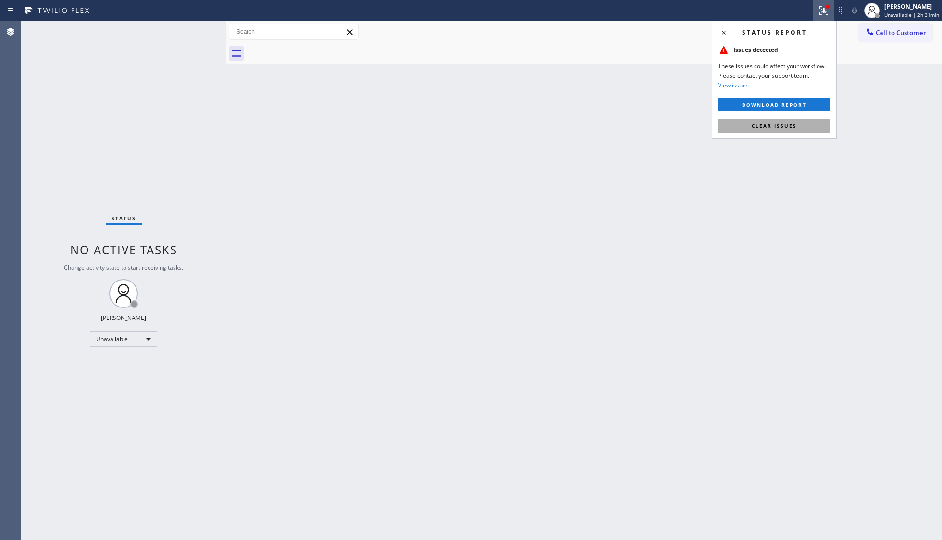
drag, startPoint x: 776, startPoint y: 114, endPoint x: 777, endPoint y: 125, distance: 10.7
click at [776, 116] on div "Status report Issues detected These issues could affect your workflow. Please c…" at bounding box center [774, 80] width 125 height 118
drag, startPoint x: 778, startPoint y: 129, endPoint x: 778, endPoint y: 110, distance: 19.2
click at [778, 126] on span "Clear issues" at bounding box center [774, 126] width 45 height 7
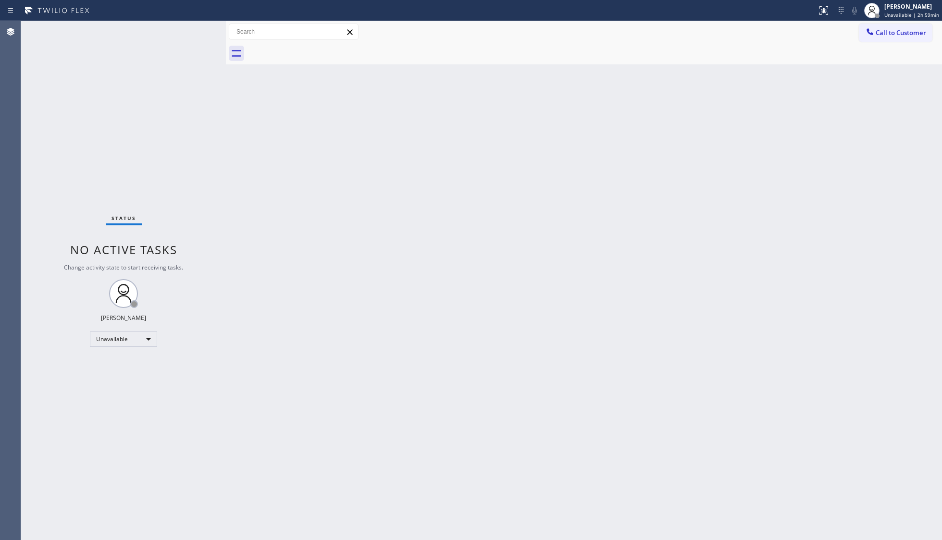
drag, startPoint x: 620, startPoint y: 216, endPoint x: 629, endPoint y: 208, distance: 12.3
click at [623, 212] on div "Back to Dashboard Change Sender ID Customers Technicians Select a contact Outbo…" at bounding box center [584, 280] width 716 height 519
click at [910, 2] on div "[PERSON_NAME]" at bounding box center [912, 6] width 55 height 8
click at [902, 10] on div "[PERSON_NAME]" at bounding box center [914, 6] width 52 height 8
click at [860, 71] on button "Break" at bounding box center [894, 76] width 96 height 13
